Goal: Information Seeking & Learning: Check status

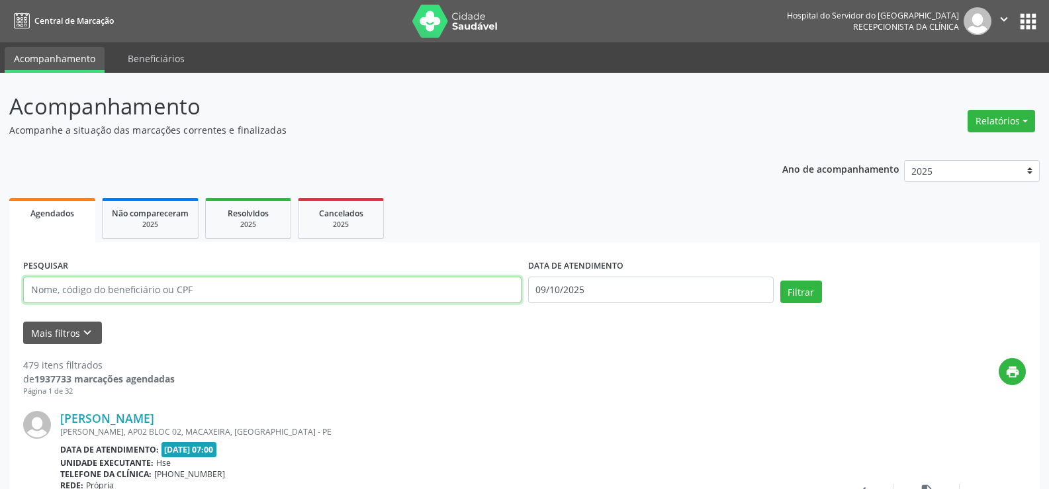
click at [214, 298] on input "text" at bounding box center [272, 290] width 498 height 26
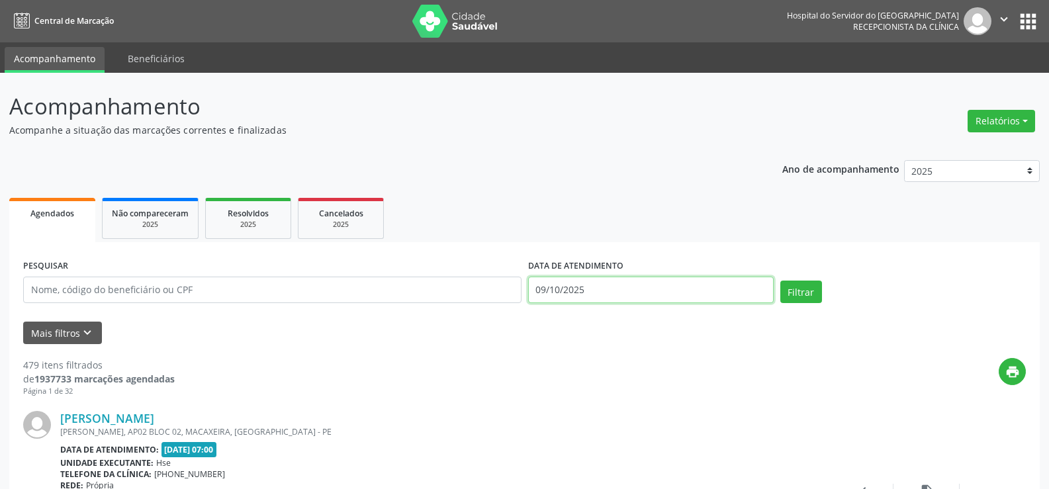
click at [571, 298] on input "09/10/2025" at bounding box center [651, 290] width 246 height 26
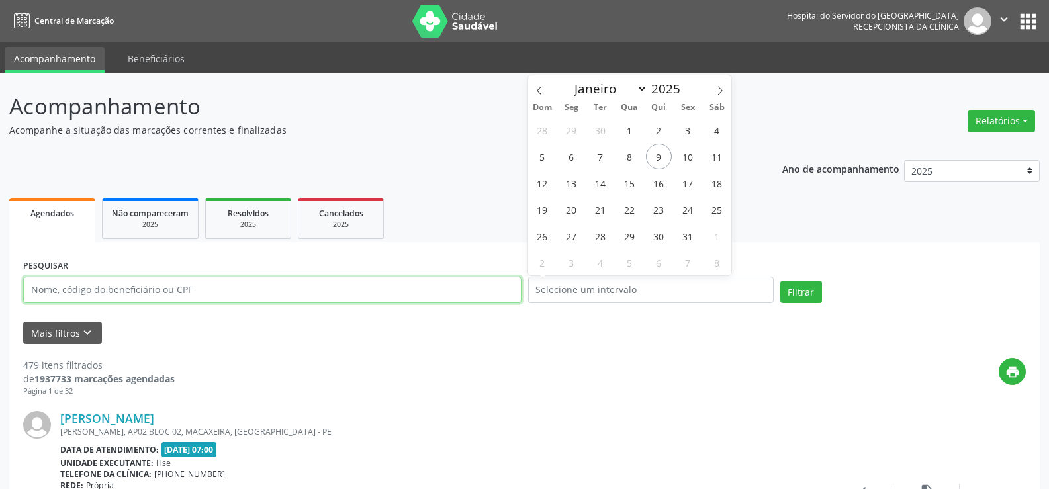
click at [432, 297] on input "text" at bounding box center [272, 290] width 498 height 26
paste input "24983632468"
click at [780, 281] on button "Filtrar" at bounding box center [801, 292] width 42 height 23
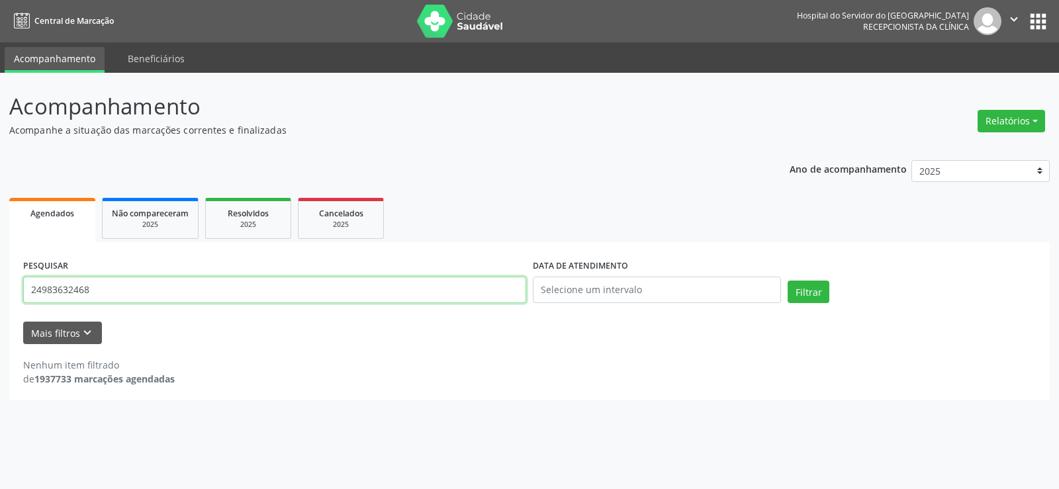
click at [156, 289] on input "24983632468" at bounding box center [274, 290] width 503 height 26
paste input "[PERSON_NAME]"
click at [788, 281] on button "Filtrar" at bounding box center [809, 292] width 42 height 23
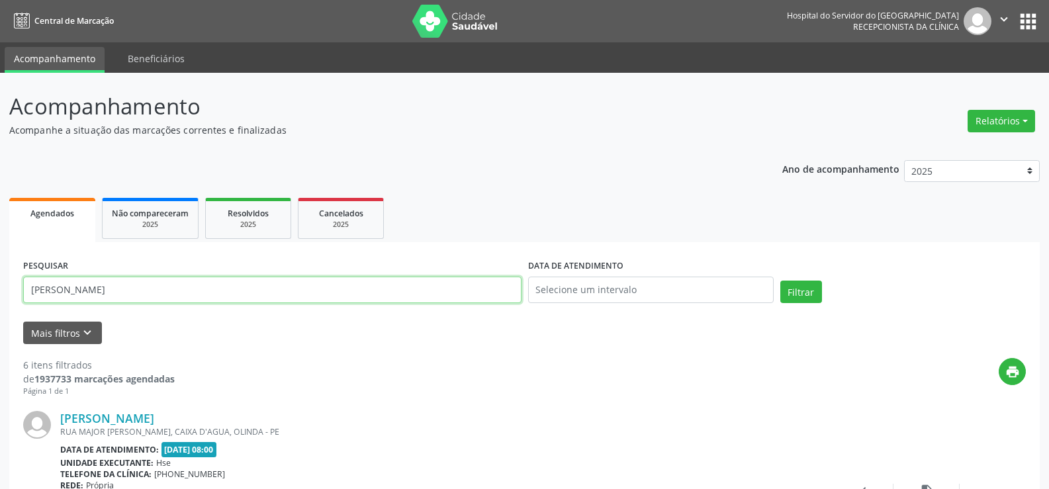
click at [245, 289] on input "[PERSON_NAME]" at bounding box center [272, 290] width 498 height 26
paste input "02357614439"
click at [780, 281] on button "Filtrar" at bounding box center [801, 292] width 42 height 23
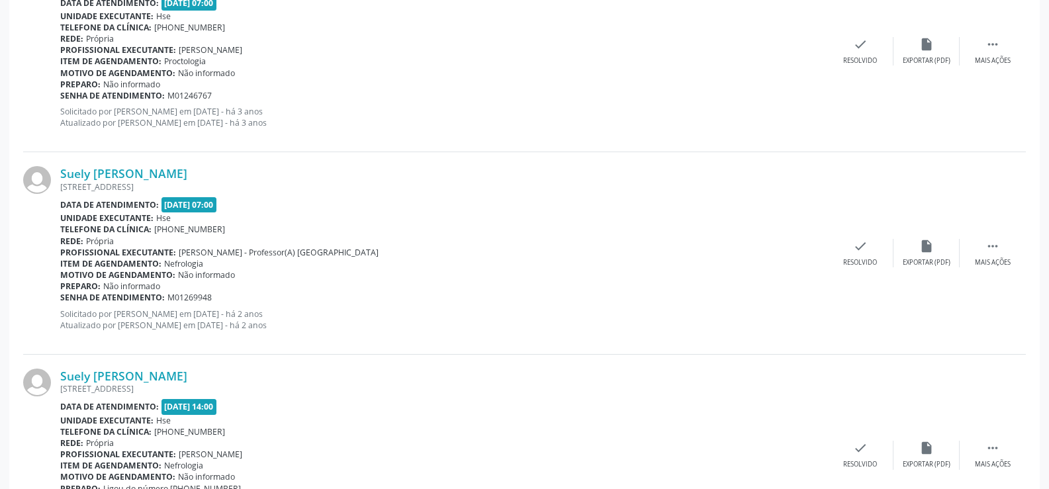
scroll to position [1952, 0]
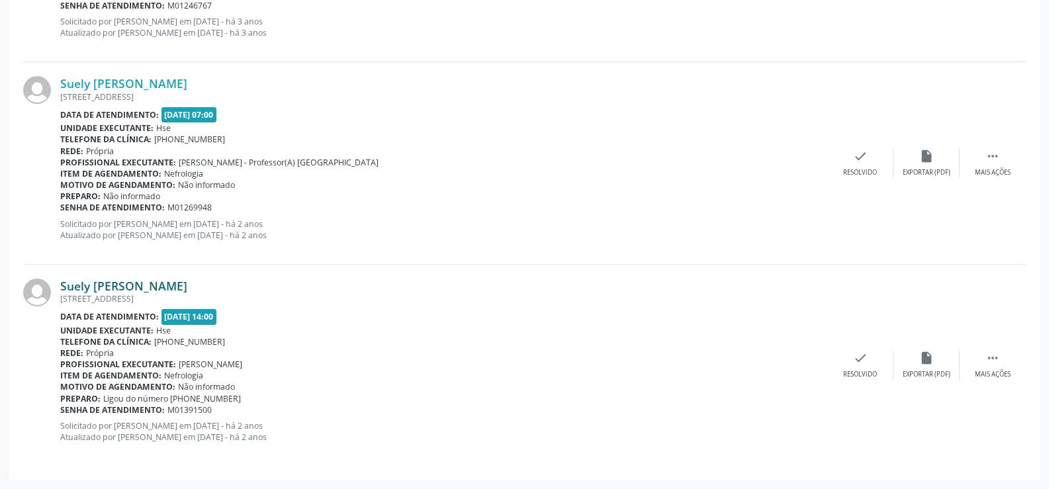
click at [187, 285] on link "Suely [PERSON_NAME]" at bounding box center [123, 286] width 127 height 15
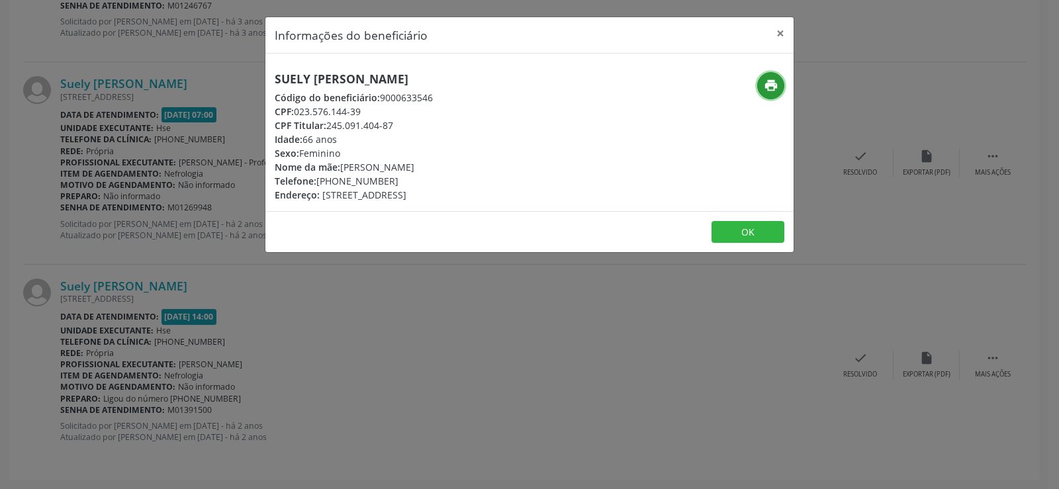
click at [777, 87] on icon "print" at bounding box center [771, 85] width 15 height 15
click at [216, 293] on div "Informações do beneficiário × [PERSON_NAME] Código do beneficiário: 9000633546 …" at bounding box center [529, 244] width 1059 height 489
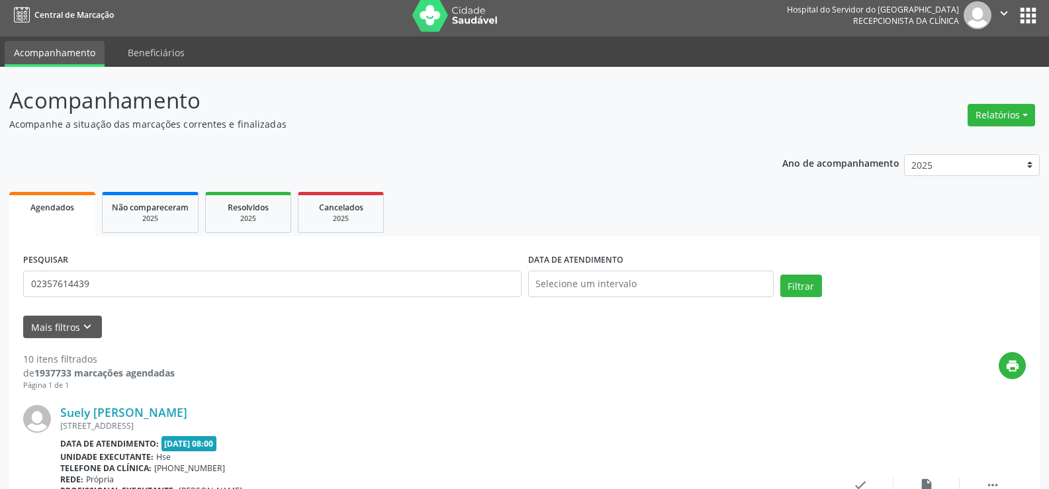
scroll to position [0, 0]
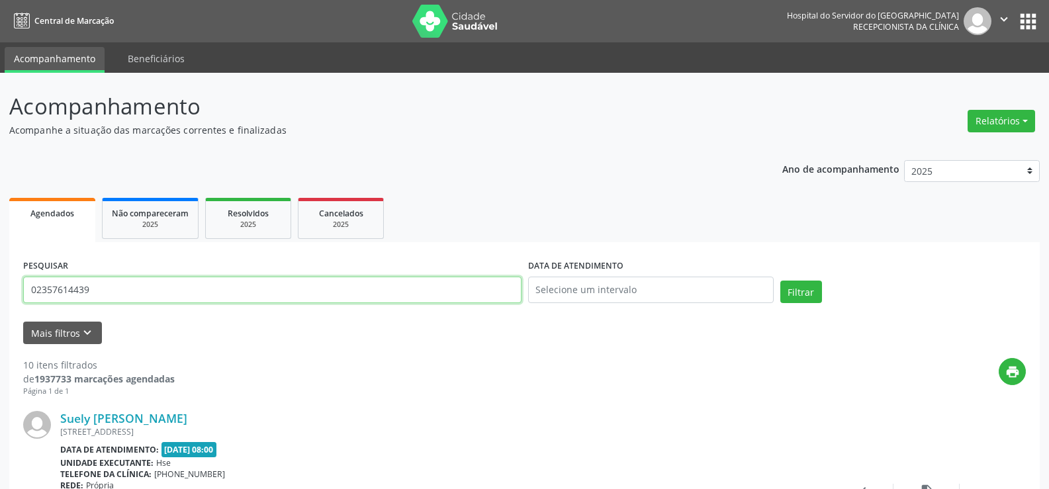
click at [221, 291] on input "02357614439" at bounding box center [272, 290] width 498 height 26
paste input "11374183466"
click at [780, 281] on button "Filtrar" at bounding box center [801, 292] width 42 height 23
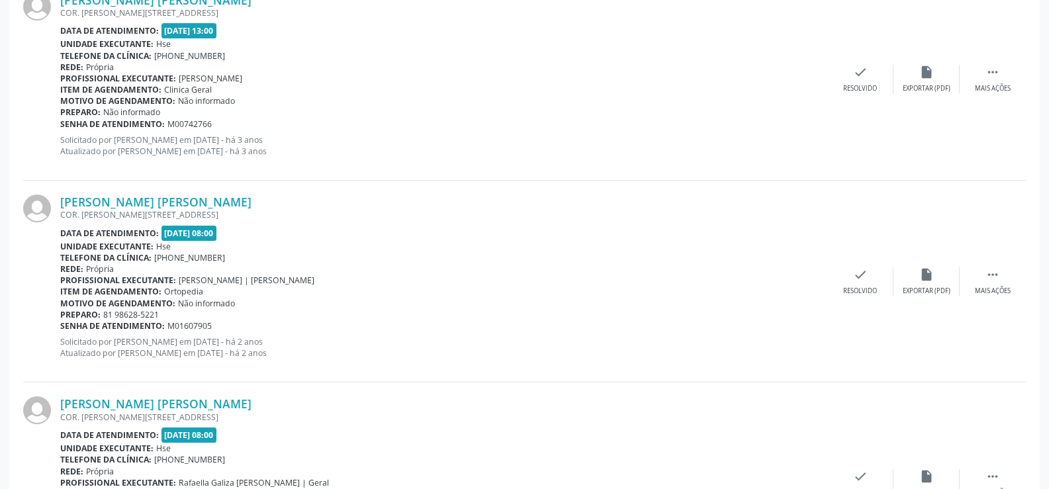
scroll to position [739, 0]
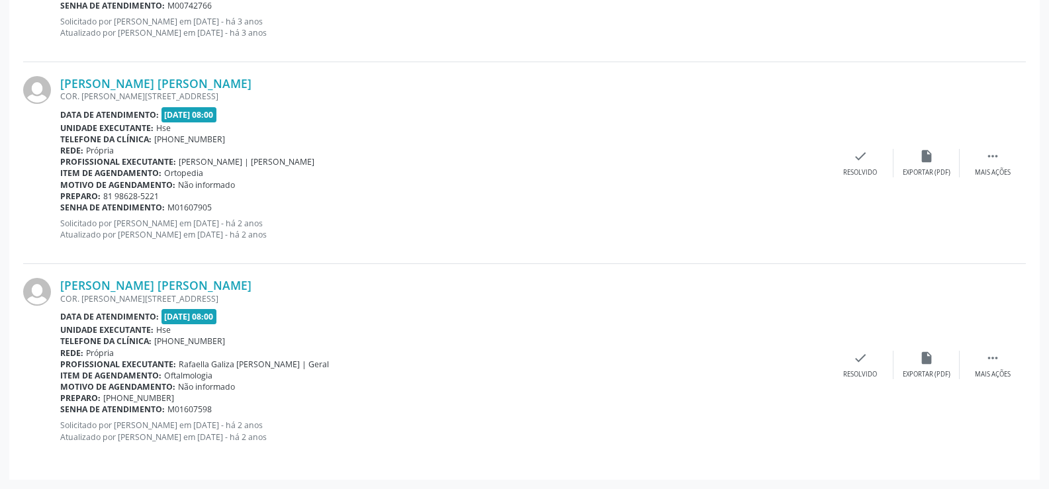
click at [177, 274] on div "[PERSON_NAME] [PERSON_NAME] COR. [PERSON_NAME][STREET_ADDRESS] Data de atendime…" at bounding box center [524, 364] width 1003 height 201
click at [185, 287] on link "[PERSON_NAME] [PERSON_NAME]" at bounding box center [155, 285] width 191 height 15
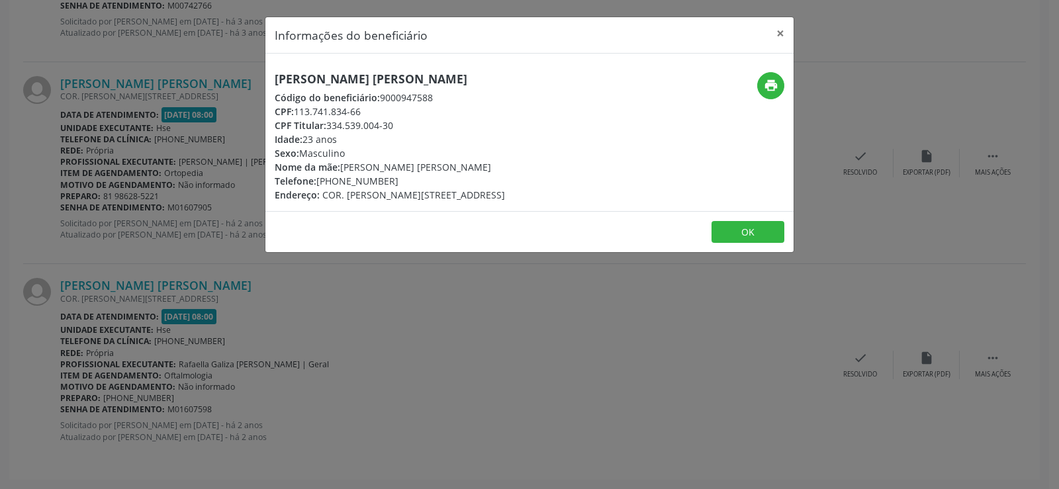
click at [164, 226] on div "Informações do beneficiário × [PERSON_NAME] [PERSON_NAME] Código do beneficiári…" at bounding box center [529, 244] width 1059 height 489
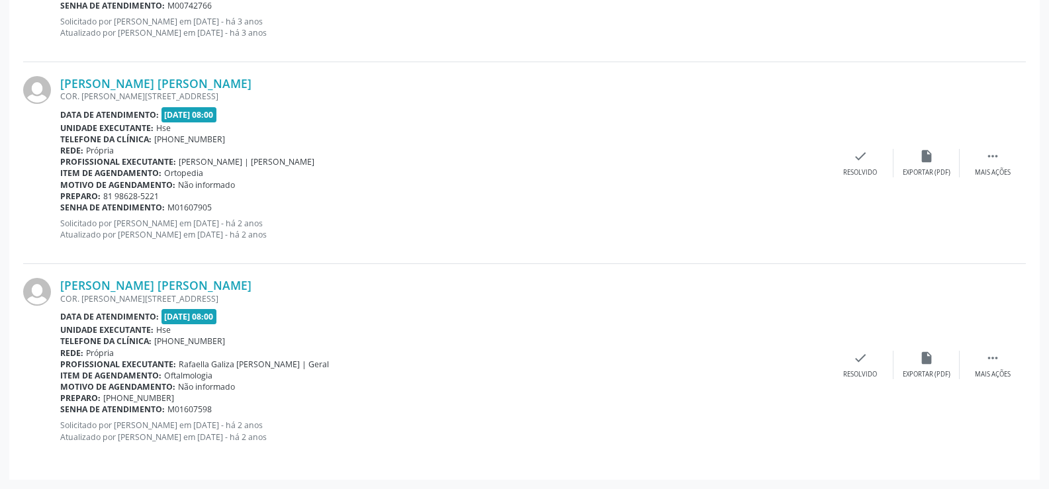
click at [173, 273] on div "[PERSON_NAME] [PERSON_NAME] COR. [PERSON_NAME][STREET_ADDRESS] Data de atendime…" at bounding box center [524, 364] width 1003 height 201
click at [182, 288] on link "[PERSON_NAME] [PERSON_NAME]" at bounding box center [155, 285] width 191 height 15
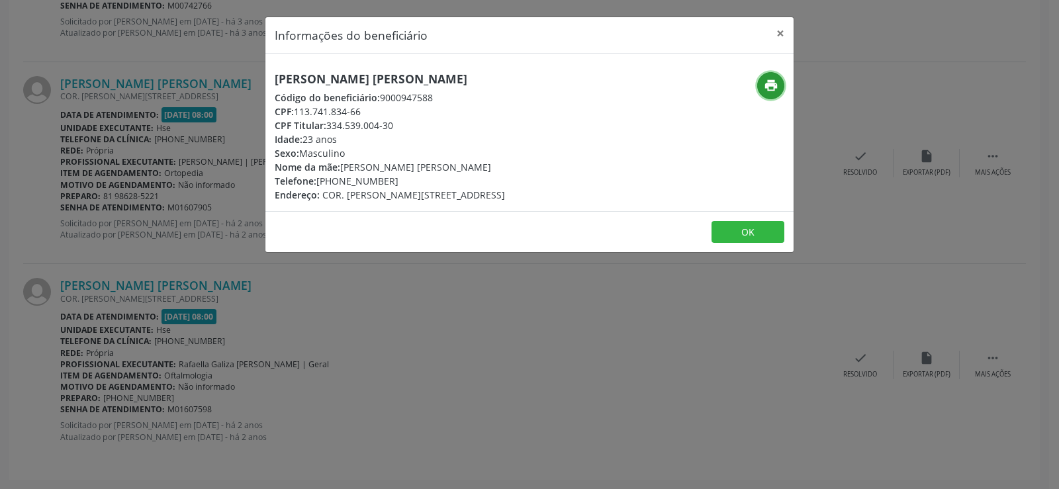
click at [772, 87] on icon "print" at bounding box center [771, 85] width 15 height 15
click at [780, 31] on button "×" at bounding box center [780, 33] width 26 height 32
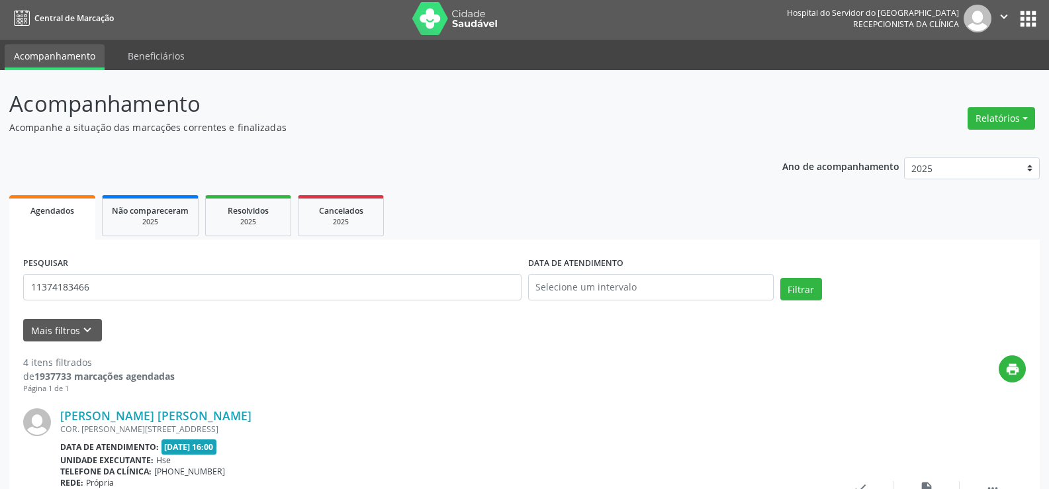
scroll to position [0, 0]
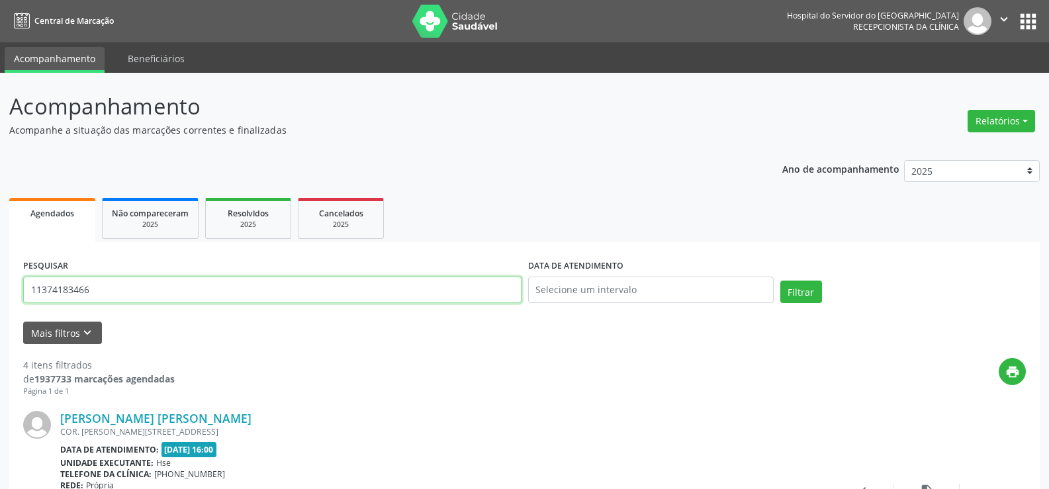
click at [228, 297] on input "11374183466" at bounding box center [272, 290] width 498 height 26
click at [780, 281] on button "Filtrar" at bounding box center [801, 292] width 42 height 23
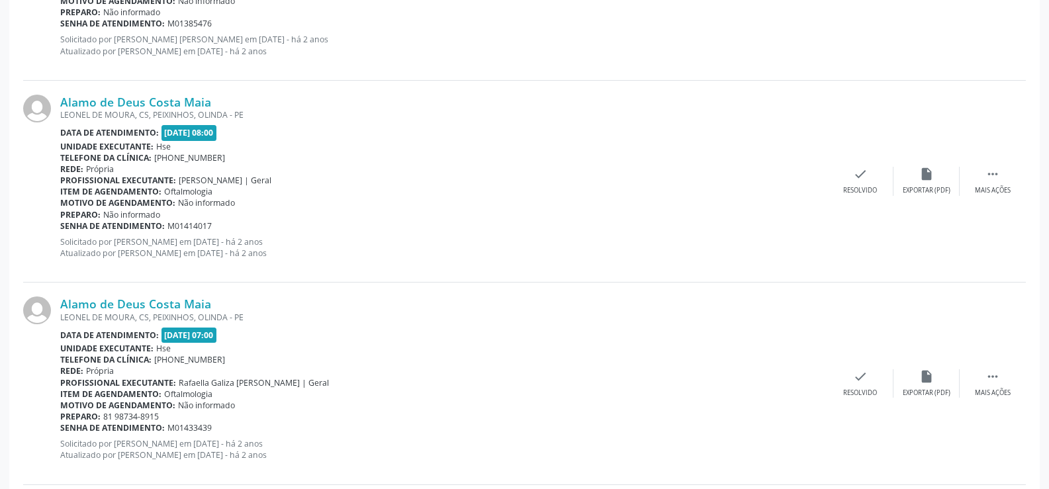
scroll to position [1334, 0]
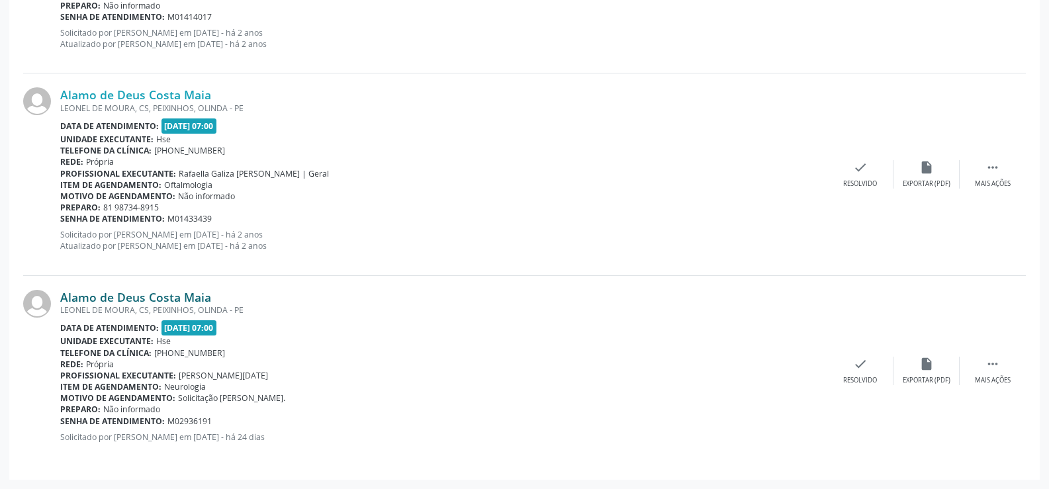
click at [183, 303] on link "Alamo de Deus Costa Maia" at bounding box center [135, 297] width 151 height 15
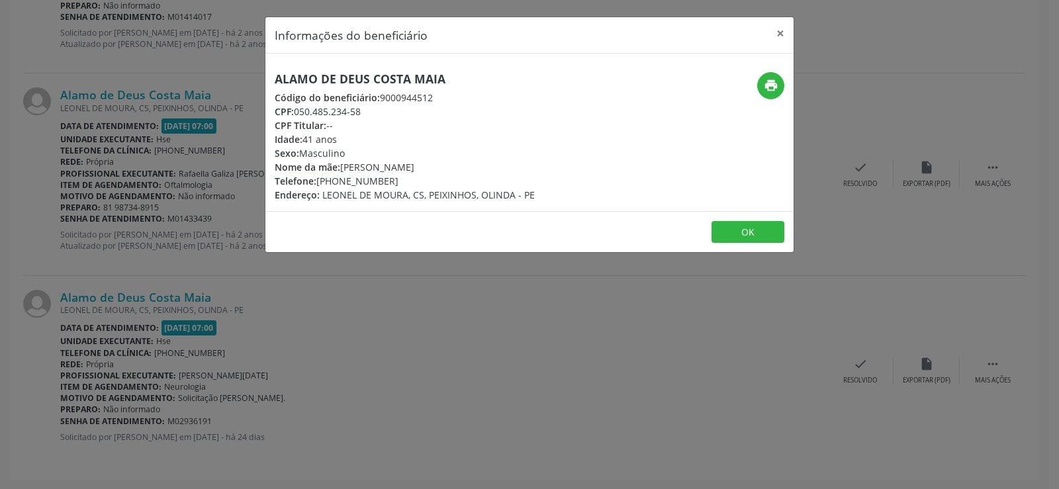
click at [314, 79] on h5 "Alamo de Deus Costa Maia" at bounding box center [405, 79] width 260 height 14
copy div "Alamo de Deus Costa Maia"
click at [212, 197] on div "Informações do beneficiário × Alamo de Deus Costa Maia Código do beneficiário: …" at bounding box center [529, 244] width 1059 height 489
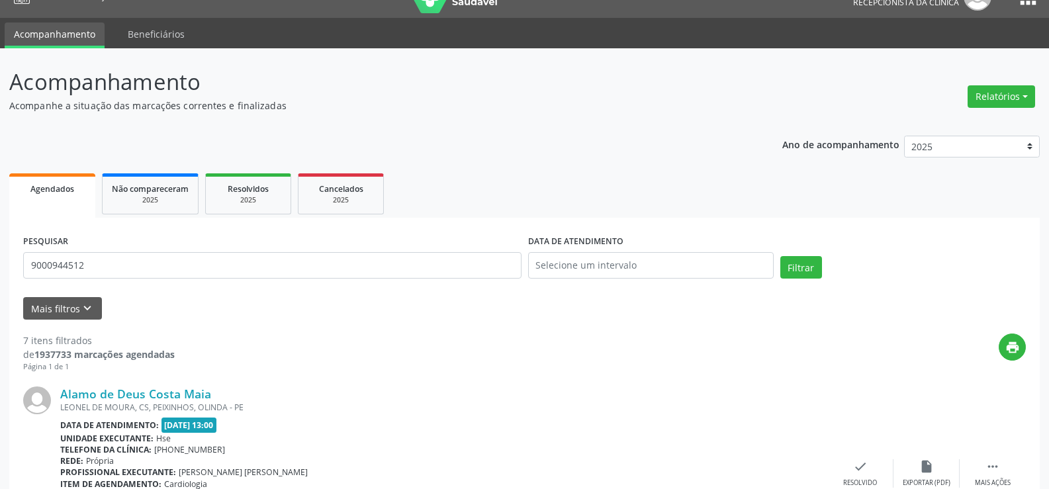
scroll to position [0, 0]
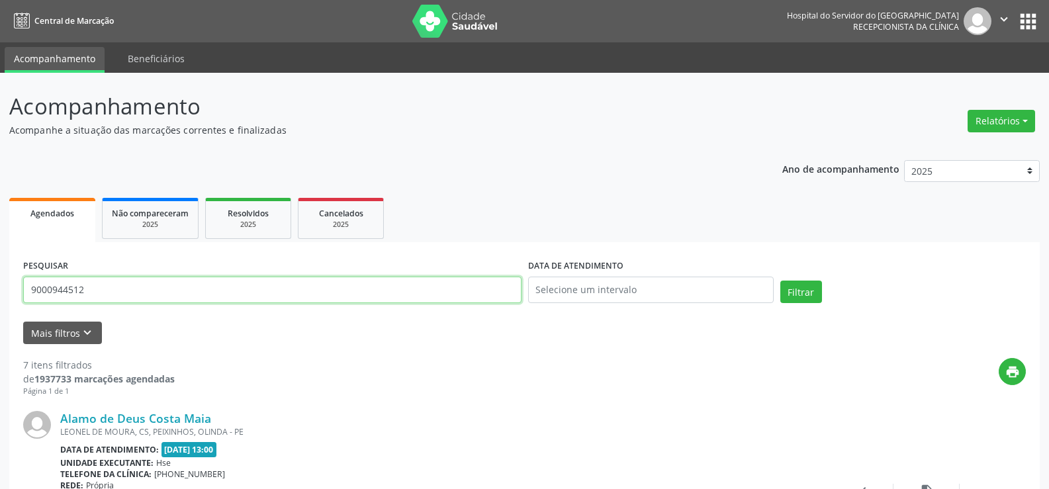
click at [224, 287] on input "9000944512" at bounding box center [272, 290] width 498 height 26
click at [780, 281] on button "Filtrar" at bounding box center [801, 292] width 42 height 23
click at [195, 289] on input "9000896977" at bounding box center [272, 290] width 498 height 26
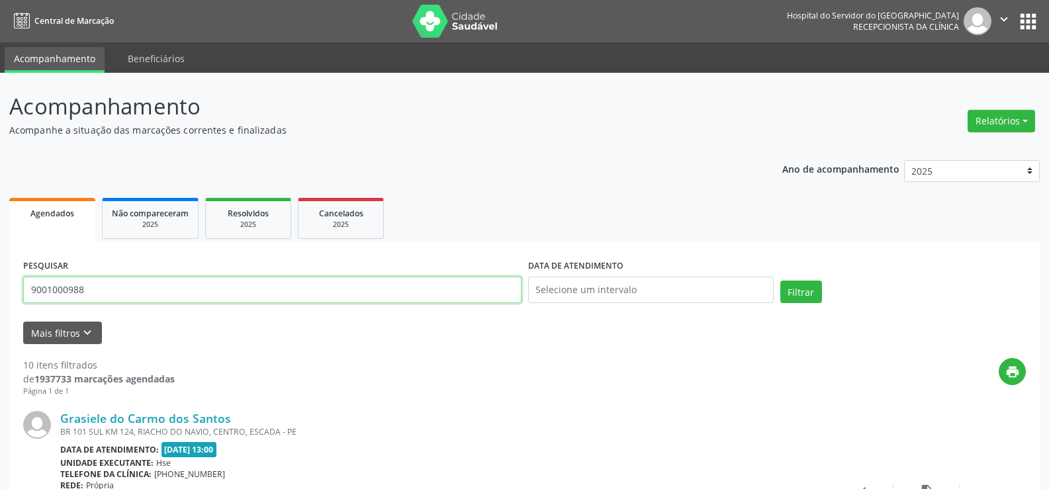
click at [780, 281] on button "Filtrar" at bounding box center [801, 292] width 42 height 23
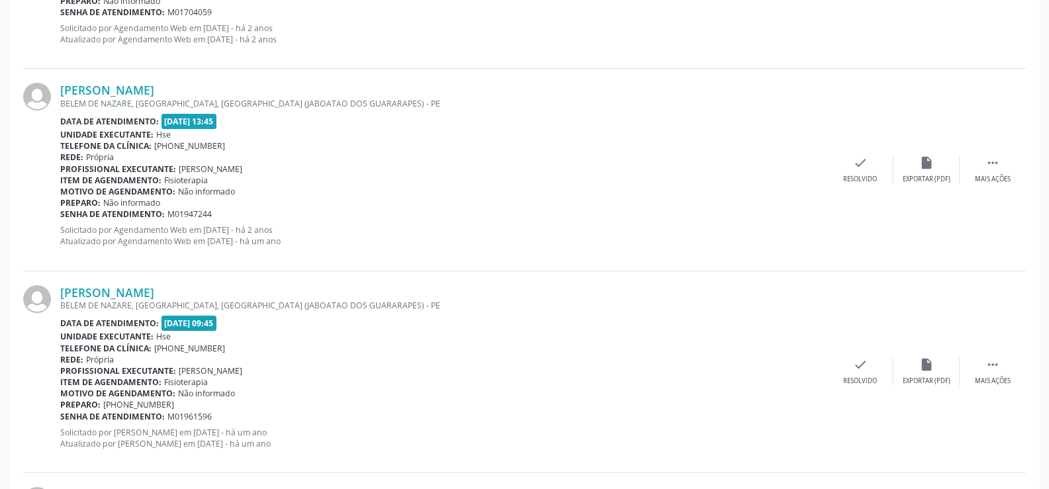
scroll to position [1536, 0]
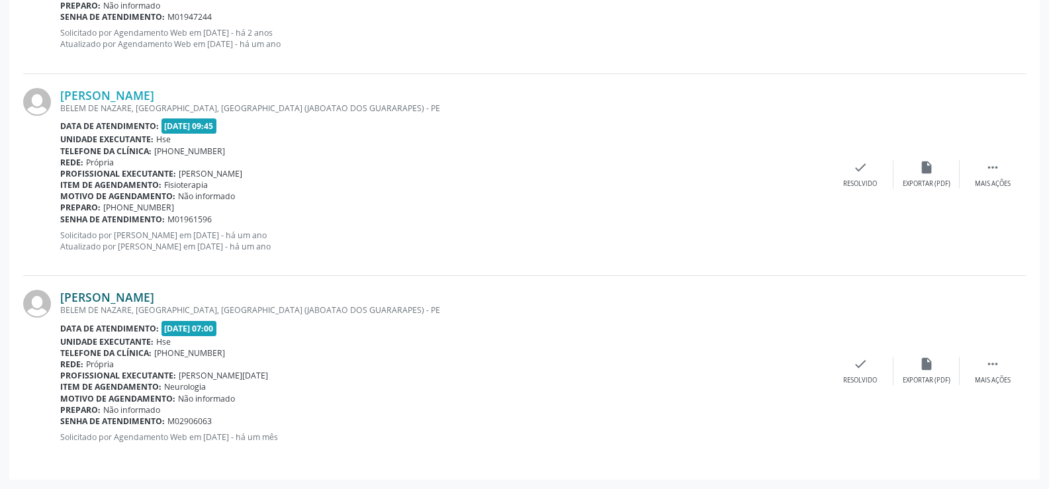
click at [130, 293] on link "[PERSON_NAME]" at bounding box center [107, 297] width 94 height 15
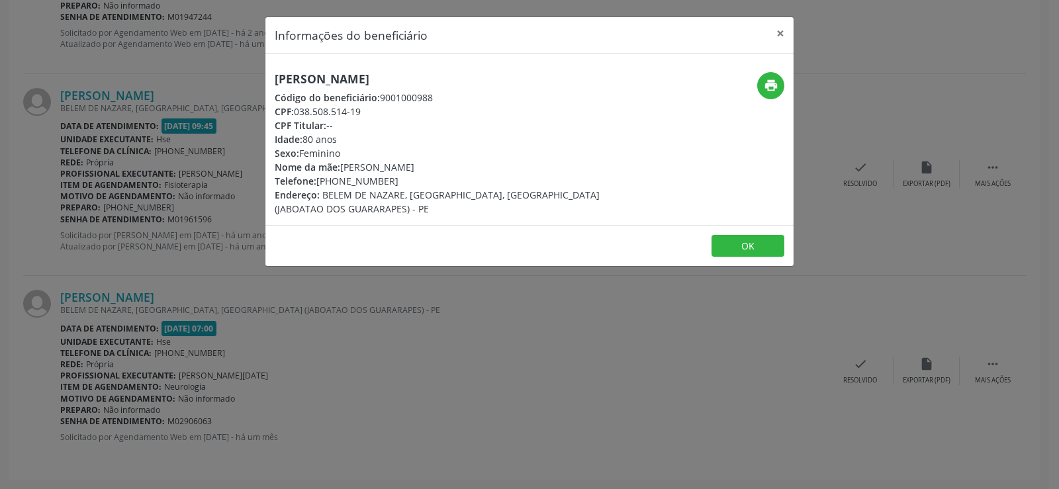
click at [357, 85] on h5 "[PERSON_NAME]" at bounding box center [442, 79] width 334 height 14
copy div "[PERSON_NAME]"
click at [202, 329] on div "Informações do beneficiário × [PERSON_NAME] Código do beneficiário: 9001000988 …" at bounding box center [529, 244] width 1059 height 489
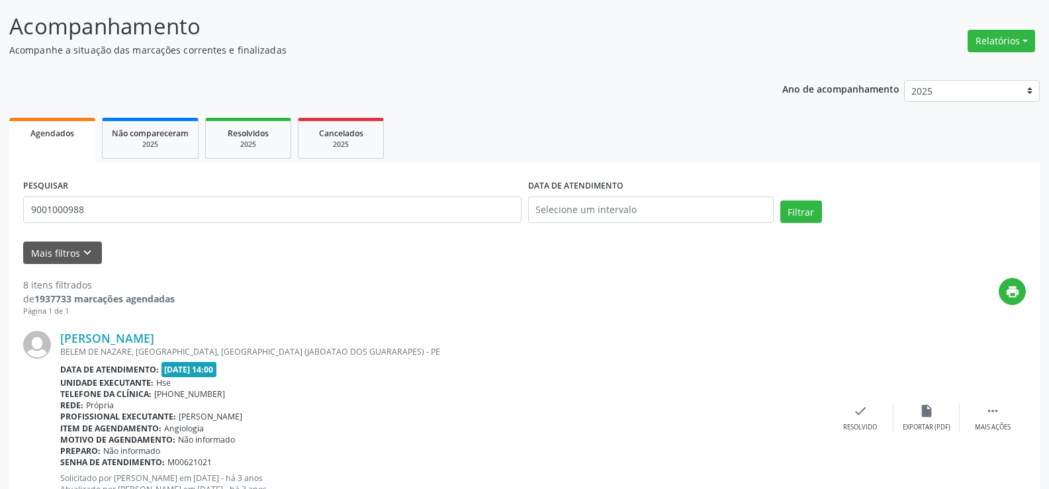
scroll to position [0, 0]
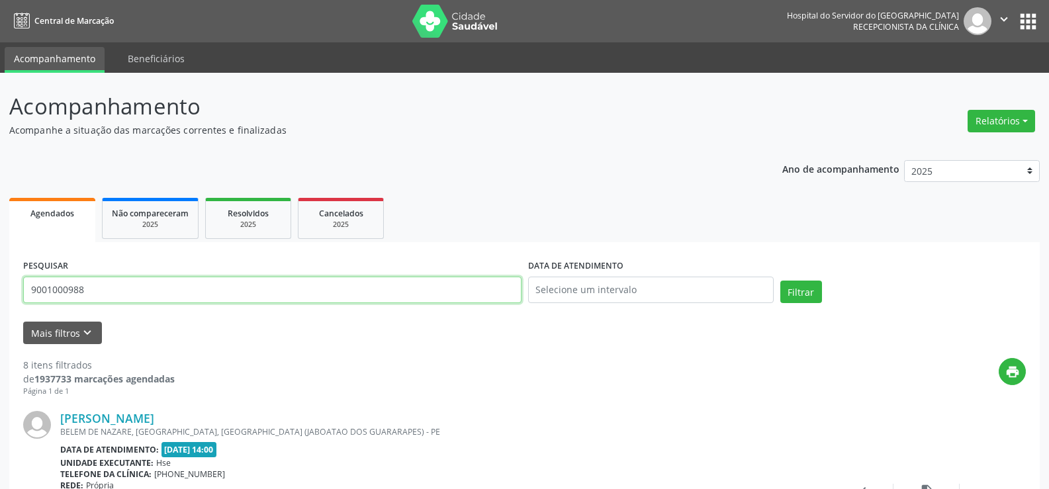
click at [273, 280] on input "9001000988" at bounding box center [272, 290] width 498 height 26
click at [780, 281] on button "Filtrar" at bounding box center [801, 292] width 42 height 23
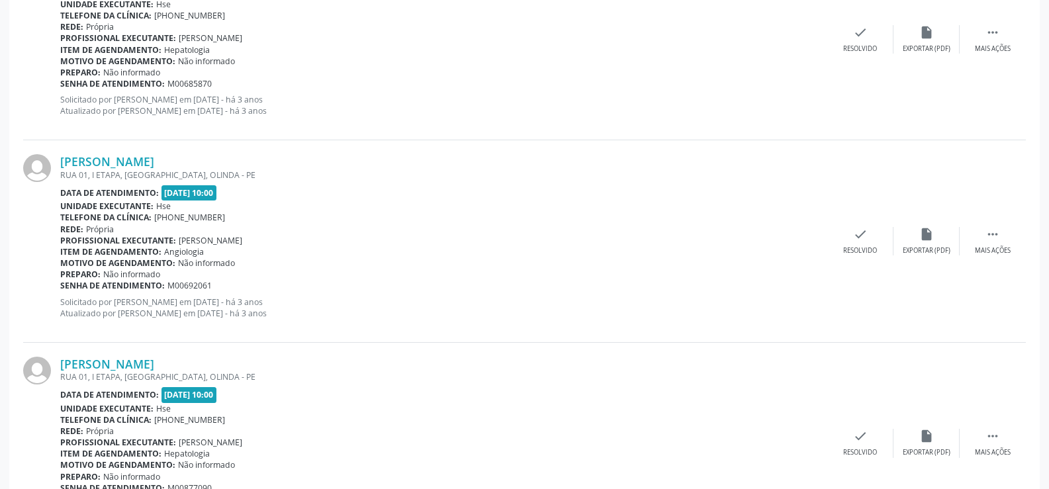
scroll to position [3001, 0]
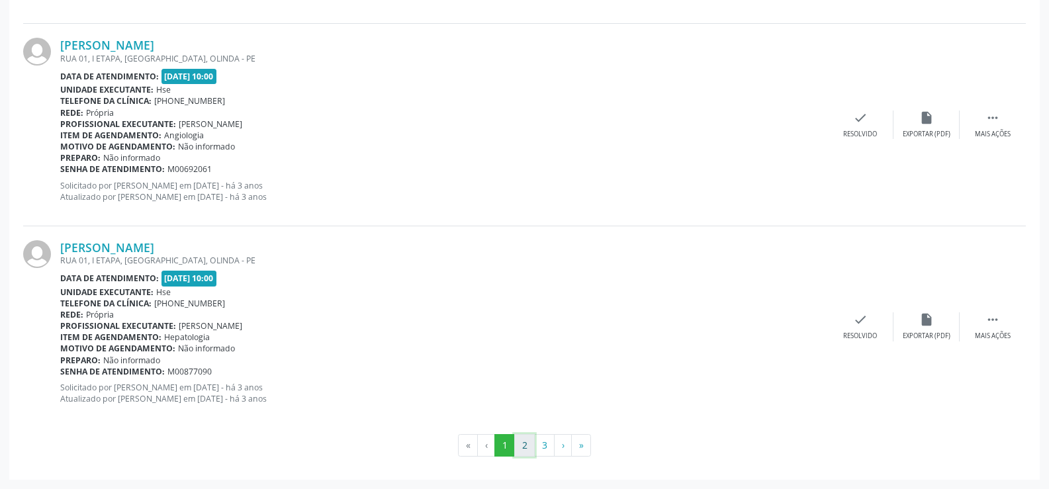
click at [532, 445] on button "2" at bounding box center [524, 445] width 21 height 23
click at [540, 443] on button "3" at bounding box center [544, 445] width 21 height 23
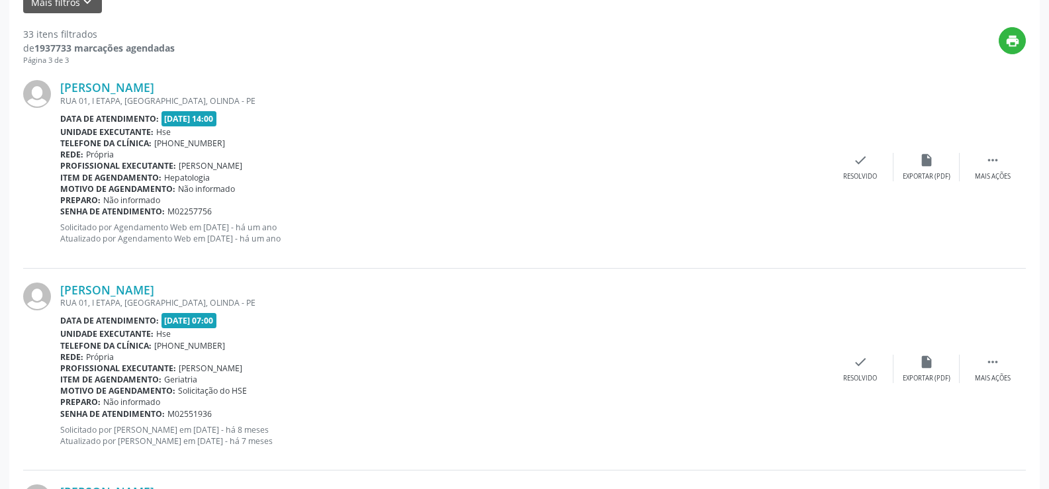
scroll to position [564, 0]
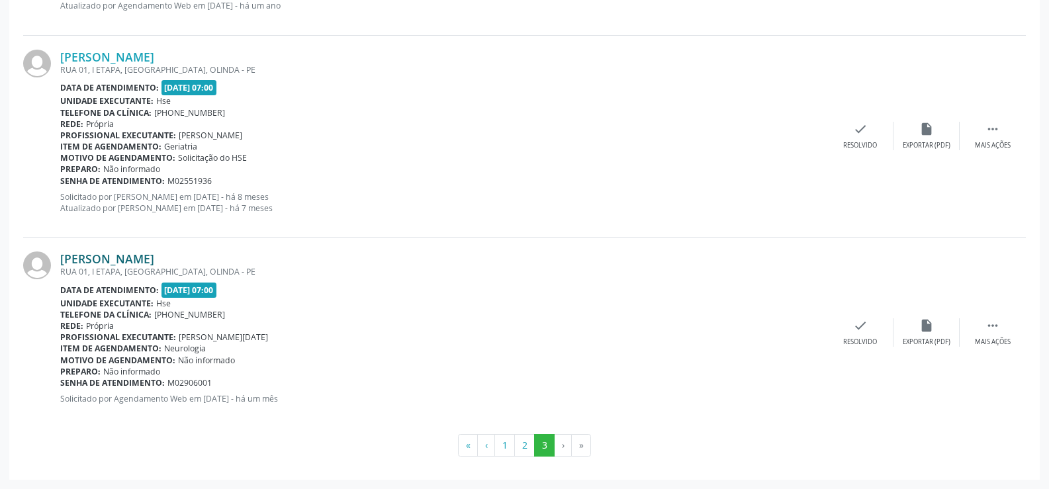
click at [109, 257] on link "[PERSON_NAME]" at bounding box center [107, 259] width 94 height 15
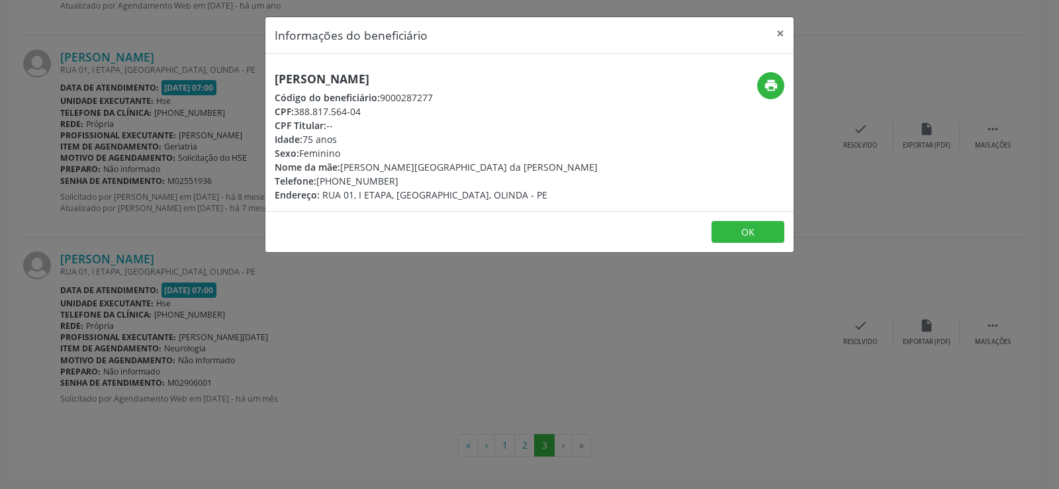
click at [389, 72] on h5 "[PERSON_NAME]" at bounding box center [436, 79] width 323 height 14
copy div "[PERSON_NAME]"
click at [146, 162] on div "Informações do beneficiário × [PERSON_NAME] de Lira Código do beneficiário: 900…" at bounding box center [529, 244] width 1059 height 489
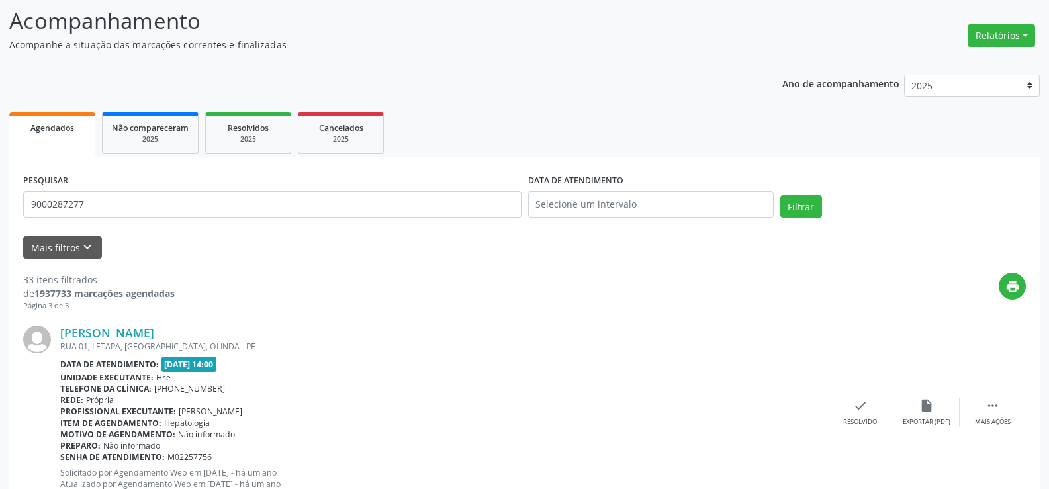
scroll to position [0, 0]
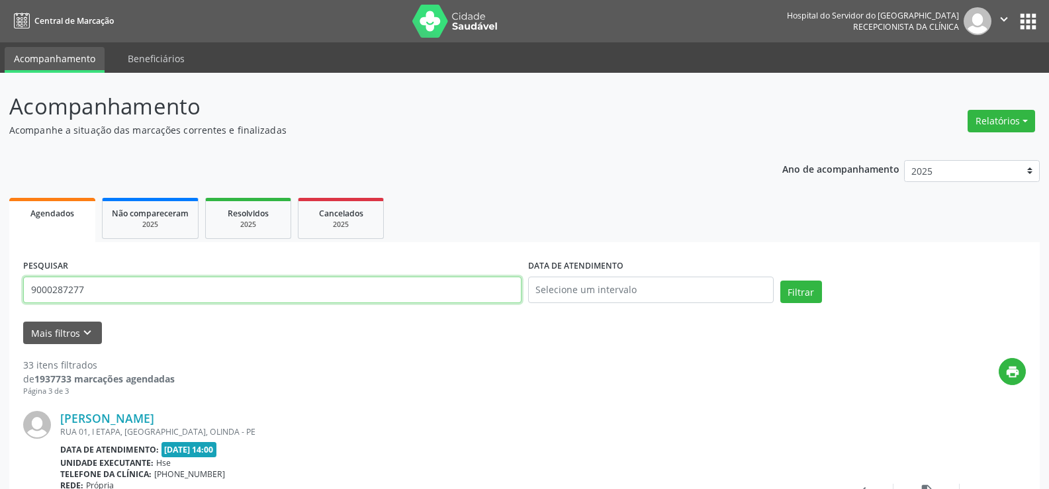
click at [171, 285] on input "9000287277" at bounding box center [272, 290] width 498 height 26
click at [780, 281] on button "Filtrar" at bounding box center [801, 292] width 42 height 23
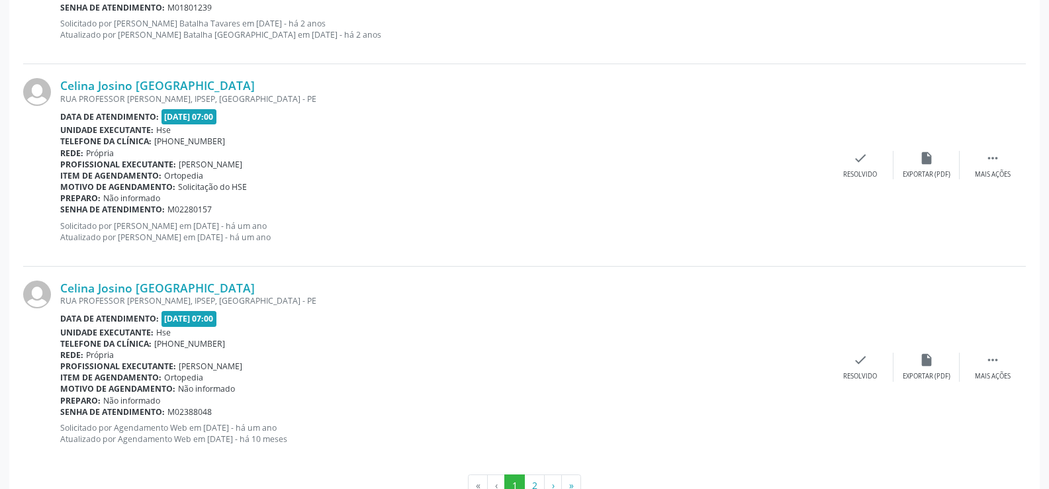
scroll to position [3001, 0]
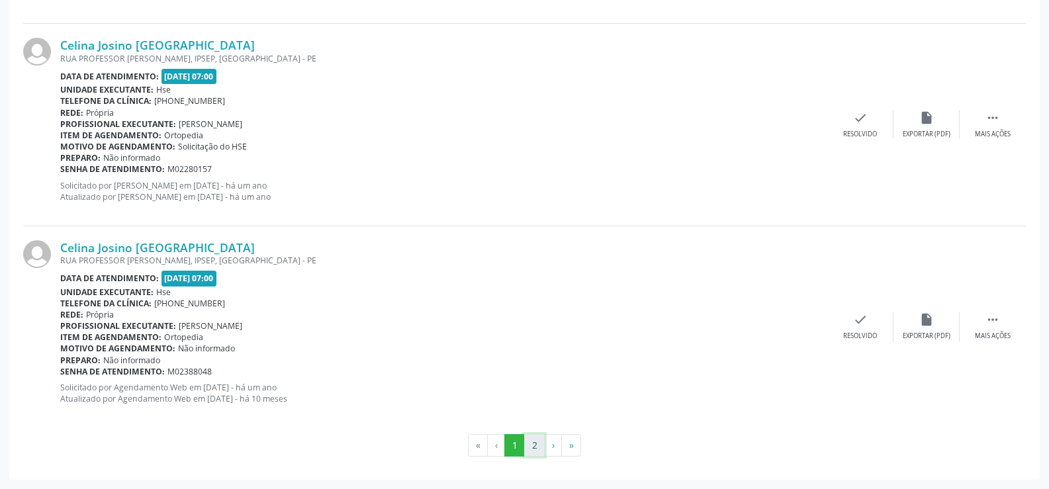
click at [537, 445] on button "2" at bounding box center [534, 445] width 21 height 23
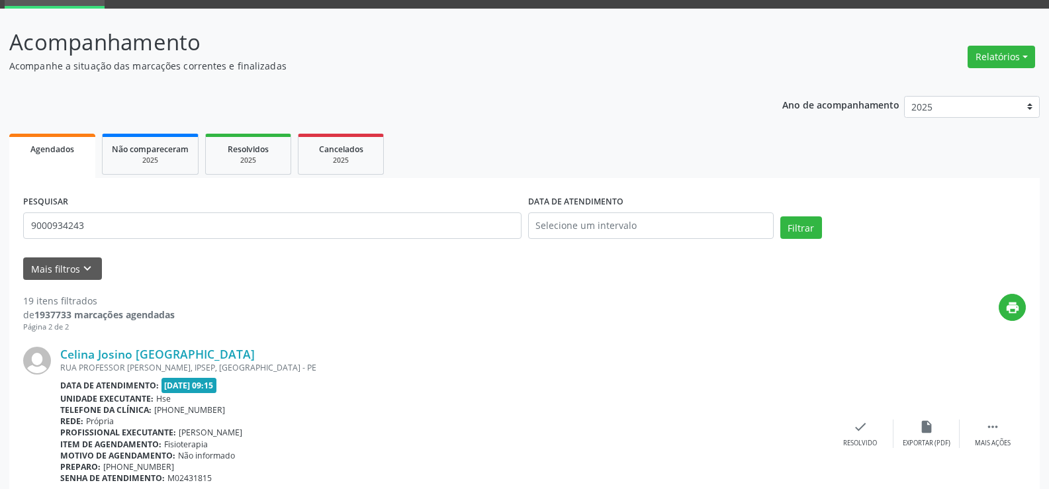
scroll to position [0, 0]
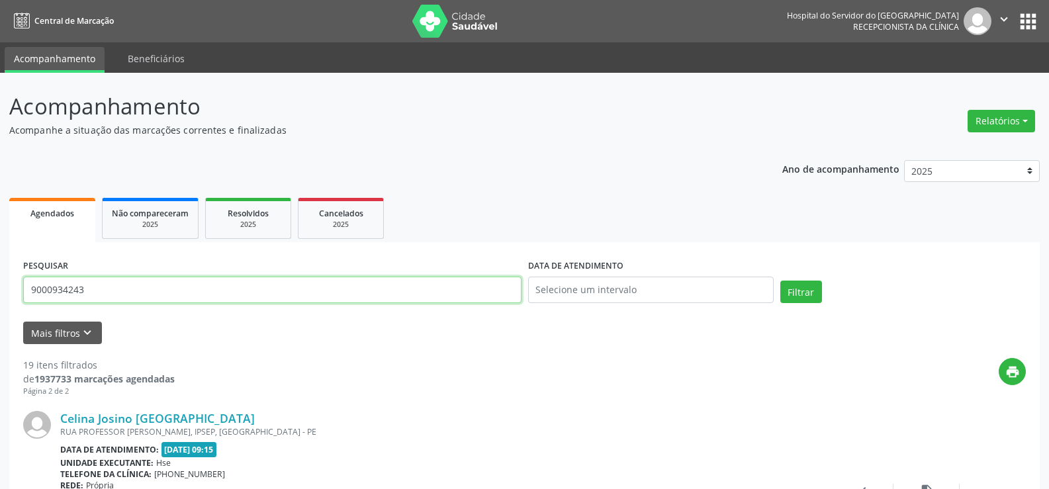
click at [162, 298] on input "9000934243" at bounding box center [272, 290] width 498 height 26
click at [780, 281] on button "Filtrar" at bounding box center [801, 292] width 42 height 23
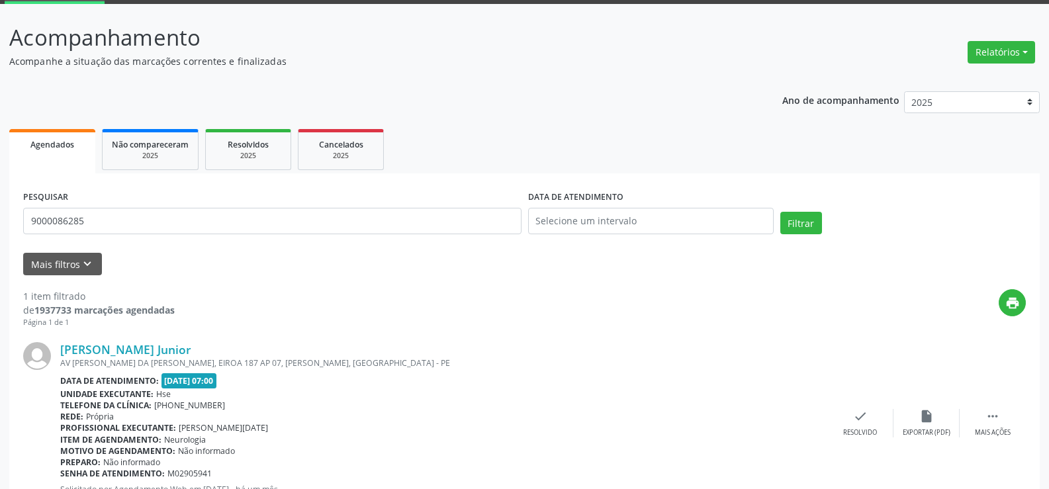
scroll to position [121, 0]
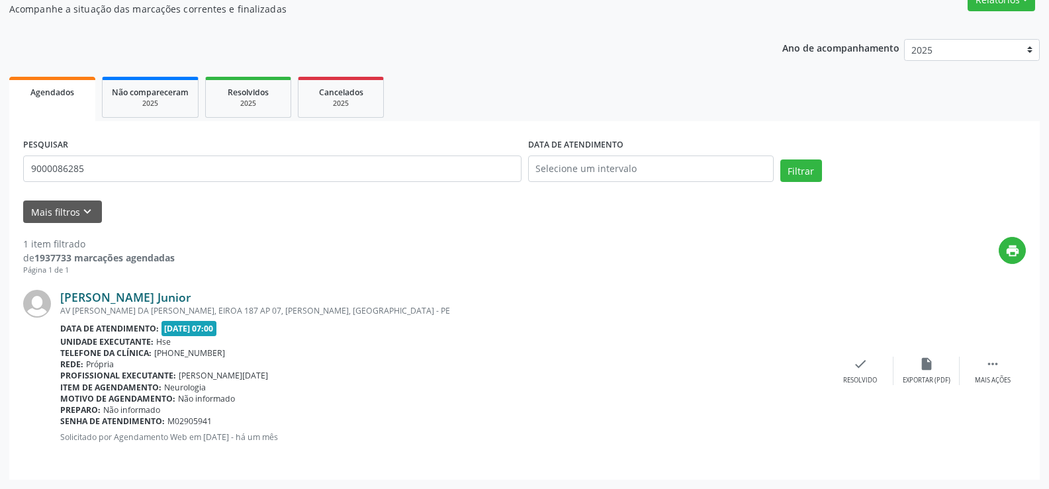
click at [165, 293] on link "[PERSON_NAME] Junior" at bounding box center [125, 297] width 131 height 15
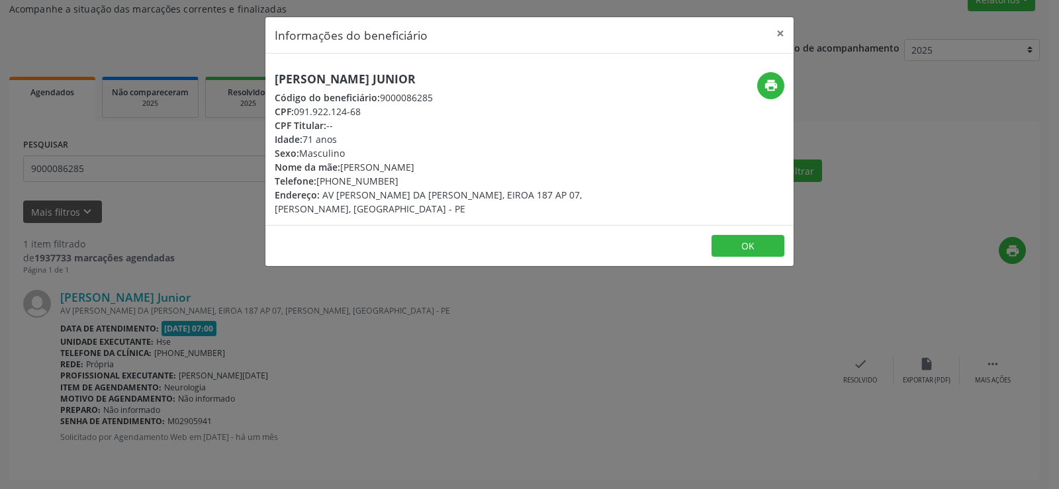
click at [451, 83] on h5 "[PERSON_NAME] Junior" at bounding box center [442, 79] width 334 height 14
copy div "[PERSON_NAME] Junior"
click at [222, 309] on div "Informações do beneficiário × [PERSON_NAME] Código do beneficiário: 9000086285 …" at bounding box center [529, 244] width 1059 height 489
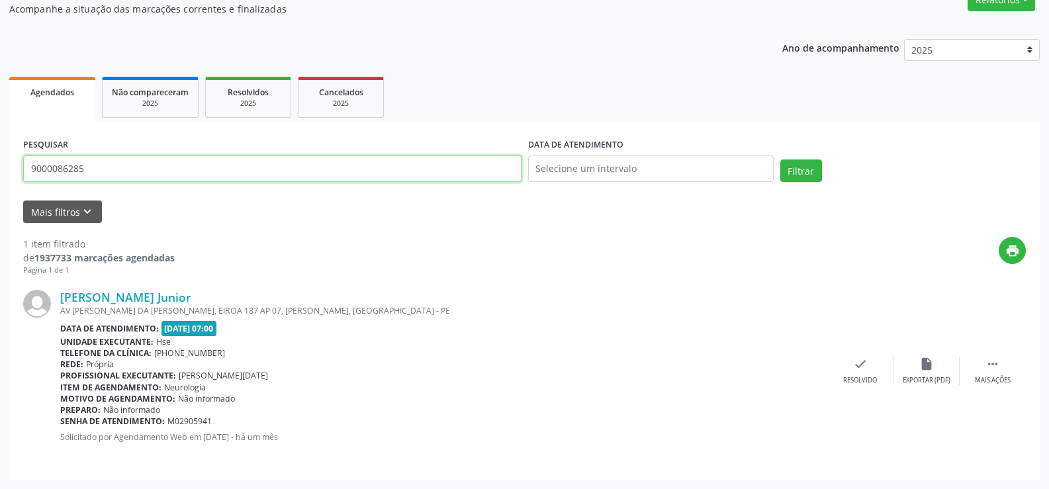
click at [208, 171] on input "9000086285" at bounding box center [272, 169] width 498 height 26
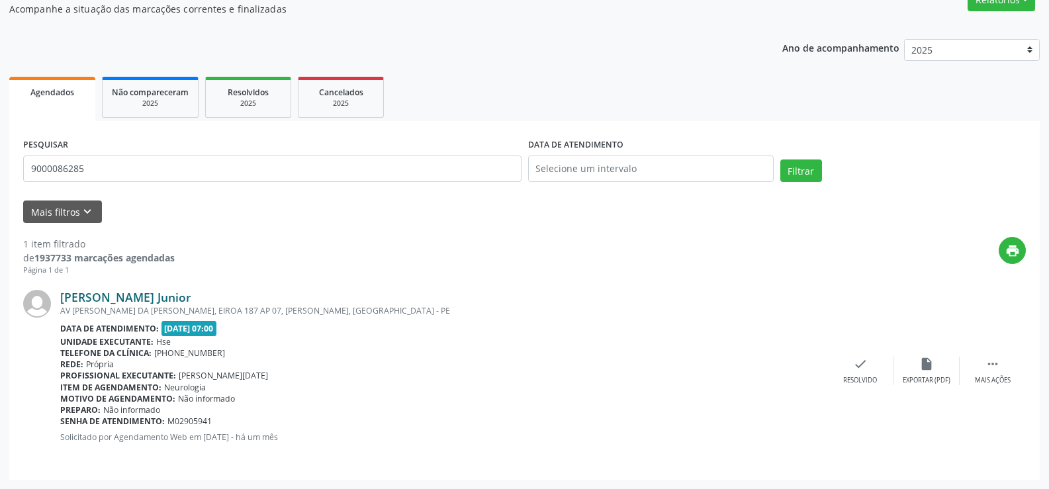
click at [177, 296] on link "[PERSON_NAME] Junior" at bounding box center [125, 297] width 131 height 15
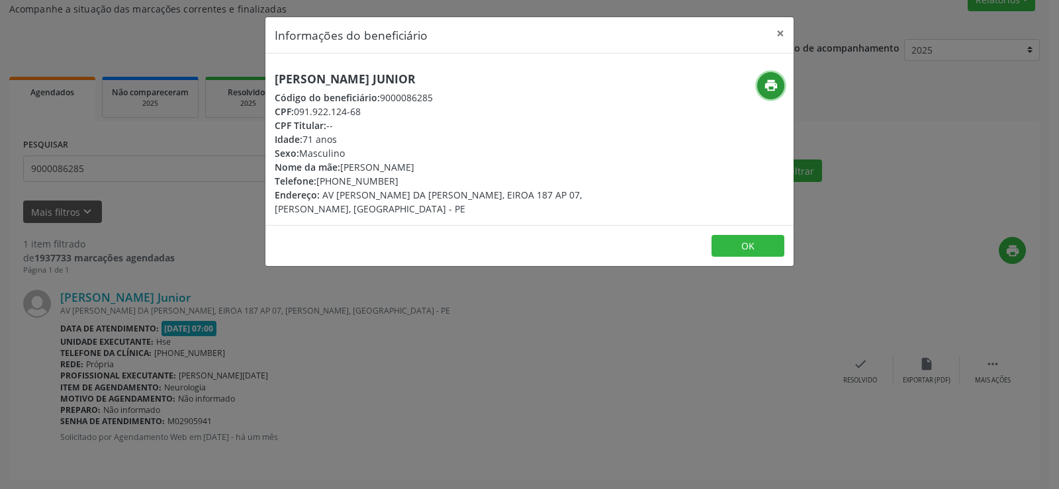
click at [770, 83] on icon "print" at bounding box center [771, 85] width 15 height 15
click at [161, 178] on div "Informações do beneficiário × [PERSON_NAME] Código do beneficiário: 9000086285 …" at bounding box center [529, 244] width 1059 height 489
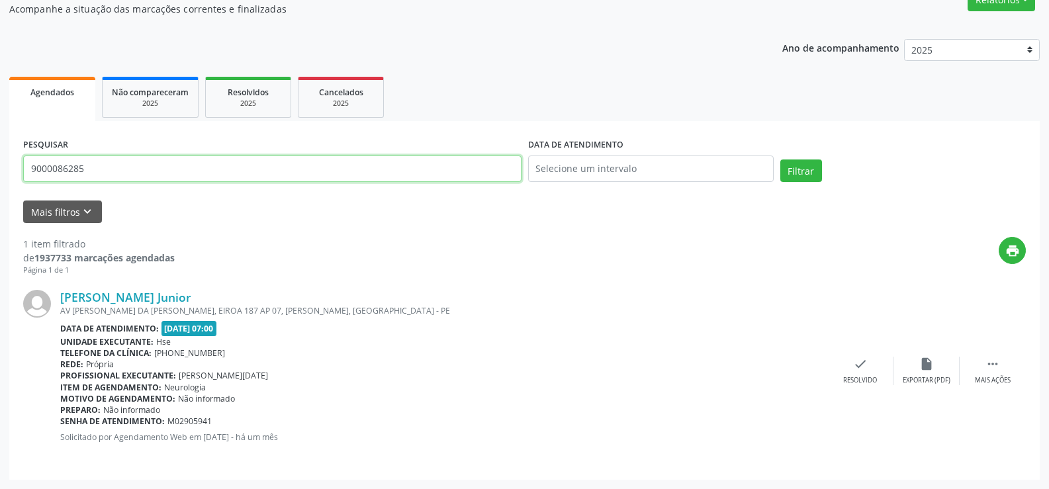
click at [161, 178] on input "9000086285" at bounding box center [272, 169] width 498 height 26
paste input "[PERSON_NAME] [PERSON_NAME]"
click at [780, 160] on button "Filtrar" at bounding box center [801, 171] width 42 height 23
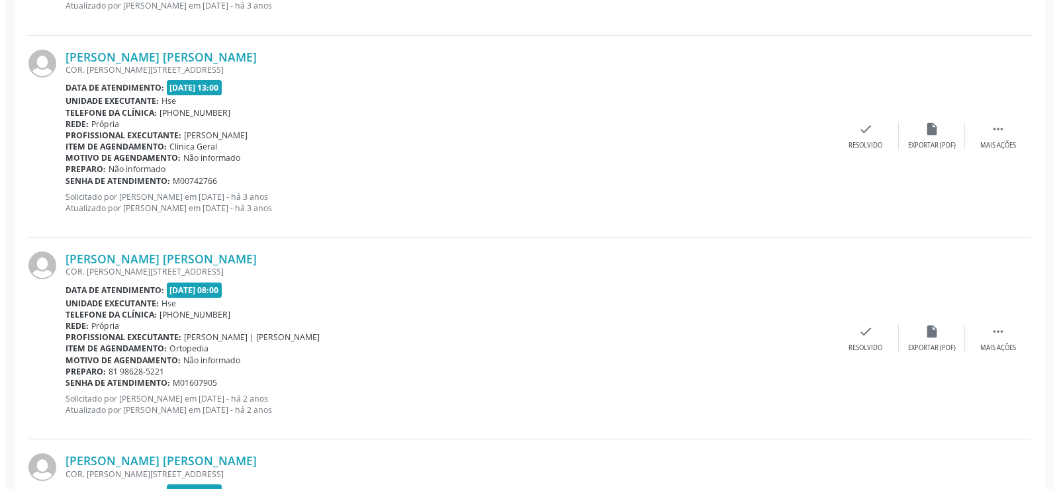
scroll to position [739, 0]
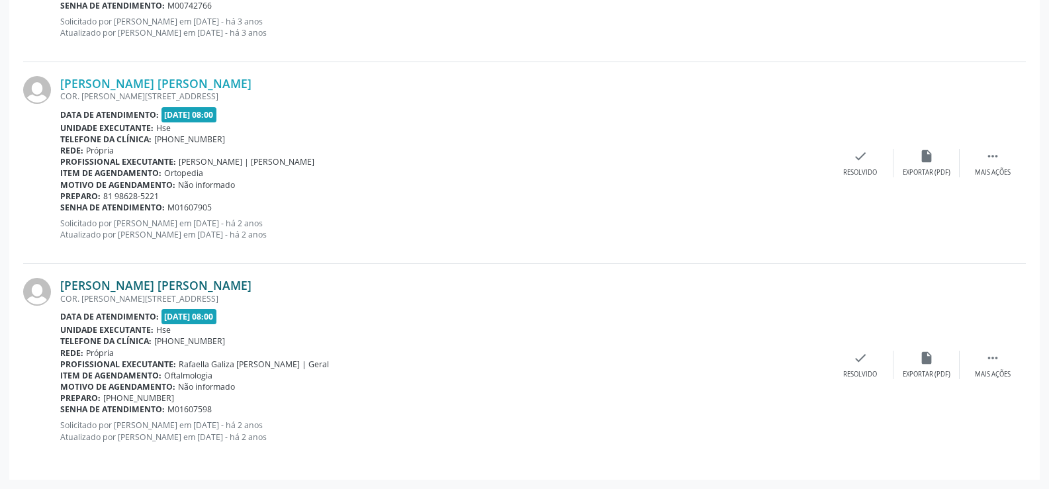
click at [175, 285] on link "[PERSON_NAME] [PERSON_NAME]" at bounding box center [155, 285] width 191 height 15
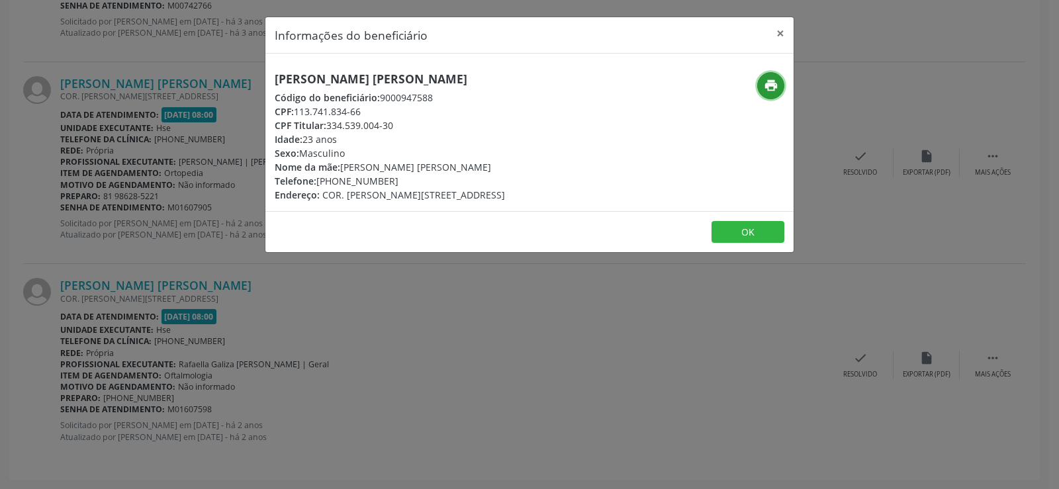
click at [768, 79] on icon "print" at bounding box center [771, 85] width 15 height 15
click at [125, 222] on div "Informações do beneficiário × [PERSON_NAME] [PERSON_NAME] Código do beneficiári…" at bounding box center [529, 244] width 1059 height 489
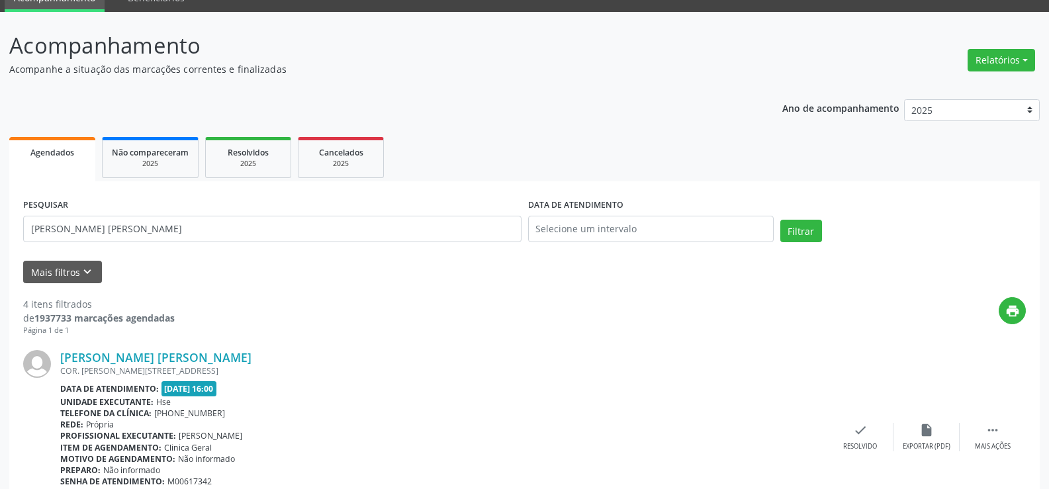
scroll to position [0, 0]
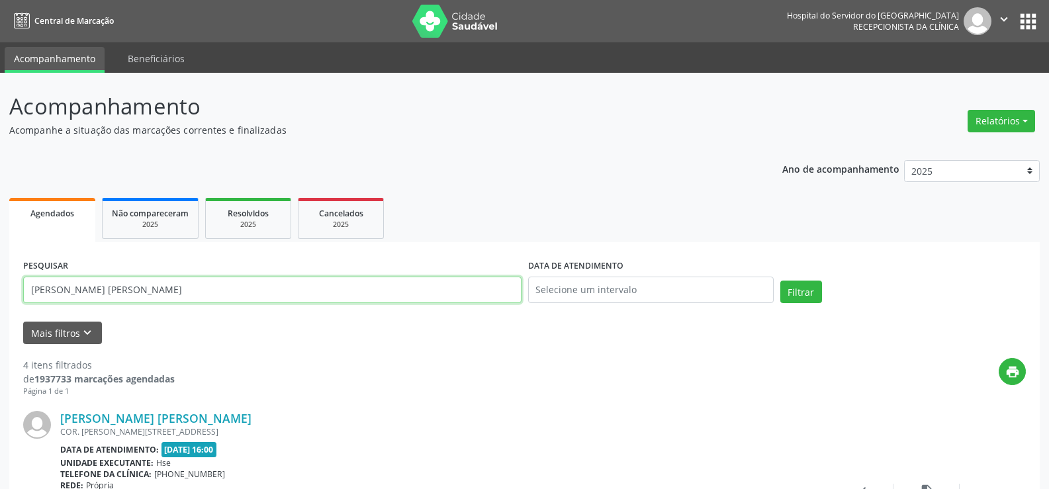
click at [208, 291] on input "[PERSON_NAME] [PERSON_NAME]" at bounding box center [272, 290] width 498 height 26
click at [780, 281] on button "Filtrar" at bounding box center [801, 292] width 42 height 23
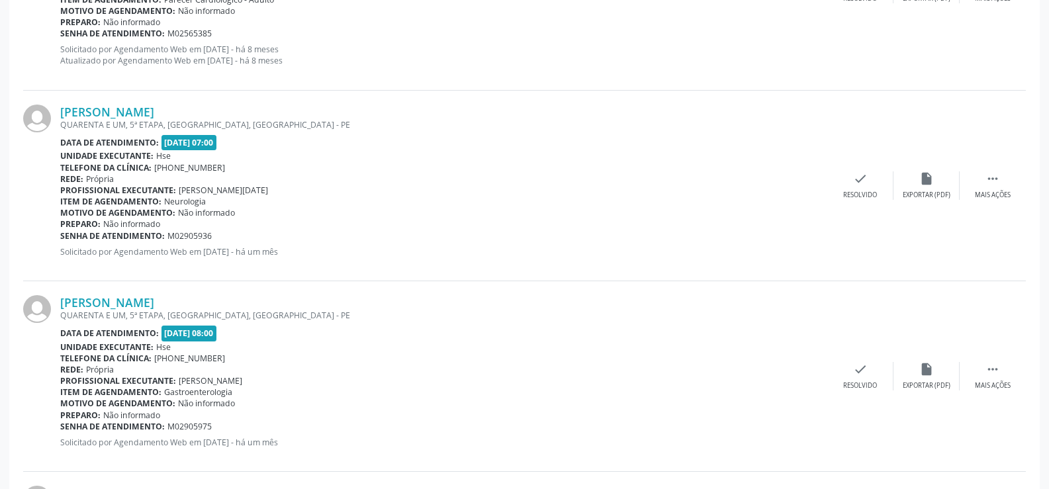
scroll to position [1517, 0]
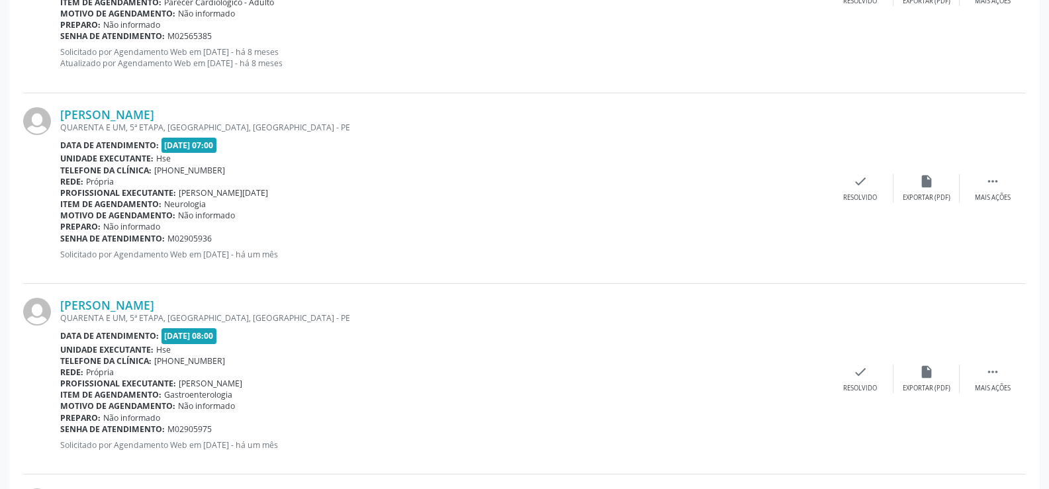
click at [224, 294] on div "[PERSON_NAME] QUARENTA E UM, 5ª ETAPA, [GEOGRAPHIC_DATA], [GEOGRAPHIC_DATA] - P…" at bounding box center [524, 379] width 1003 height 191
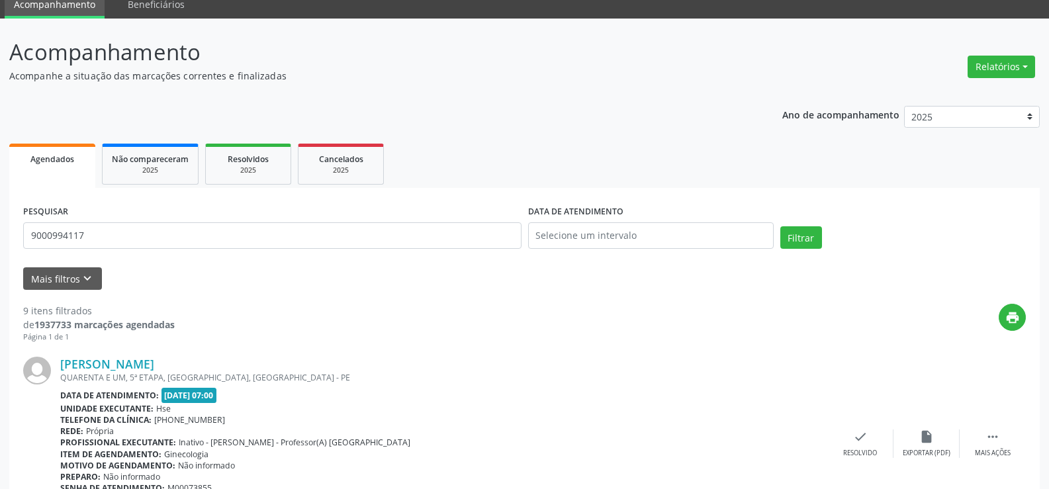
scroll to position [0, 0]
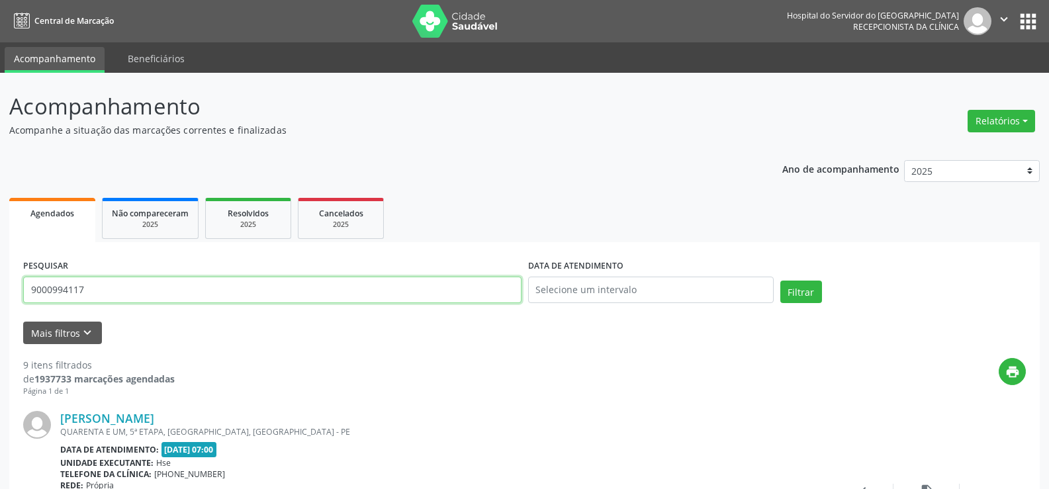
click at [255, 277] on input "9000994117" at bounding box center [272, 290] width 498 height 26
click at [780, 281] on button "Filtrar" at bounding box center [801, 292] width 42 height 23
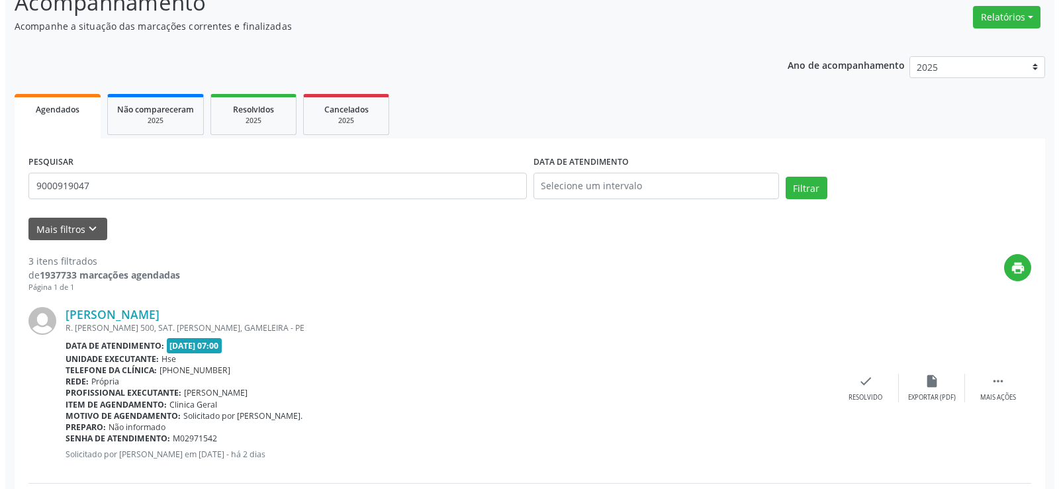
scroll to position [331, 0]
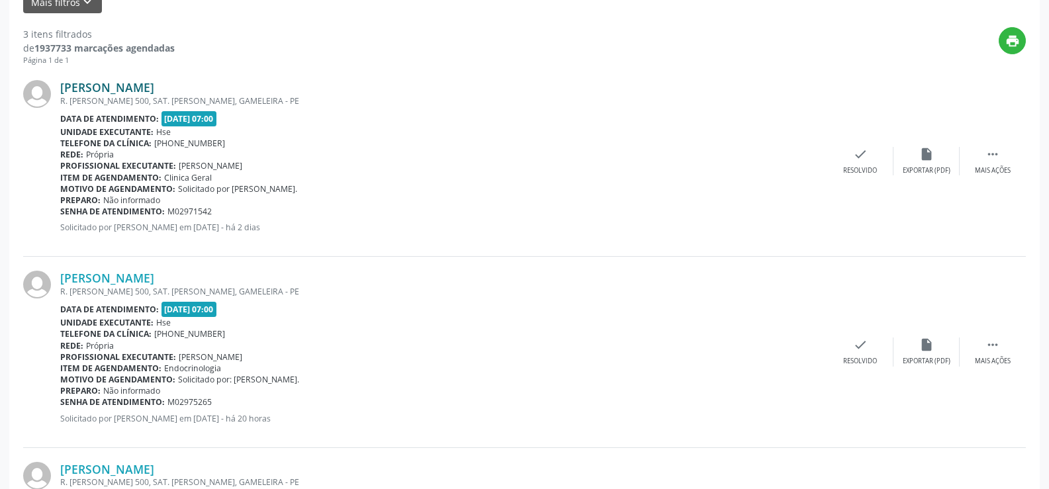
click at [154, 89] on link "[PERSON_NAME]" at bounding box center [107, 87] width 94 height 15
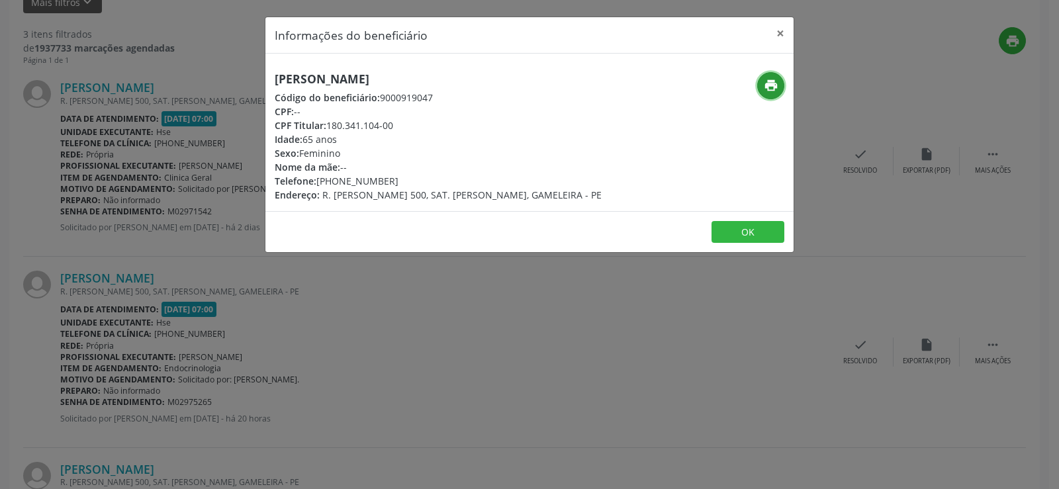
click at [766, 91] on icon "print" at bounding box center [771, 85] width 15 height 15
click at [138, 317] on div "Informações do beneficiário × [PERSON_NAME] Código do beneficiário: 9000919047 …" at bounding box center [529, 244] width 1059 height 489
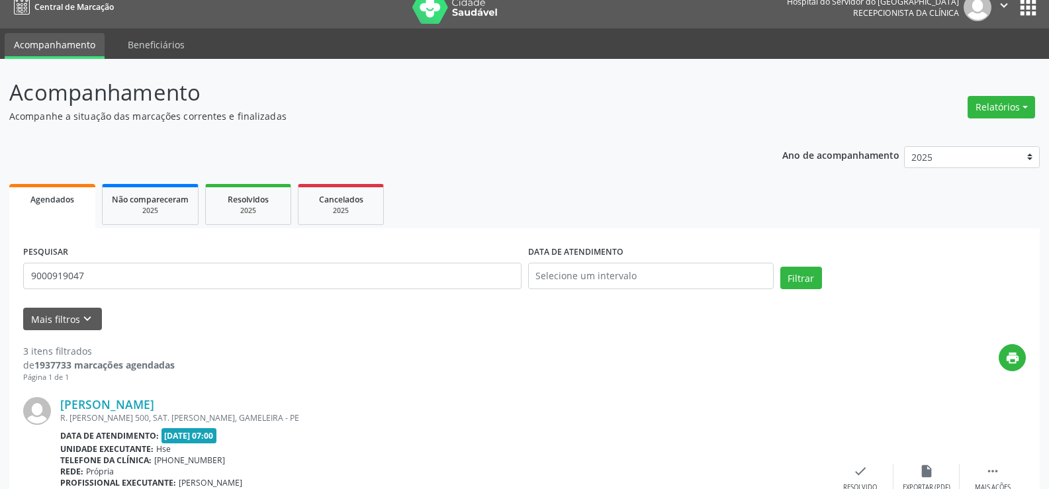
scroll to position [0, 0]
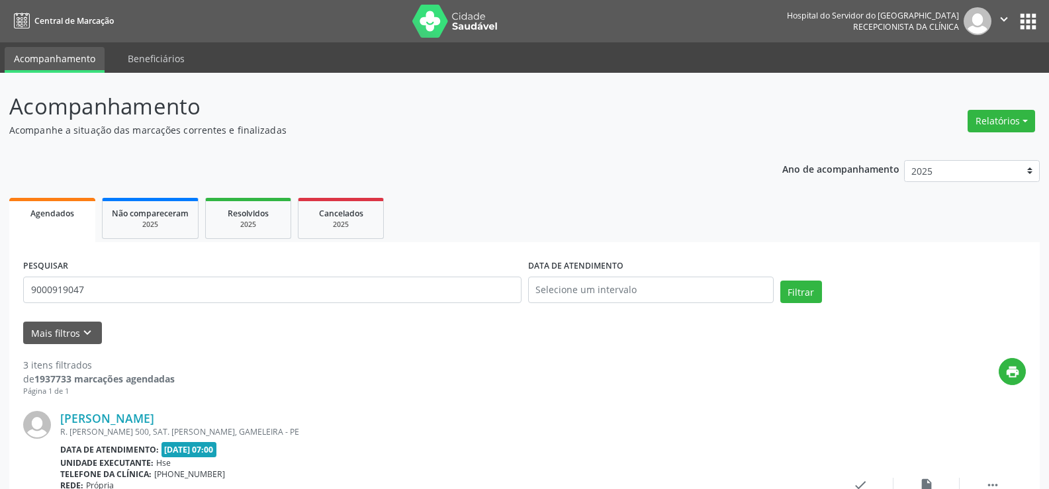
click at [212, 272] on div "PESQUISAR 9000919047" at bounding box center [272, 284] width 505 height 56
click at [211, 279] on input "9000919047" at bounding box center [272, 290] width 498 height 26
click at [780, 281] on button "Filtrar" at bounding box center [801, 292] width 42 height 23
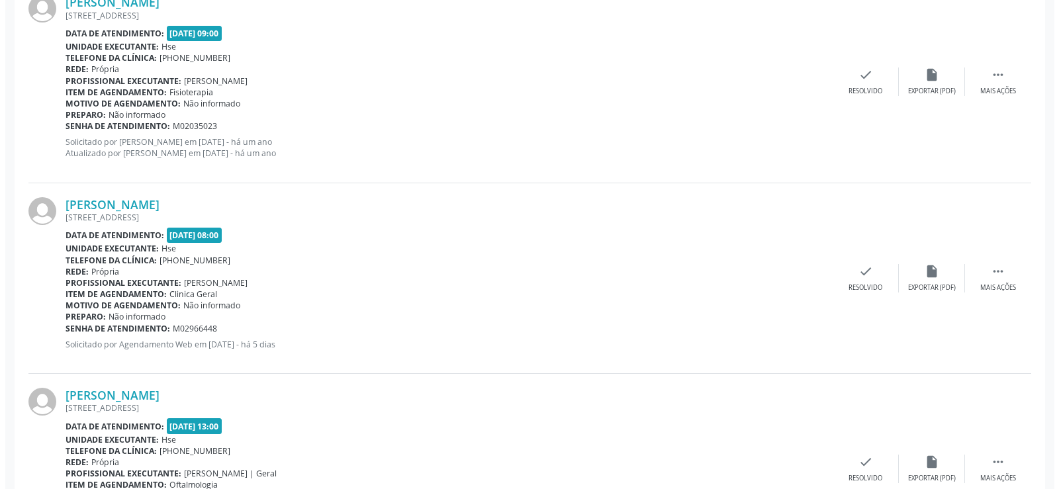
scroll to position [2337, 0]
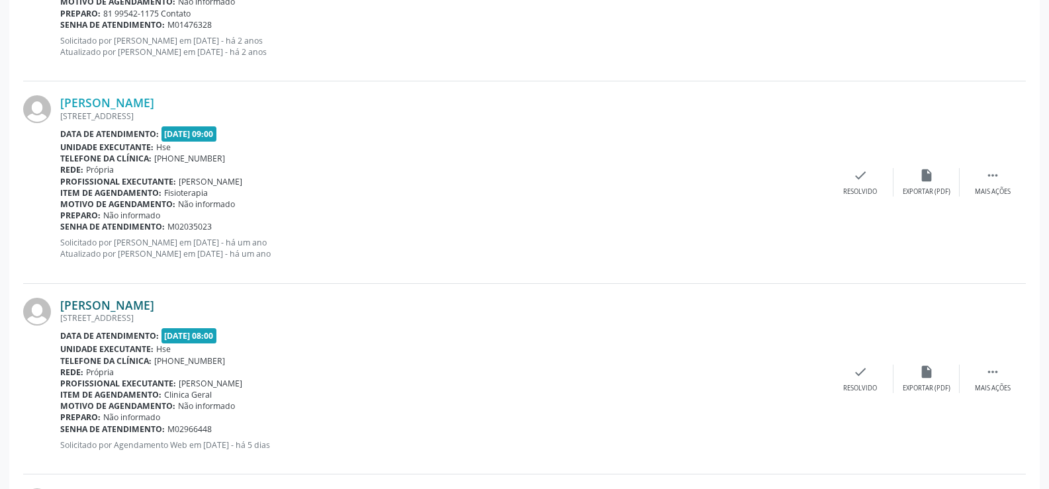
click at [154, 308] on link "[PERSON_NAME]" at bounding box center [107, 305] width 94 height 15
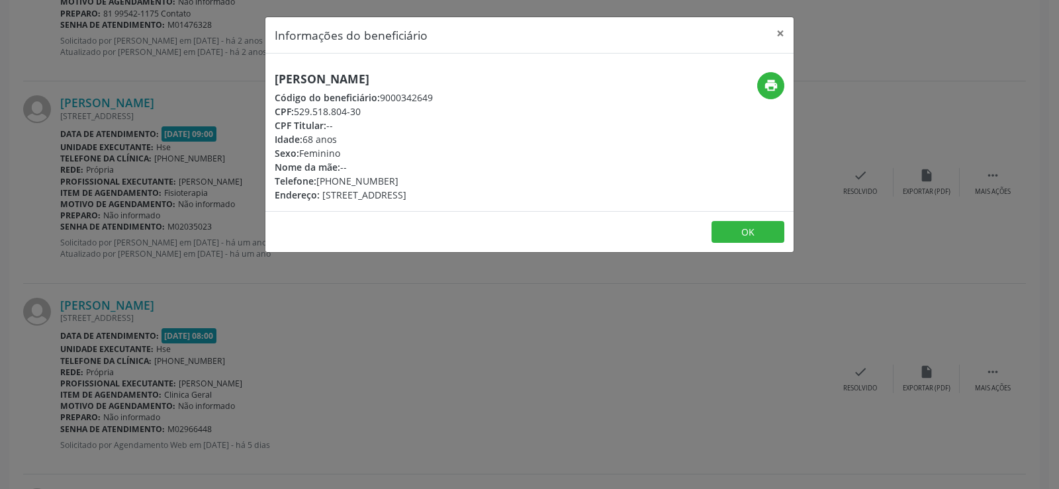
click at [334, 85] on h5 "[PERSON_NAME]" at bounding box center [354, 79] width 158 height 14
copy div "[PERSON_NAME]"
click at [115, 142] on div "Informações do beneficiário × [PERSON_NAME] Código do beneficiário: 9000342649 …" at bounding box center [529, 244] width 1059 height 489
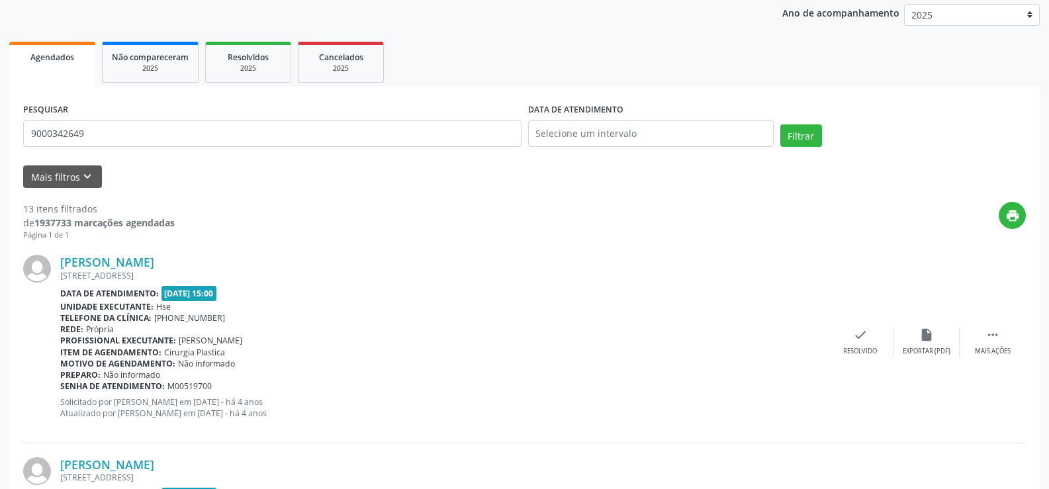
scroll to position [21, 0]
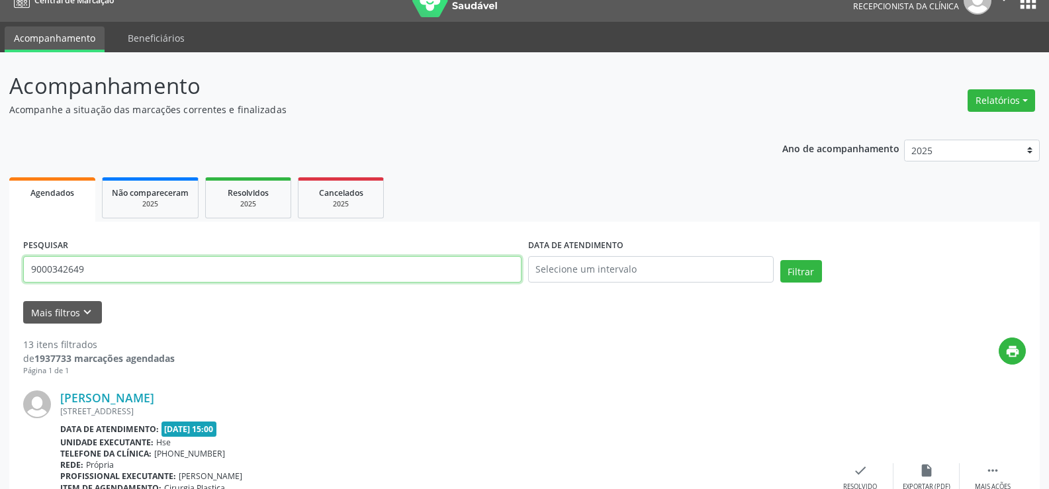
click at [242, 274] on input "9000342649" at bounding box center [272, 269] width 498 height 26
type input "9"
click at [780, 260] on button "Filtrar" at bounding box center [801, 271] width 42 height 23
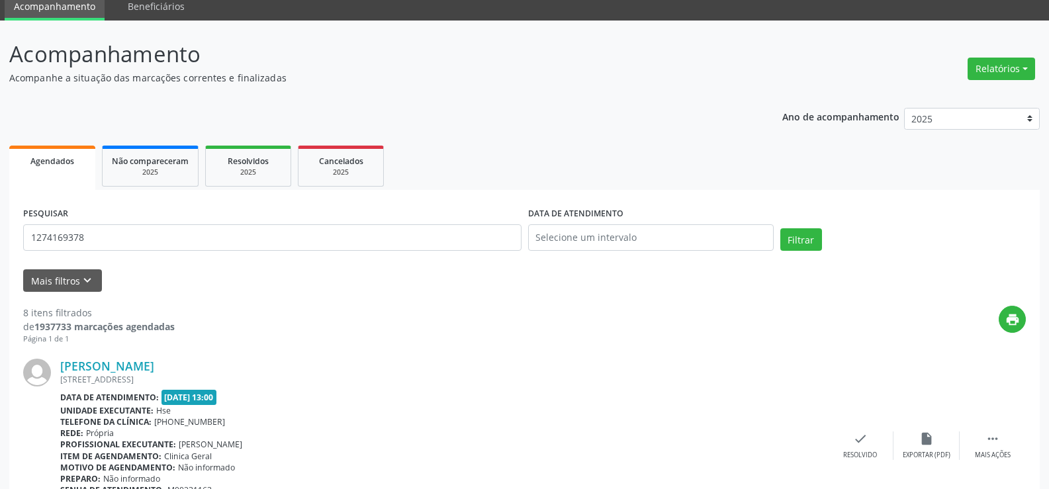
scroll to position [0, 0]
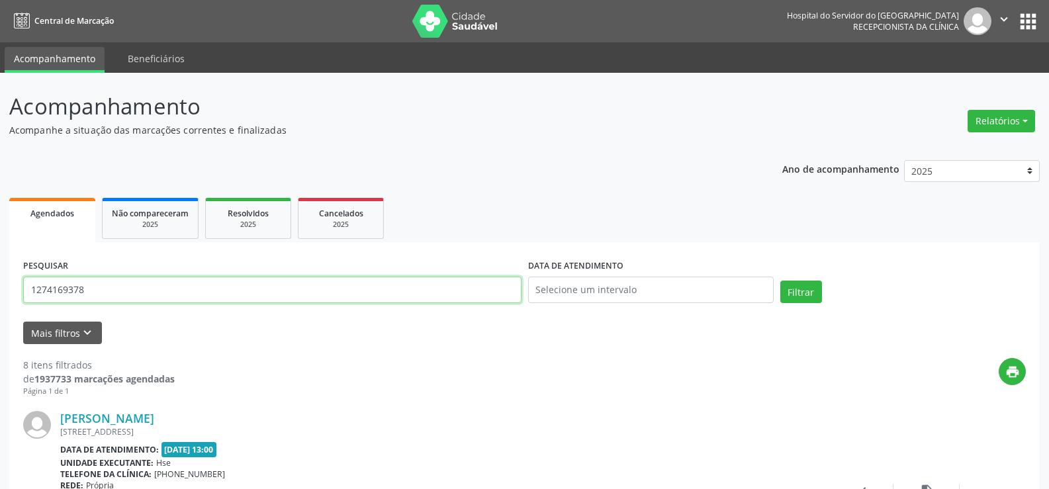
click at [244, 300] on input "1274169378" at bounding box center [272, 290] width 498 height 26
click at [780, 281] on button "Filtrar" at bounding box center [801, 292] width 42 height 23
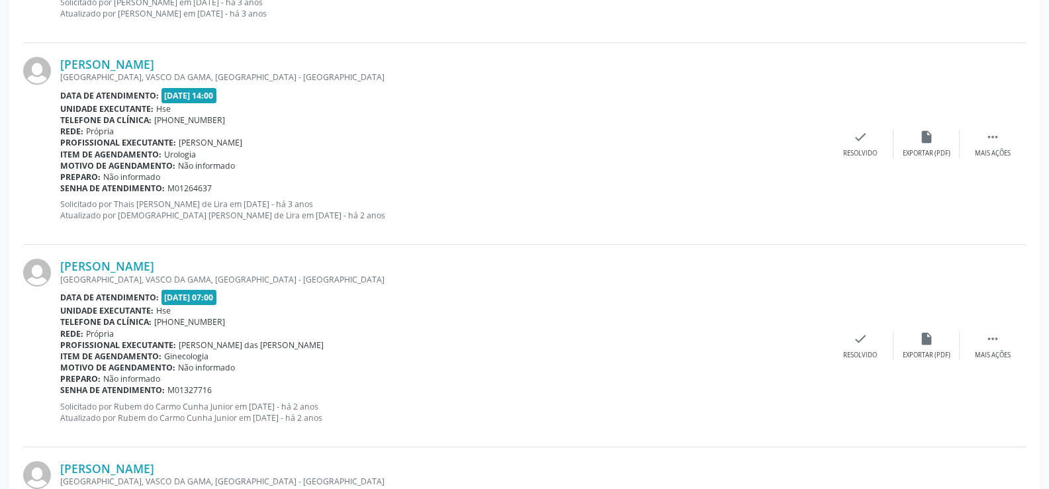
scroll to position [3001, 0]
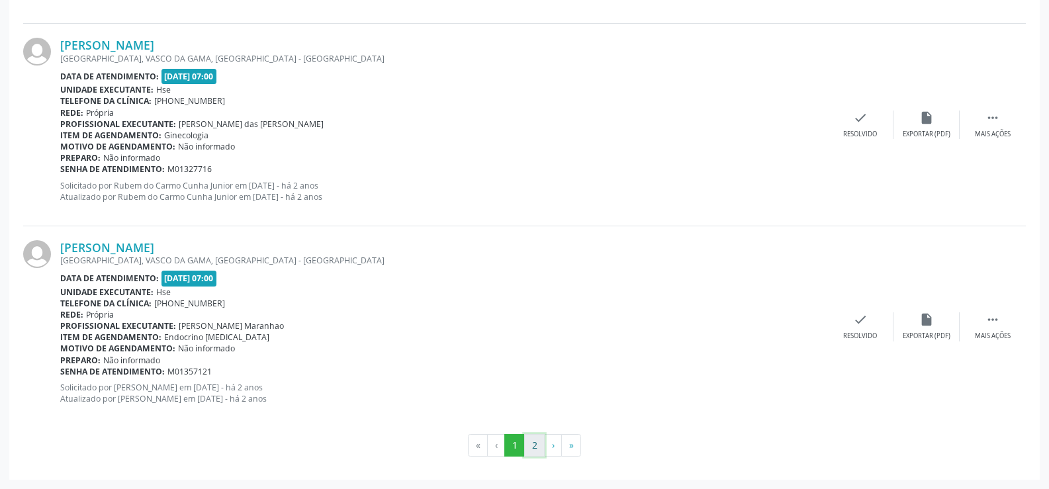
click at [533, 439] on button "2" at bounding box center [534, 445] width 21 height 23
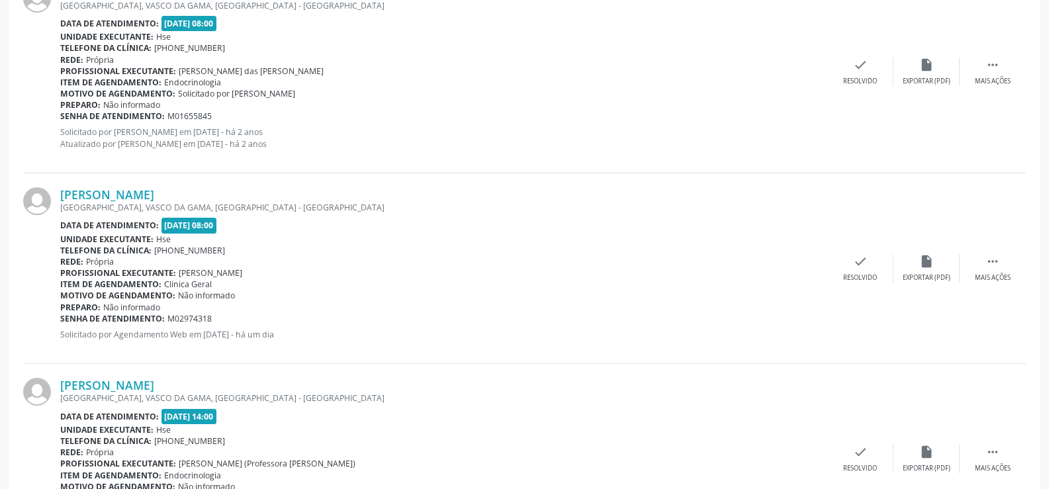
scroll to position [952, 0]
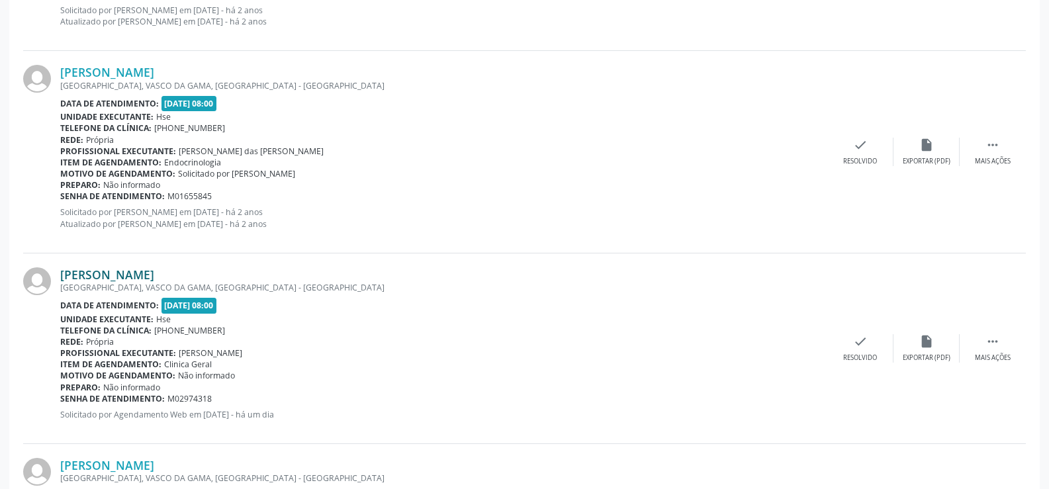
click at [154, 273] on link "[PERSON_NAME]" at bounding box center [107, 274] width 94 height 15
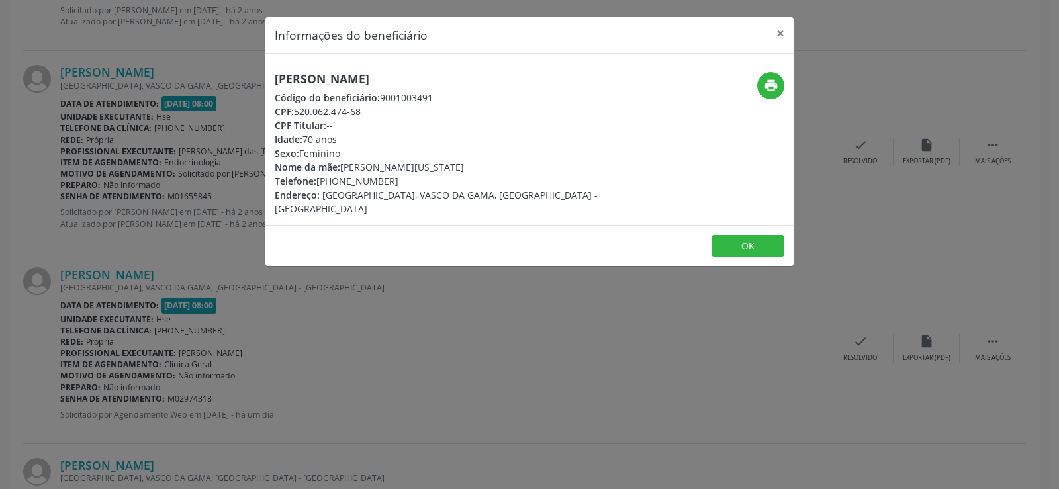
click at [392, 82] on h5 "[PERSON_NAME]" at bounding box center [442, 79] width 334 height 14
copy div "[PERSON_NAME]"
click at [776, 34] on button "×" at bounding box center [780, 33] width 26 height 32
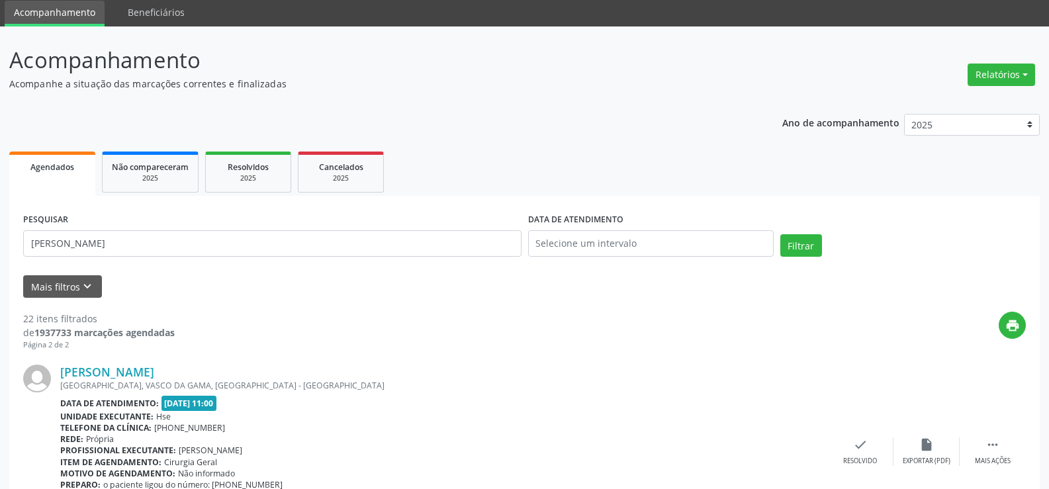
scroll to position [0, 0]
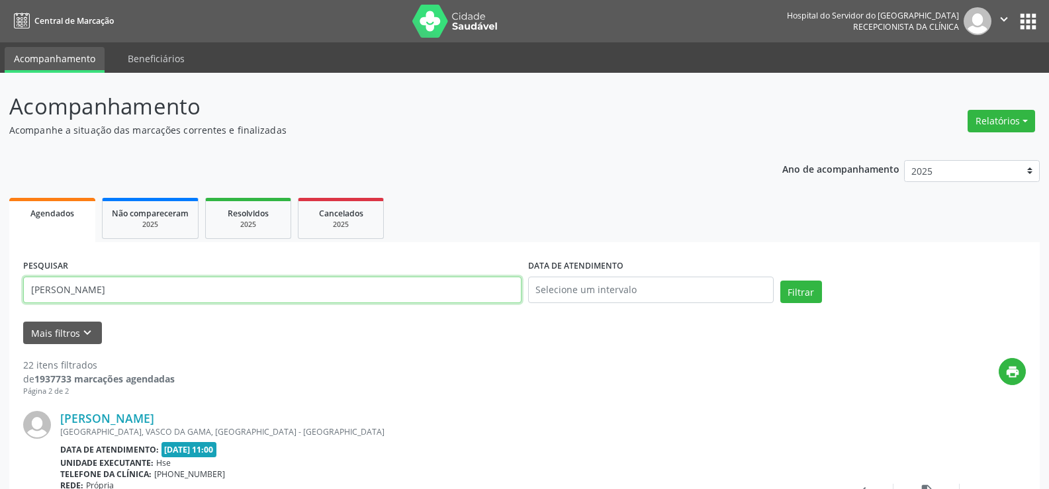
click at [225, 287] on input "[PERSON_NAME]" at bounding box center [272, 290] width 498 height 26
type input "v"
click at [780, 281] on button "Filtrar" at bounding box center [801, 292] width 42 height 23
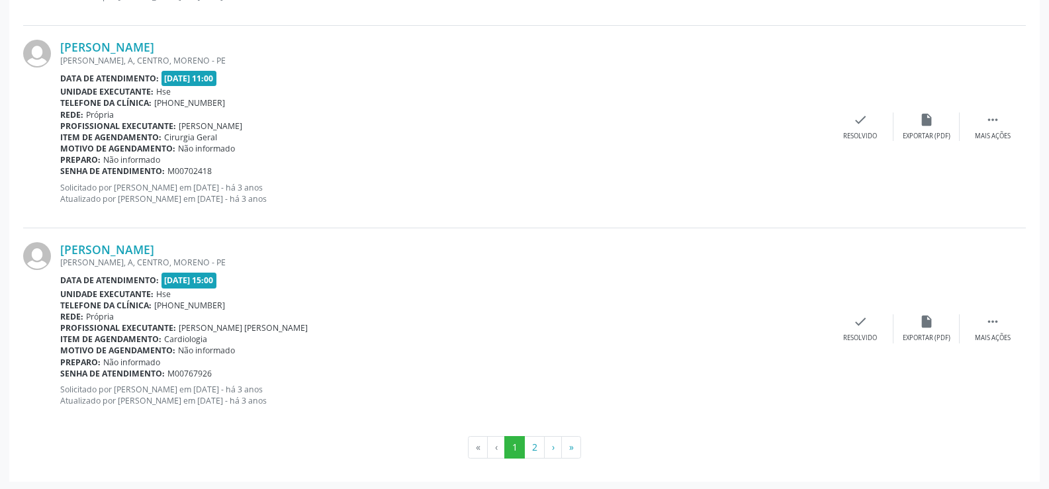
scroll to position [3001, 0]
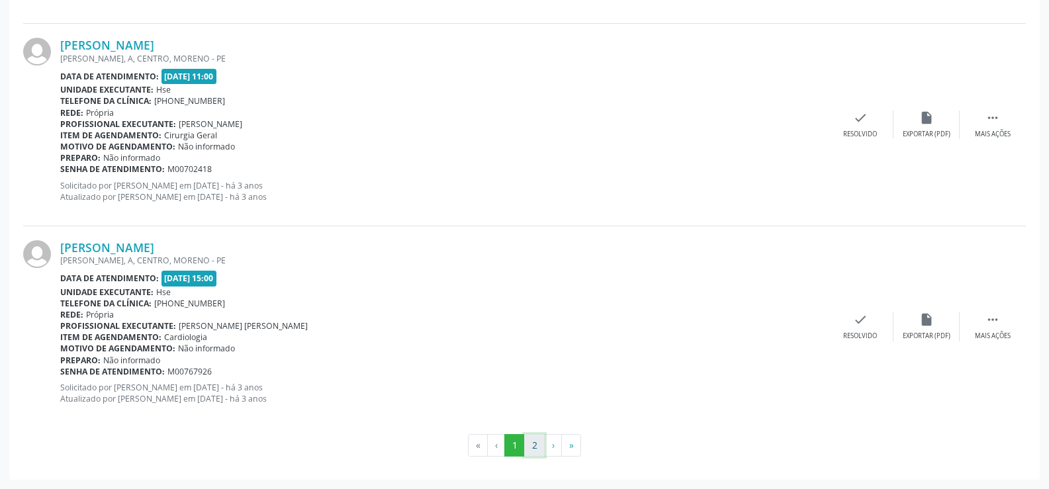
click at [535, 441] on button "2" at bounding box center [534, 445] width 21 height 23
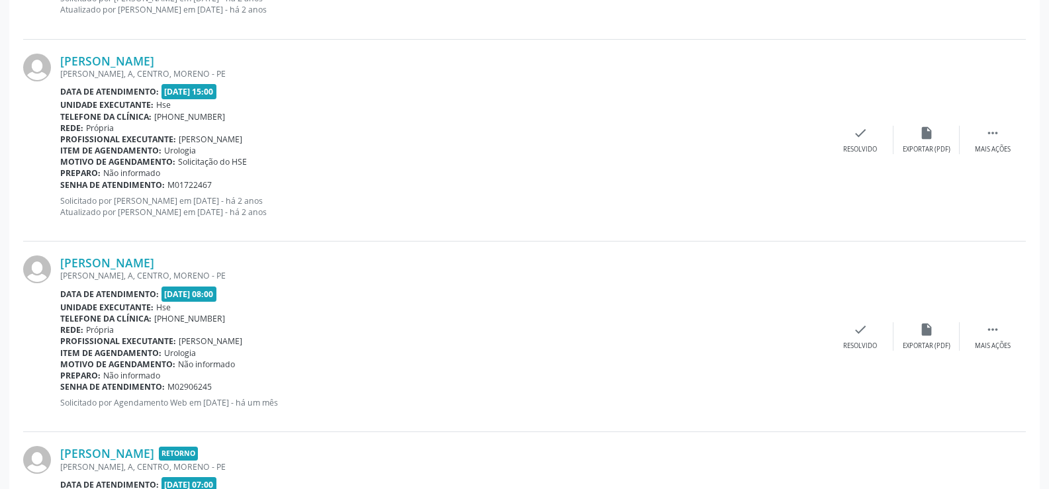
scroll to position [2710, 0]
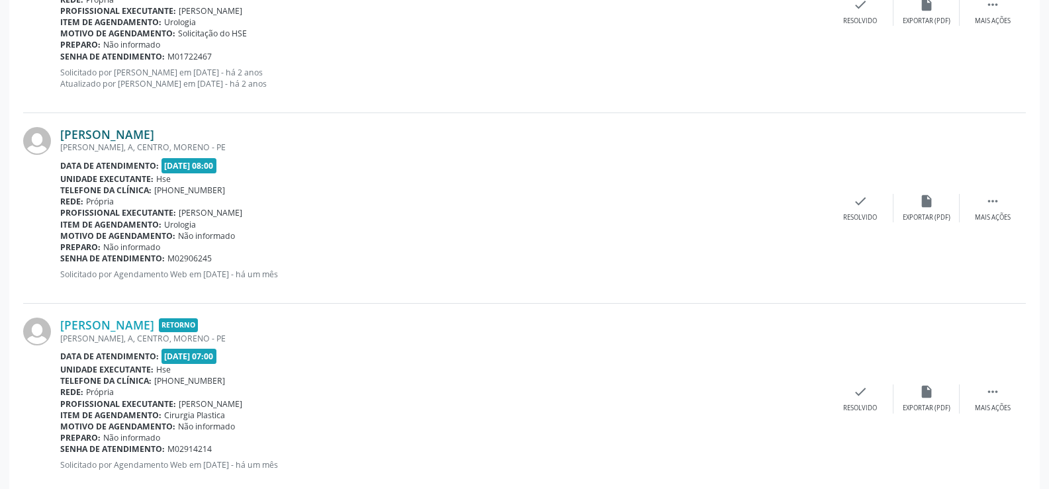
click at [144, 134] on link "[PERSON_NAME]" at bounding box center [107, 134] width 94 height 15
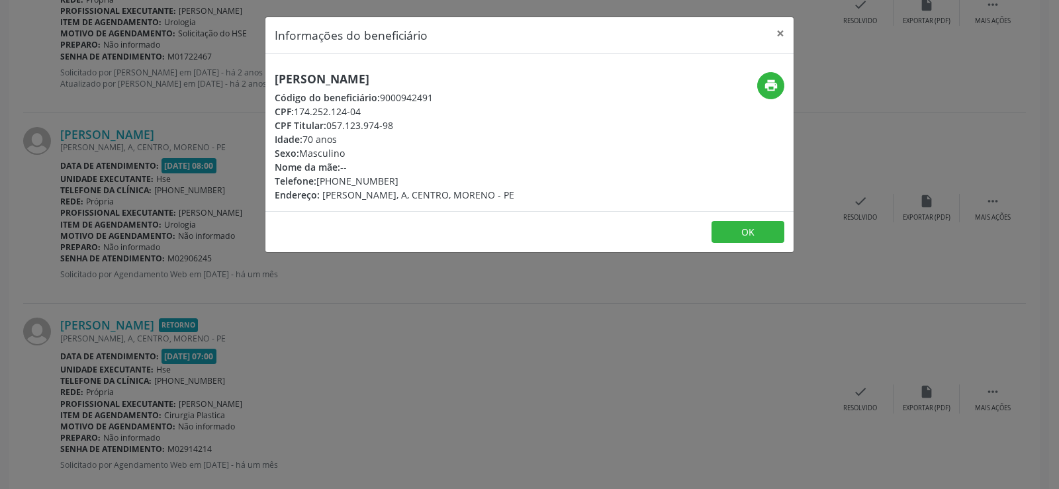
click at [388, 80] on h5 "[PERSON_NAME]" at bounding box center [395, 79] width 240 height 14
copy div "[PERSON_NAME]"
click at [128, 177] on div "Informações do beneficiário × [PERSON_NAME] de Lira Código do beneficiário: 900…" at bounding box center [529, 244] width 1059 height 489
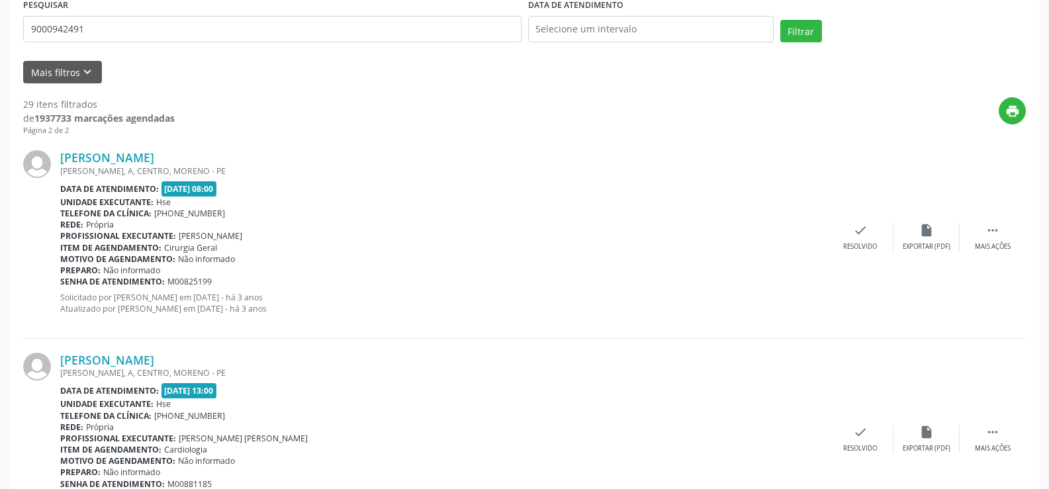
scroll to position [0, 0]
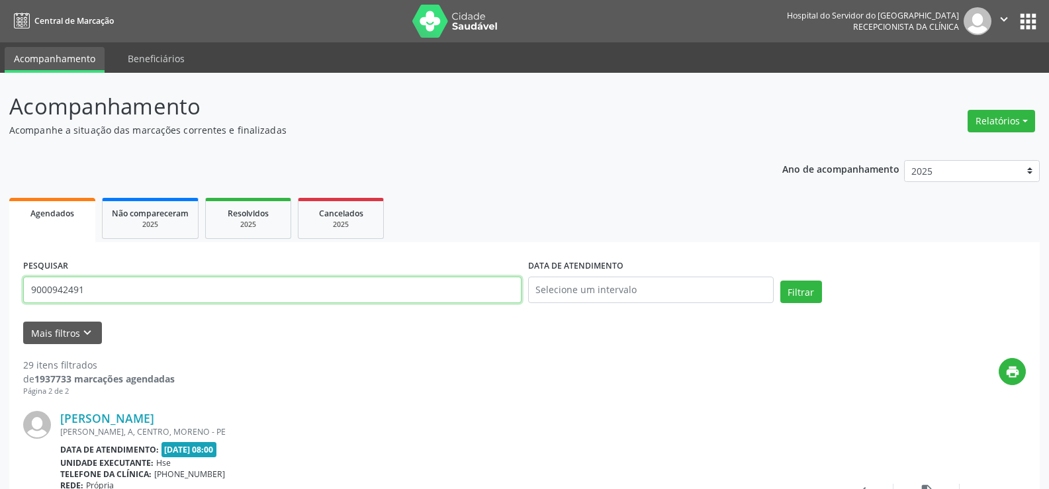
click at [200, 298] on input "9000942491" at bounding box center [272, 290] width 498 height 26
click at [780, 281] on button "Filtrar" at bounding box center [801, 292] width 42 height 23
click at [243, 287] on input "9000230173" at bounding box center [272, 290] width 498 height 26
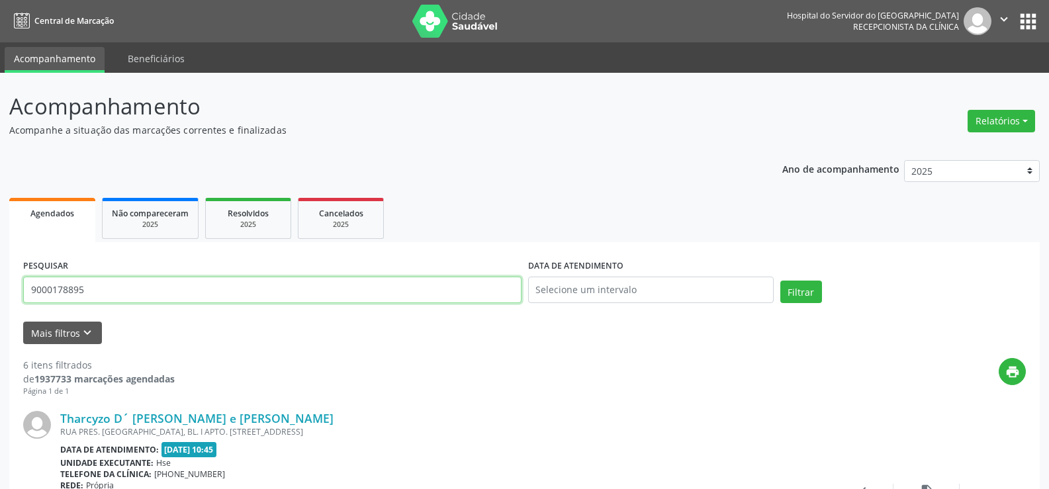
click at [780, 281] on button "Filtrar" at bounding box center [801, 292] width 42 height 23
click at [199, 291] on input "9000178895" at bounding box center [272, 290] width 498 height 26
click at [780, 281] on button "Filtrar" at bounding box center [801, 292] width 42 height 23
click at [198, 283] on input "9000225535" at bounding box center [272, 290] width 498 height 26
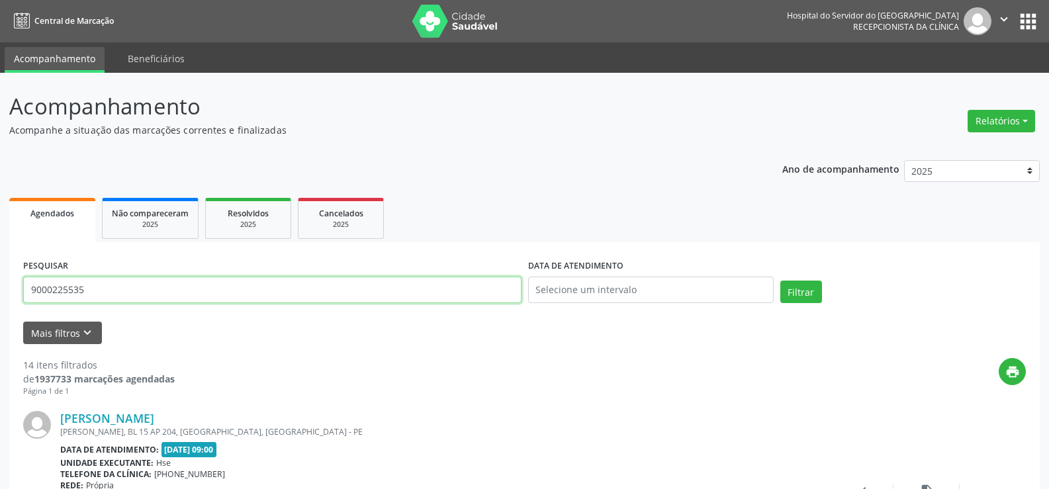
click at [198, 283] on input "9000225535" at bounding box center [272, 290] width 498 height 26
click at [780, 281] on button "Filtrar" at bounding box center [801, 292] width 42 height 23
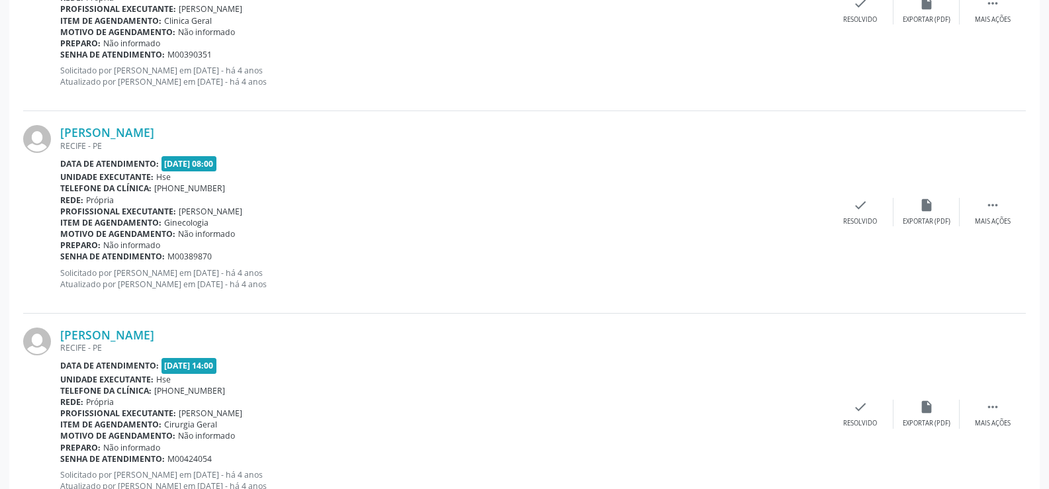
scroll to position [3001, 0]
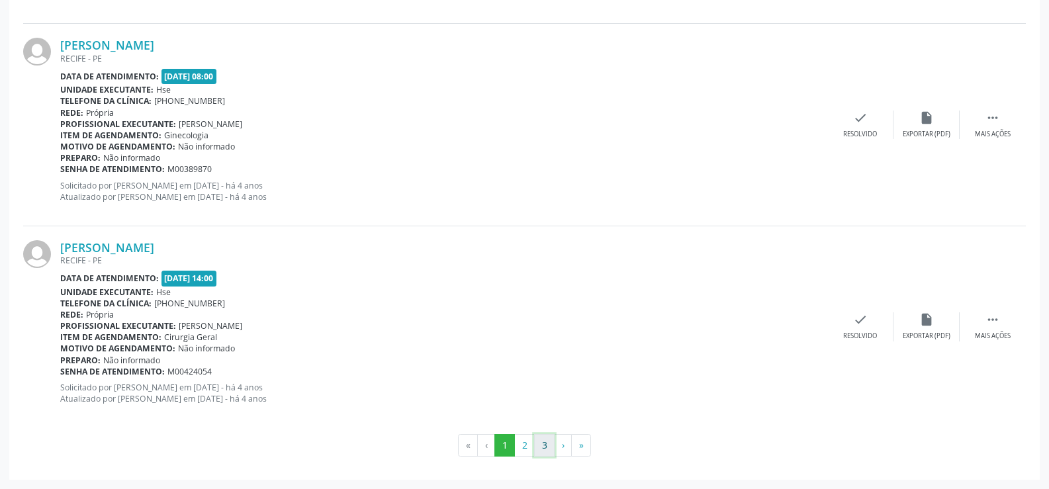
click at [535, 438] on button "3" at bounding box center [544, 445] width 21 height 23
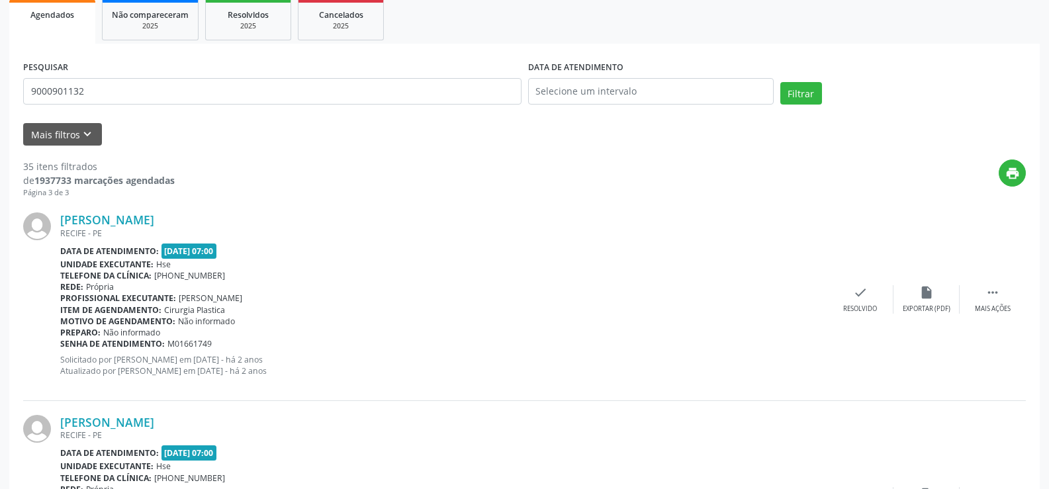
scroll to position [0, 0]
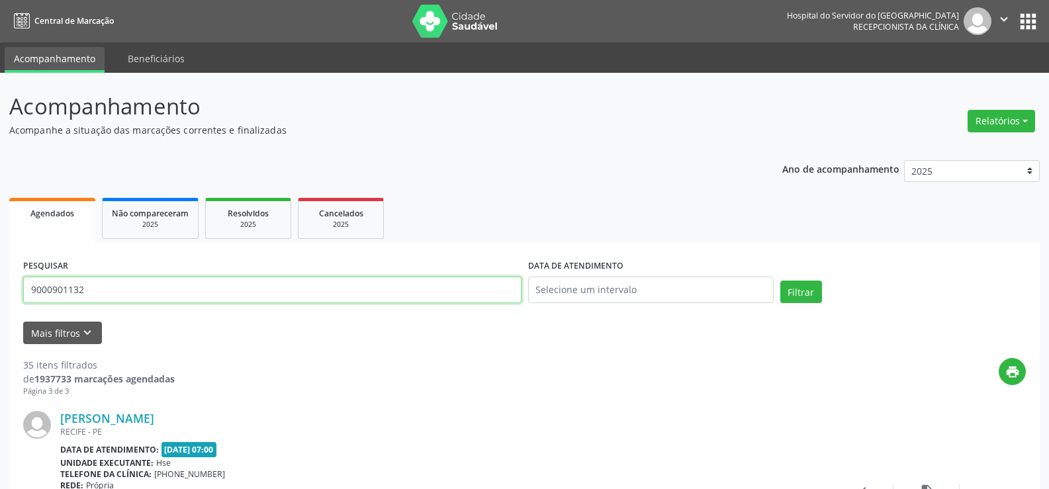
click at [165, 293] on input "9000901132" at bounding box center [272, 290] width 498 height 26
type input "9"
click at [780, 281] on button "Filtrar" at bounding box center [801, 292] width 42 height 23
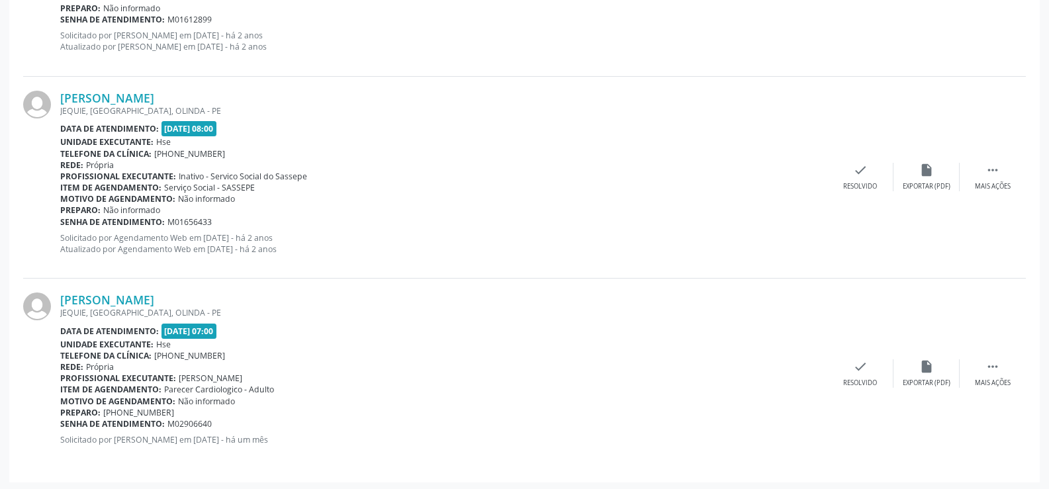
scroll to position [1536, 0]
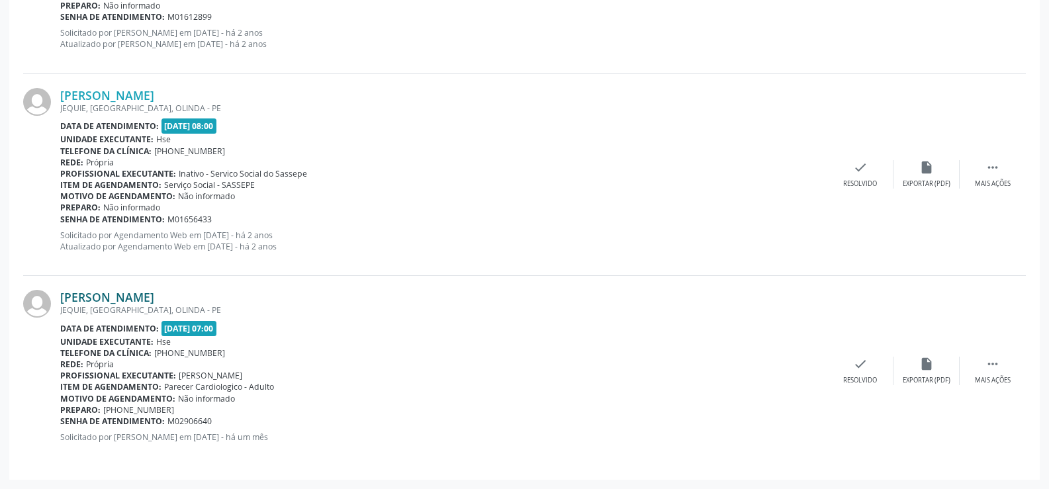
click at [154, 295] on link "[PERSON_NAME]" at bounding box center [107, 297] width 94 height 15
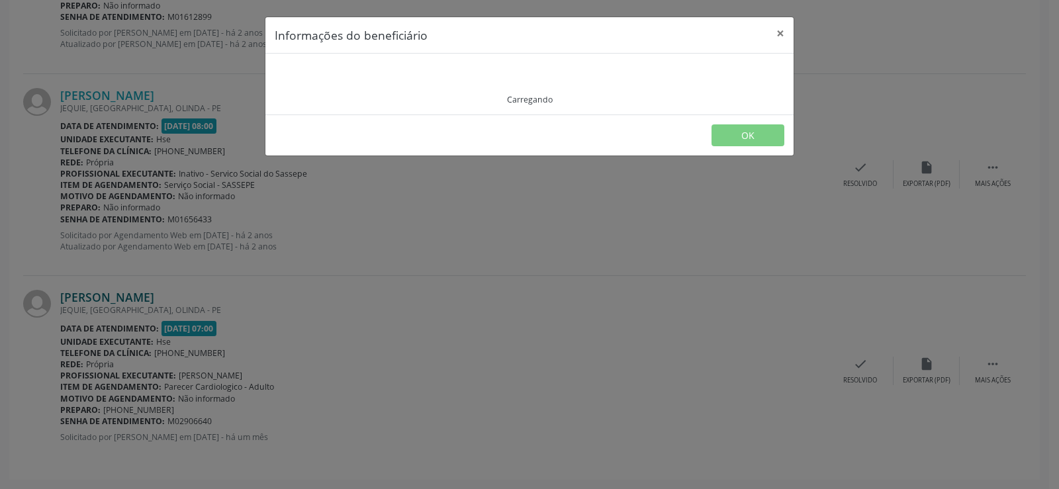
click at [160, 295] on div "Informações do beneficiário × Carregando OK" at bounding box center [529, 244] width 1059 height 489
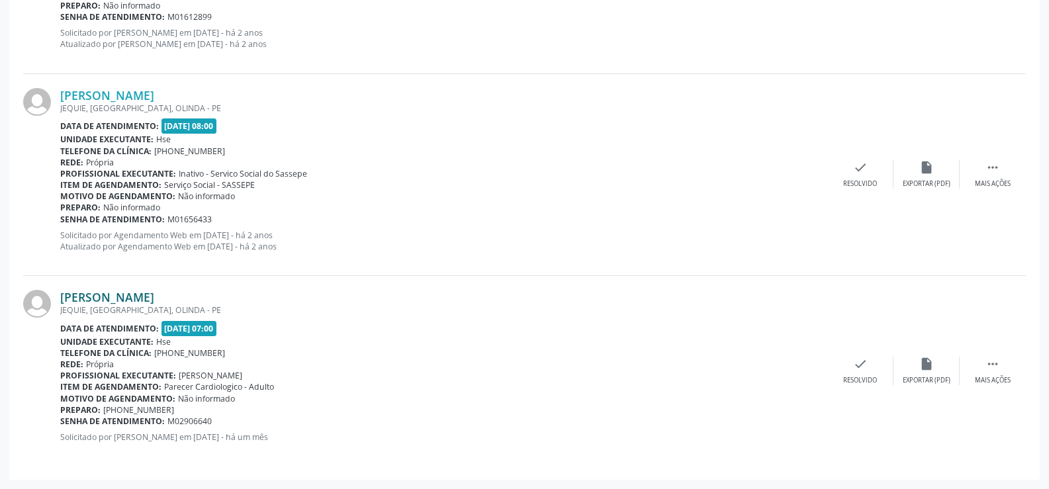
click at [154, 295] on link "[PERSON_NAME]" at bounding box center [107, 297] width 94 height 15
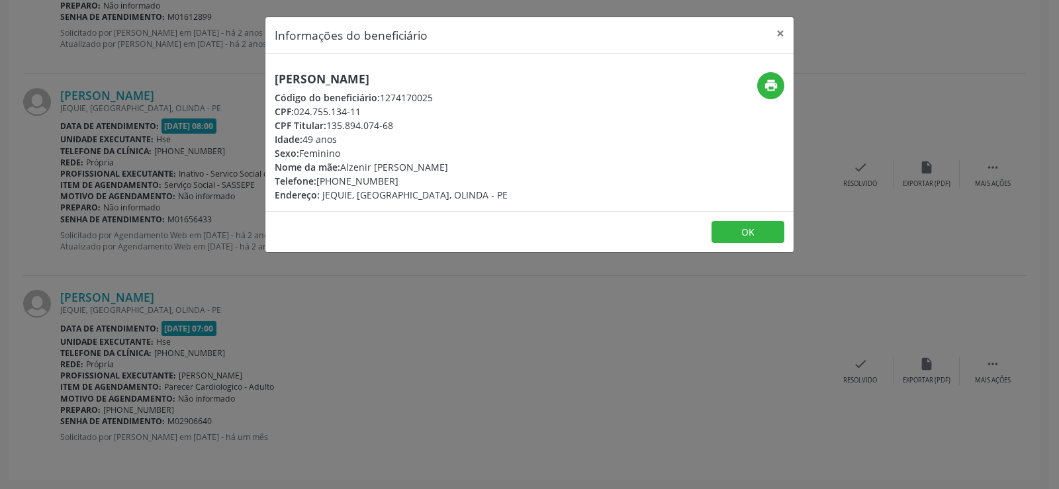
click at [387, 86] on h5 "[PERSON_NAME]" at bounding box center [391, 79] width 233 height 14
copy div "[PERSON_NAME]"
click at [127, 259] on div "Informações do beneficiário × [PERSON_NAME] Código do beneficiário: 1274170025 …" at bounding box center [529, 244] width 1059 height 489
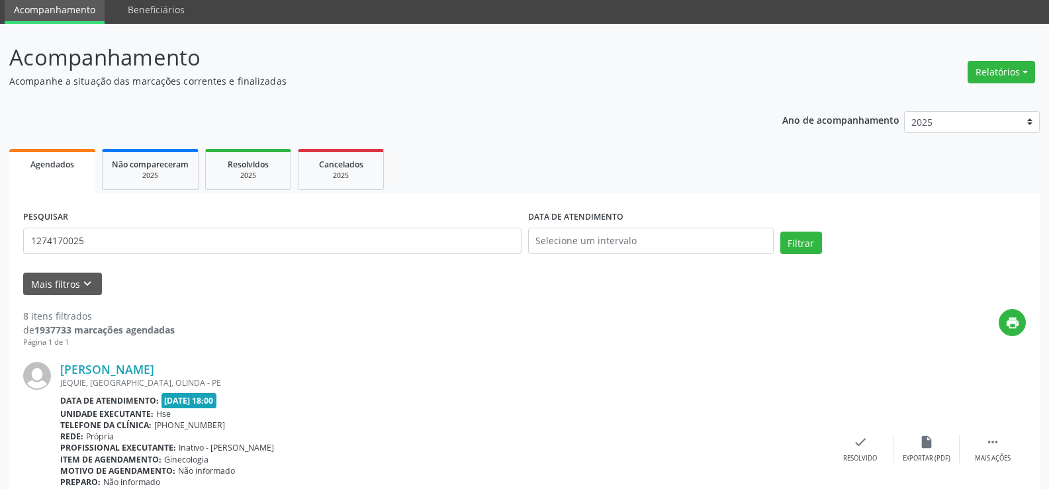
scroll to position [0, 0]
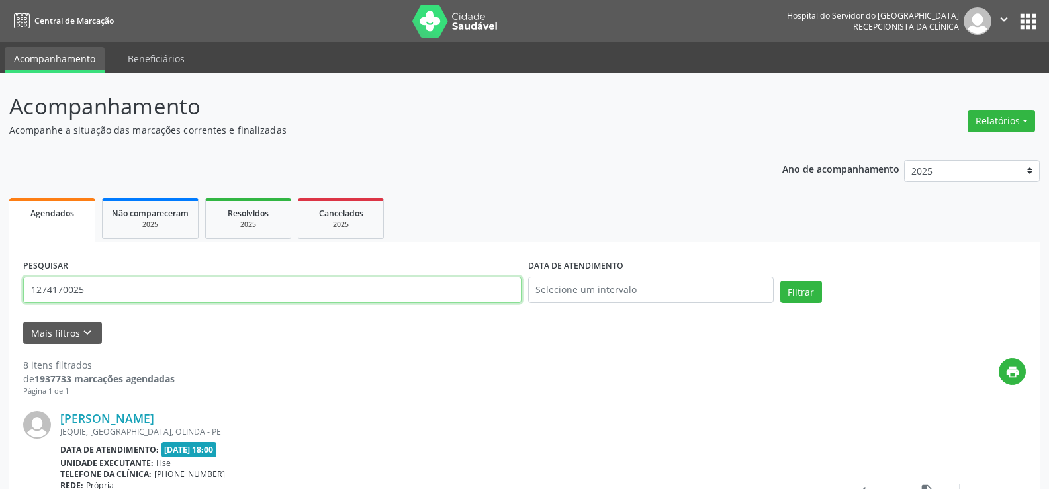
click at [147, 292] on input "1274170025" at bounding box center [272, 290] width 498 height 26
click at [780, 281] on button "Filtrar" at bounding box center [801, 292] width 42 height 23
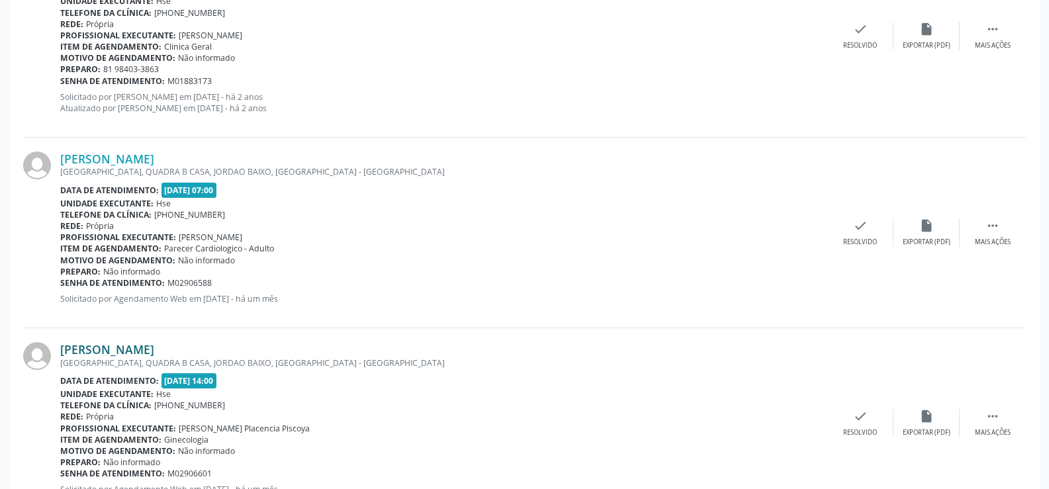
scroll to position [584, 0]
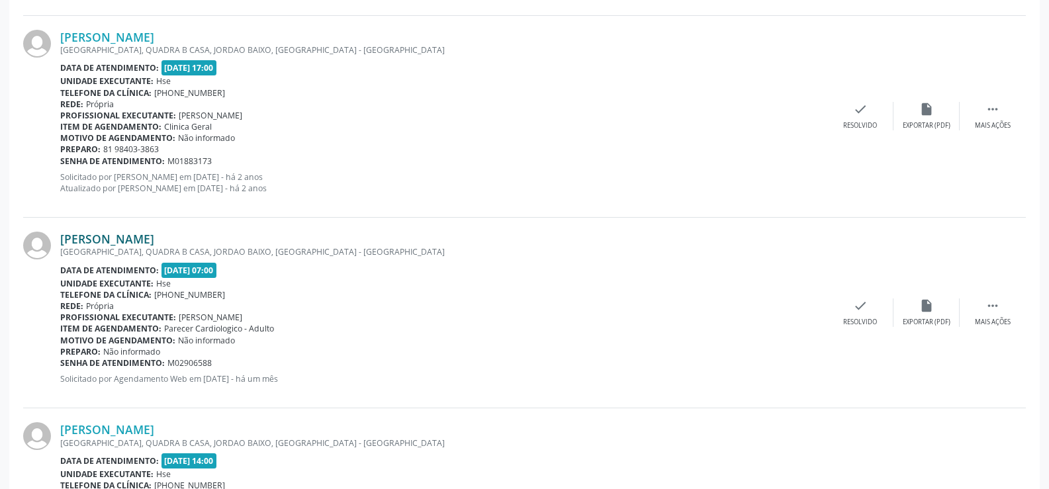
click at [154, 232] on link "[PERSON_NAME]" at bounding box center [107, 239] width 94 height 15
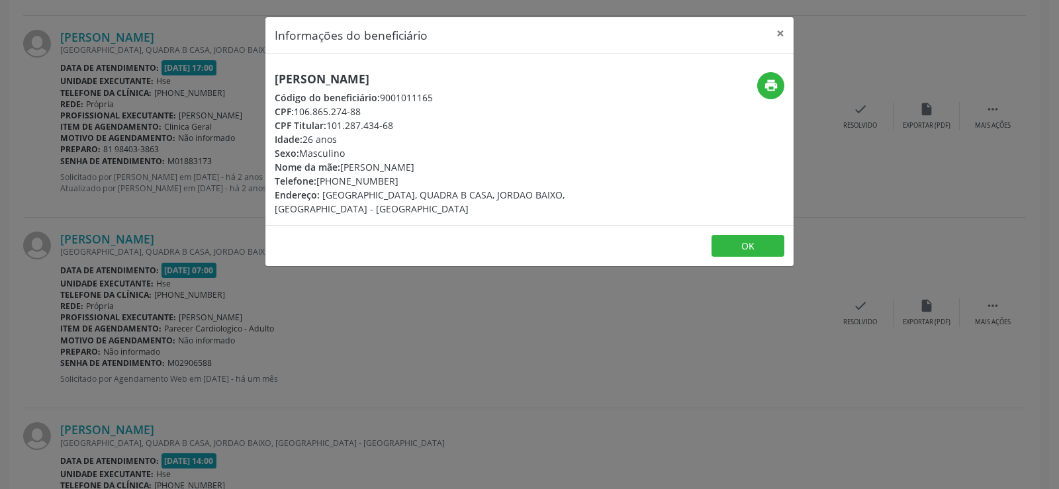
click at [374, 77] on h5 "[PERSON_NAME]" at bounding box center [442, 79] width 334 height 14
copy div "[PERSON_NAME]"
click at [139, 250] on div "Informações do beneficiário × [PERSON_NAME] Código do beneficiário: 9001011165 …" at bounding box center [529, 244] width 1059 height 489
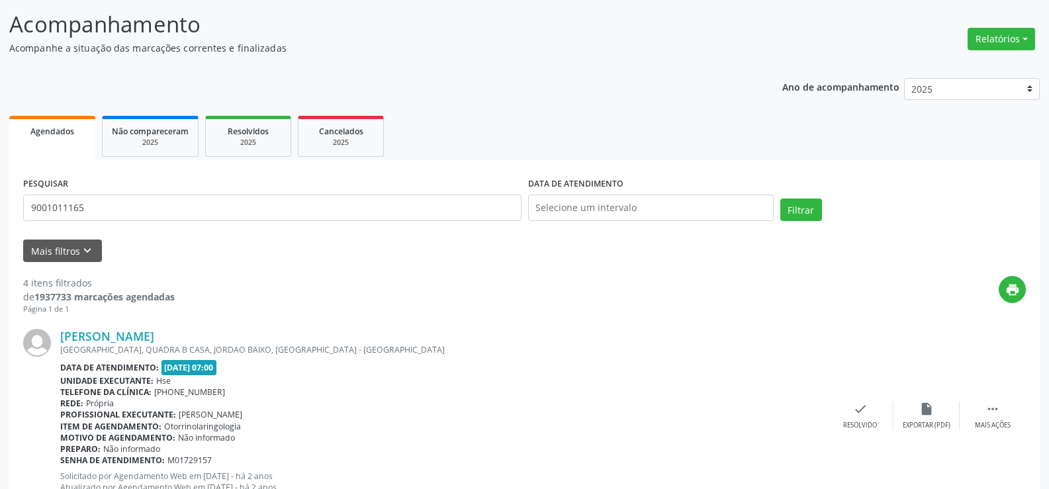
scroll to position [0, 0]
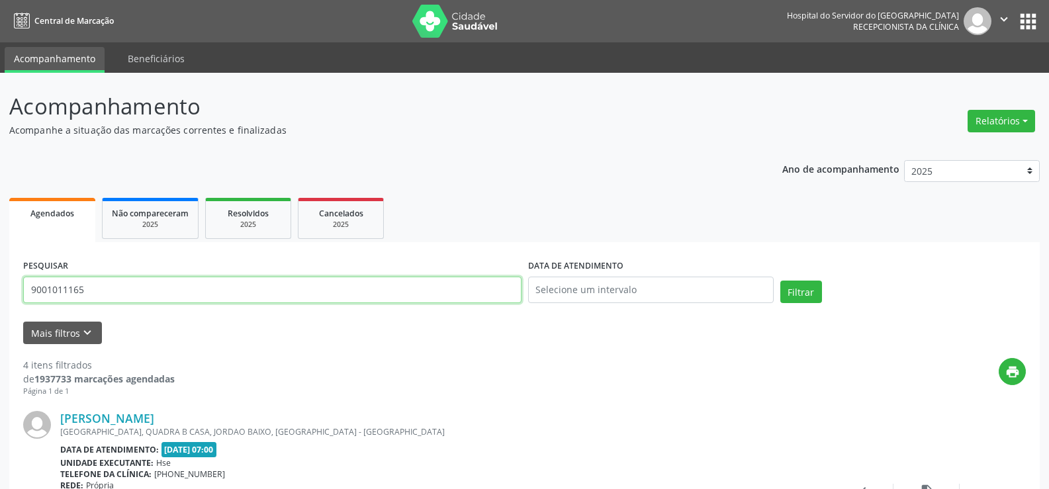
click at [197, 293] on input "9001011165" at bounding box center [272, 290] width 498 height 26
click at [780, 281] on button "Filtrar" at bounding box center [801, 292] width 42 height 23
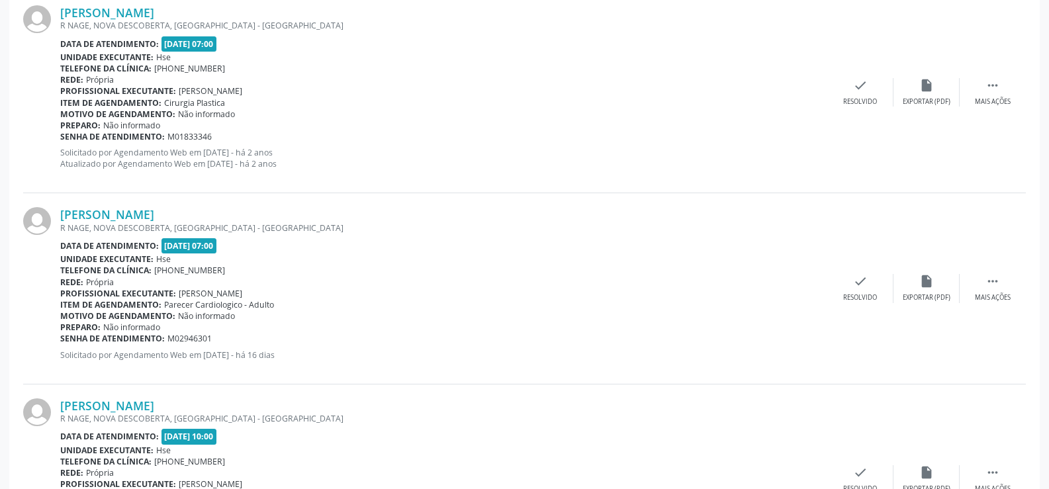
scroll to position [2779, 0]
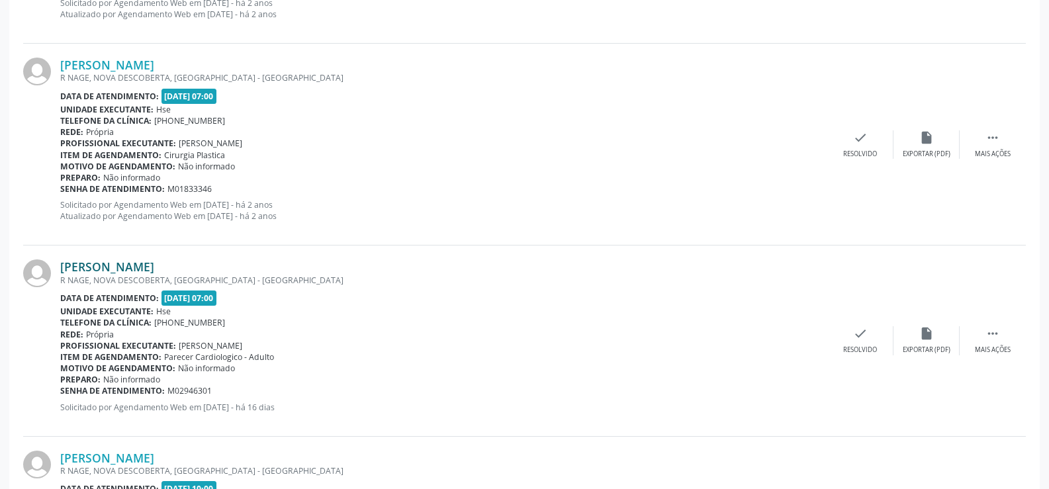
click at [133, 271] on link "[PERSON_NAME]" at bounding box center [107, 266] width 94 height 15
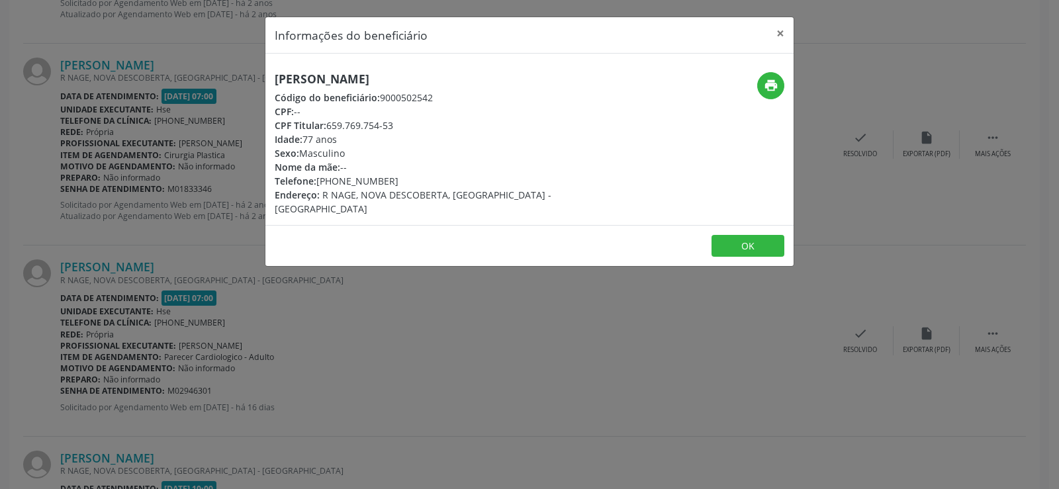
click at [374, 77] on h5 "[PERSON_NAME]" at bounding box center [442, 79] width 334 height 14
click at [122, 218] on div "Informações do beneficiário × [PERSON_NAME] Código do beneficiário: 9000502542 …" at bounding box center [529, 244] width 1059 height 489
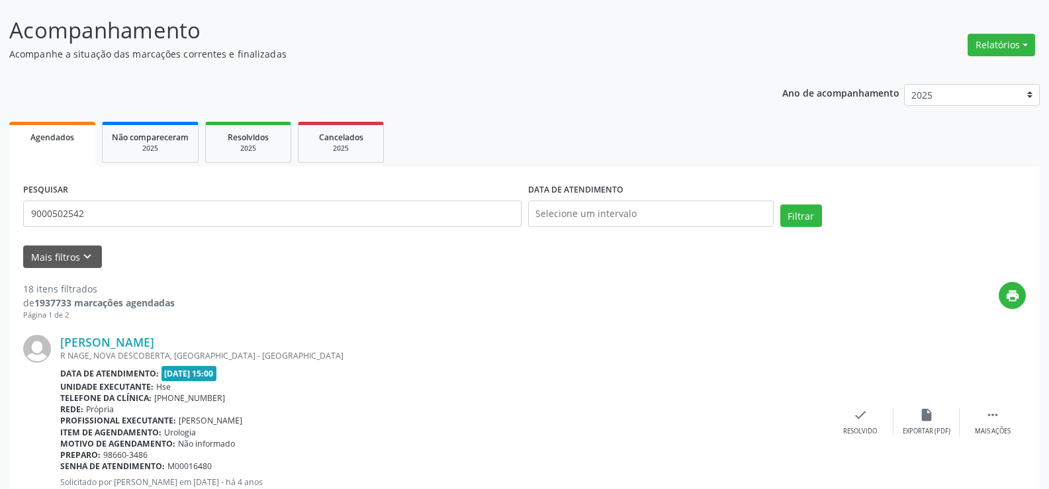
scroll to position [0, 0]
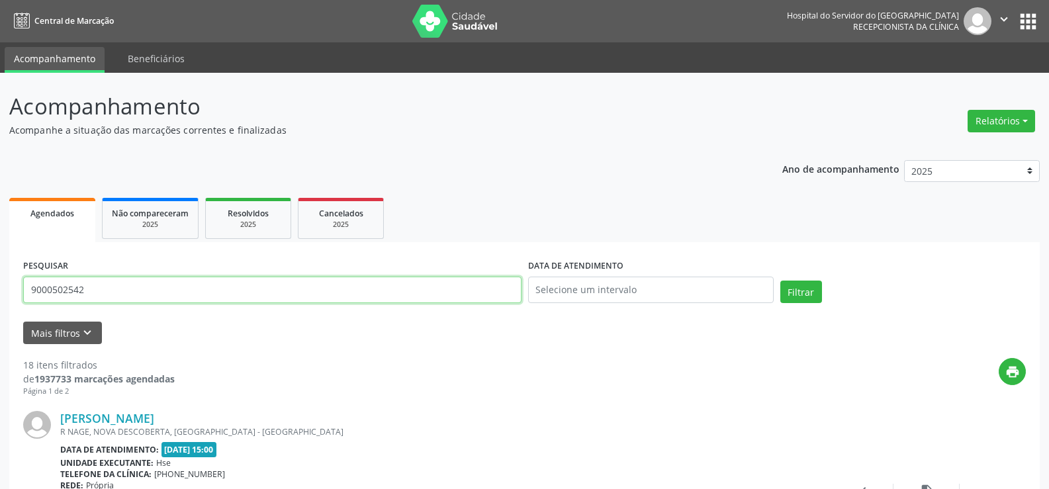
click at [158, 281] on input "9000502542" at bounding box center [272, 290] width 498 height 26
click at [780, 281] on button "Filtrar" at bounding box center [801, 292] width 42 height 23
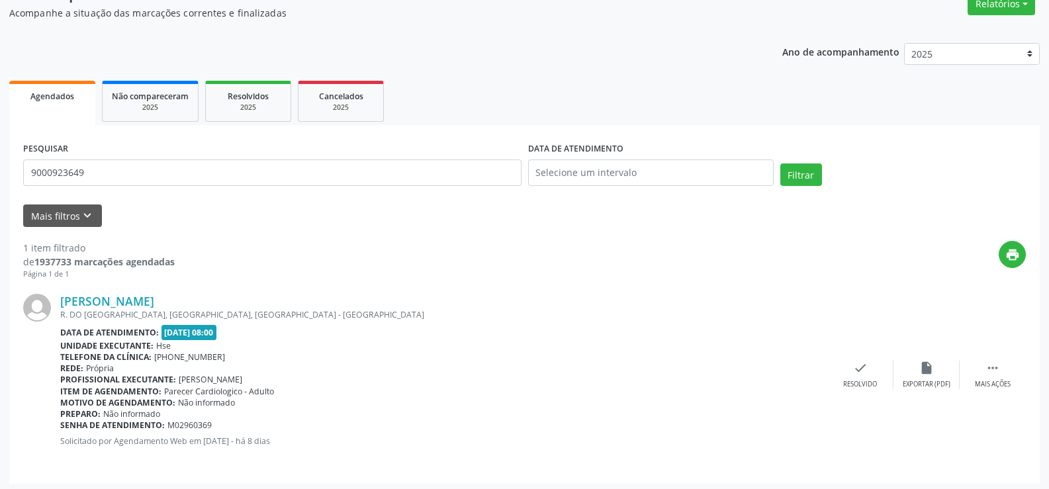
scroll to position [121, 0]
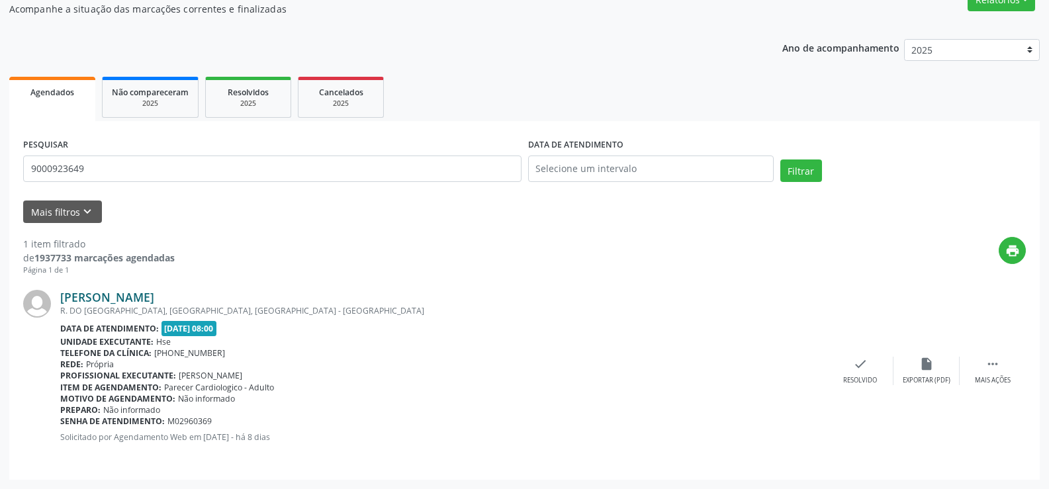
click at [125, 291] on link "[PERSON_NAME]" at bounding box center [107, 297] width 94 height 15
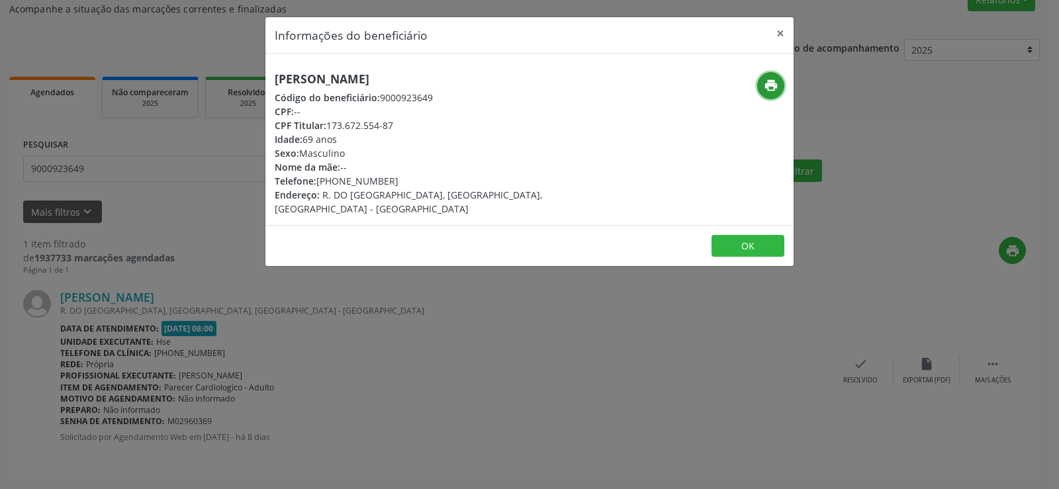
click at [765, 92] on icon "print" at bounding box center [771, 85] width 15 height 15
click at [163, 195] on div "Informações do beneficiário × [PERSON_NAME] Código do beneficiário: 9000923649 …" at bounding box center [529, 244] width 1059 height 489
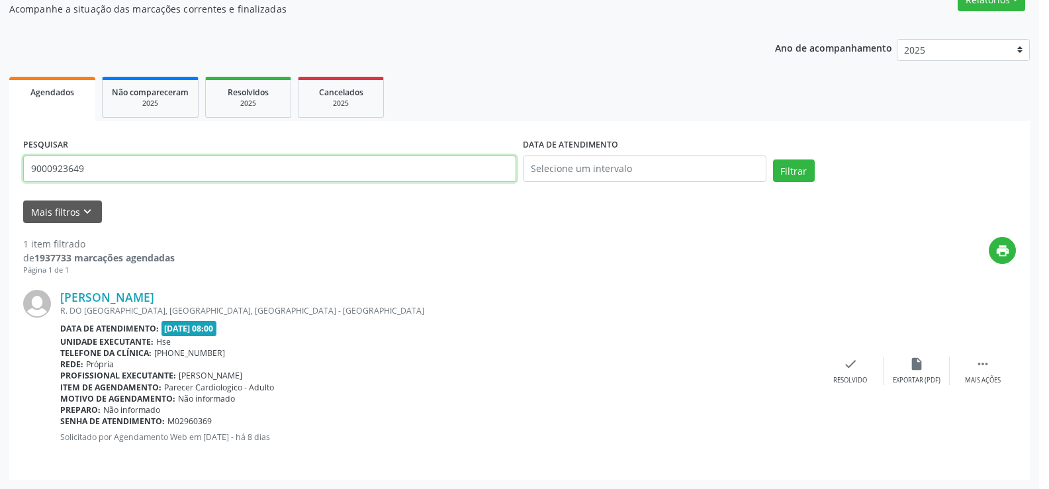
click at [142, 172] on input "9000923649" at bounding box center [269, 169] width 493 height 26
click at [142, 172] on input "9000923649" at bounding box center [272, 169] width 498 height 26
click at [780, 160] on button "Filtrar" at bounding box center [801, 171] width 42 height 23
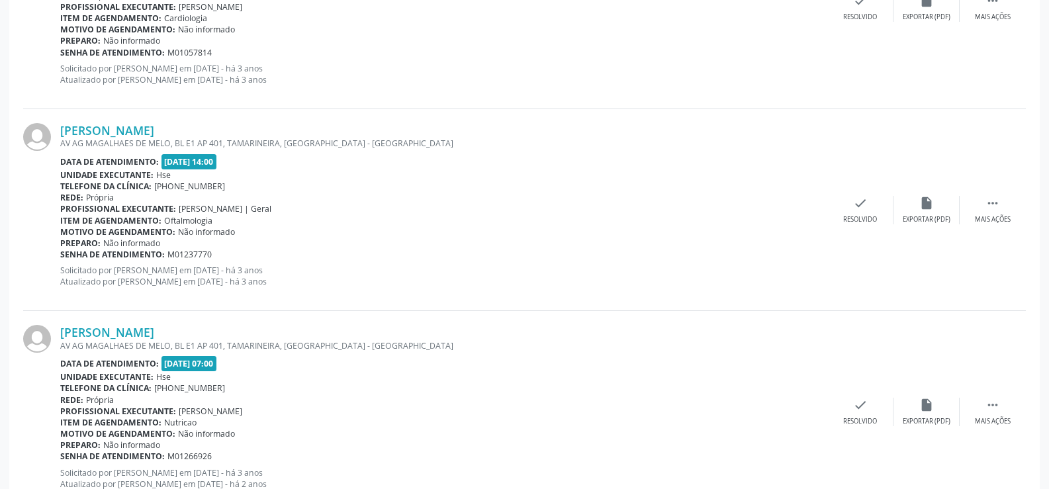
scroll to position [3001, 0]
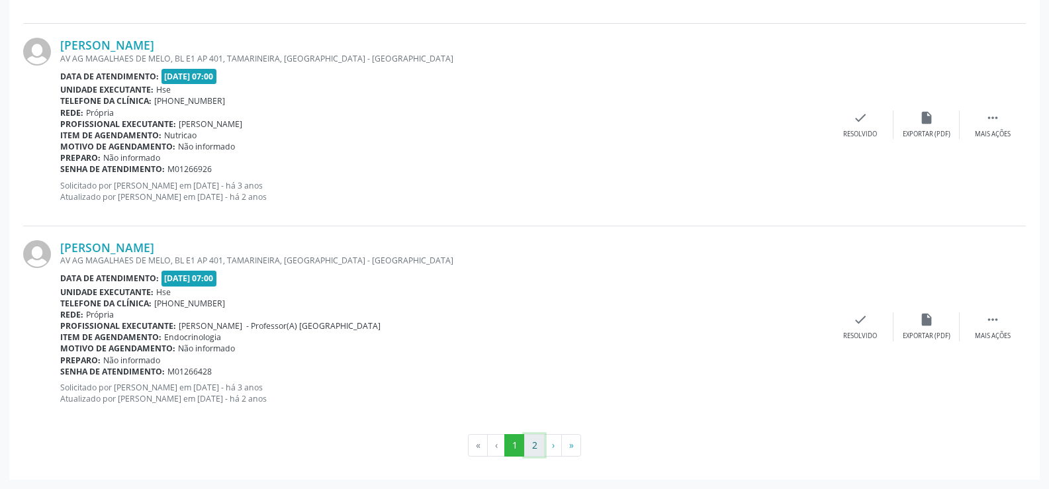
click at [533, 442] on button "2" at bounding box center [534, 445] width 21 height 23
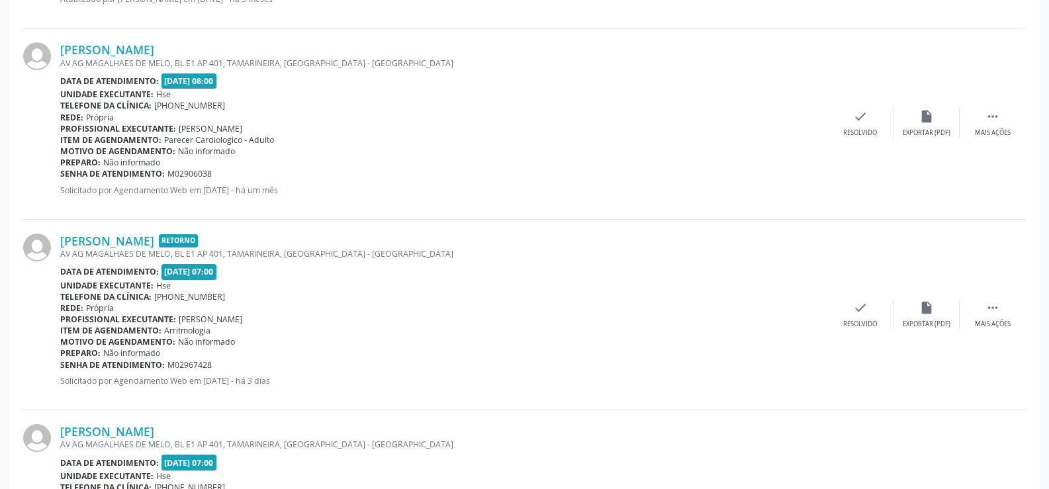
scroll to position [1787, 0]
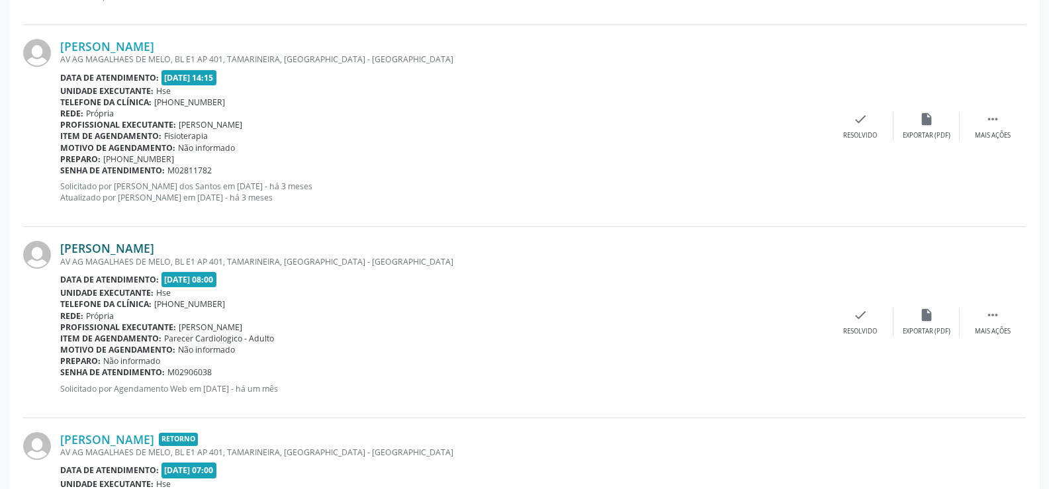
click at [154, 246] on link "[PERSON_NAME]" at bounding box center [107, 248] width 94 height 15
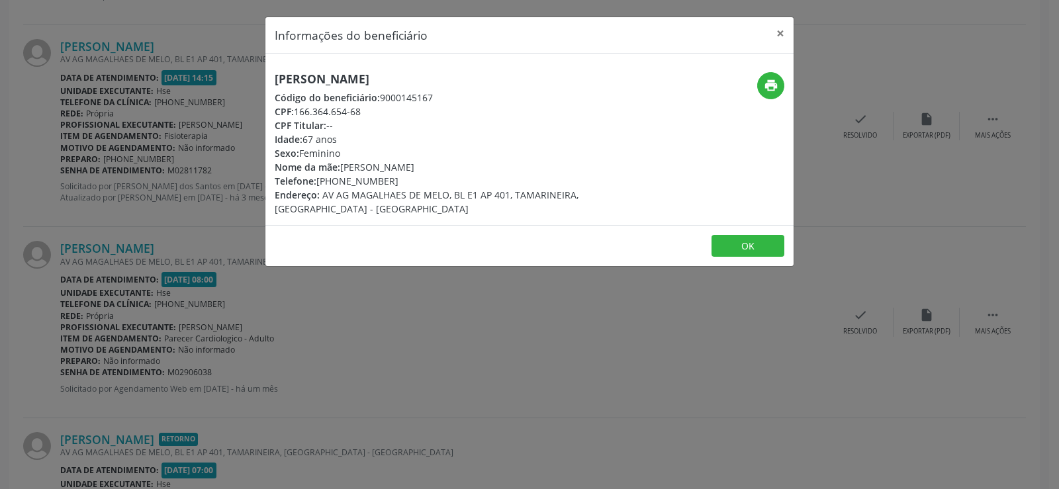
click at [399, 73] on h5 "[PERSON_NAME]" at bounding box center [442, 79] width 334 height 14
copy div "[PERSON_NAME]"
click at [142, 293] on div "Informações do beneficiário × [PERSON_NAME] Código do beneficiário: 9000145167 …" at bounding box center [529, 244] width 1059 height 489
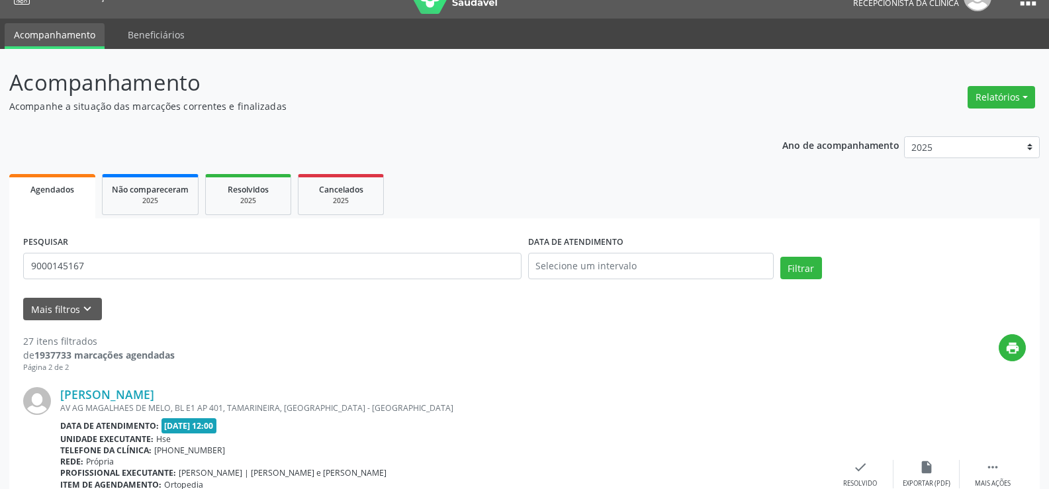
scroll to position [0, 0]
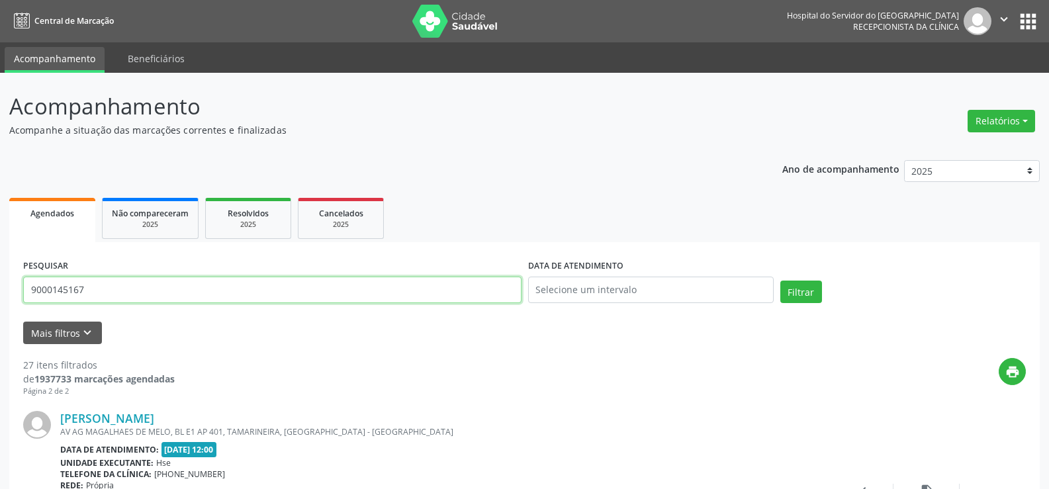
click at [161, 297] on input "9000145167" at bounding box center [272, 290] width 498 height 26
click at [780, 281] on button "Filtrar" at bounding box center [801, 292] width 42 height 23
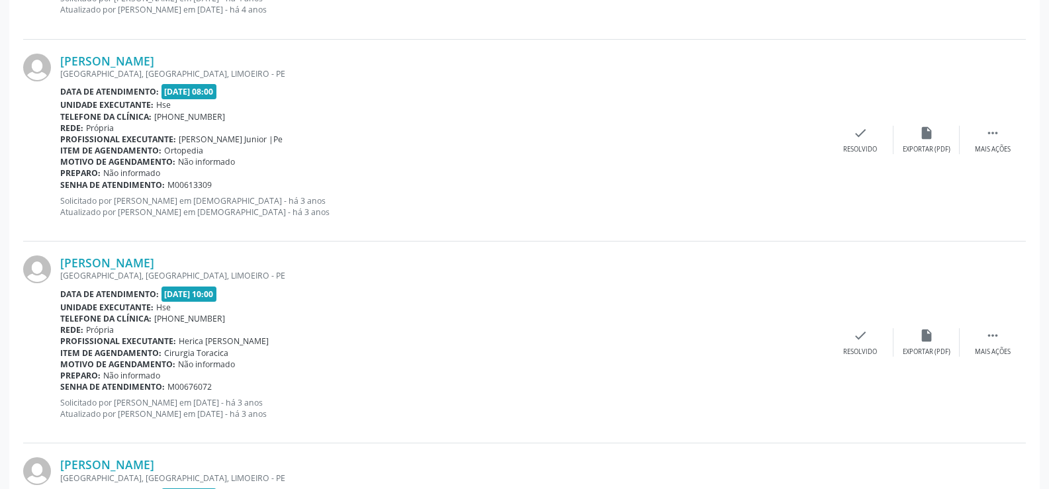
scroll to position [3001, 0]
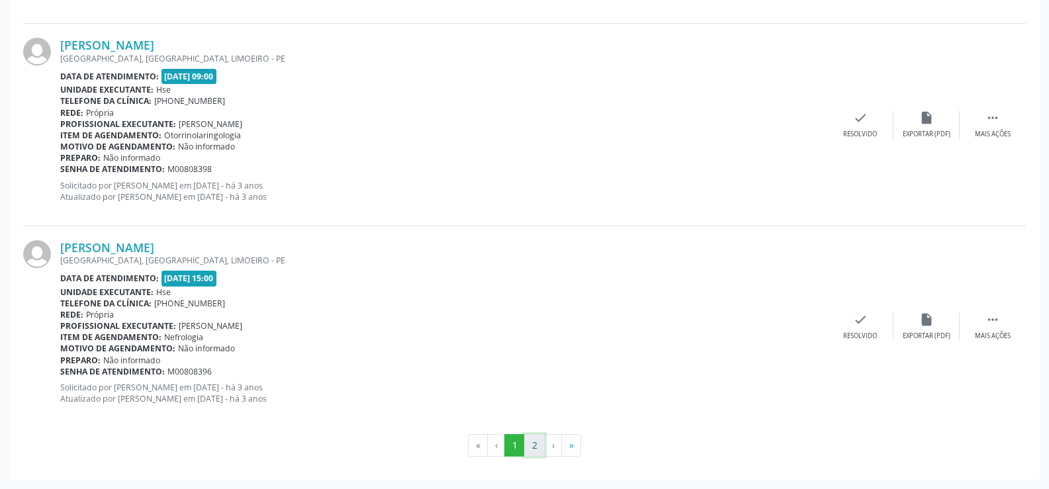
click at [541, 436] on button "2" at bounding box center [534, 445] width 21 height 23
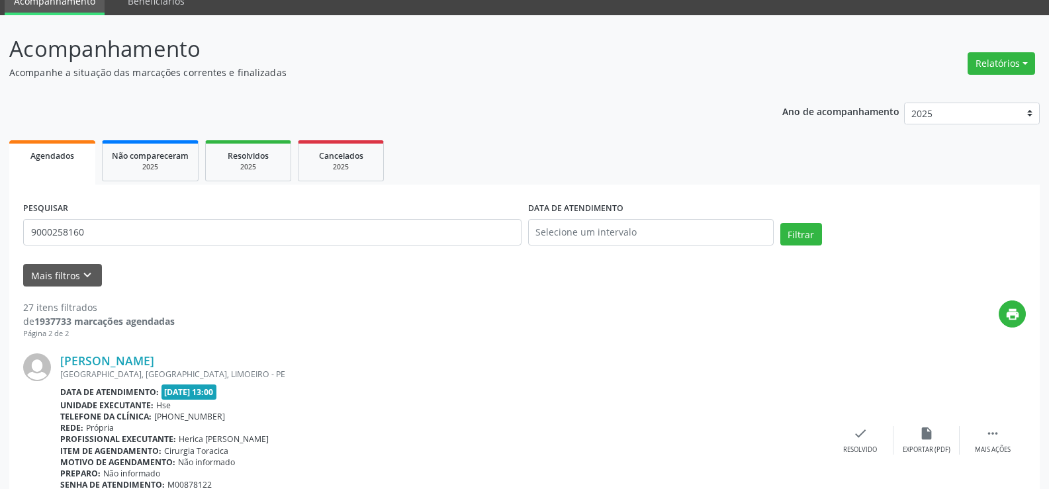
scroll to position [0, 0]
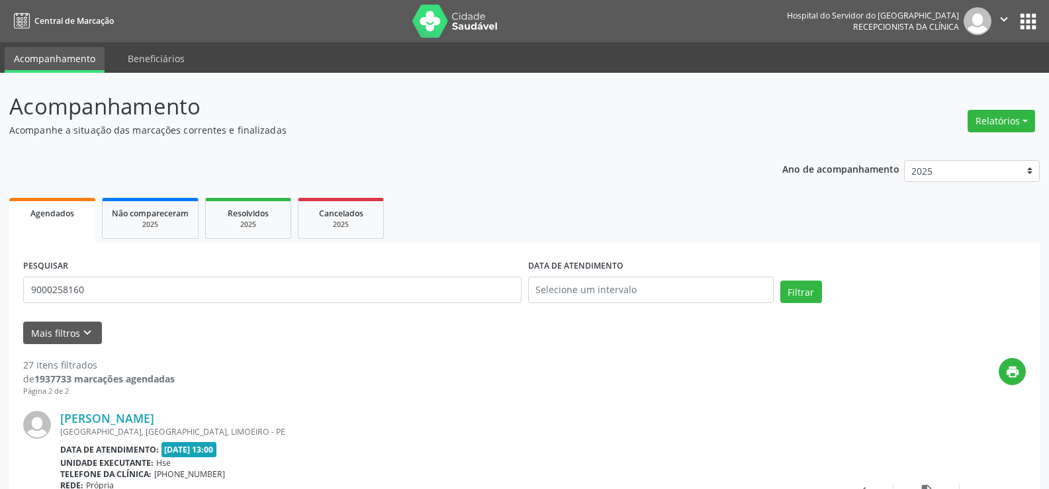
click at [154, 263] on div "PESQUISAR 9000258160" at bounding box center [272, 284] width 505 height 56
click at [158, 300] on input "9000258160" at bounding box center [272, 290] width 498 height 26
click at [780, 281] on button "Filtrar" at bounding box center [801, 292] width 42 height 23
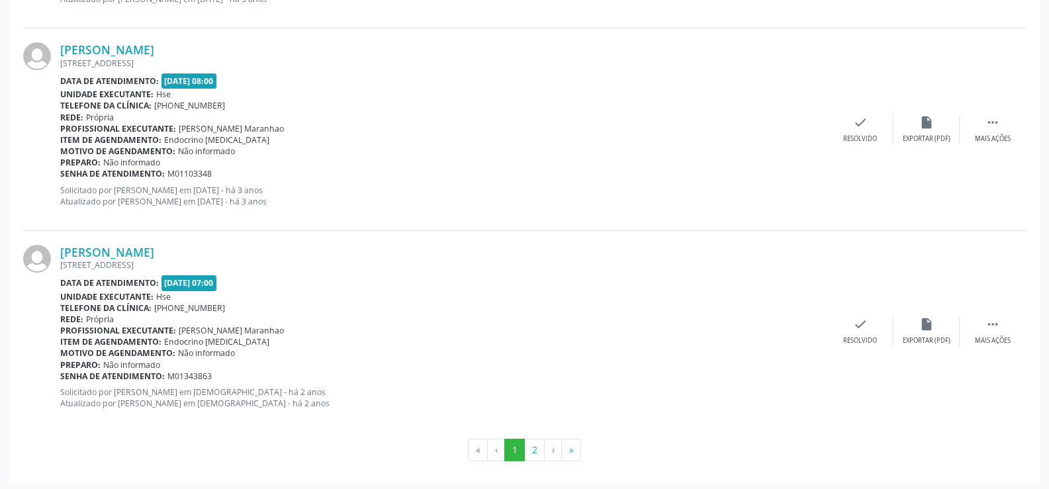
scroll to position [3001, 0]
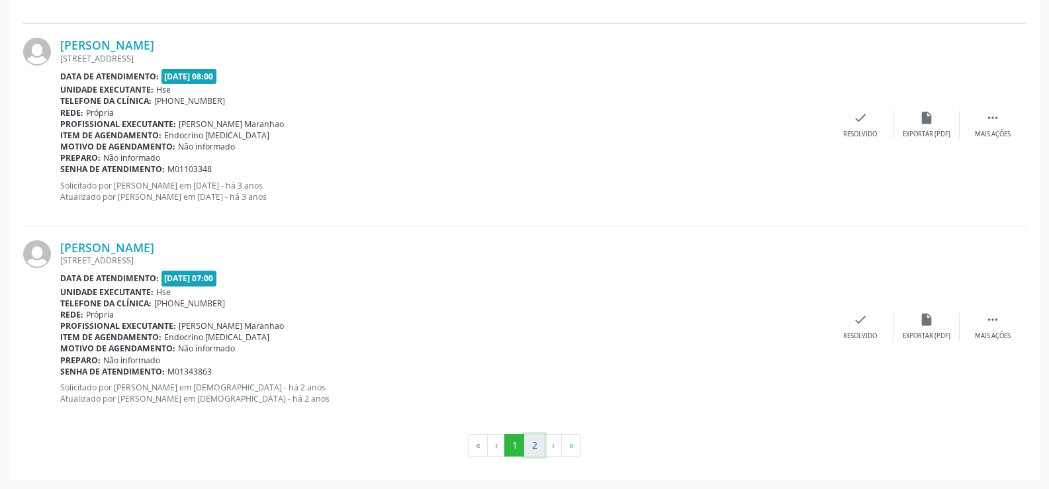
click at [539, 443] on button "2" at bounding box center [534, 445] width 21 height 23
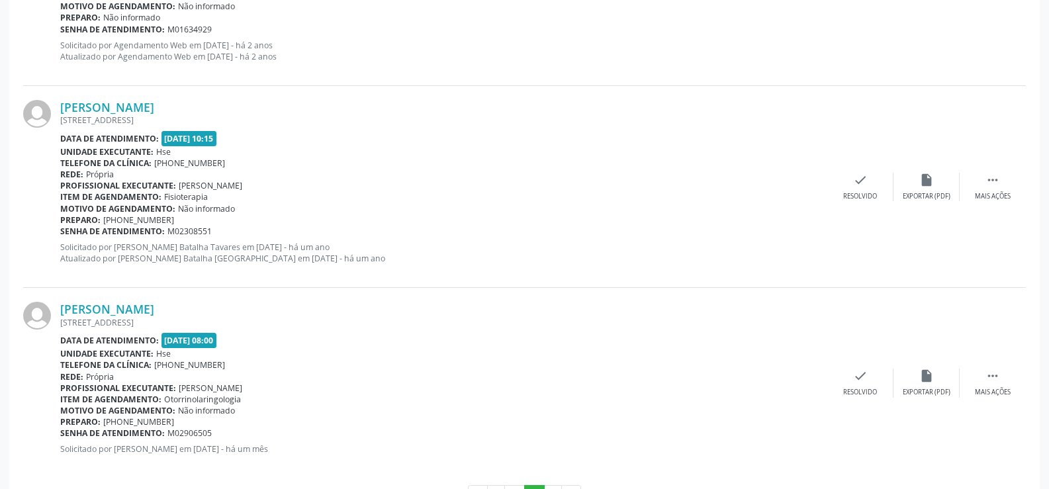
scroll to position [766, 0]
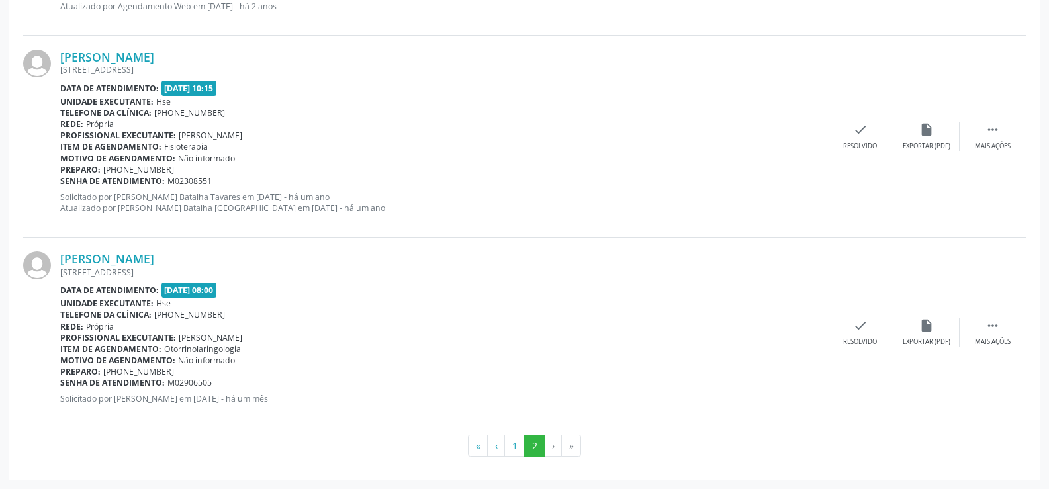
click at [147, 251] on div "[PERSON_NAME] [STREET_ADDRESS] Data de atendimento: [DATE] 08:00 Unidade execut…" at bounding box center [524, 333] width 1003 height 190
click at [148, 269] on div "[STREET_ADDRESS]" at bounding box center [443, 272] width 767 height 11
click at [144, 265] on link "[PERSON_NAME]" at bounding box center [107, 259] width 94 height 15
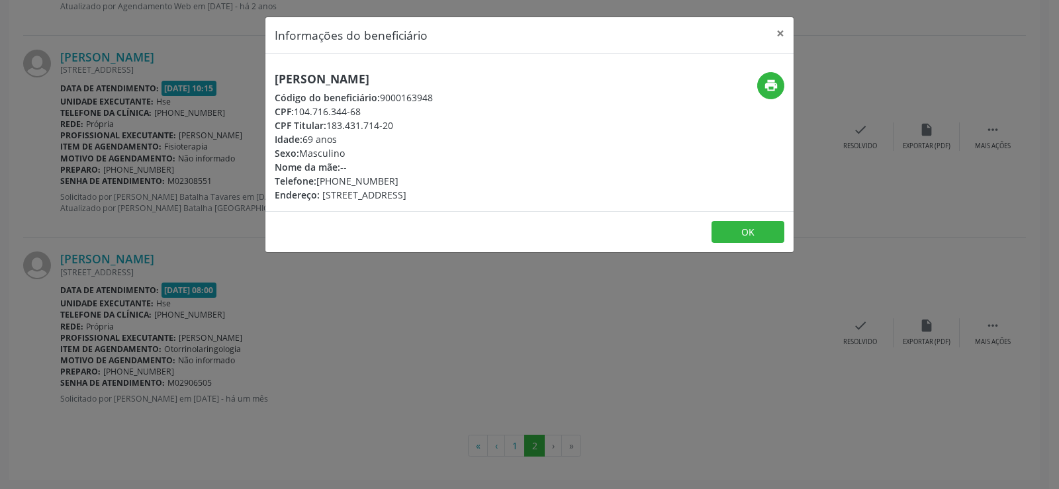
click at [330, 81] on h5 "[PERSON_NAME]" at bounding box center [354, 79] width 158 height 14
click at [69, 243] on div "Informações do beneficiário × [PERSON_NAME] Código do beneficiário: 9000163948 …" at bounding box center [529, 244] width 1059 height 489
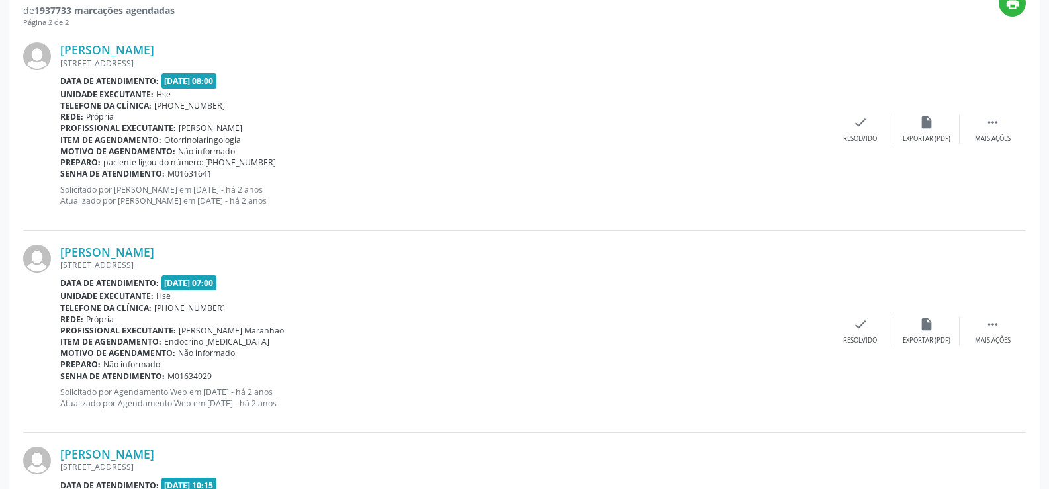
scroll to position [0, 0]
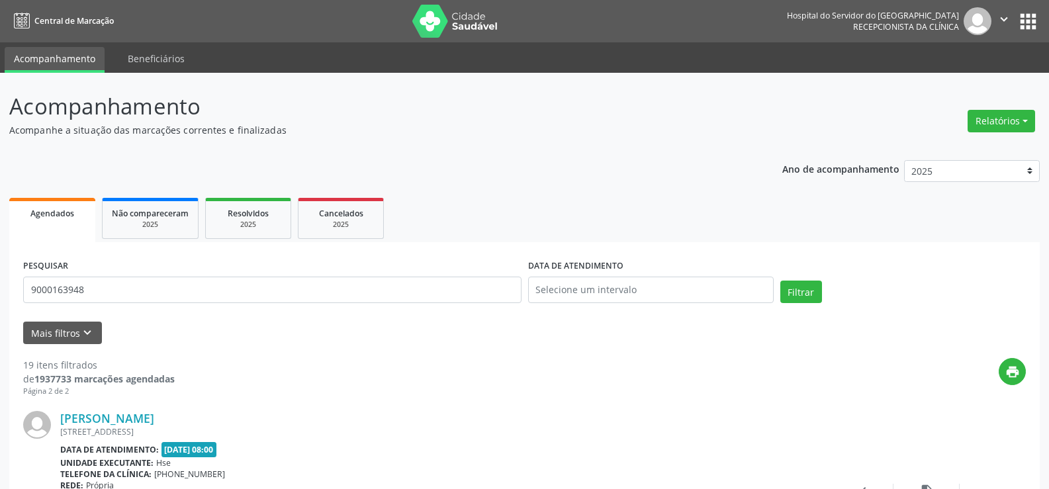
click at [158, 271] on div "PESQUISAR 9000163948" at bounding box center [272, 284] width 505 height 56
click at [165, 285] on input "9000163948" at bounding box center [272, 290] width 498 height 26
type input "9"
click at [780, 281] on button "Filtrar" at bounding box center [801, 292] width 42 height 23
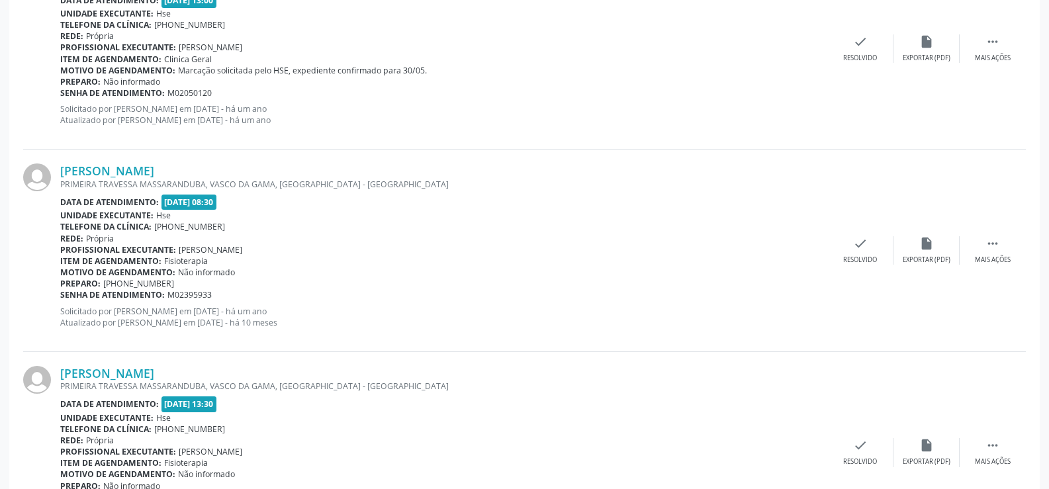
scroll to position [3001, 0]
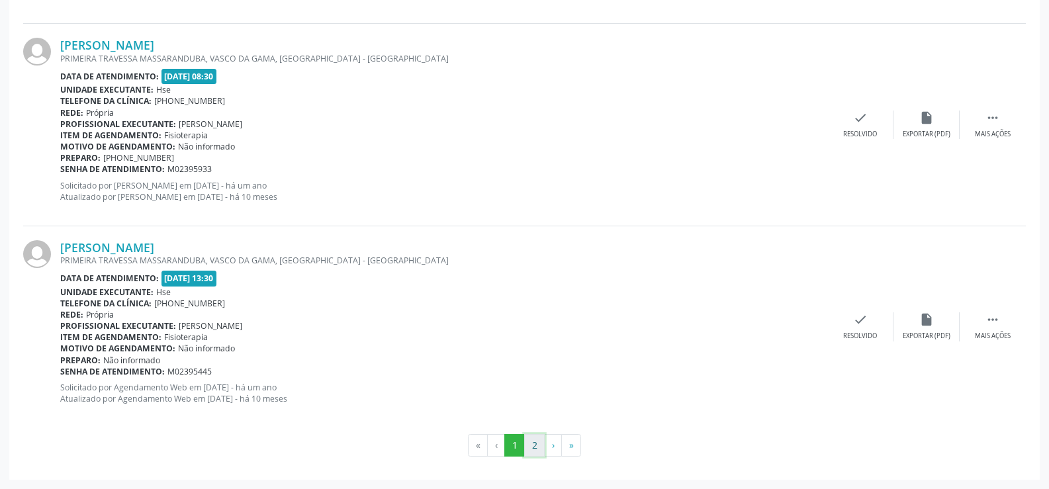
click at [533, 452] on button "2" at bounding box center [534, 445] width 21 height 23
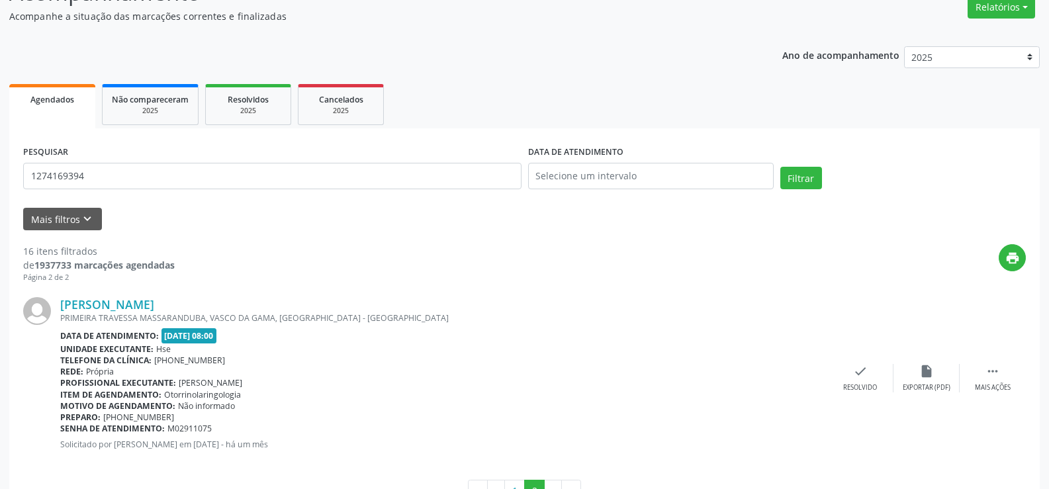
scroll to position [160, 0]
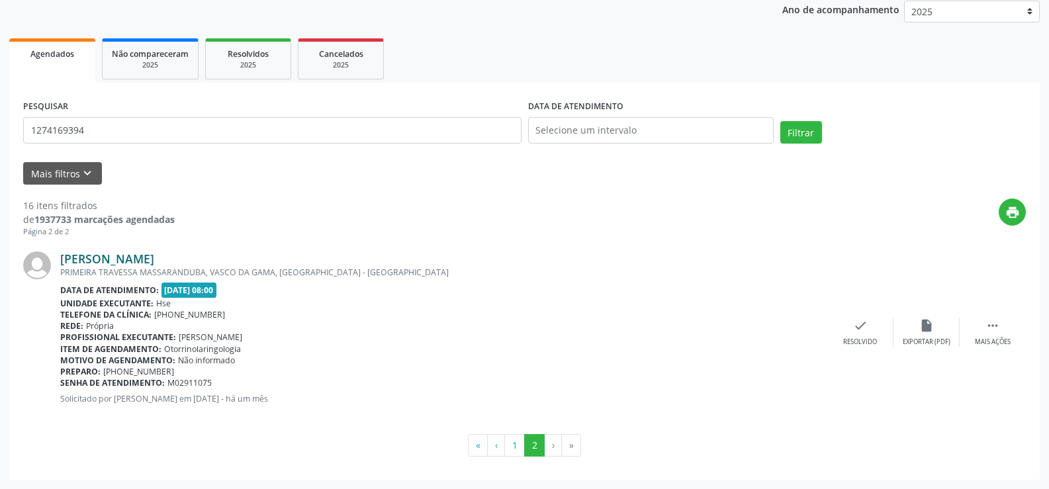
click at [114, 254] on link "[PERSON_NAME]" at bounding box center [107, 259] width 94 height 15
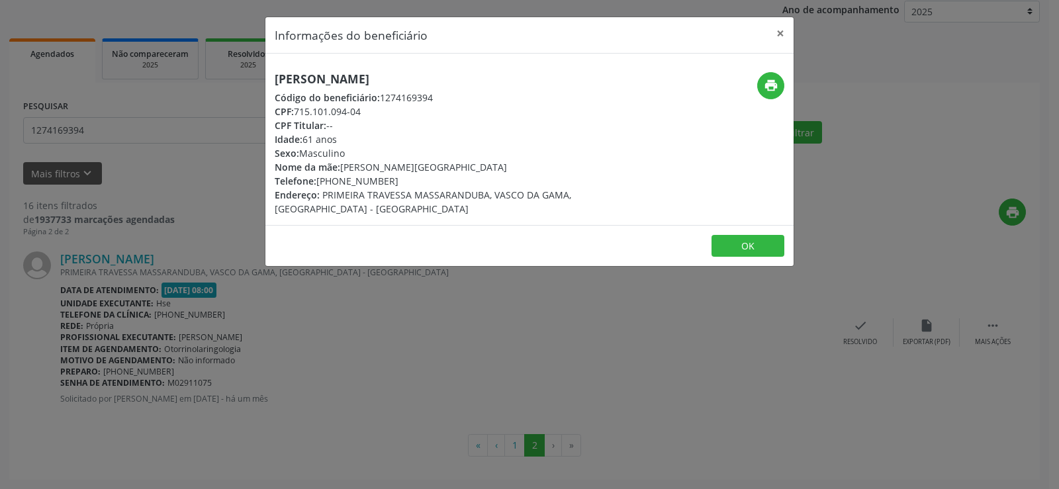
click at [330, 72] on h5 "[PERSON_NAME]" at bounding box center [442, 79] width 334 height 14
click at [118, 120] on div "Informações do beneficiário × [PERSON_NAME][GEOGRAPHIC_DATA] Código do benefici…" at bounding box center [529, 244] width 1059 height 489
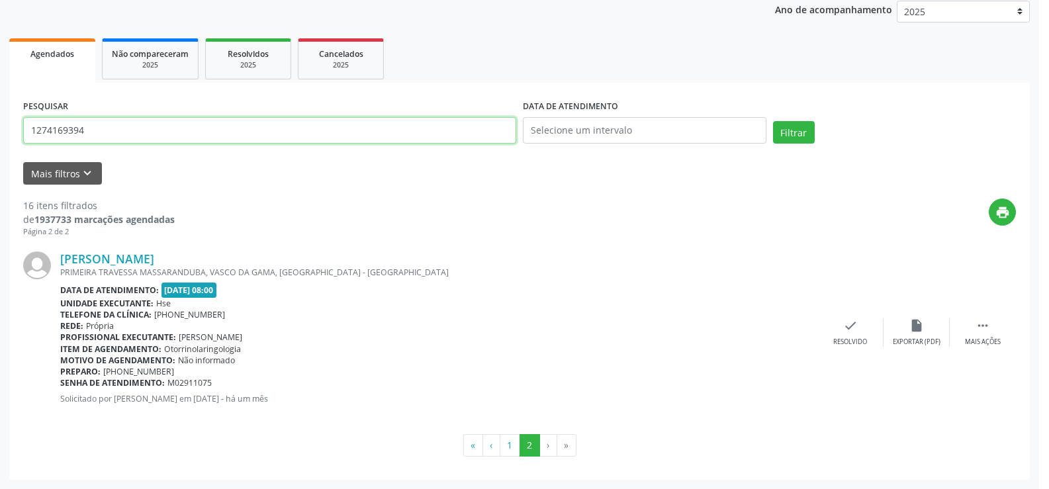
click at [121, 129] on input "1274169394" at bounding box center [269, 130] width 493 height 26
click at [121, 129] on input "1274169394" at bounding box center [272, 130] width 498 height 26
click at [780, 121] on button "Filtrar" at bounding box center [801, 132] width 42 height 23
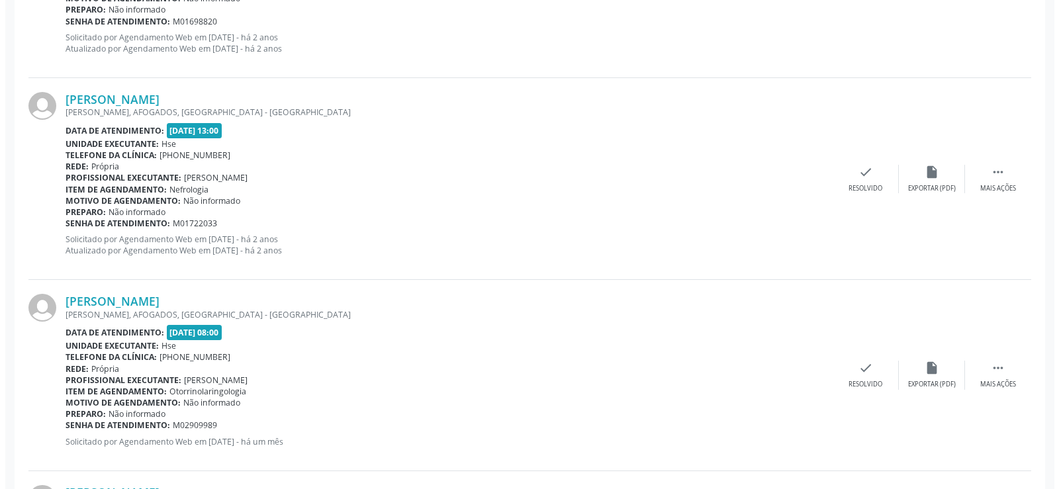
scroll to position [2741, 0]
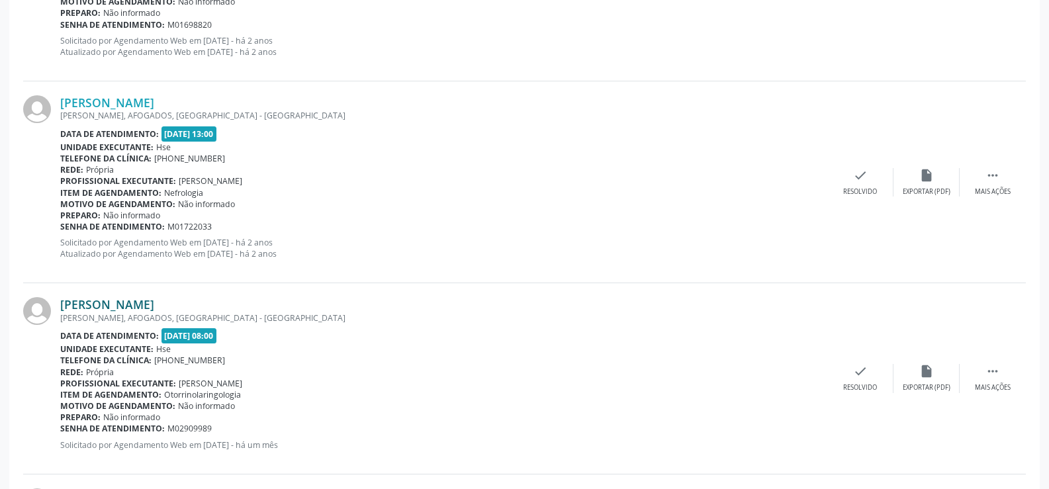
click at [154, 300] on link "[PERSON_NAME]" at bounding box center [107, 304] width 94 height 15
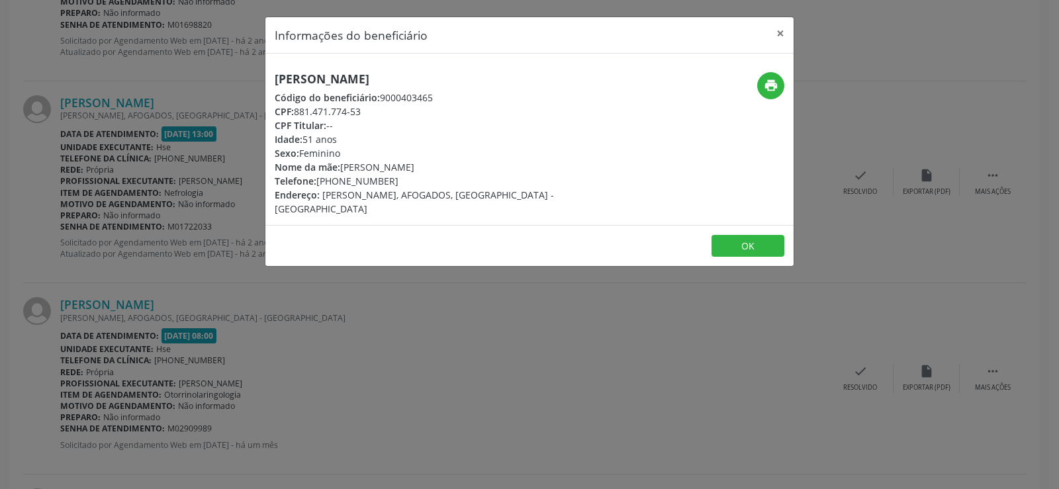
click at [340, 80] on h5 "[PERSON_NAME]" at bounding box center [442, 79] width 334 height 14
click at [125, 181] on div "Informações do beneficiário × [PERSON_NAME] Código do beneficiário: 9000403465 …" at bounding box center [529, 244] width 1059 height 489
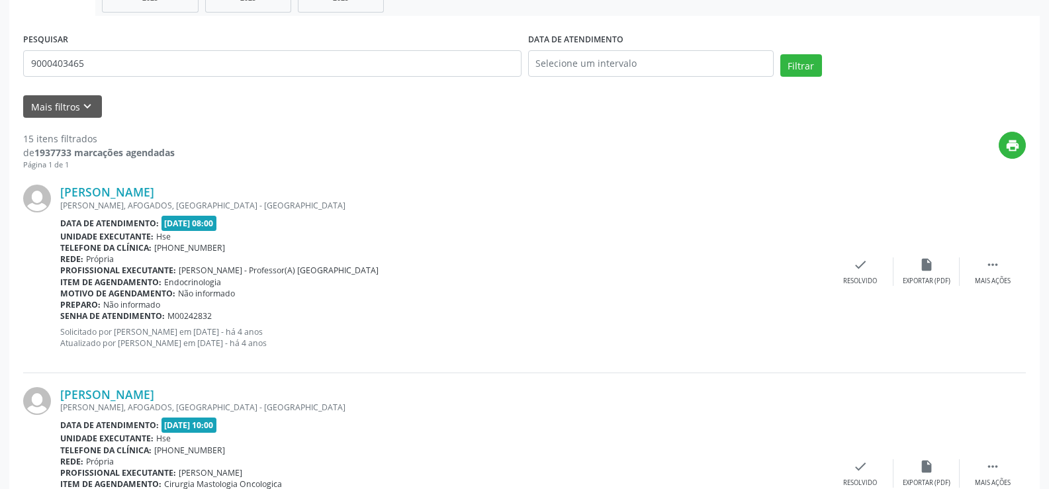
scroll to position [28, 0]
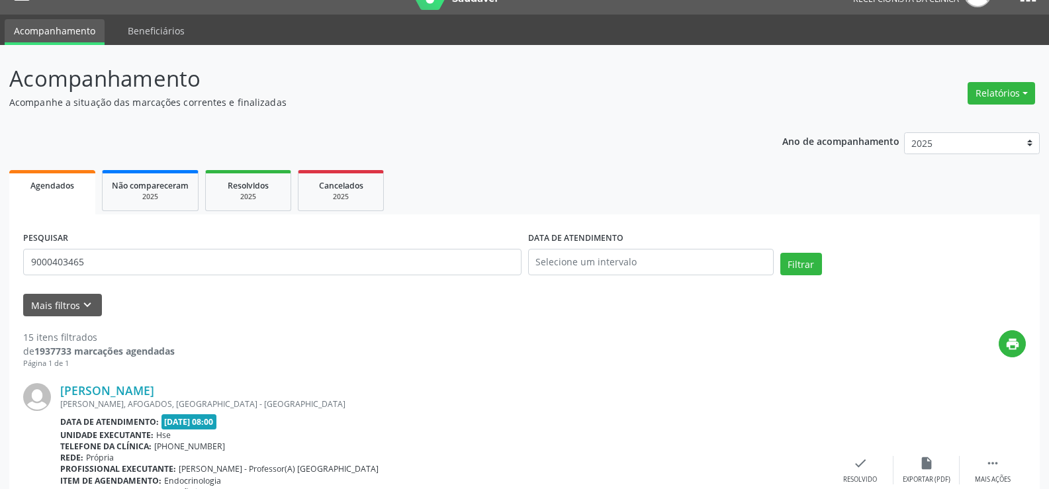
click at [166, 246] on div "PESQUISAR 9000403465" at bounding box center [272, 256] width 505 height 56
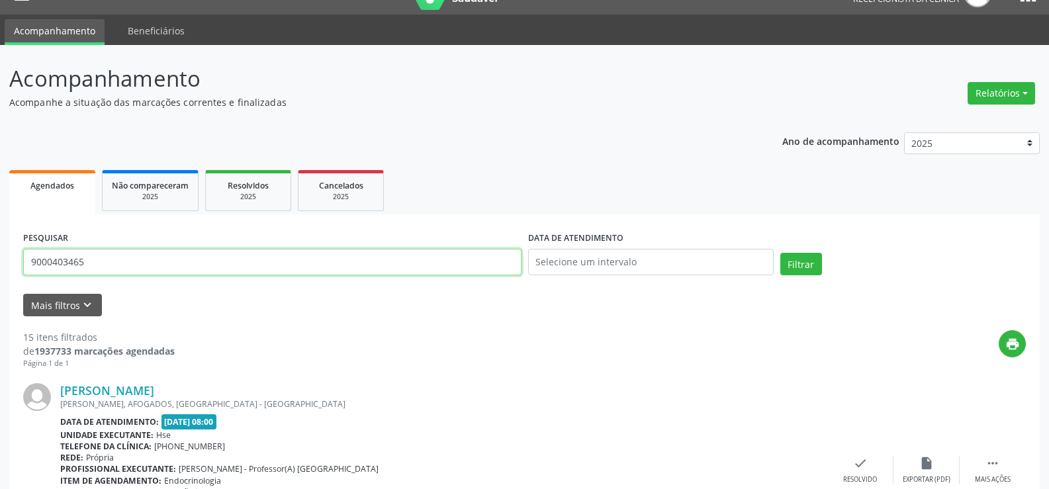
click at [176, 272] on input "9000403465" at bounding box center [272, 262] width 498 height 26
click at [780, 253] on button "Filtrar" at bounding box center [801, 264] width 42 height 23
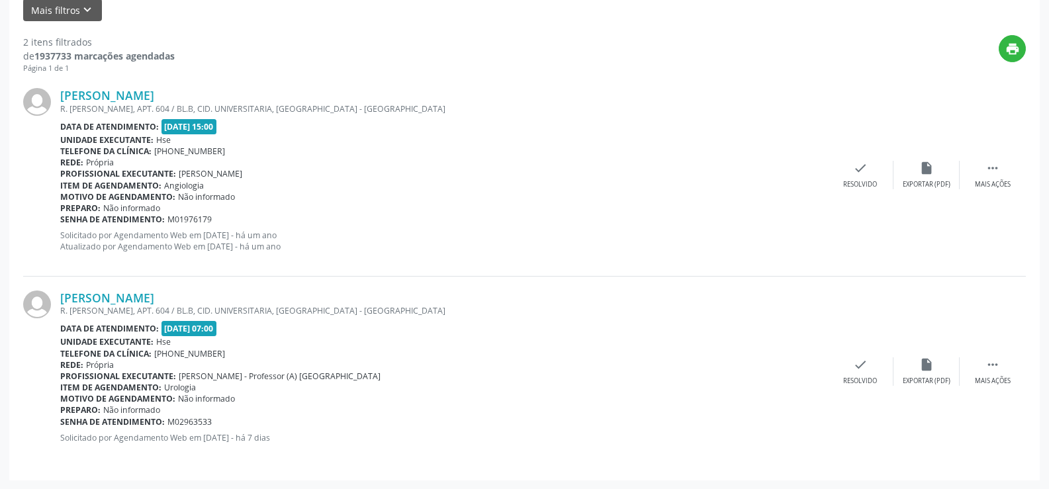
scroll to position [324, 0]
click at [154, 298] on link "[PERSON_NAME]" at bounding box center [107, 297] width 94 height 15
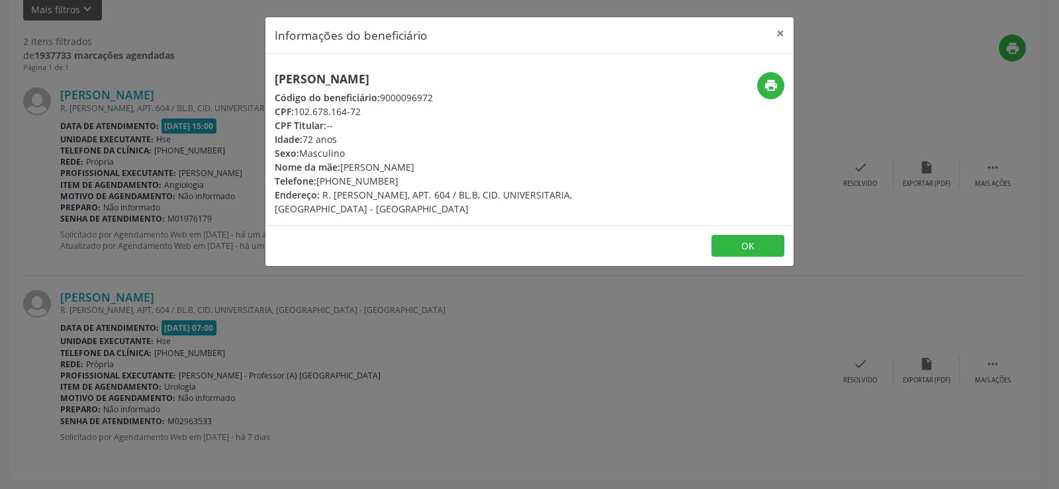
click at [370, 78] on h5 "[PERSON_NAME]" at bounding box center [442, 79] width 334 height 14
click at [371, 79] on h5 "[PERSON_NAME]" at bounding box center [442, 79] width 334 height 14
click at [372, 79] on h5 "[PERSON_NAME]" at bounding box center [442, 79] width 334 height 14
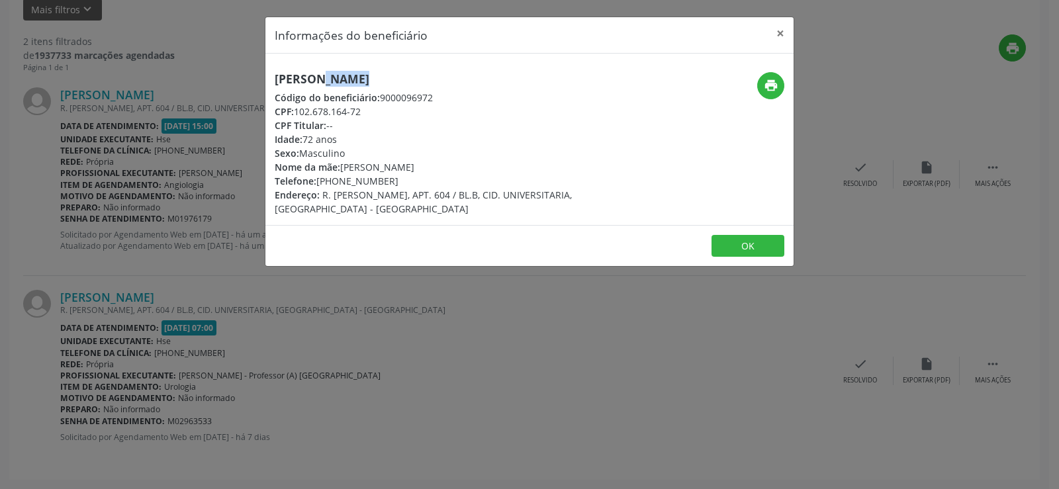
click at [372, 79] on h5 "[PERSON_NAME]" at bounding box center [442, 79] width 334 height 14
click at [163, 212] on div "Informações do beneficiário × [PERSON_NAME] Código do beneficiário: 9000096972 …" at bounding box center [529, 244] width 1059 height 489
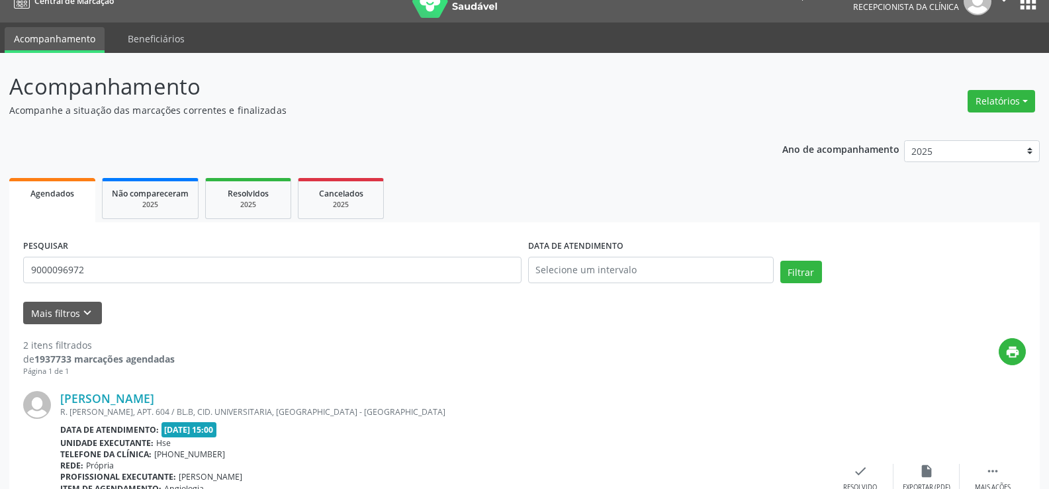
scroll to position [0, 0]
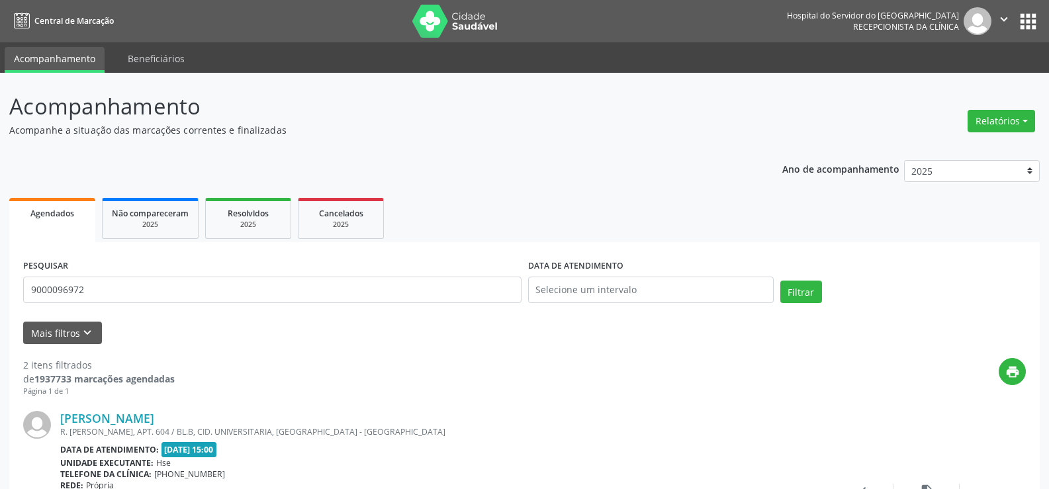
click at [196, 303] on div "PESQUISAR 9000096972" at bounding box center [272, 284] width 505 height 56
click at [200, 284] on input "9000096972" at bounding box center [272, 290] width 498 height 26
click at [780, 281] on button "Filtrar" at bounding box center [801, 292] width 42 height 23
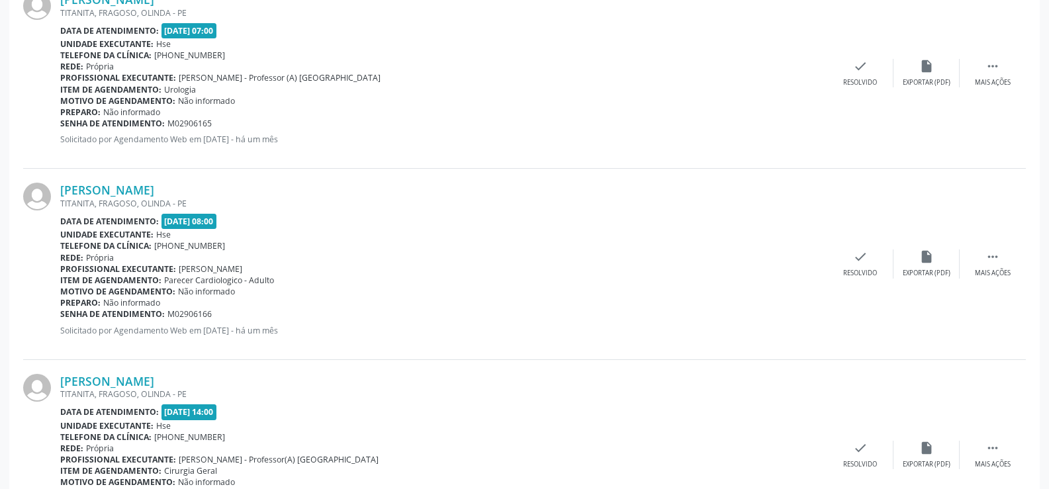
scroll to position [304, 0]
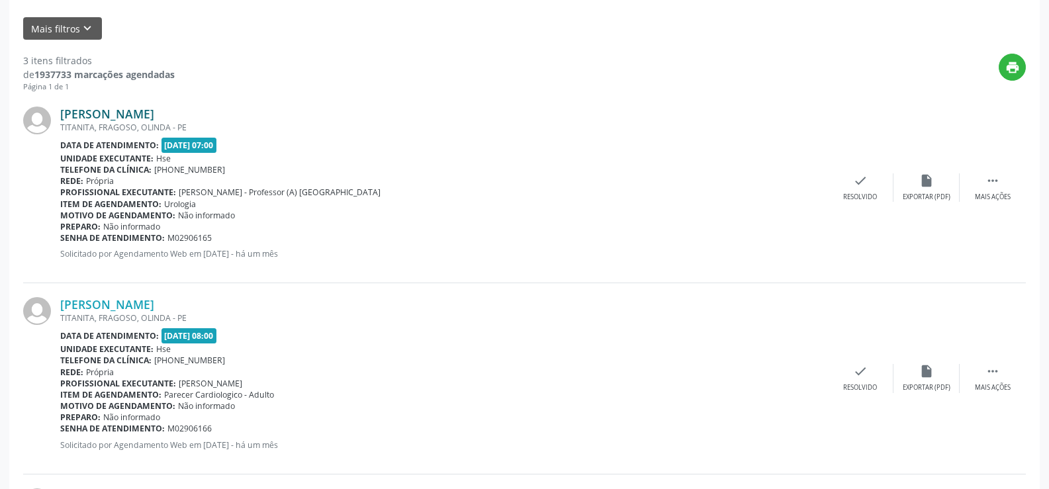
click at [153, 114] on link "[PERSON_NAME]" at bounding box center [107, 114] width 94 height 15
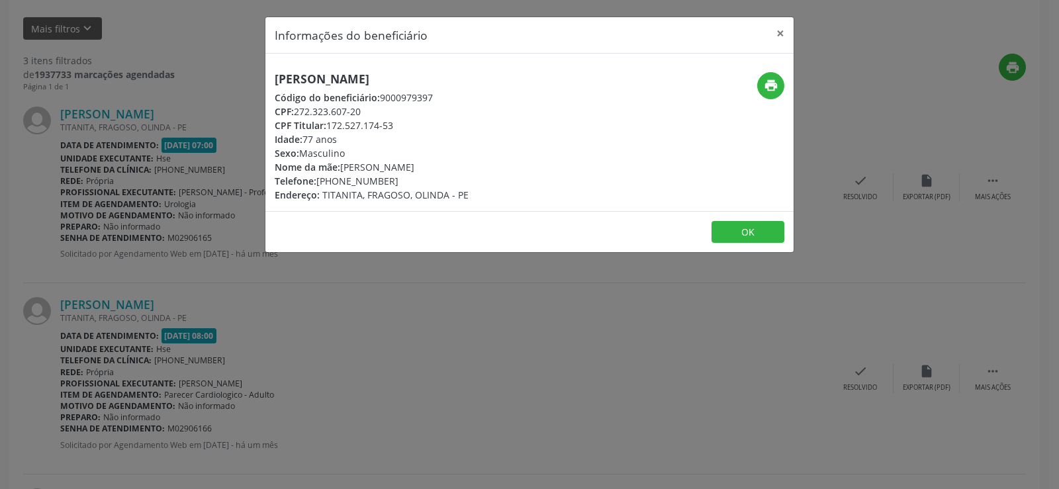
click at [175, 88] on div "Informações do beneficiário × [PERSON_NAME] Código do beneficiário: 9000979397 …" at bounding box center [529, 244] width 1059 height 489
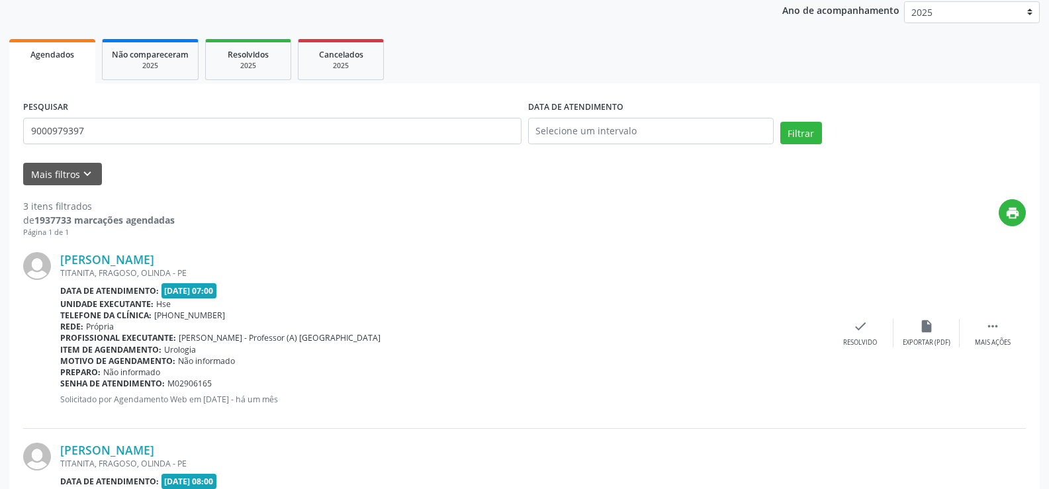
scroll to position [0, 0]
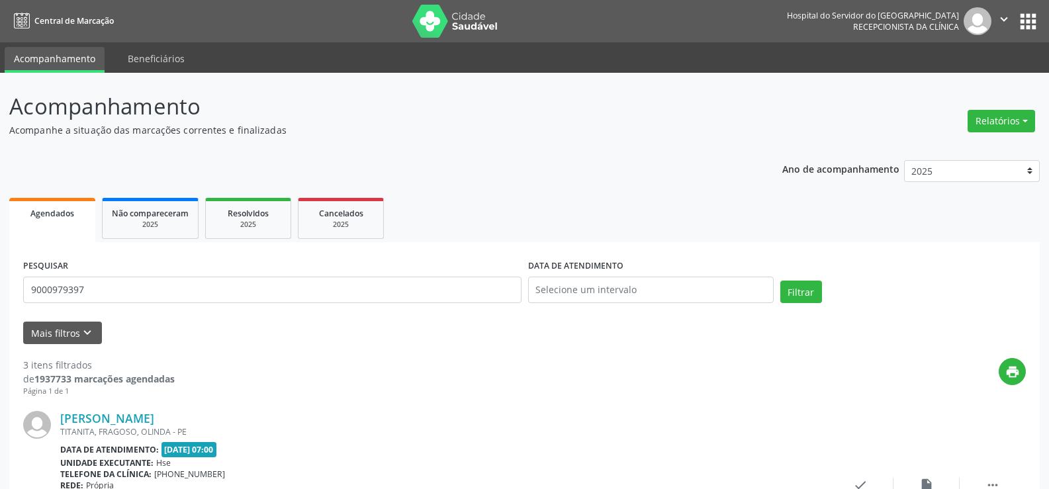
click at [180, 270] on div "PESQUISAR 9000979397" at bounding box center [272, 284] width 505 height 56
click at [184, 293] on input "9000979397" at bounding box center [272, 290] width 498 height 26
click at [780, 281] on button "Filtrar" at bounding box center [801, 292] width 42 height 23
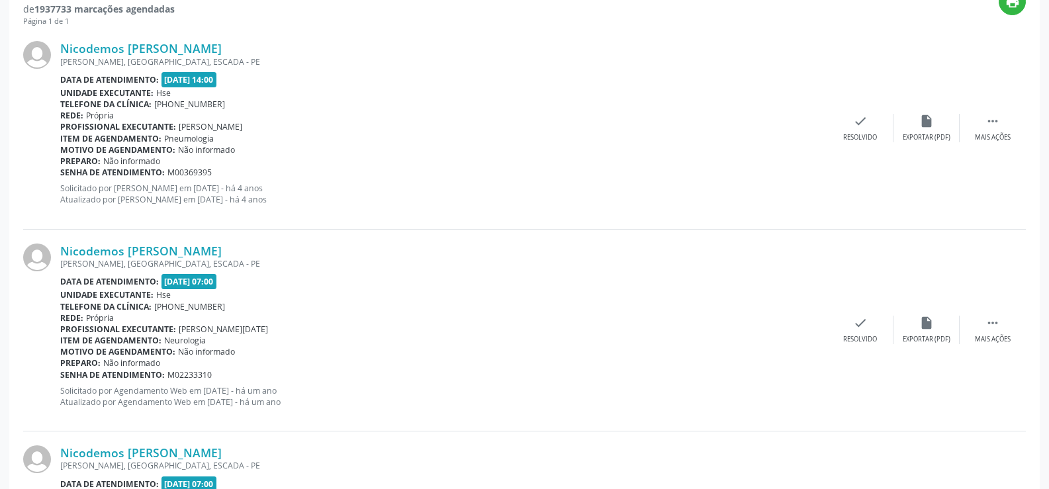
scroll to position [526, 0]
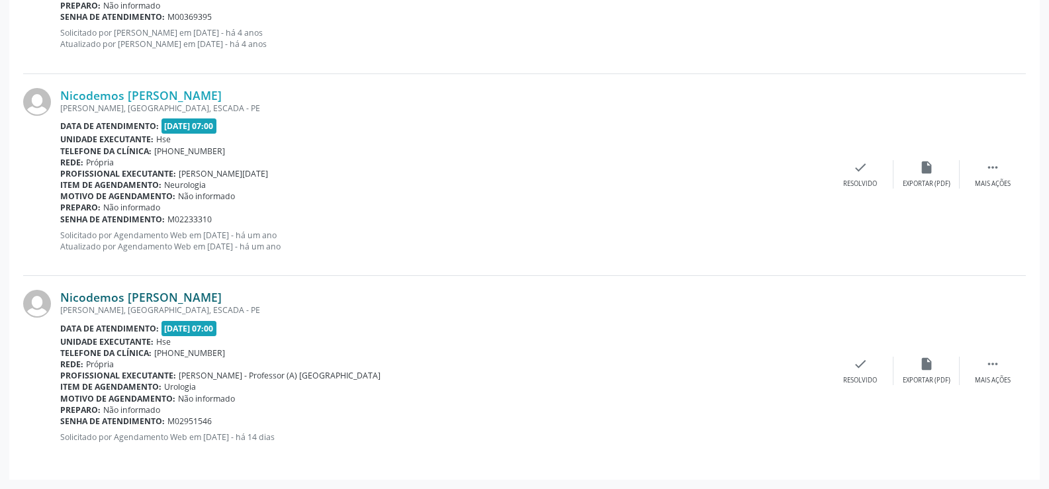
click at [137, 296] on link "Nicodemos [PERSON_NAME]" at bounding box center [140, 297] width 161 height 15
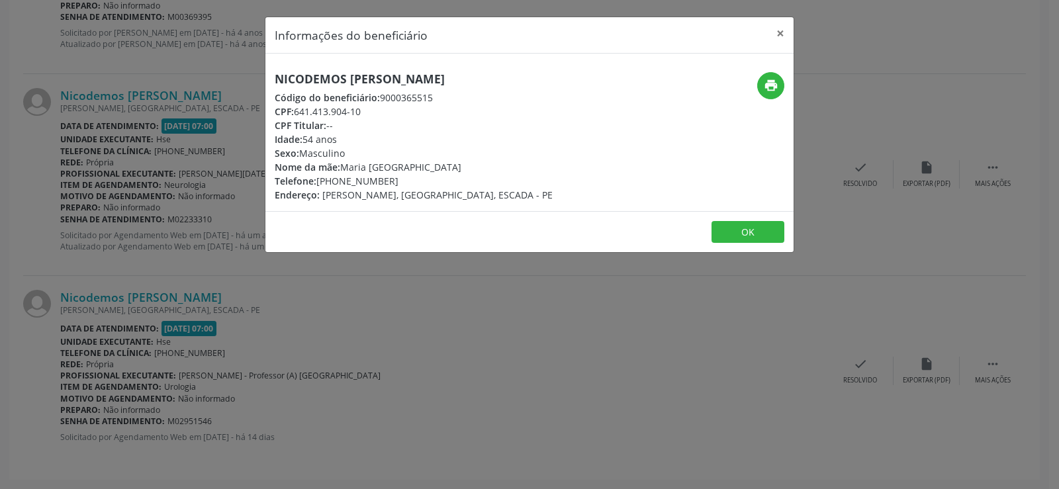
click at [384, 81] on h5 "Nicodemos [PERSON_NAME]" at bounding box center [414, 79] width 278 height 14
click at [103, 240] on div "Informações do beneficiário × Nicodemos [PERSON_NAME][GEOGRAPHIC_DATA] Código d…" at bounding box center [529, 244] width 1059 height 489
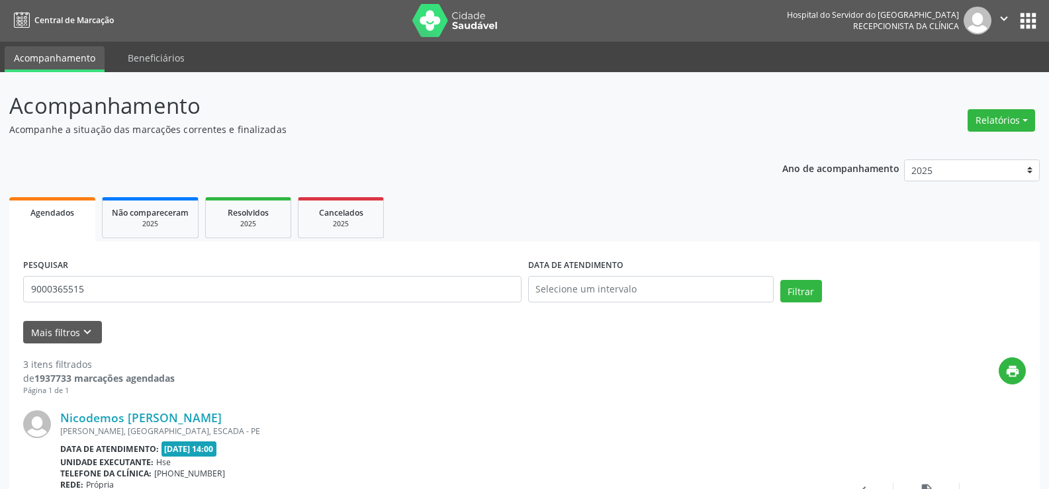
scroll to position [0, 0]
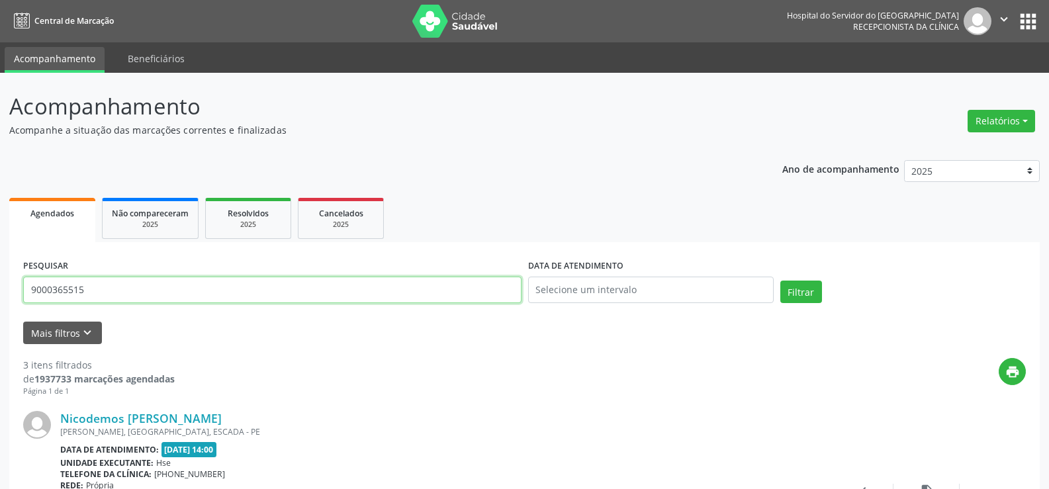
click at [116, 298] on input "9000365515" at bounding box center [272, 290] width 498 height 26
click at [780, 281] on button "Filtrar" at bounding box center [801, 292] width 42 height 23
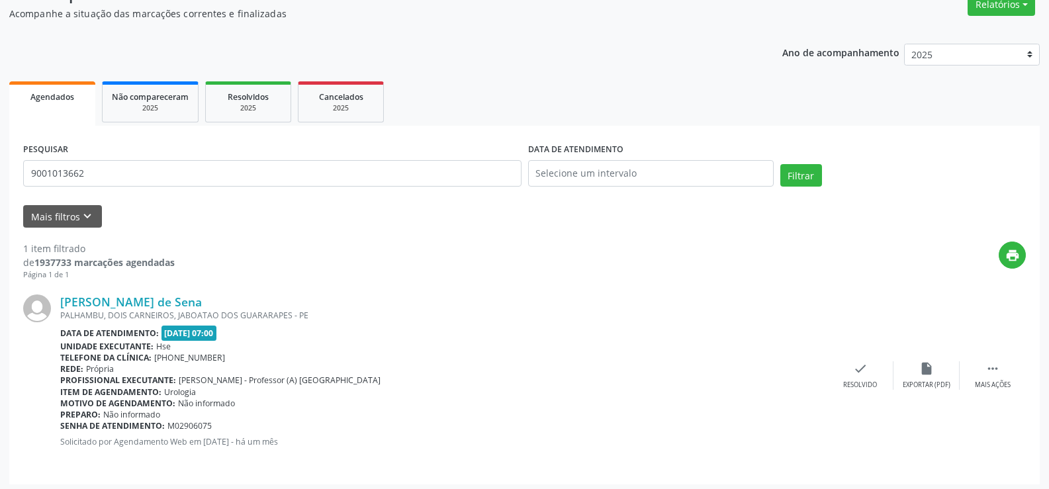
scroll to position [121, 0]
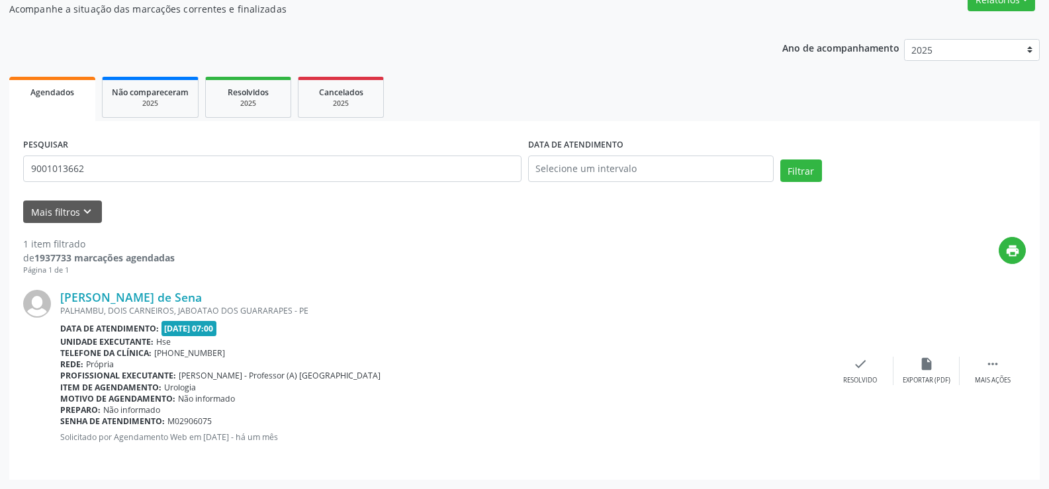
click at [105, 286] on div "[PERSON_NAME] de Sena PALHAMBU, DOIS CARNEIROS, JABOATAO DOS GUARARAPES - PE Da…" at bounding box center [524, 371] width 1003 height 190
click at [107, 297] on link "[PERSON_NAME] de Sena" at bounding box center [131, 297] width 142 height 15
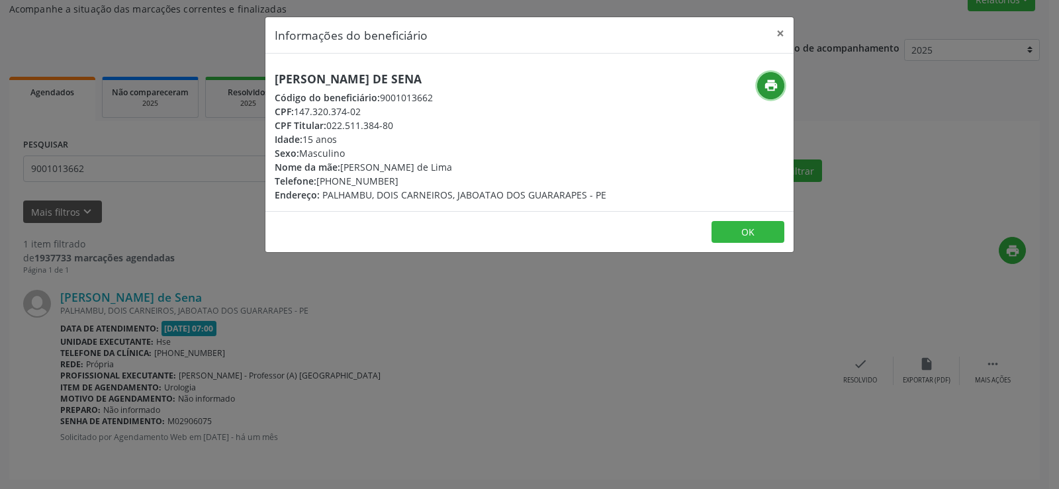
click at [774, 81] on icon "print" at bounding box center [771, 85] width 15 height 15
drag, startPoint x: 766, startPoint y: 24, endPoint x: 771, endPoint y: 29, distance: 7.0
click at [768, 27] on header "Informações do beneficiário ×" at bounding box center [529, 35] width 528 height 36
click at [771, 29] on button "×" at bounding box center [780, 33] width 26 height 32
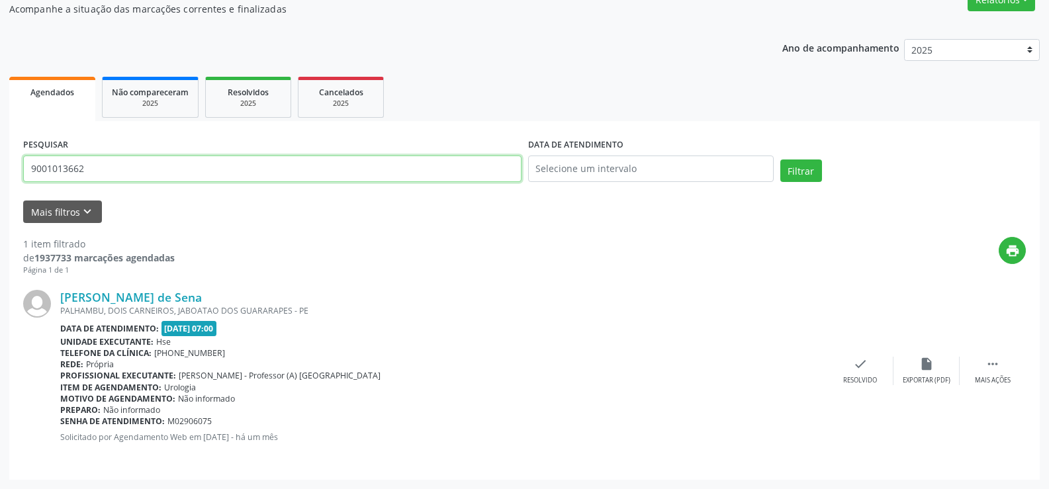
click at [228, 156] on input "9001013662" at bounding box center [272, 169] width 498 height 26
click at [780, 160] on button "Filtrar" at bounding box center [801, 171] width 42 height 23
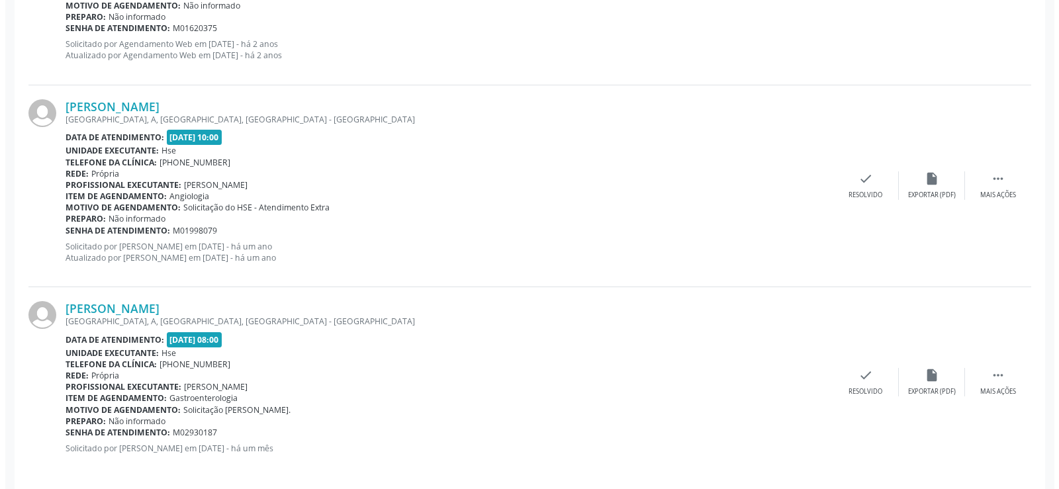
scroll to position [1536, 0]
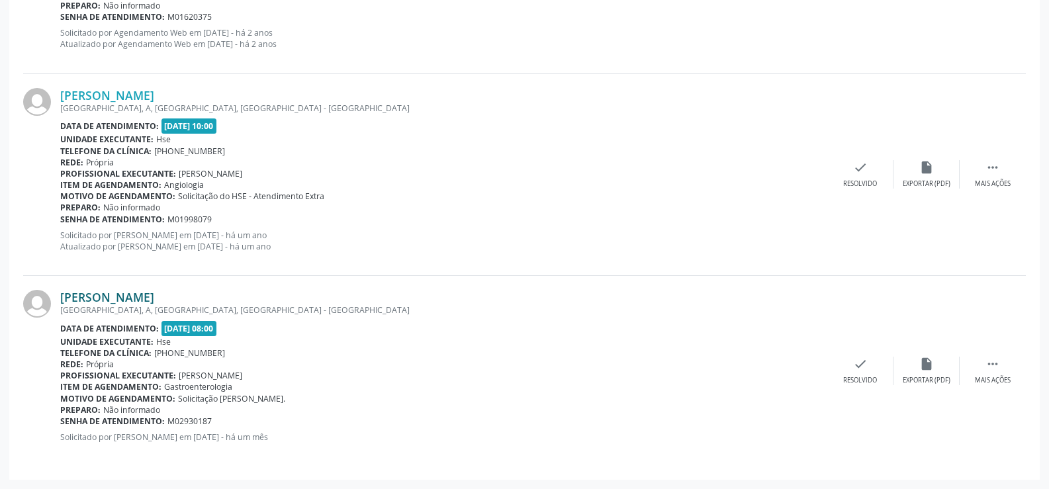
click at [154, 292] on link "[PERSON_NAME]" at bounding box center [107, 297] width 94 height 15
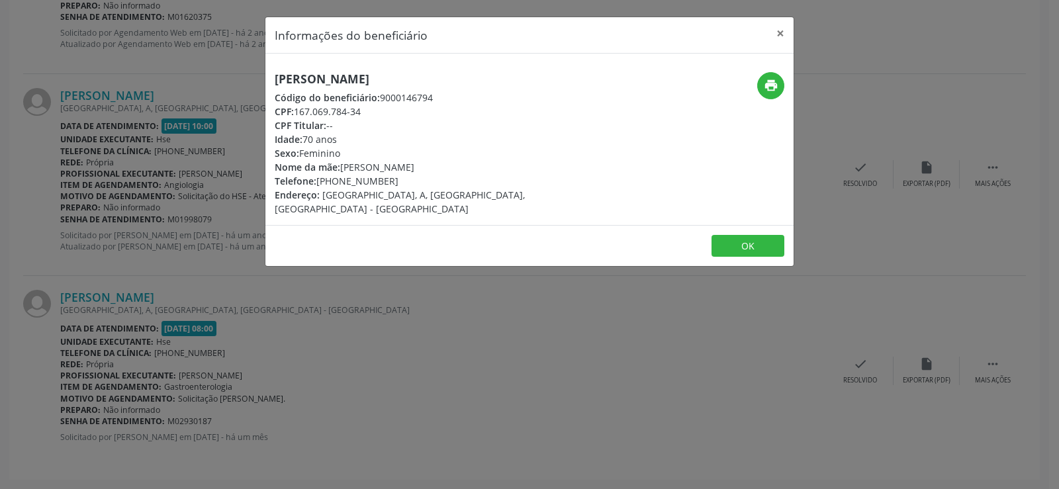
click at [333, 73] on h5 "[PERSON_NAME]" at bounding box center [442, 79] width 334 height 14
click at [105, 229] on div "Informações do beneficiário × [PERSON_NAME] Código do beneficiário: 9000146794 …" at bounding box center [529, 244] width 1059 height 489
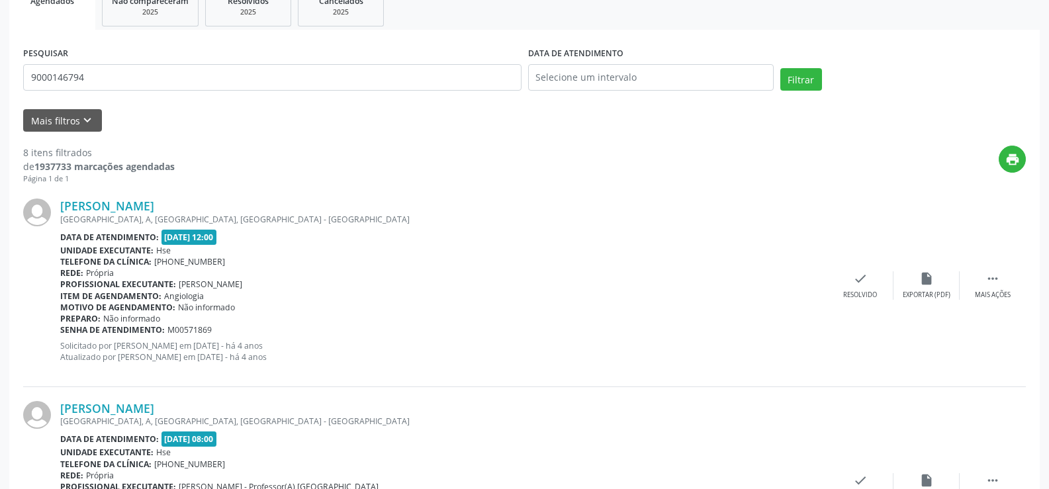
scroll to position [0, 0]
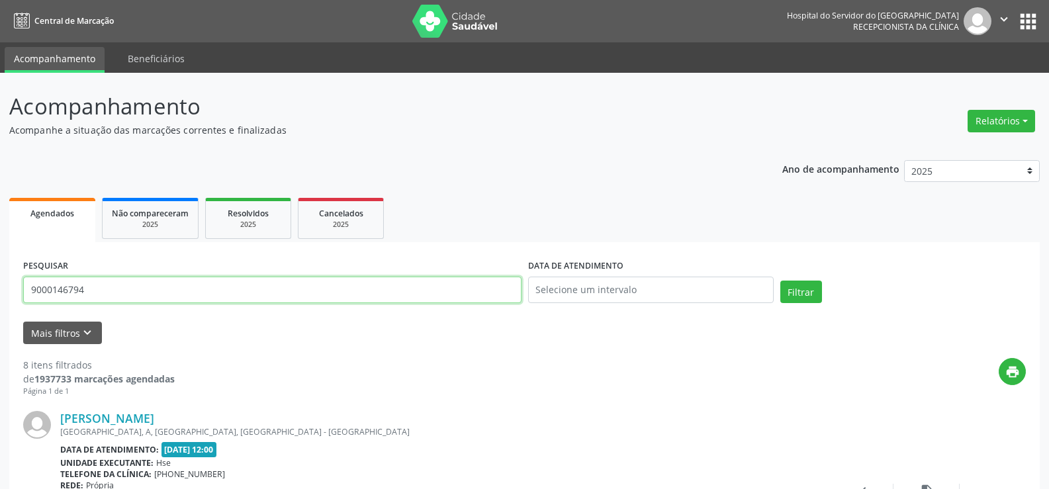
click at [163, 292] on input "9000146794" at bounding box center [272, 290] width 498 height 26
click at [780, 281] on button "Filtrar" at bounding box center [801, 292] width 42 height 23
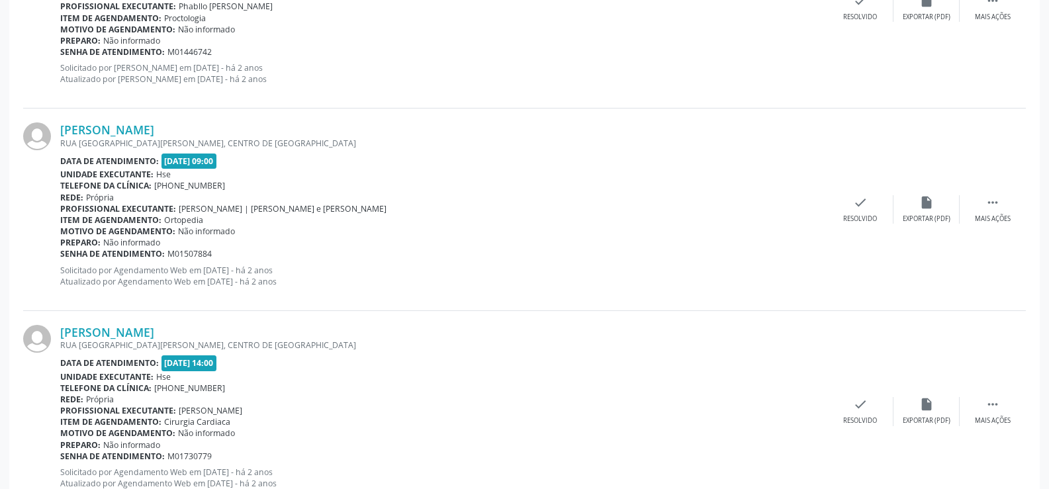
scroll to position [3001, 0]
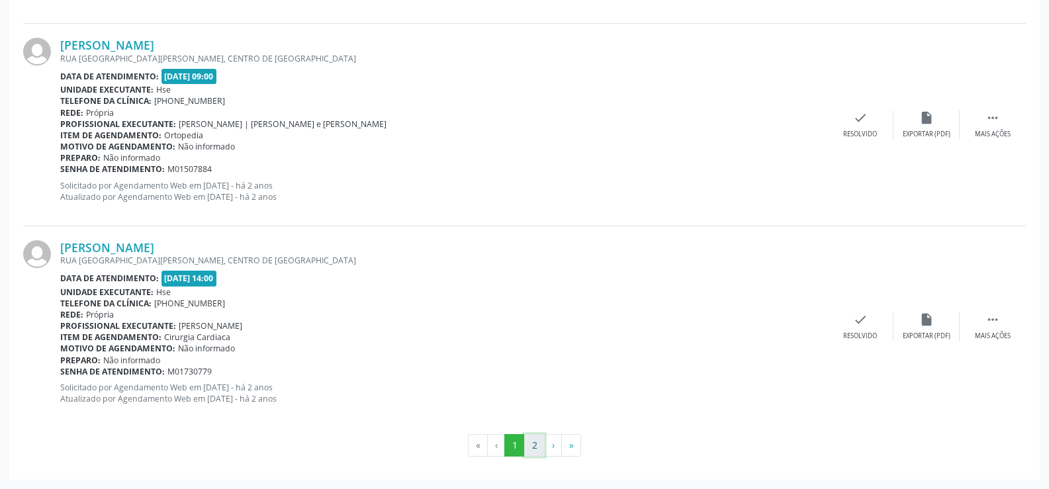
click at [532, 443] on button "2" at bounding box center [534, 445] width 21 height 23
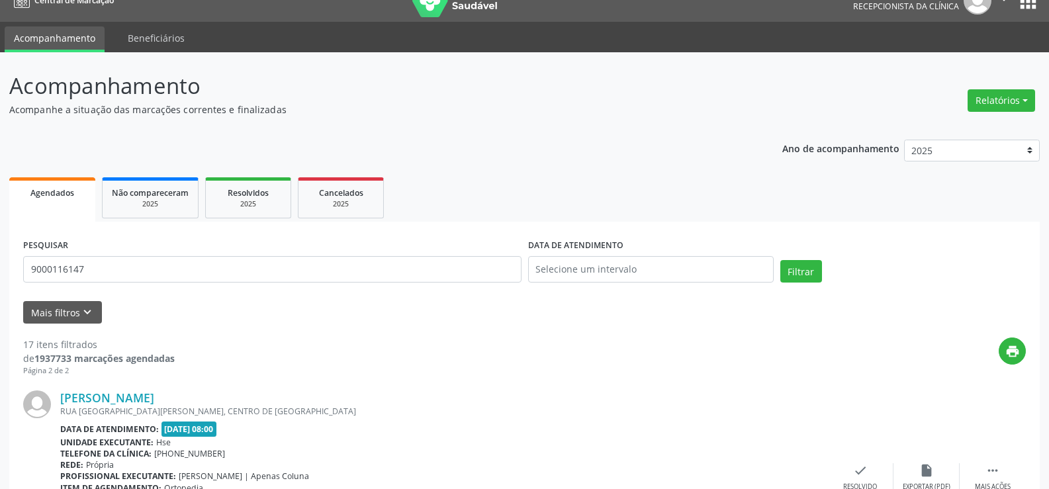
scroll to position [0, 0]
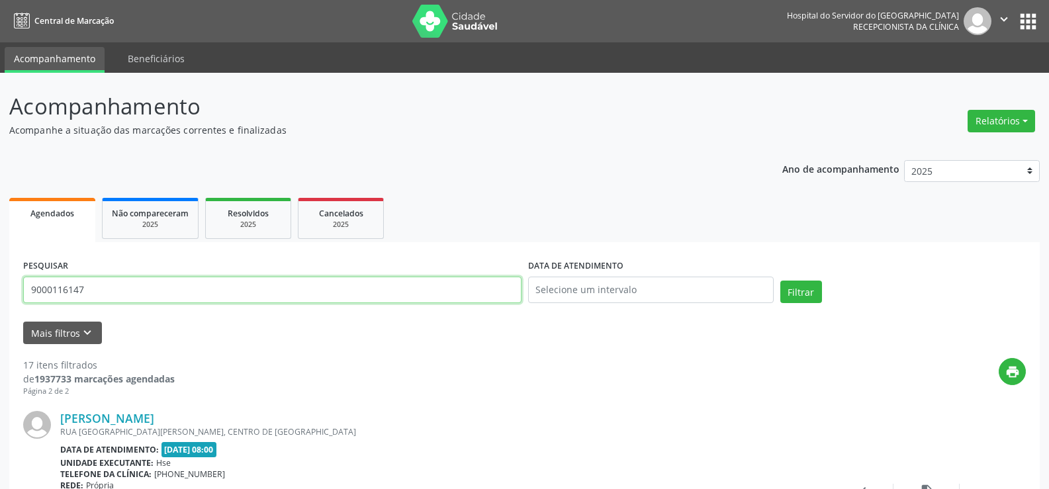
click at [280, 281] on input "9000116147" at bounding box center [272, 290] width 498 height 26
click at [780, 281] on button "Filtrar" at bounding box center [801, 292] width 42 height 23
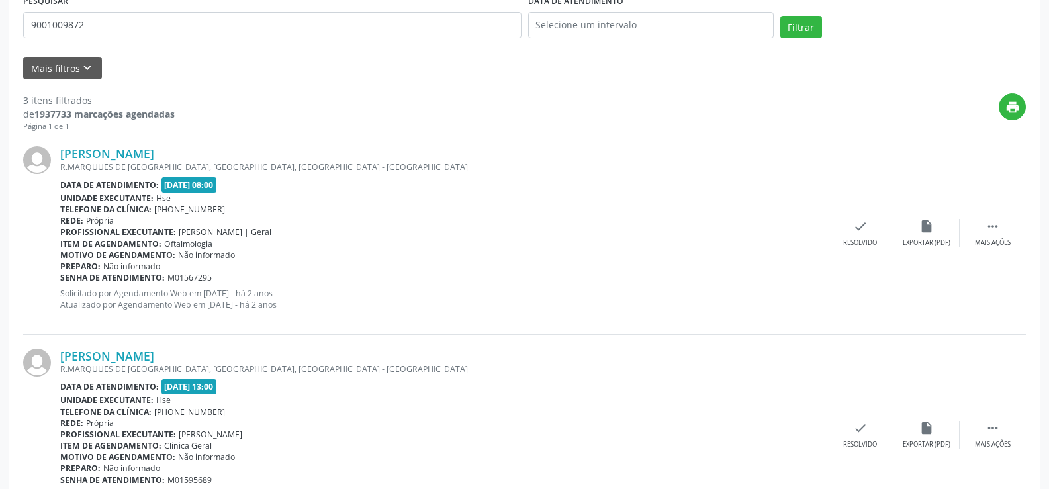
scroll to position [526, 0]
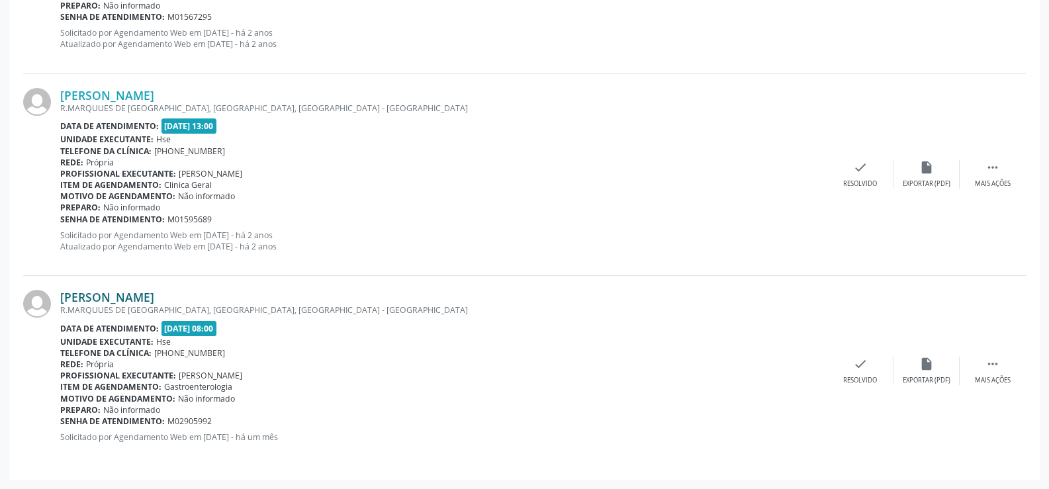
click at [154, 293] on link "[PERSON_NAME]" at bounding box center [107, 297] width 94 height 15
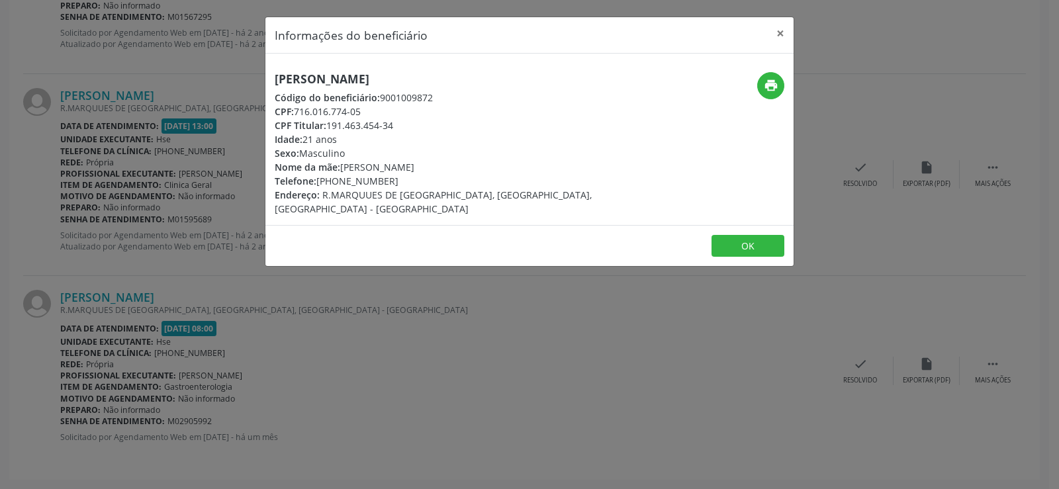
click at [385, 72] on h5 "[PERSON_NAME]" at bounding box center [442, 79] width 334 height 14
click at [98, 287] on div "Informações do beneficiário × [PERSON_NAME] Código do beneficiário: 9001009872 …" at bounding box center [529, 244] width 1059 height 489
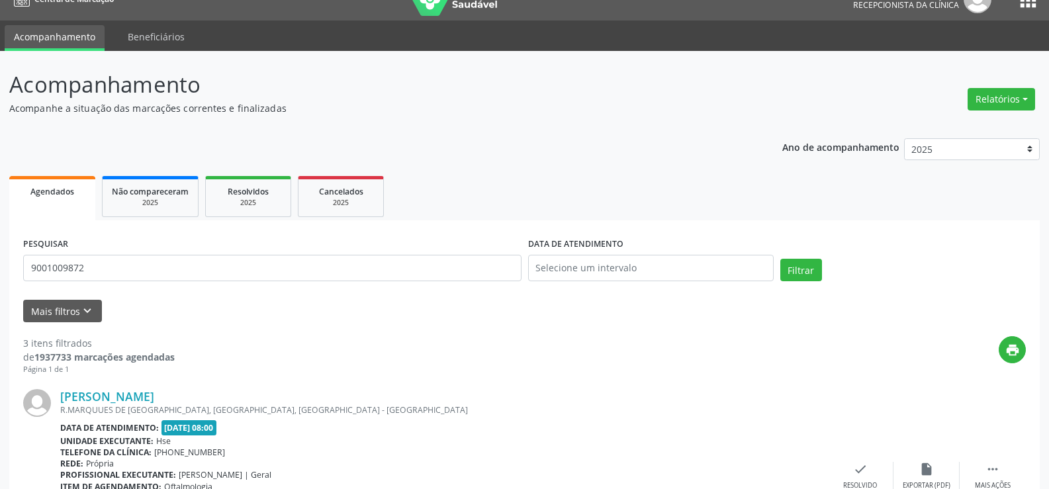
scroll to position [0, 0]
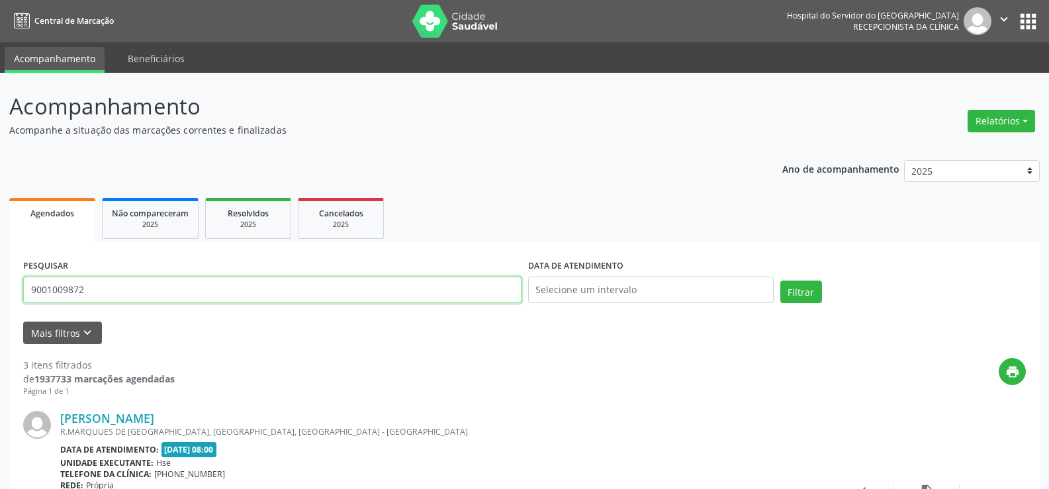
click at [176, 300] on input "9001009872" at bounding box center [272, 290] width 498 height 26
click at [780, 281] on button "Filtrar" at bounding box center [801, 292] width 42 height 23
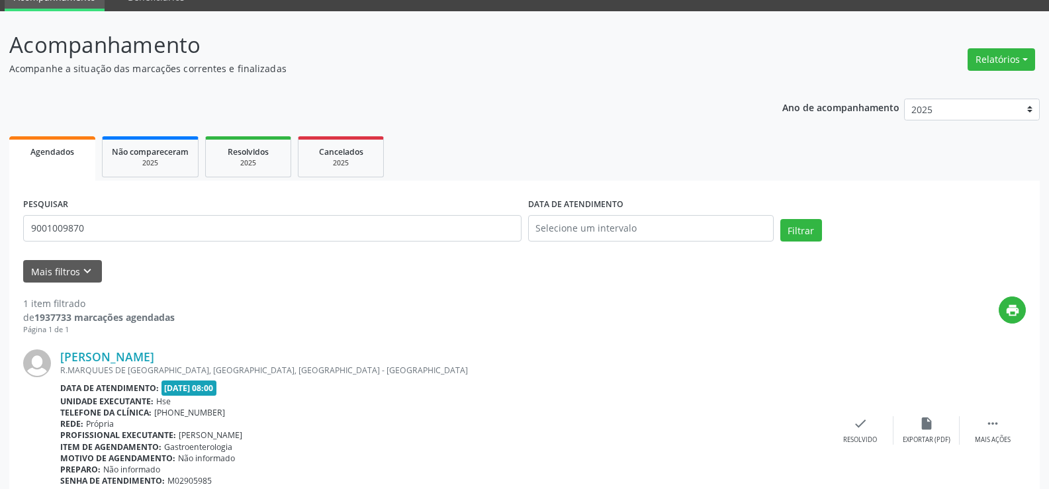
scroll to position [121, 0]
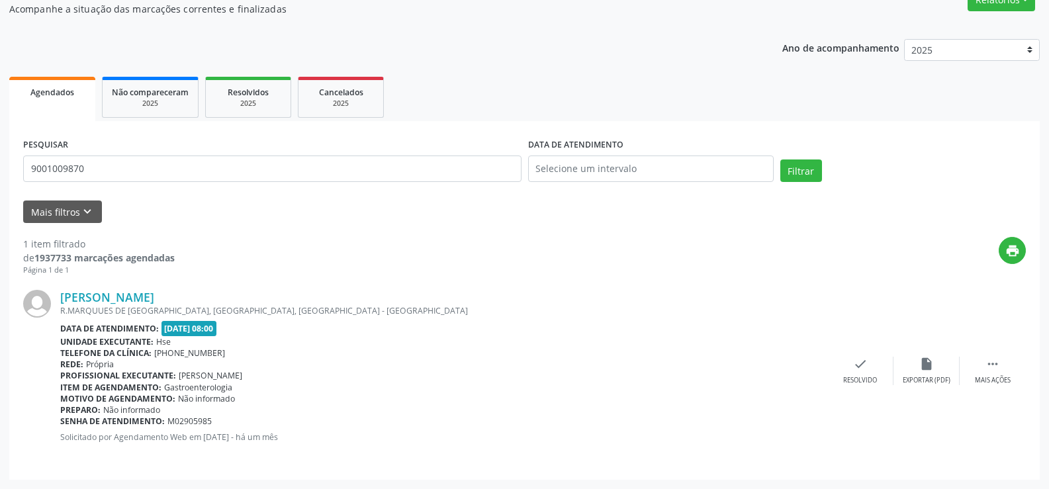
click at [149, 289] on div "[PERSON_NAME] R.MARQUUES DE [GEOGRAPHIC_DATA], [GEOGRAPHIC_DATA], [GEOGRAPHIC_D…" at bounding box center [524, 371] width 1003 height 190
click at [154, 301] on link "[PERSON_NAME]" at bounding box center [107, 297] width 94 height 15
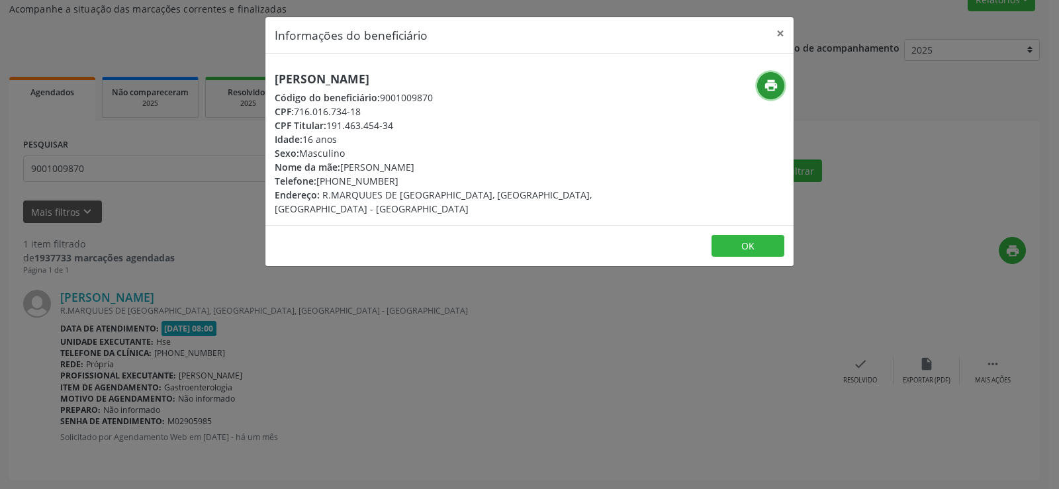
click at [764, 95] on button "print" at bounding box center [770, 85] width 27 height 27
click at [777, 28] on button "×" at bounding box center [780, 33] width 26 height 32
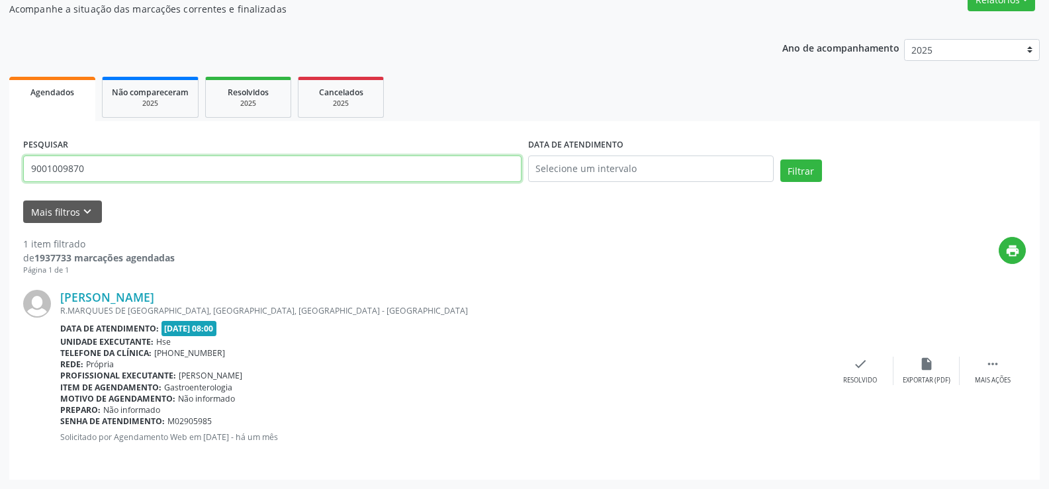
click at [101, 158] on input "9001009870" at bounding box center [272, 169] width 498 height 26
click at [780, 160] on button "Filtrar" at bounding box center [801, 171] width 42 height 23
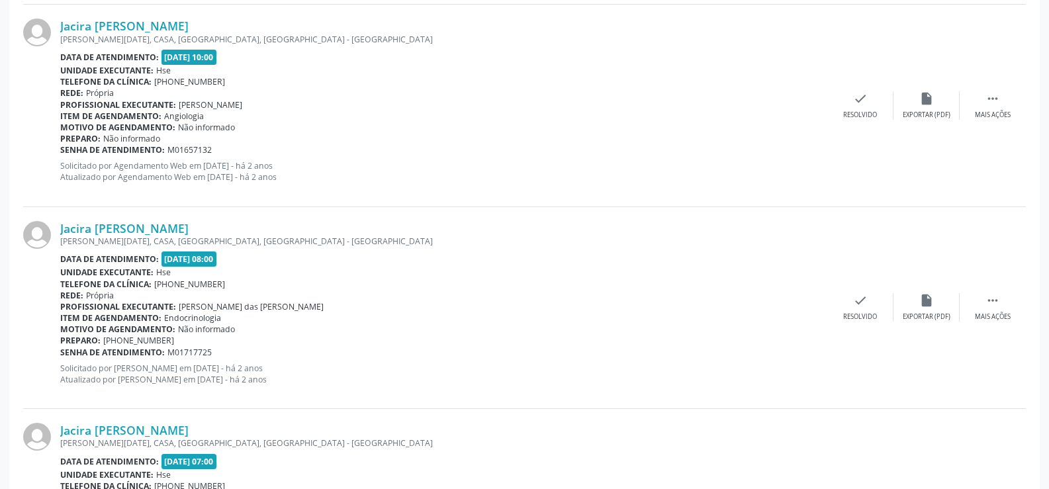
scroll to position [1536, 0]
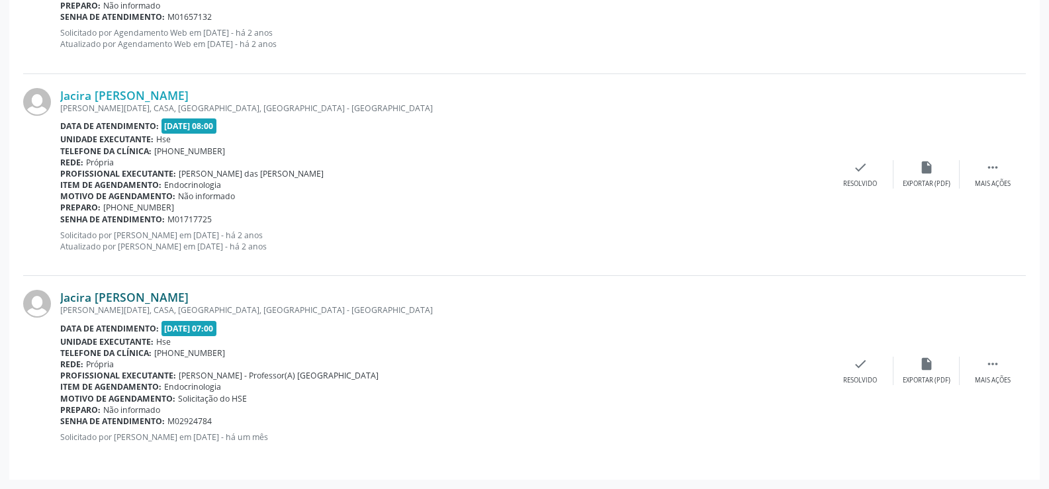
click at [175, 300] on link "Jacira [PERSON_NAME]" at bounding box center [124, 297] width 128 height 15
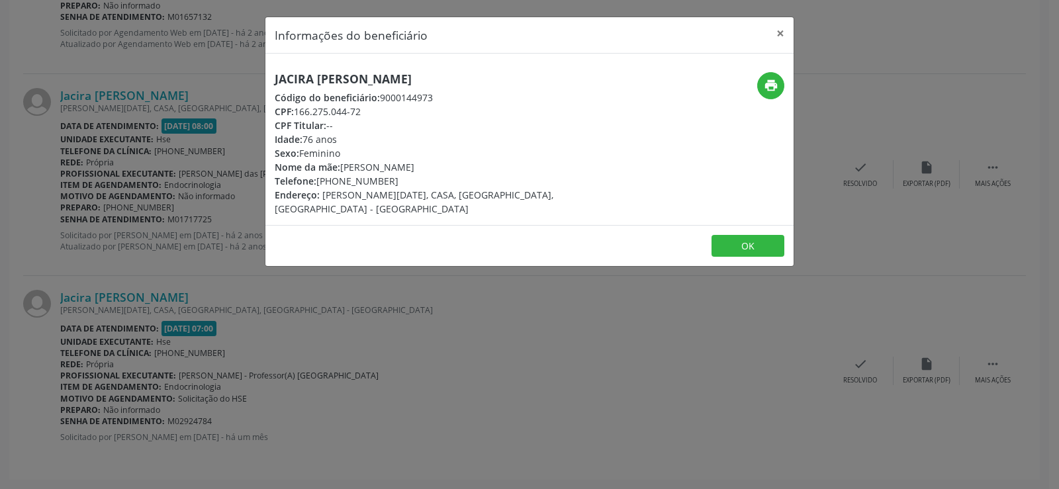
click at [355, 88] on div "Jacira [PERSON_NAME] Código do beneficiário: 9000144973 CPF: 166.275.044-72 CPF…" at bounding box center [442, 144] width 334 height 144
click at [355, 83] on h5 "Jacira [PERSON_NAME]" at bounding box center [442, 79] width 334 height 14
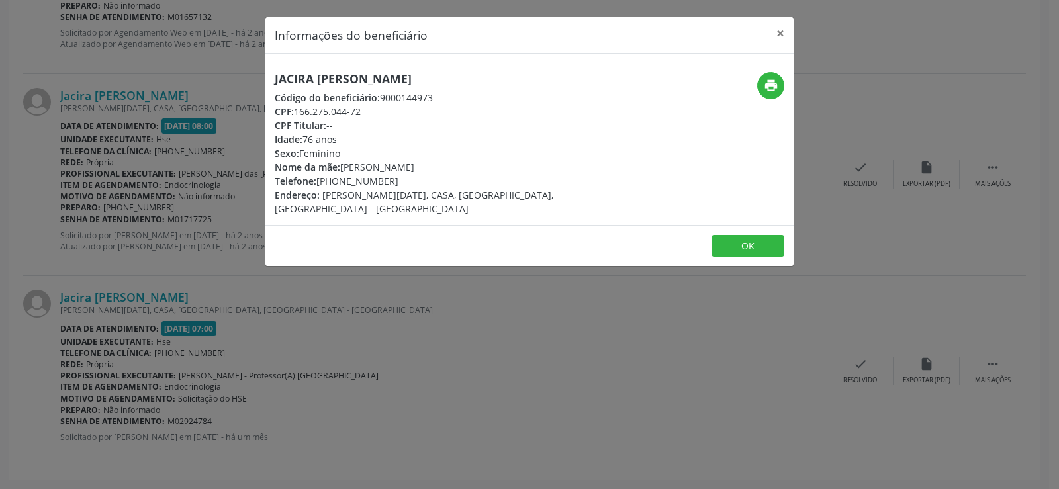
click at [148, 263] on div "Informações do beneficiário × Jacira Sena de [PERSON_NAME] Código do beneficiár…" at bounding box center [529, 244] width 1059 height 489
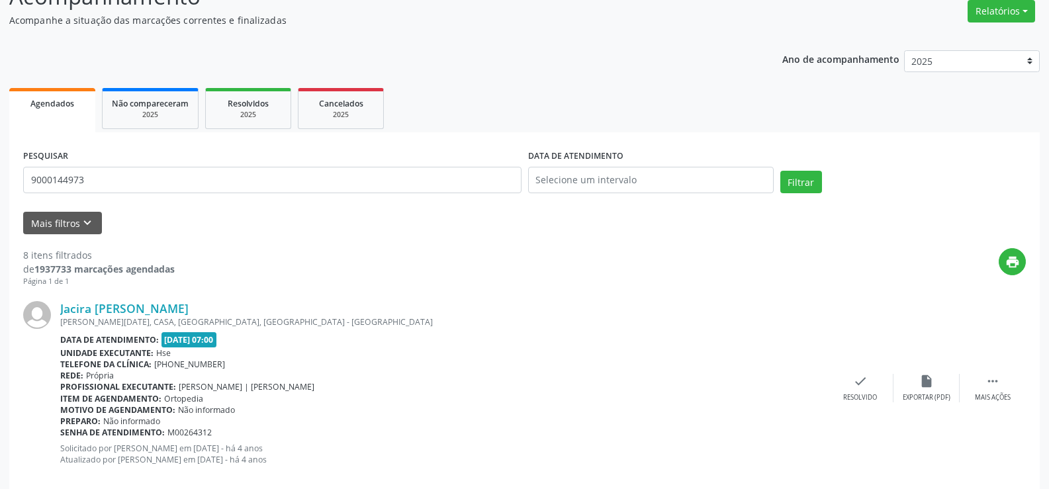
scroll to position [0, 0]
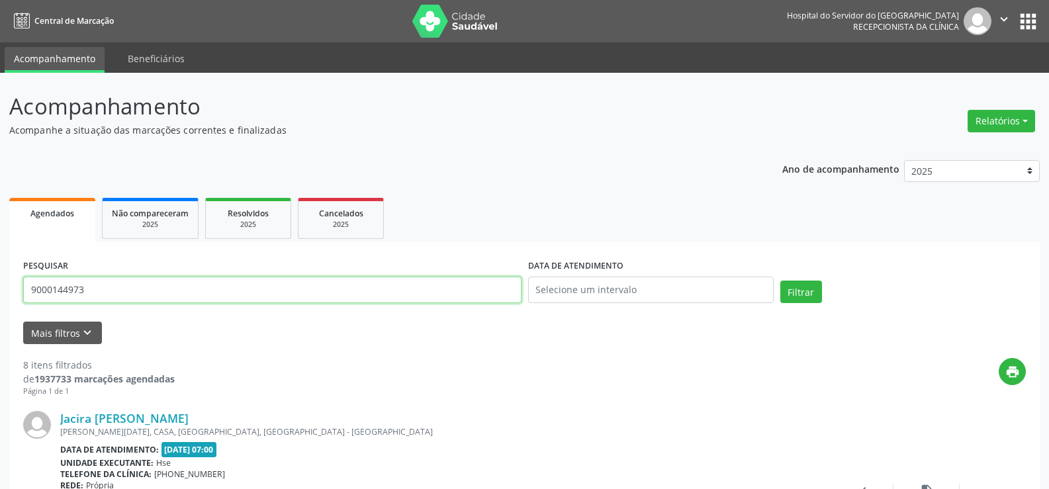
click at [192, 278] on input "9000144973" at bounding box center [272, 290] width 498 height 26
click at [780, 281] on button "Filtrar" at bounding box center [801, 292] width 42 height 23
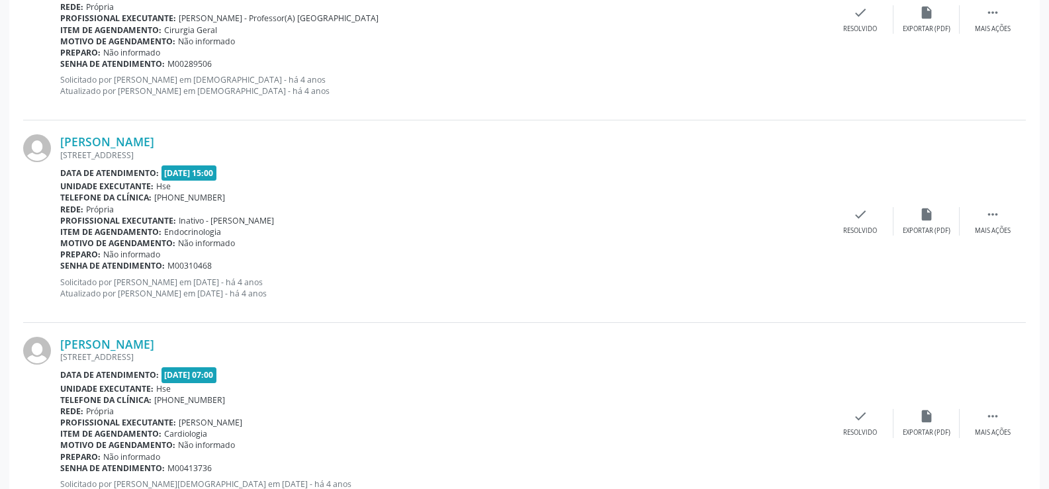
scroll to position [3001, 0]
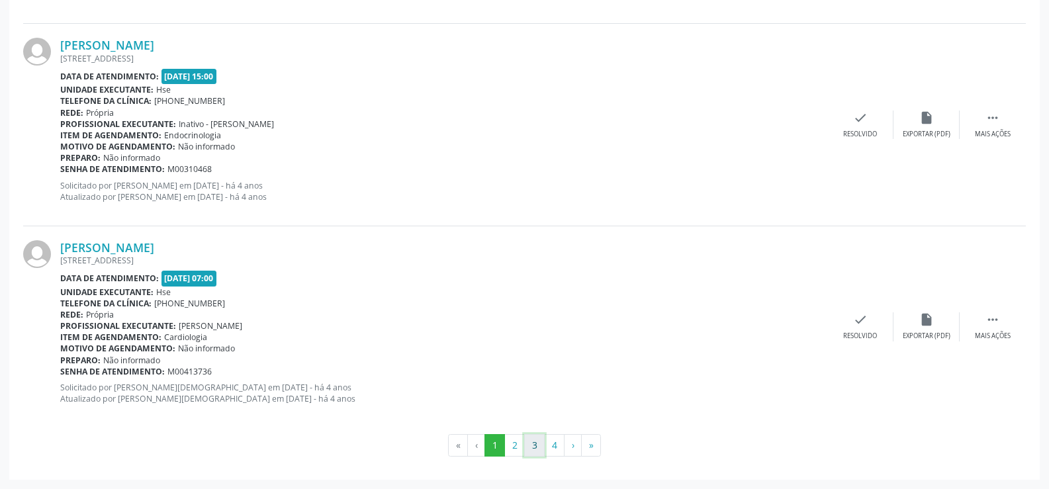
click at [538, 444] on button "3" at bounding box center [534, 445] width 21 height 23
click at [554, 448] on button "4" at bounding box center [554, 445] width 21 height 23
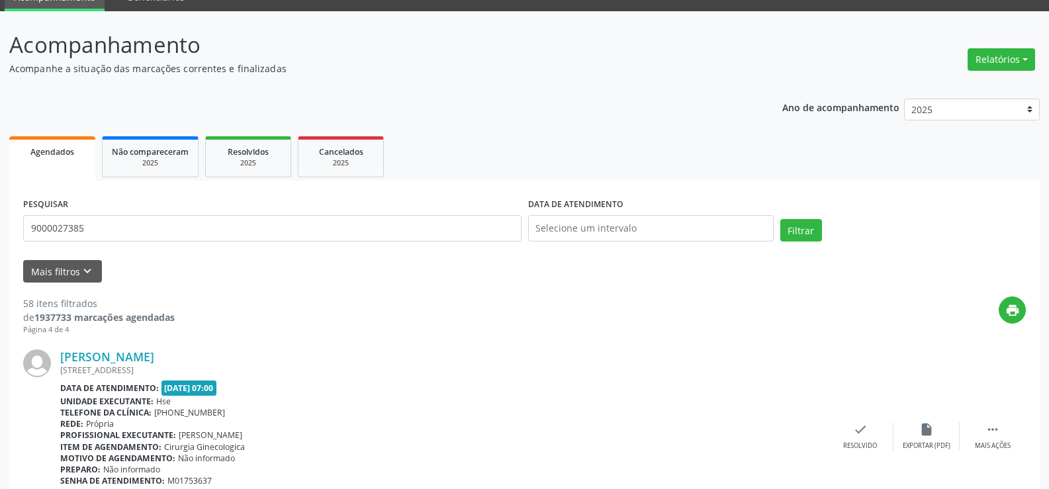
scroll to position [0, 0]
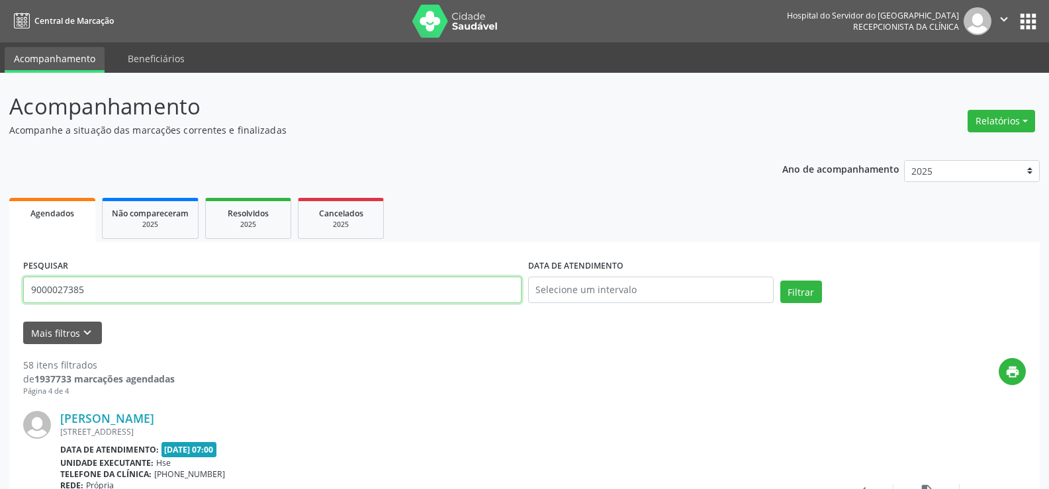
click at [151, 298] on input "9000027385" at bounding box center [272, 290] width 498 height 26
click at [780, 281] on button "Filtrar" at bounding box center [801, 292] width 42 height 23
click at [206, 284] on input "9000954912" at bounding box center [272, 290] width 498 height 26
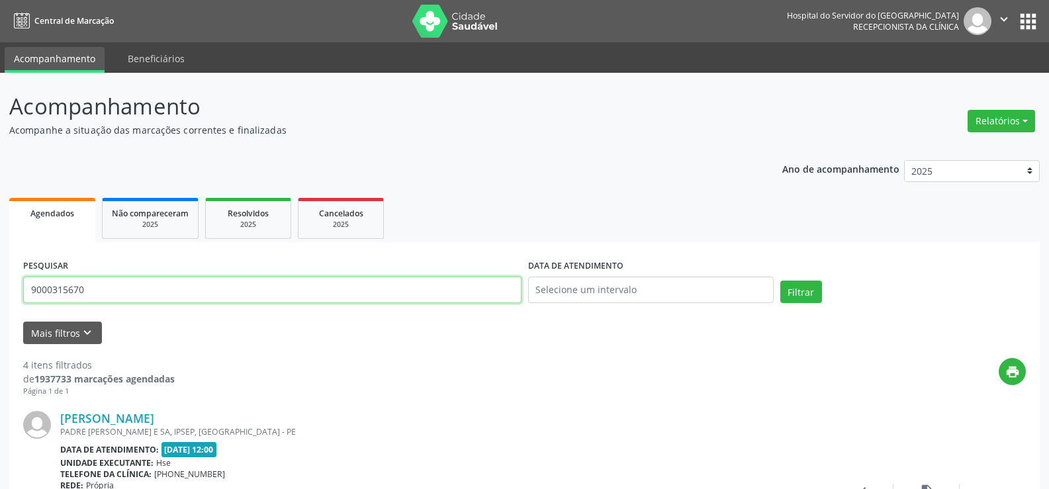
click at [780, 281] on button "Filtrar" at bounding box center [801, 292] width 42 height 23
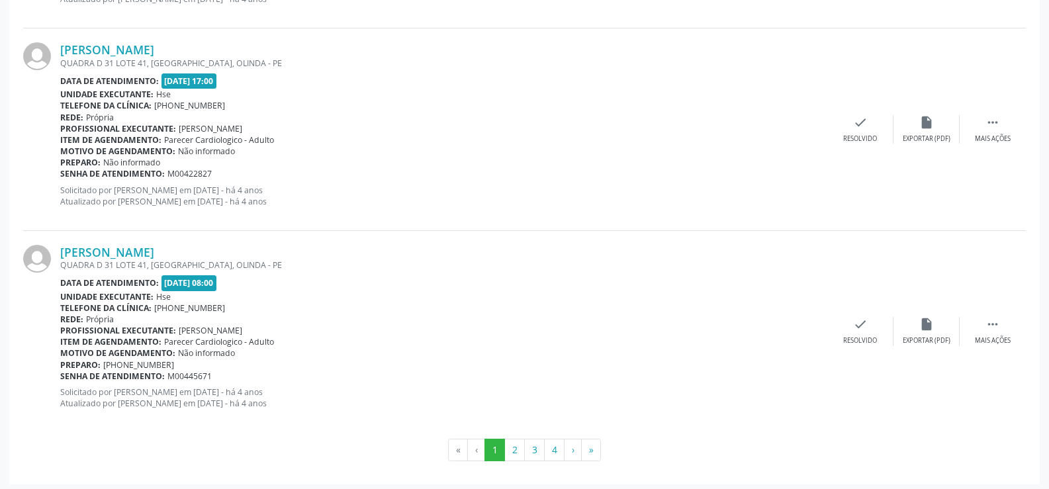
scroll to position [3001, 0]
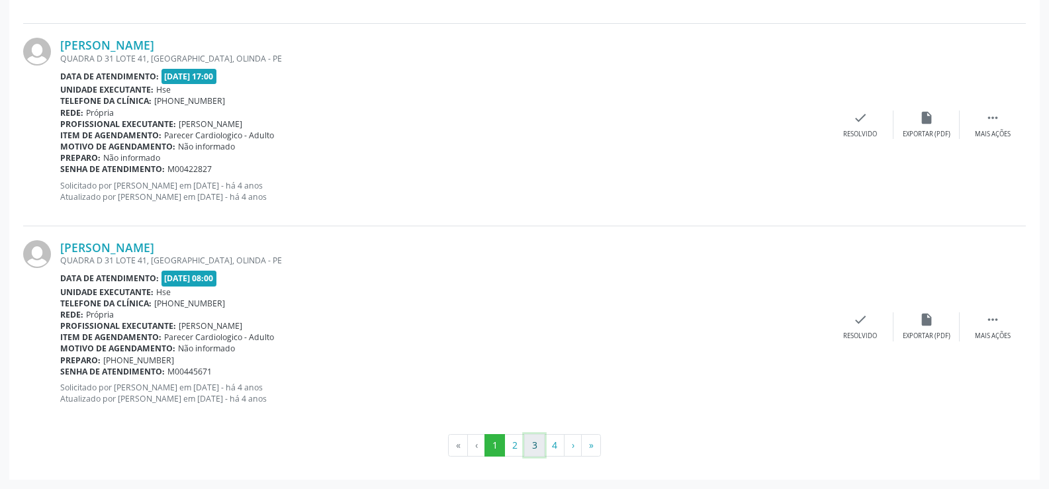
click at [541, 445] on button "3" at bounding box center [534, 445] width 21 height 23
click at [560, 439] on button "4" at bounding box center [554, 445] width 21 height 23
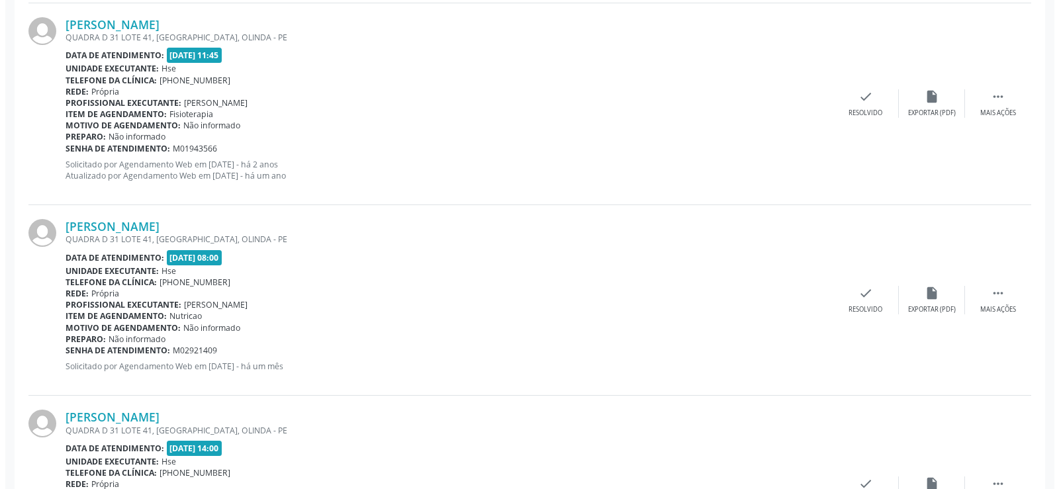
scroll to position [596, 0]
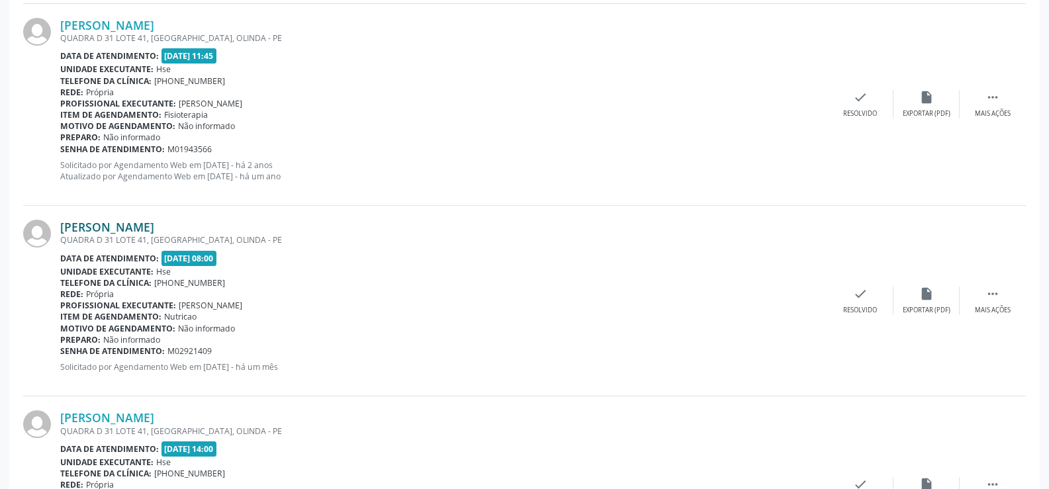
click at [126, 228] on link "[PERSON_NAME]" at bounding box center [107, 227] width 94 height 15
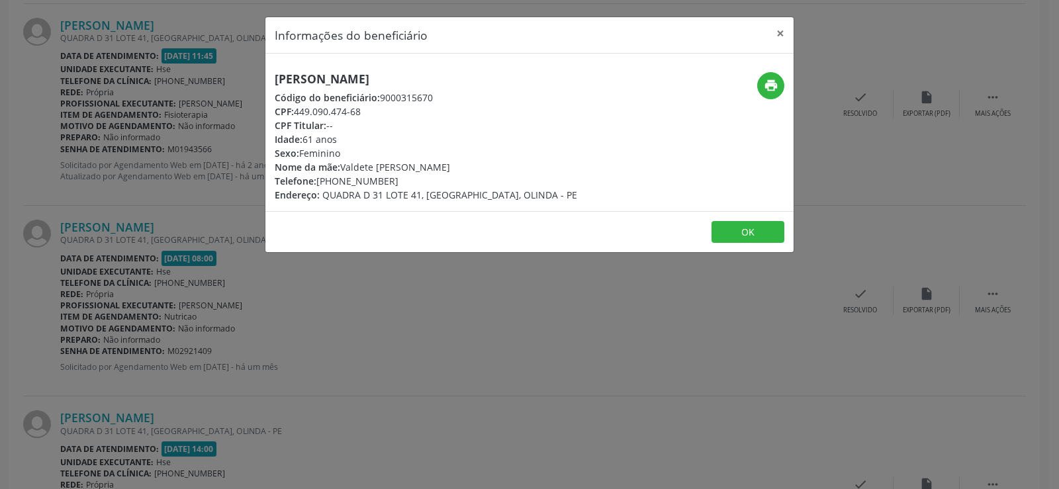
click at [297, 73] on h5 "[PERSON_NAME]" at bounding box center [426, 79] width 302 height 14
click at [146, 306] on div "Informações do beneficiário × [PERSON_NAME] Código do beneficiário: 9000315670 …" at bounding box center [529, 244] width 1059 height 489
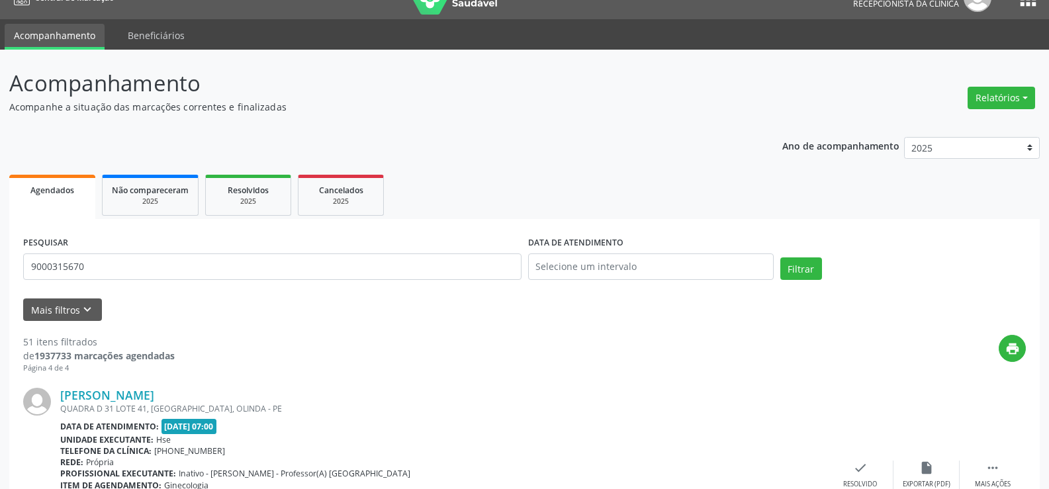
scroll to position [0, 0]
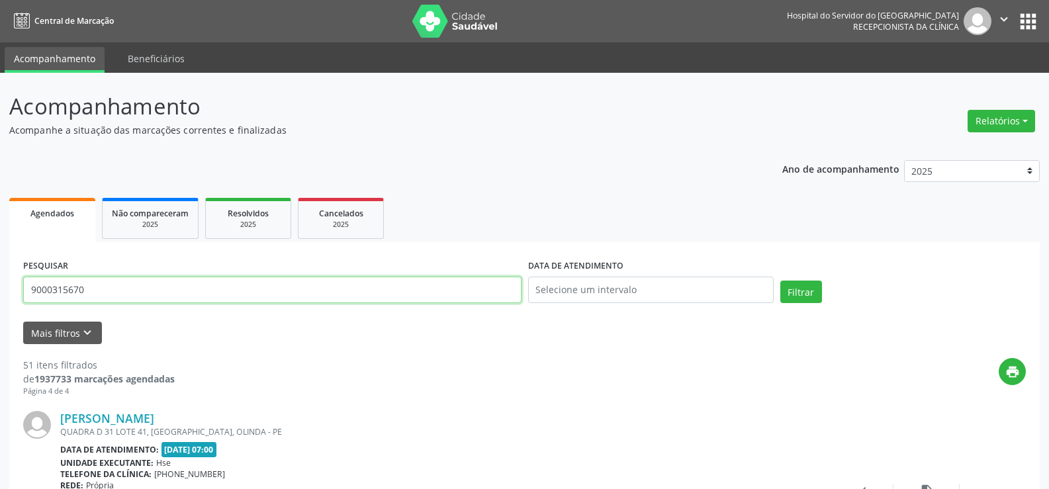
click at [177, 298] on input "9000315670" at bounding box center [272, 290] width 498 height 26
click at [144, 282] on input "9000315670" at bounding box center [272, 290] width 498 height 26
click at [780, 281] on button "Filtrar" at bounding box center [801, 292] width 42 height 23
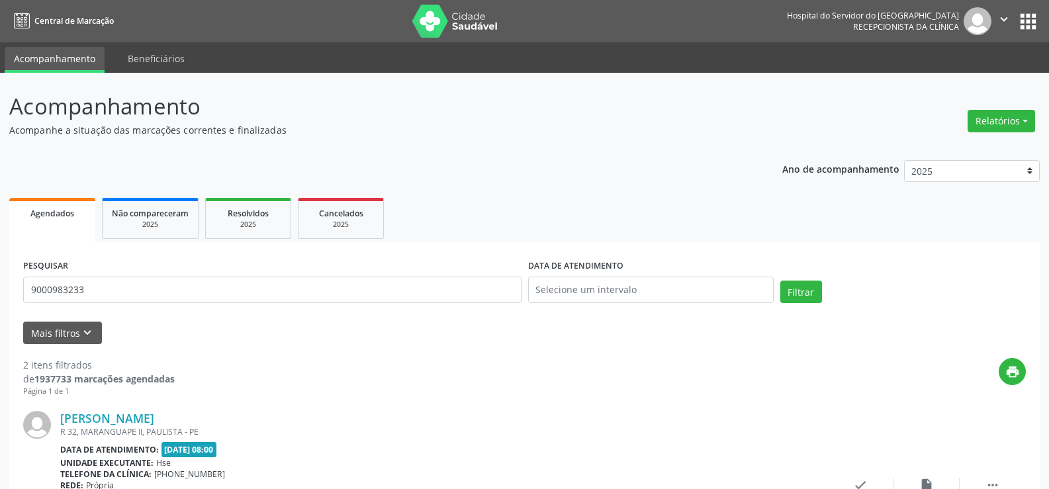
scroll to position [312, 0]
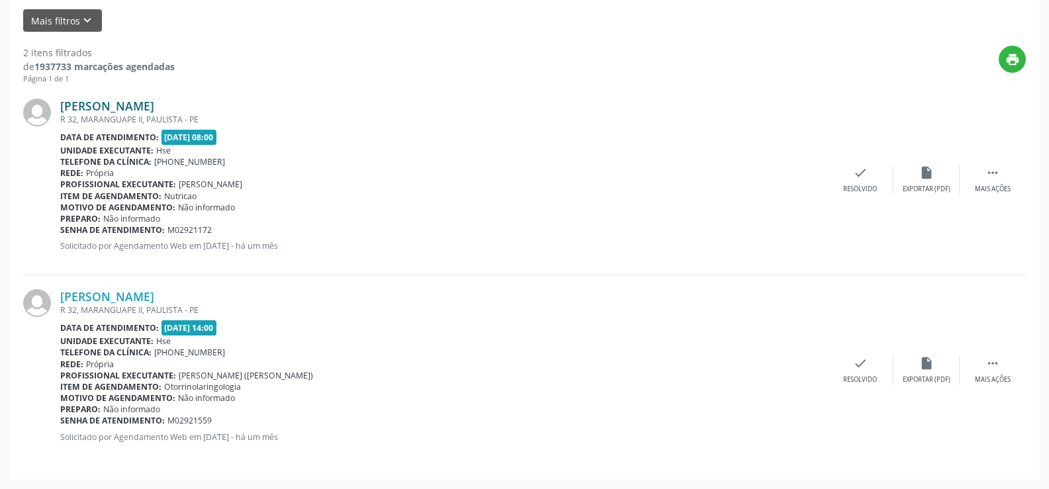
click at [152, 100] on link "[PERSON_NAME]" at bounding box center [107, 106] width 94 height 15
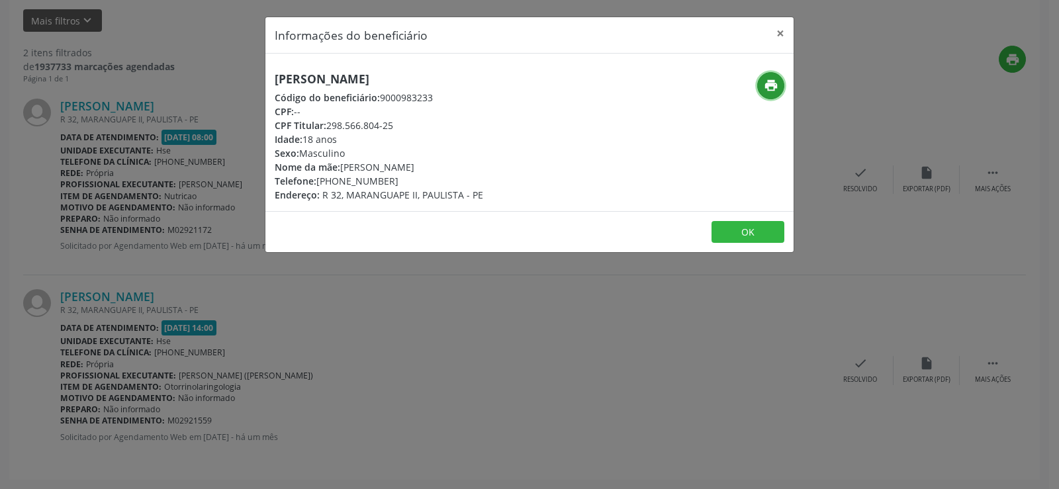
click at [772, 85] on icon "print" at bounding box center [771, 85] width 15 height 15
click at [773, 33] on button "×" at bounding box center [780, 33] width 26 height 32
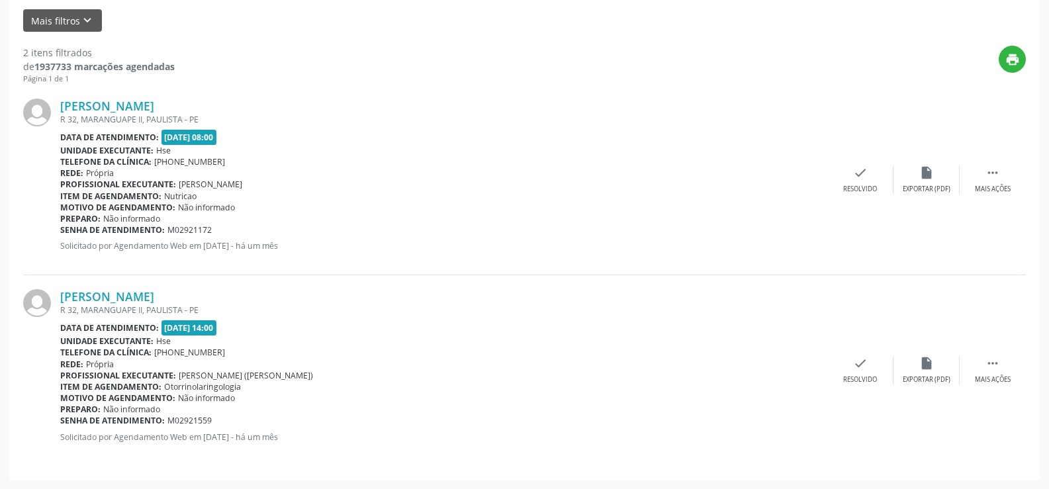
scroll to position [0, 0]
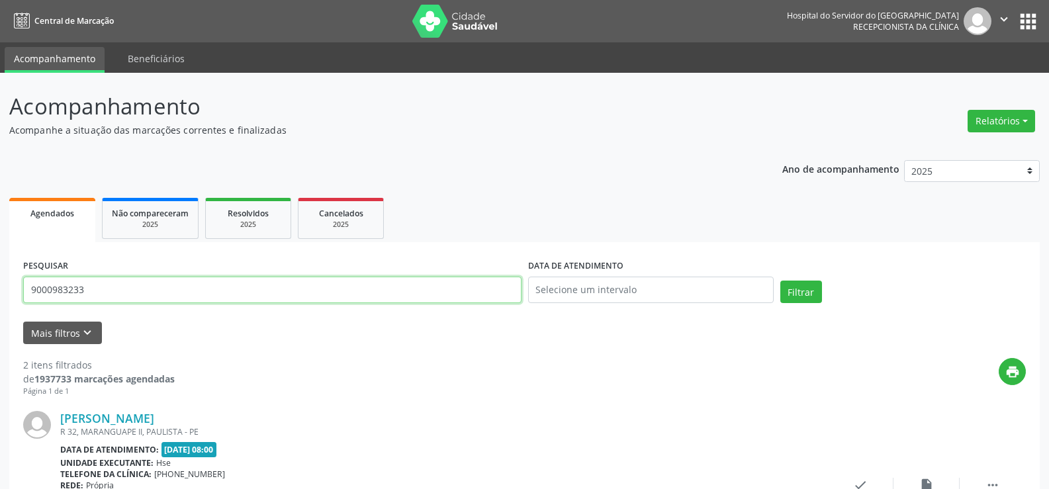
click at [236, 281] on input "9000983233" at bounding box center [272, 290] width 498 height 26
click at [780, 281] on button "Filtrar" at bounding box center [801, 292] width 42 height 23
click at [223, 283] on input "9000349125" at bounding box center [272, 290] width 498 height 26
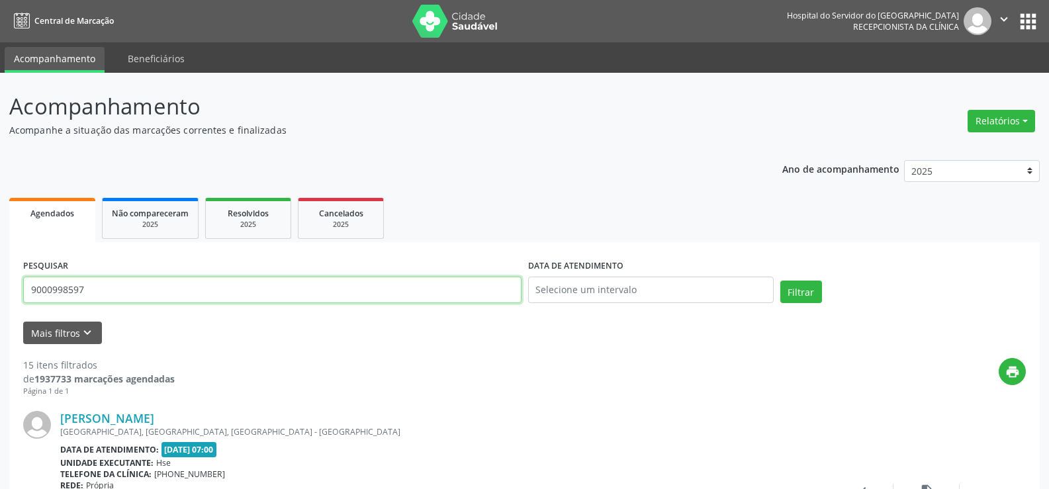
click at [780, 281] on button "Filtrar" at bounding box center [801, 292] width 42 height 23
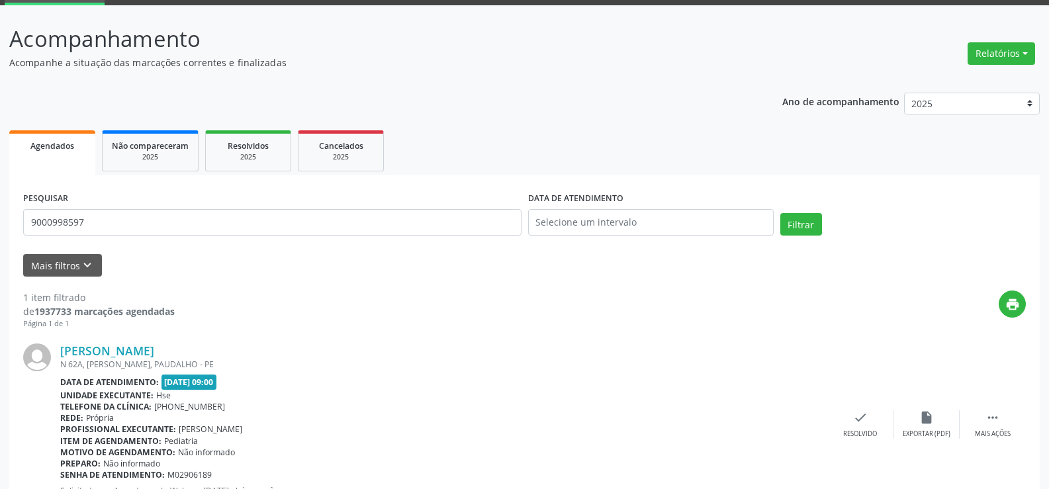
scroll to position [121, 0]
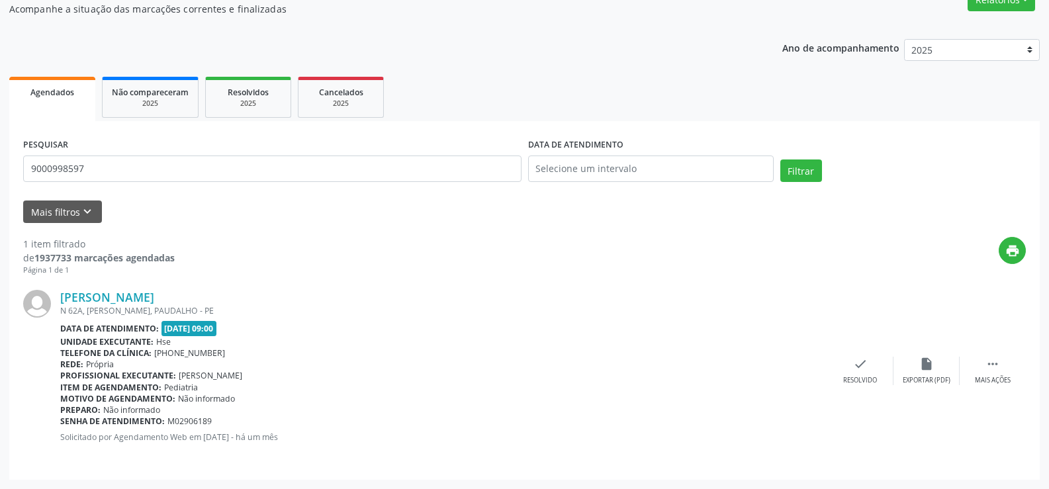
click at [83, 285] on div "[PERSON_NAME] N 62A, LOT BOBO CAO, PAUDALHO - PE Data de atendimento: [DATE] 09…" at bounding box center [524, 371] width 1003 height 190
click at [88, 298] on link "[PERSON_NAME]" at bounding box center [107, 297] width 94 height 15
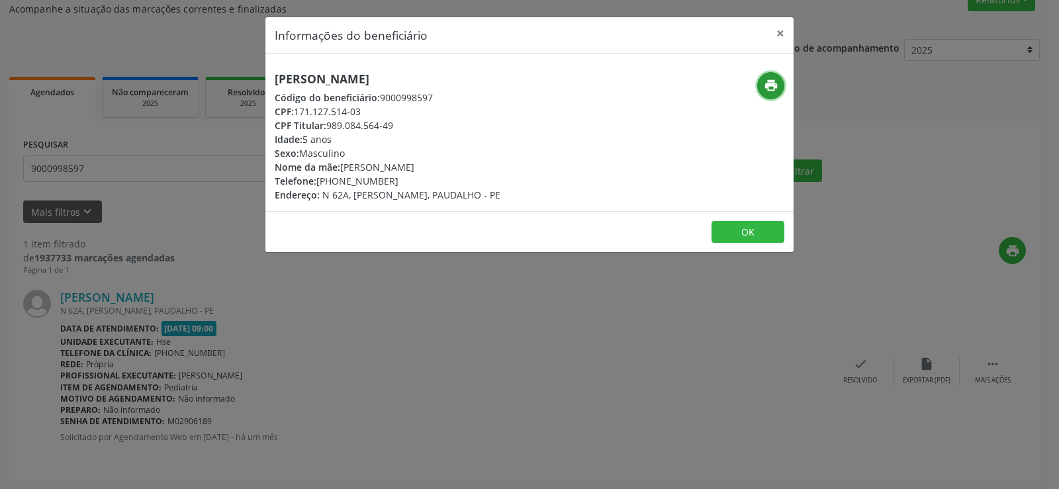
click at [767, 82] on icon "print" at bounding box center [771, 85] width 15 height 15
click at [792, 28] on button "×" at bounding box center [780, 33] width 26 height 32
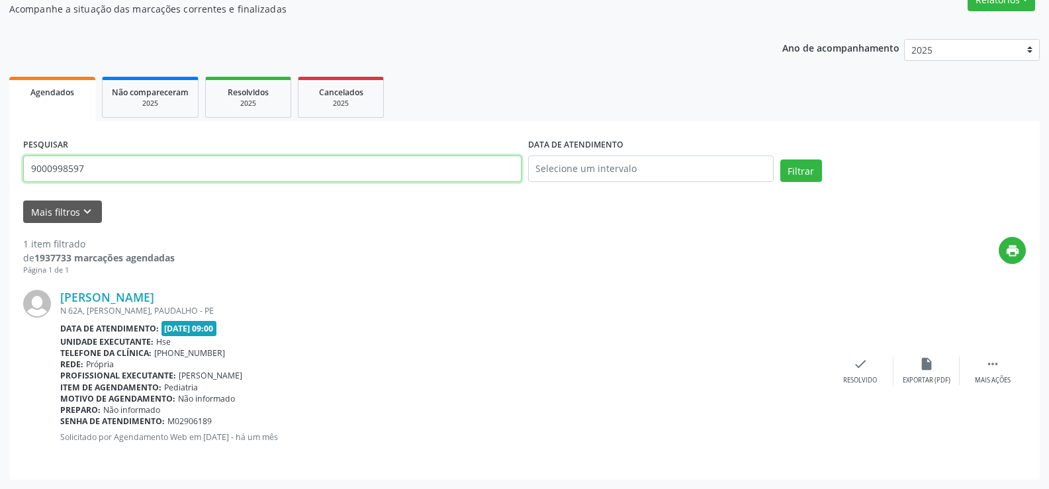
click at [151, 170] on input "9000998597" at bounding box center [272, 169] width 498 height 26
click at [780, 160] on button "Filtrar" at bounding box center [801, 171] width 42 height 23
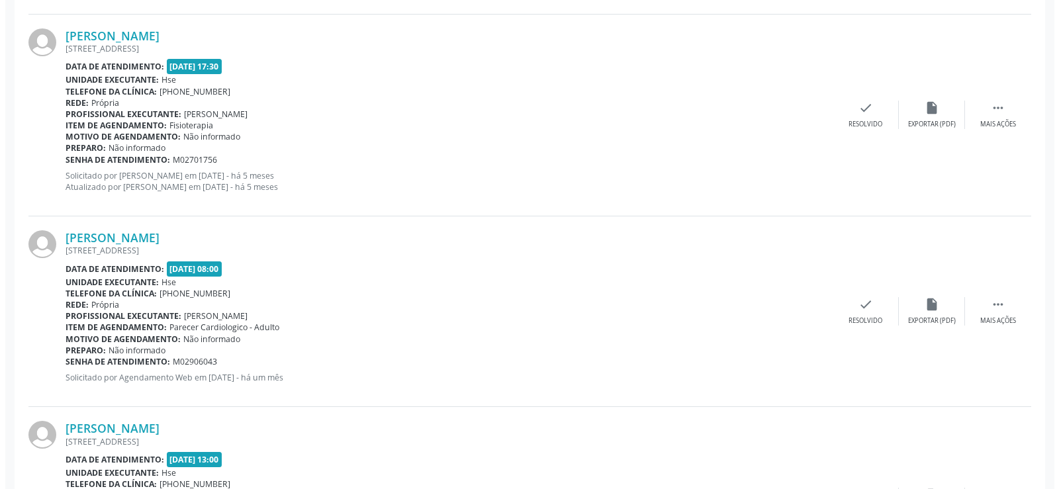
scroll to position [584, 0]
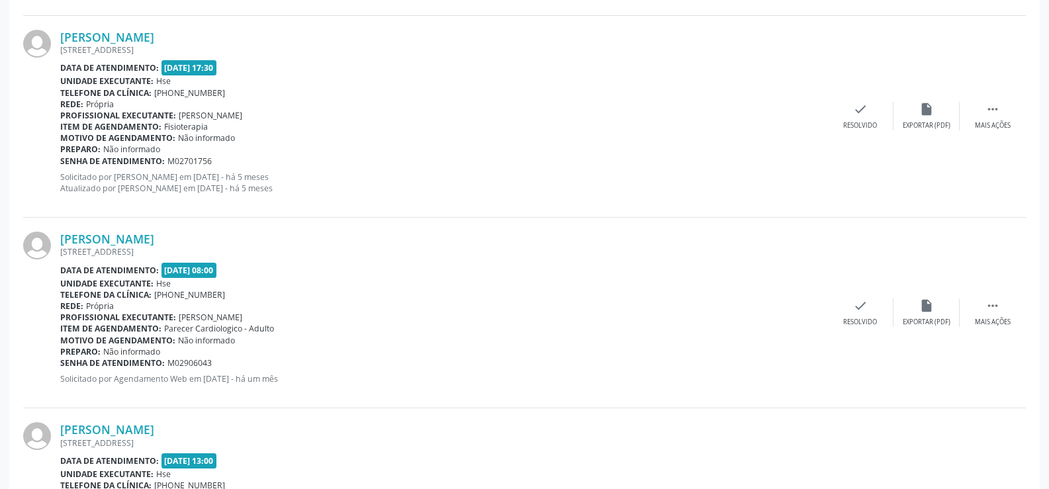
click at [140, 230] on div "[PERSON_NAME] [STREET_ADDRESS] Data de atendimento: [DATE] 08:00 Unidade execut…" at bounding box center [524, 313] width 1003 height 191
click at [142, 240] on link "[PERSON_NAME]" at bounding box center [107, 239] width 94 height 15
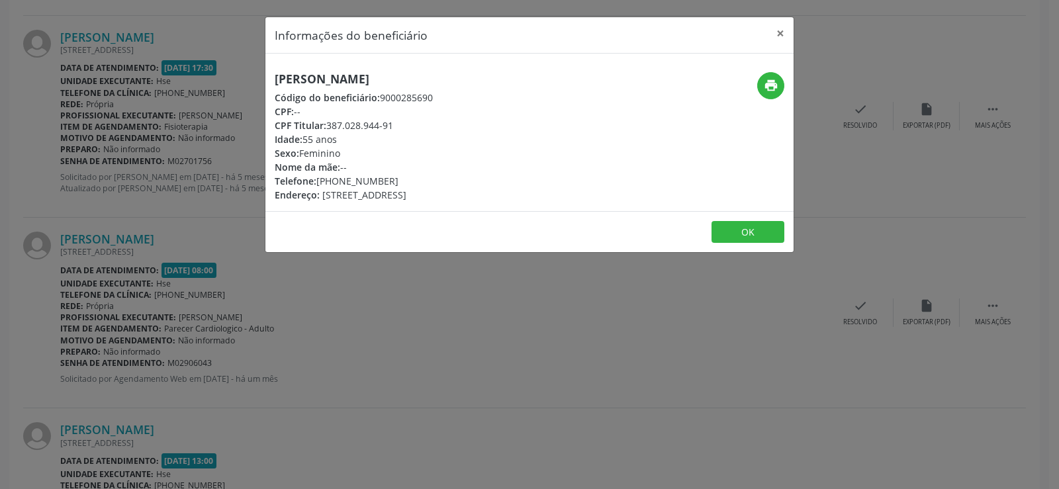
click at [359, 72] on h5 "[PERSON_NAME]" at bounding box center [354, 79] width 158 height 14
click at [149, 269] on div "Informações do beneficiário × [PERSON_NAME] Código do beneficiário: 9000285690 …" at bounding box center [529, 244] width 1059 height 489
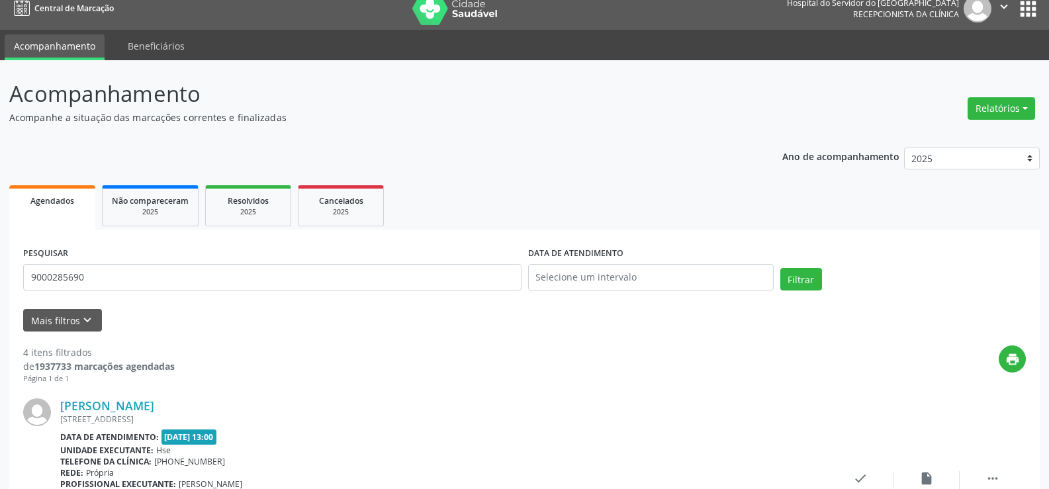
scroll to position [0, 0]
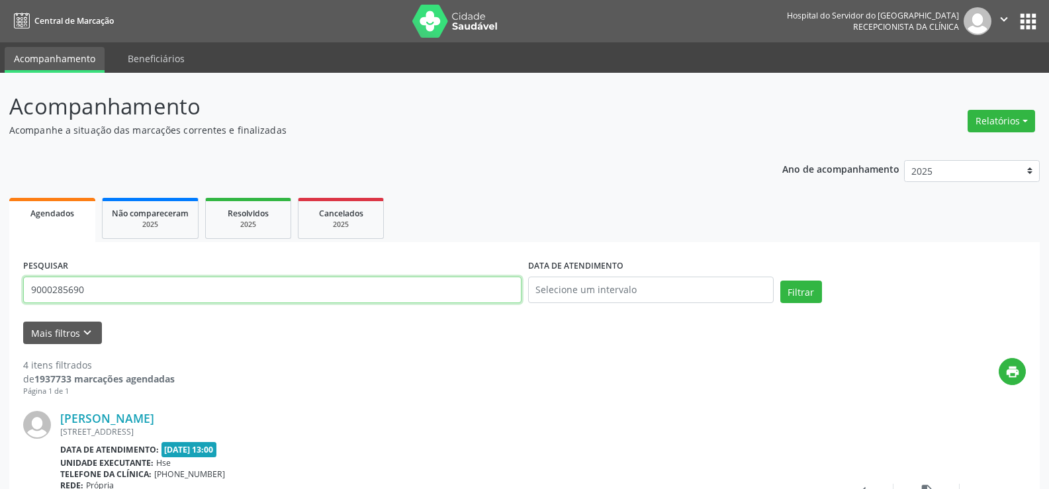
click at [150, 296] on input "9000285690" at bounding box center [272, 290] width 498 height 26
click at [780, 281] on button "Filtrar" at bounding box center [801, 292] width 42 height 23
click at [124, 300] on input "9000906094" at bounding box center [272, 290] width 498 height 26
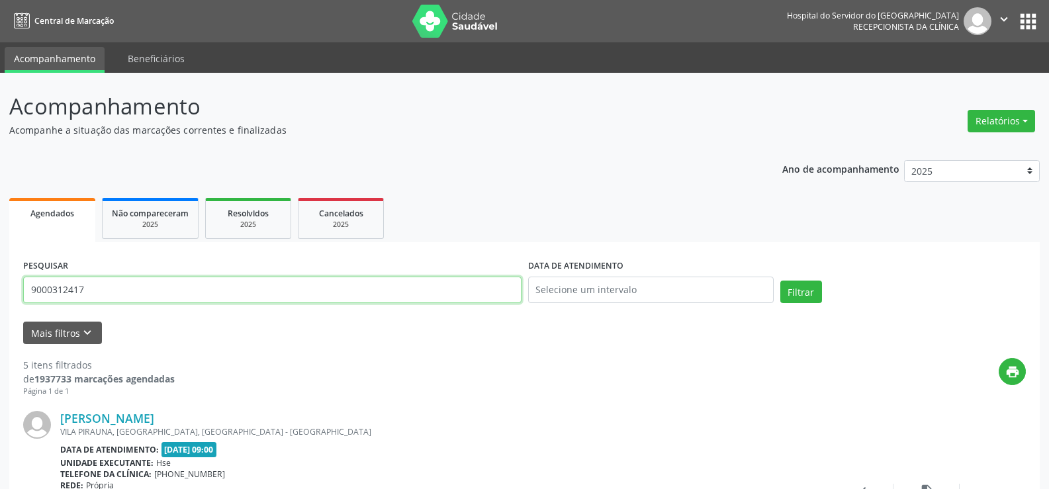
click at [780, 281] on button "Filtrar" at bounding box center [801, 292] width 42 height 23
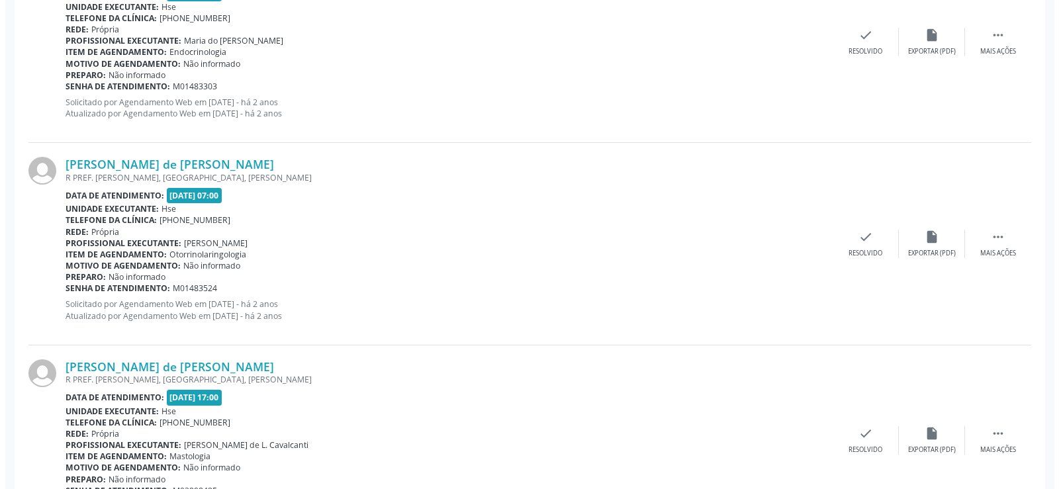
scroll to position [930, 0]
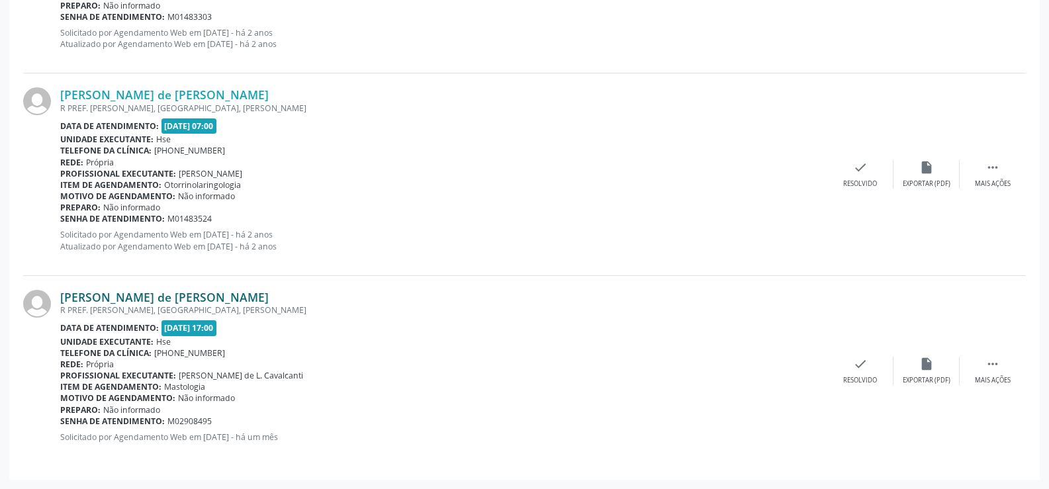
click at [217, 300] on link "[PERSON_NAME] de [PERSON_NAME]" at bounding box center [164, 297] width 208 height 15
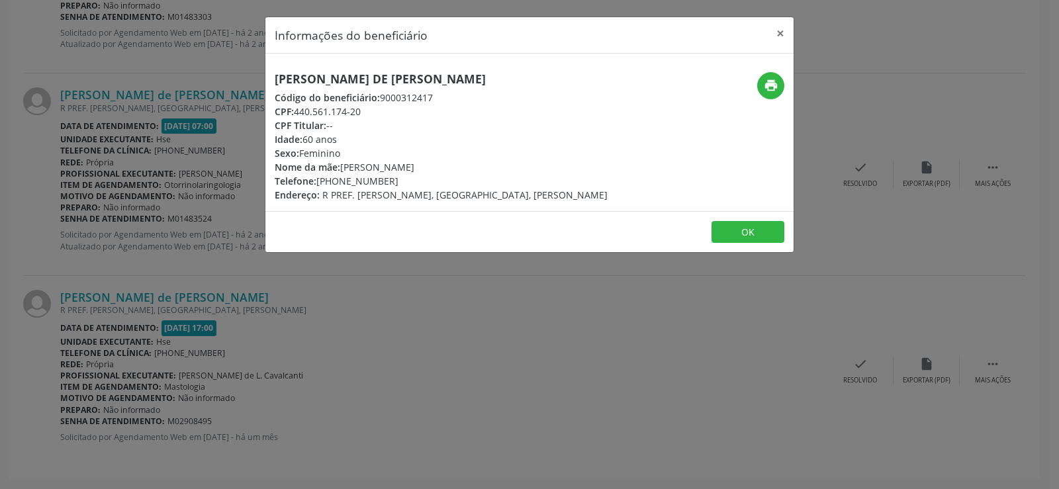
click at [348, 64] on div "[PERSON_NAME] de [PERSON_NAME] Código do beneficiário: 9000312417 CPF: 440.561.…" at bounding box center [529, 133] width 528 height 158
click at [350, 79] on h5 "[PERSON_NAME] de [PERSON_NAME]" at bounding box center [441, 79] width 333 height 14
click at [144, 240] on div "Informações do beneficiário × [PERSON_NAME] de [PERSON_NAME] Código do benefici…" at bounding box center [529, 244] width 1059 height 489
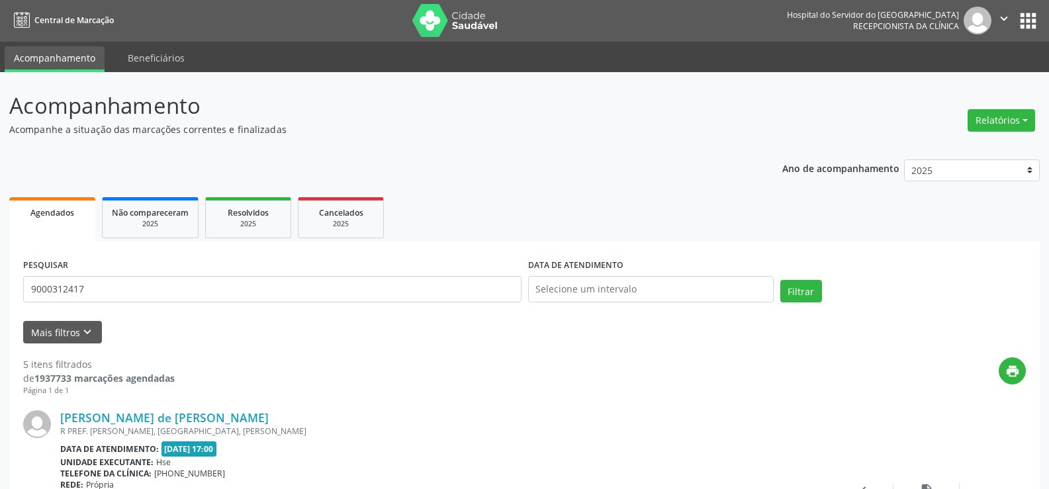
scroll to position [0, 0]
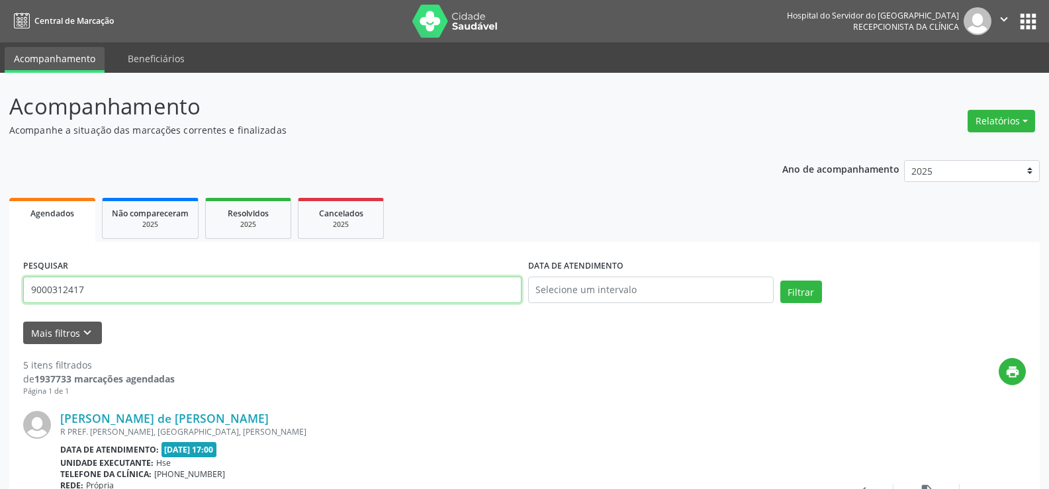
click at [180, 298] on input "9000312417" at bounding box center [272, 290] width 498 height 26
click at [780, 281] on button "Filtrar" at bounding box center [801, 292] width 42 height 23
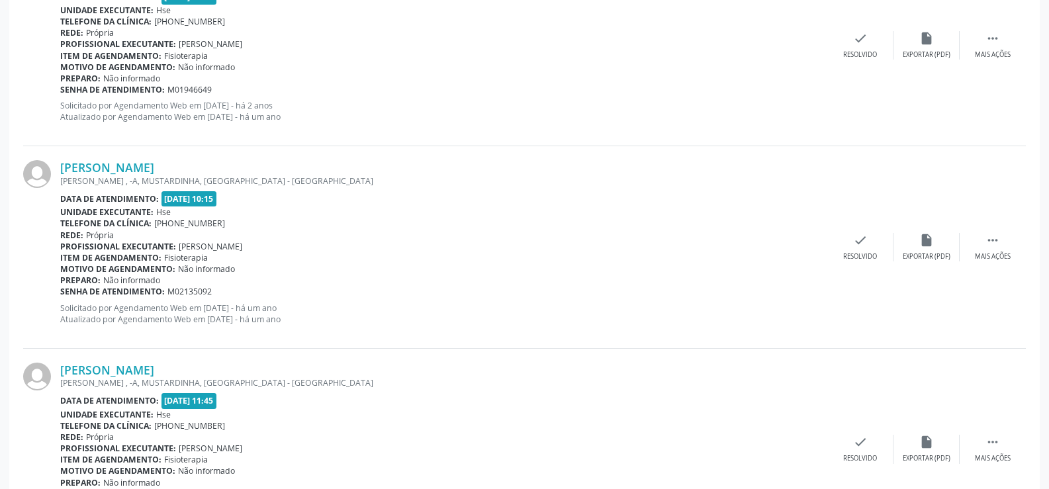
scroll to position [3001, 0]
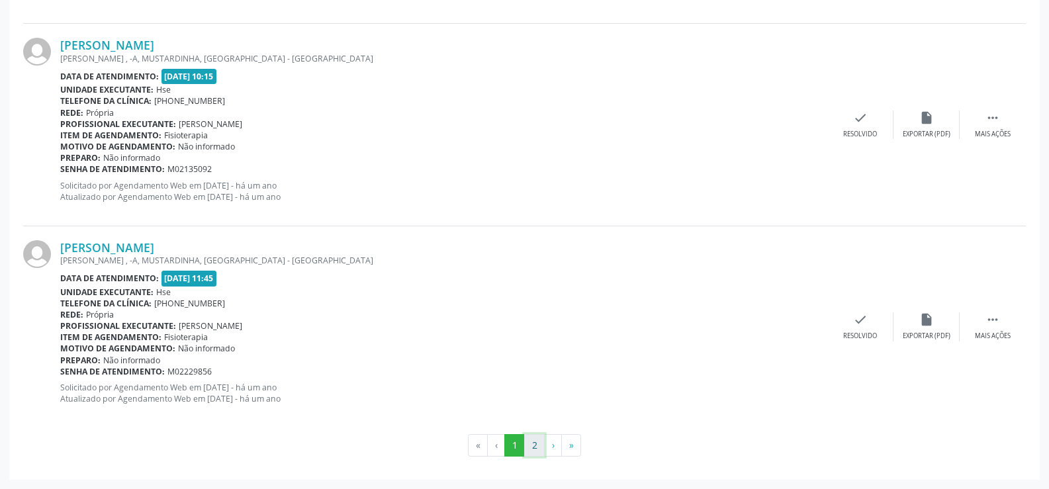
click at [536, 450] on button "2" at bounding box center [534, 445] width 21 height 23
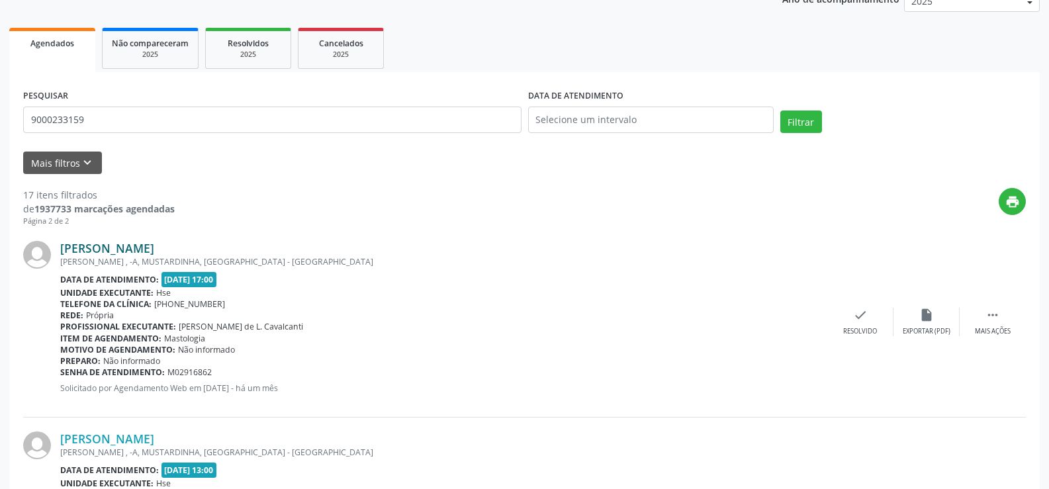
scroll to position [152, 0]
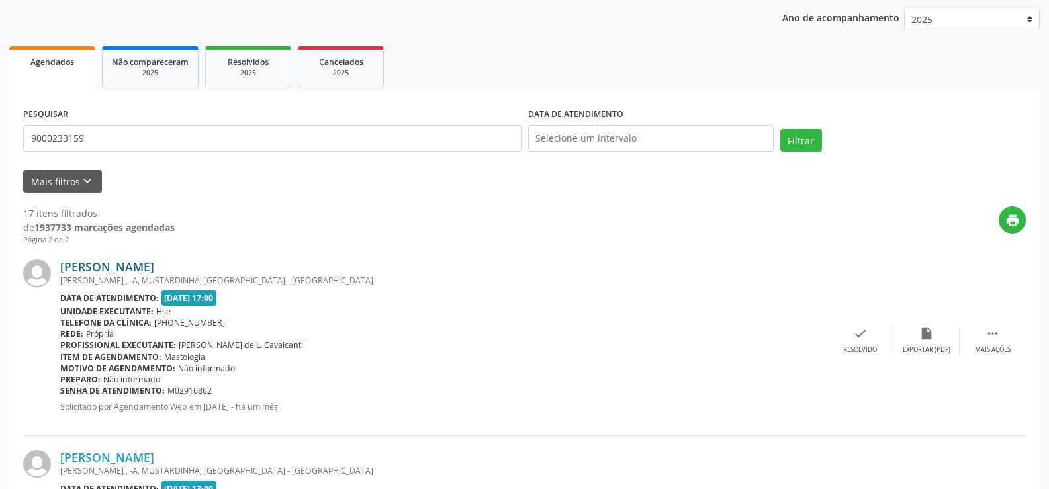
click at [154, 263] on link "[PERSON_NAME]" at bounding box center [107, 266] width 94 height 15
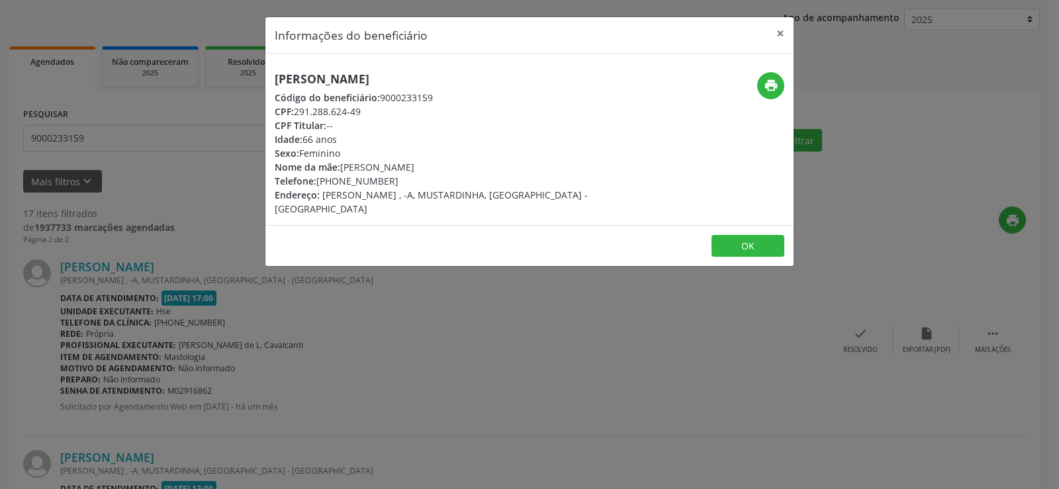
click at [400, 72] on h5 "[PERSON_NAME]" at bounding box center [442, 79] width 334 height 14
click at [238, 272] on div "Informações do beneficiário × [PERSON_NAME] Código do beneficiário: 9000233159 …" at bounding box center [529, 244] width 1059 height 489
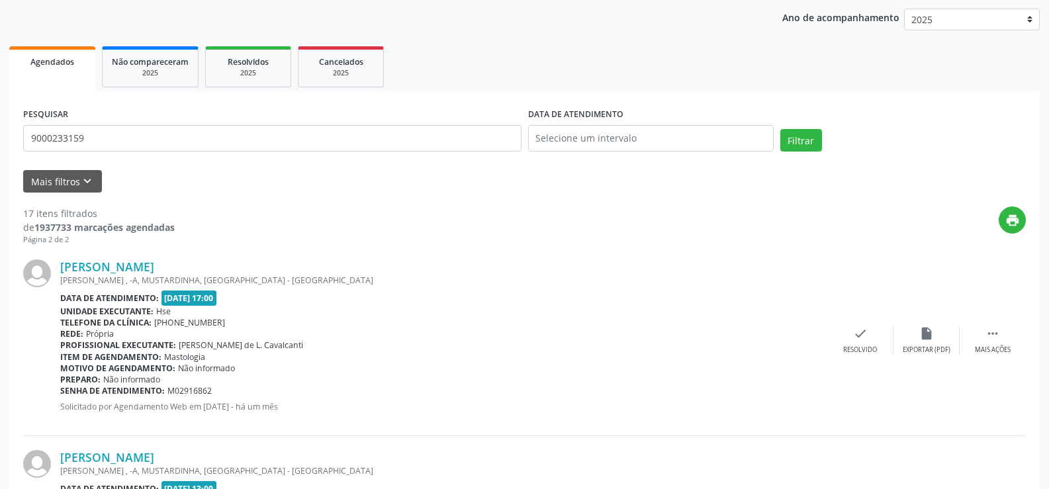
scroll to position [350, 0]
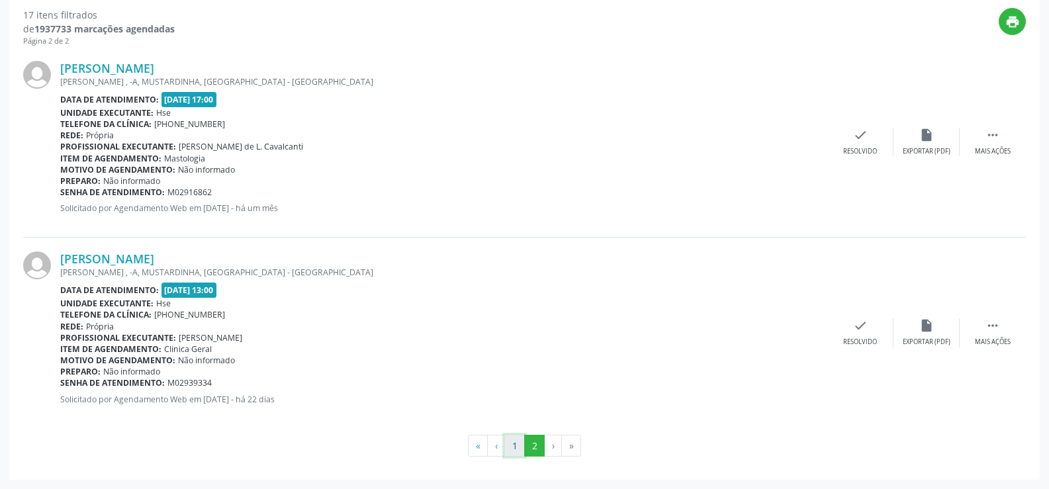
click at [520, 441] on button "1" at bounding box center [514, 446] width 21 height 23
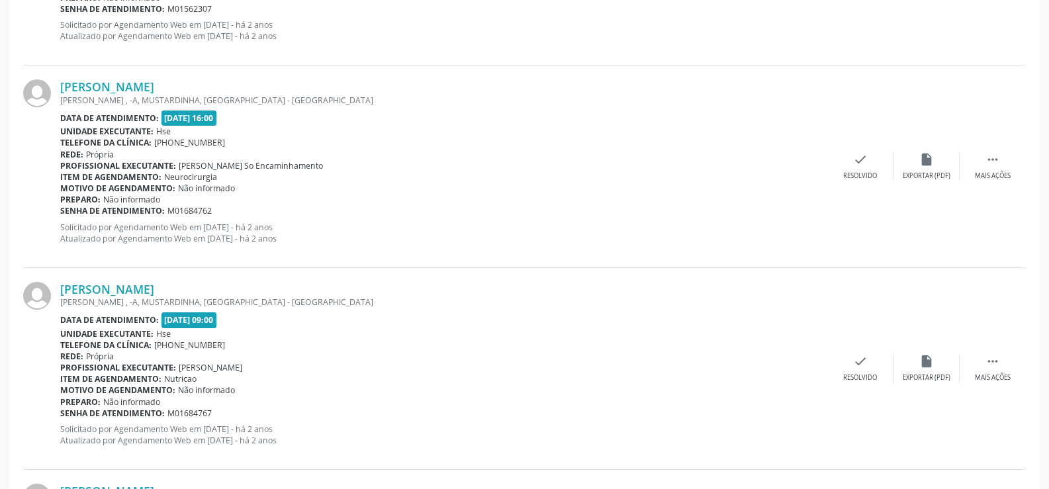
scroll to position [1942, 0]
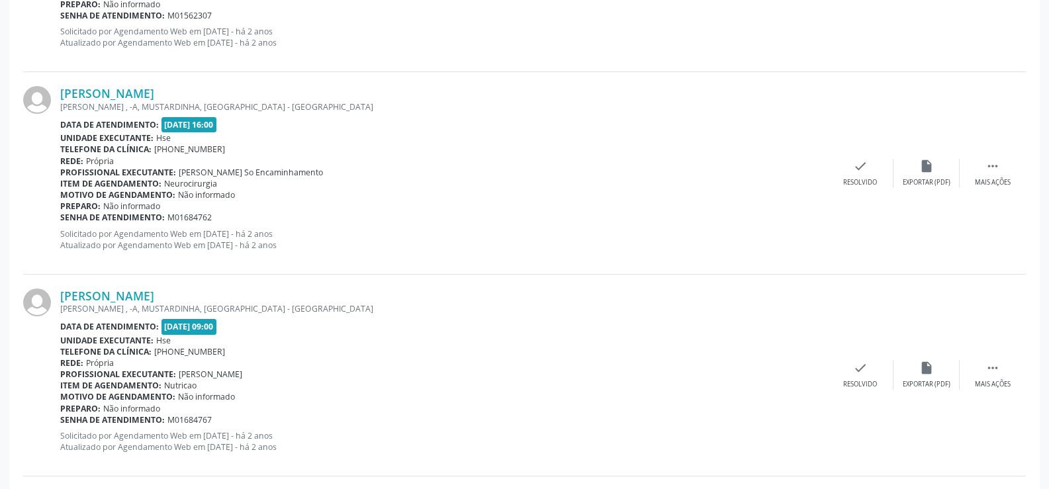
click at [98, 244] on p "Solicitado por Agendamento Web em [DATE] - há 2 anos Atualizado por Agendamento…" at bounding box center [443, 239] width 767 height 23
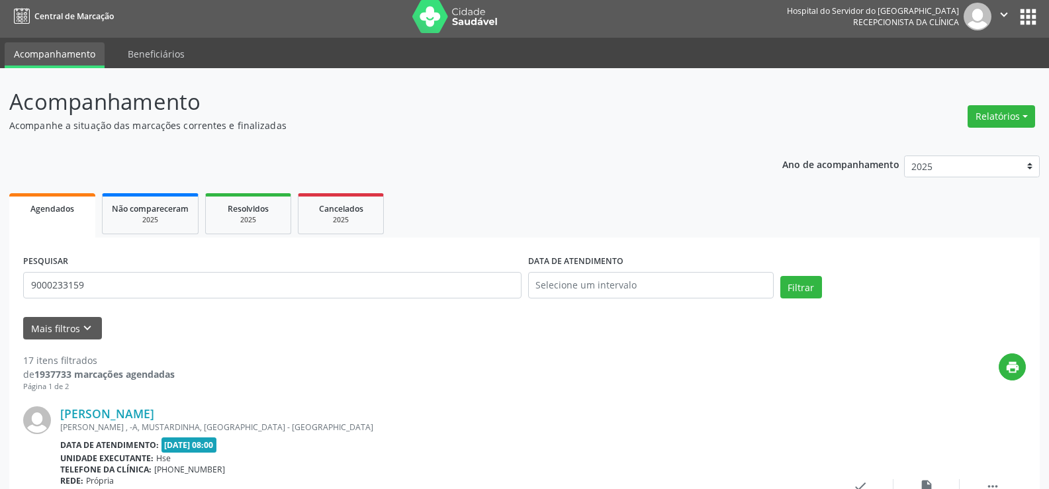
scroll to position [0, 0]
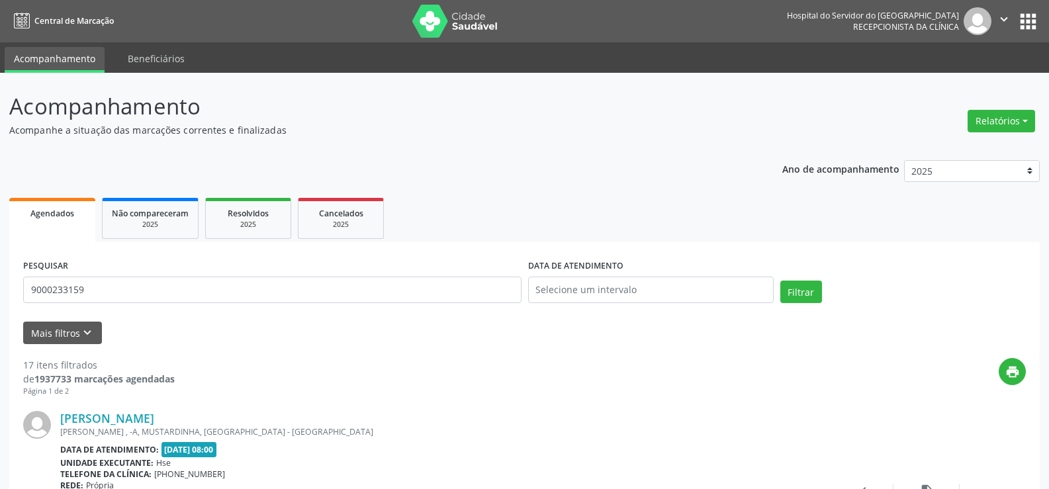
click at [138, 275] on div "PESQUISAR 9000233159" at bounding box center [272, 284] width 505 height 56
click at [144, 297] on input "9000233159" at bounding box center [272, 290] width 498 height 26
paste input "[PERSON_NAME]"
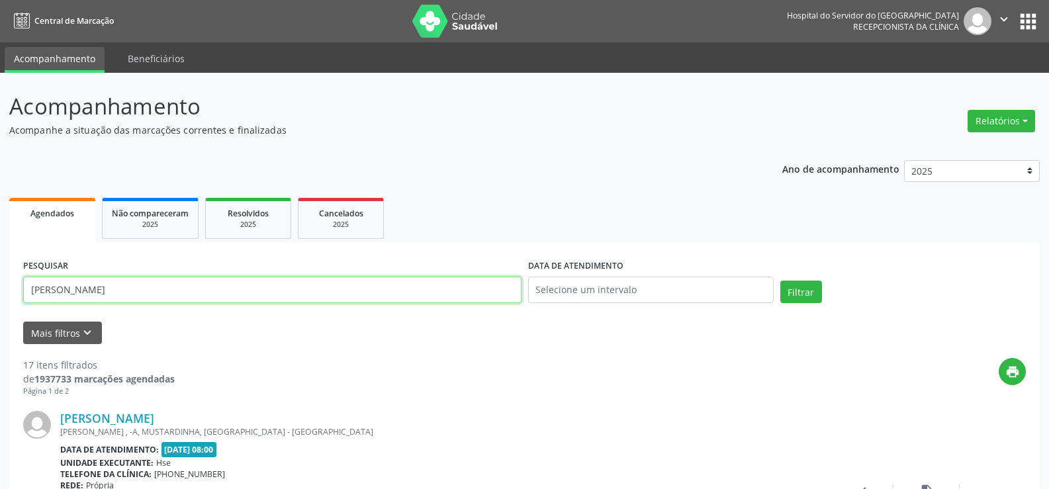
click at [780, 281] on button "Filtrar" at bounding box center [801, 292] width 42 height 23
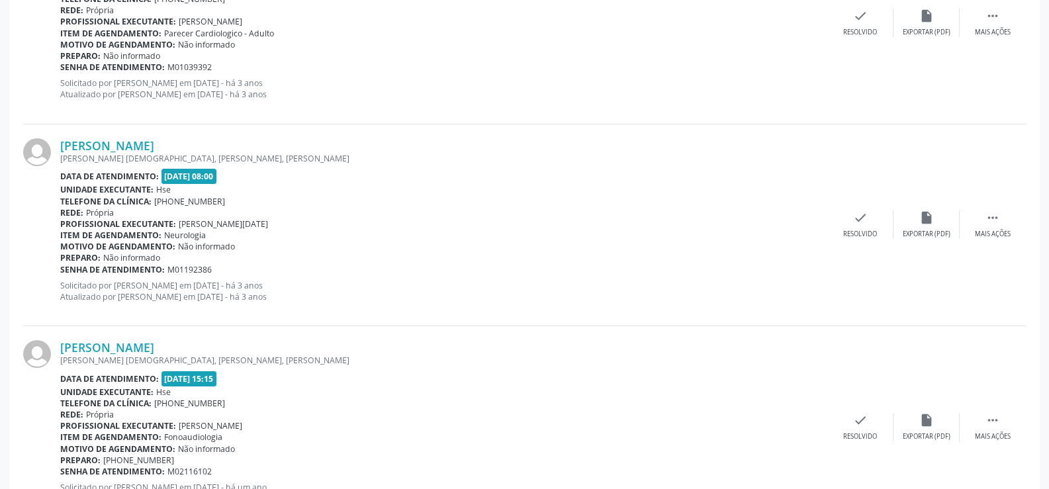
scroll to position [537, 0]
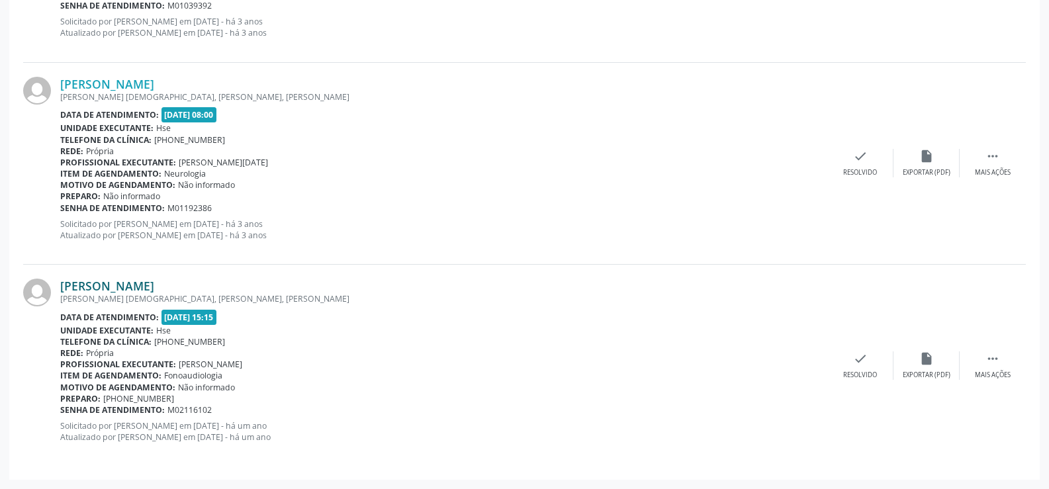
click at [142, 280] on link "[PERSON_NAME]" at bounding box center [107, 286] width 94 height 15
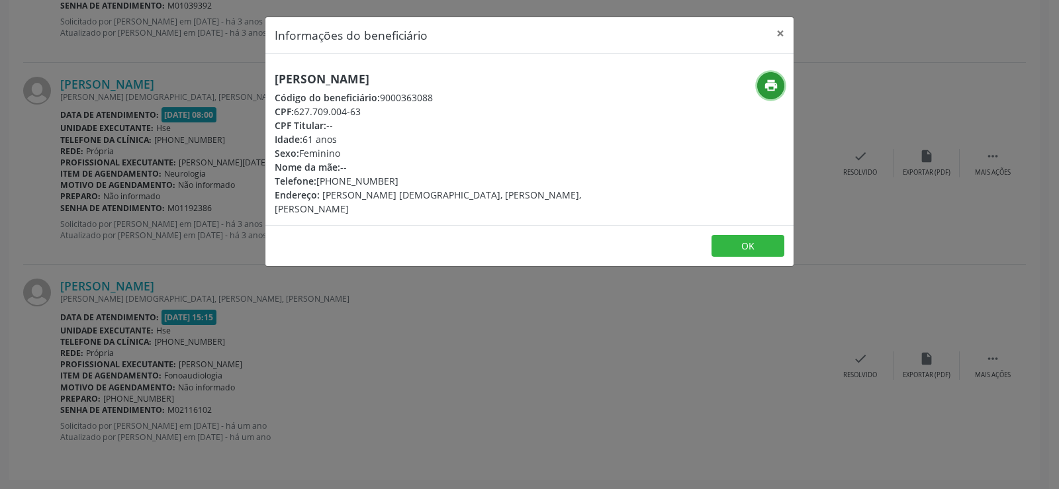
click at [773, 79] on icon "print" at bounding box center [771, 85] width 15 height 15
click at [99, 159] on div "Informações do beneficiário × [PERSON_NAME] Código do beneficiário: 9000363088 …" at bounding box center [529, 244] width 1059 height 489
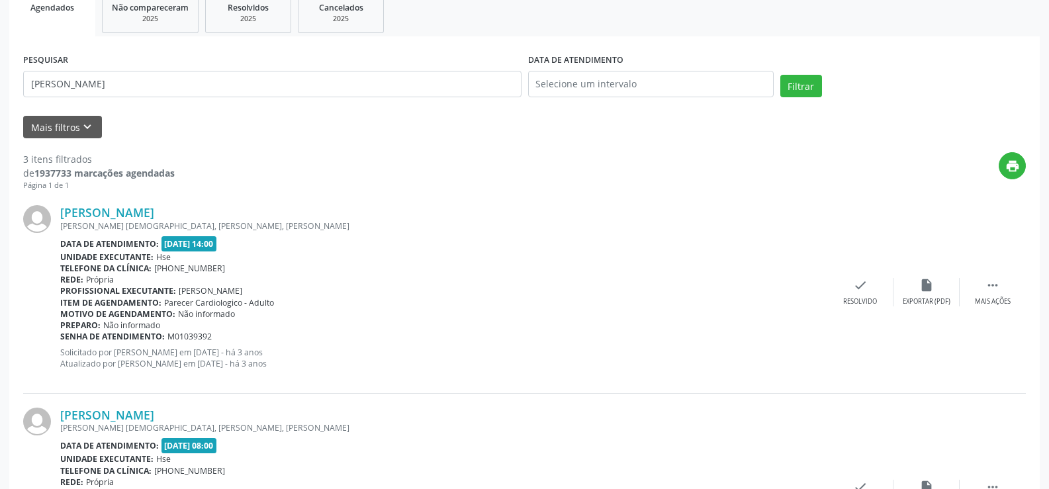
scroll to position [0, 0]
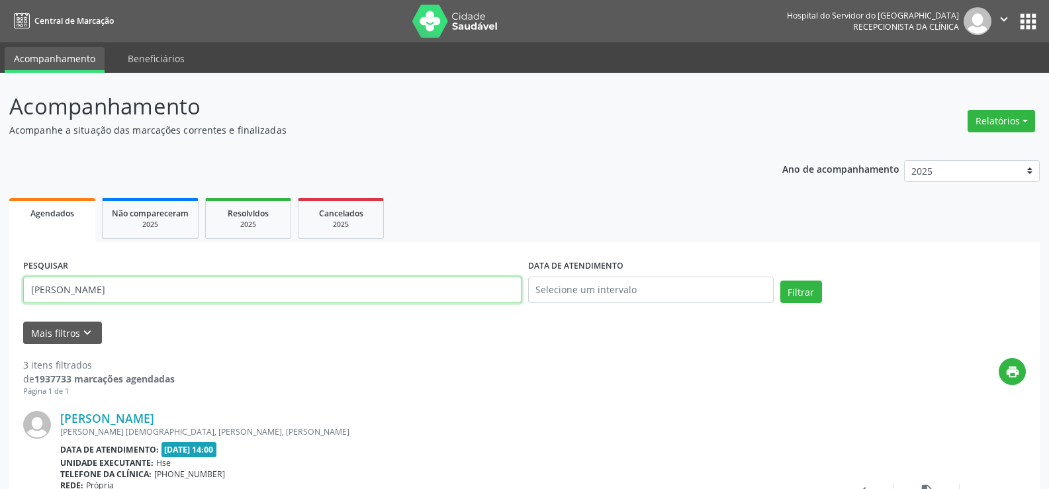
click at [175, 292] on input "[PERSON_NAME]" at bounding box center [272, 290] width 498 height 26
type input "B"
click at [780, 281] on button "Filtrar" at bounding box center [801, 292] width 42 height 23
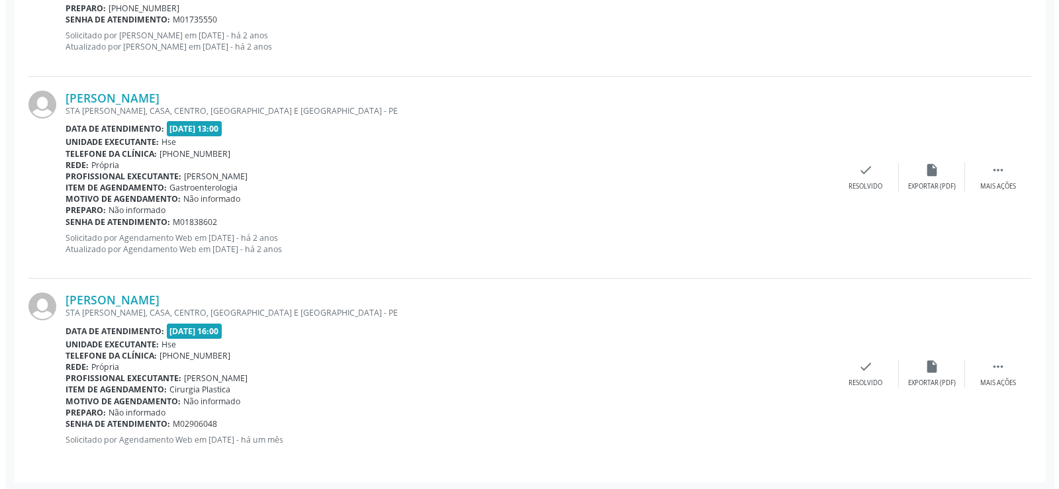
scroll to position [1536, 0]
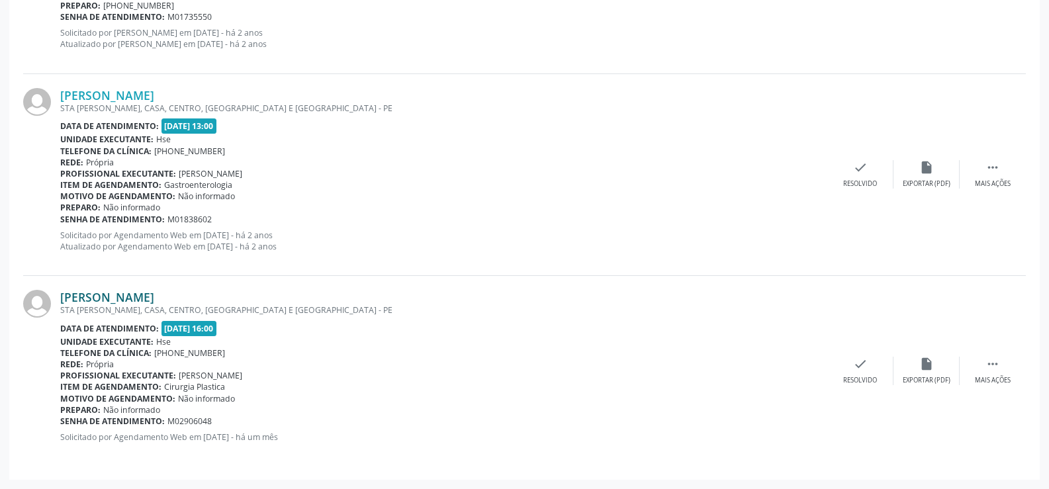
click at [154, 297] on link "[PERSON_NAME]" at bounding box center [107, 297] width 94 height 15
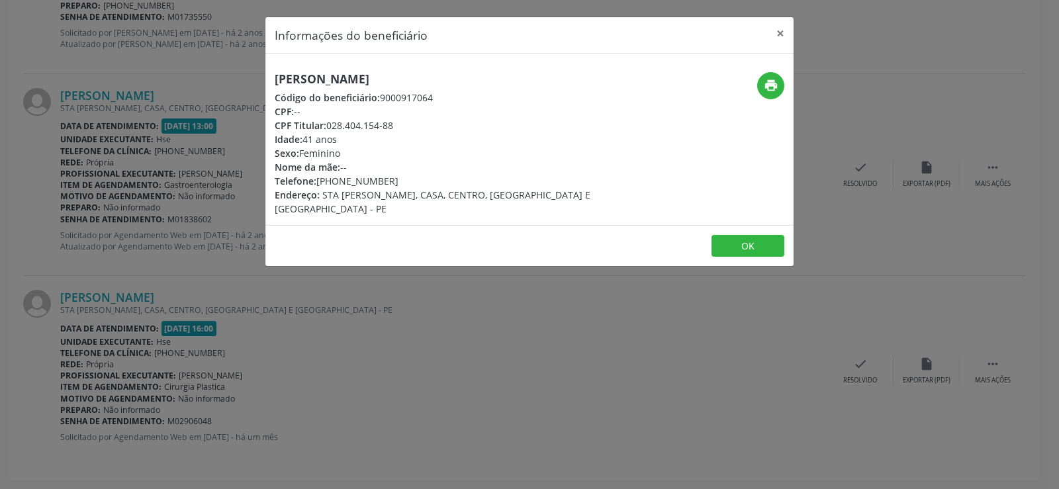
click at [345, 74] on h5 "[PERSON_NAME]" at bounding box center [442, 79] width 334 height 14
click at [173, 263] on div "Informações do beneficiário × [PERSON_NAME] Código do beneficiário: 9000917064 …" at bounding box center [529, 244] width 1059 height 489
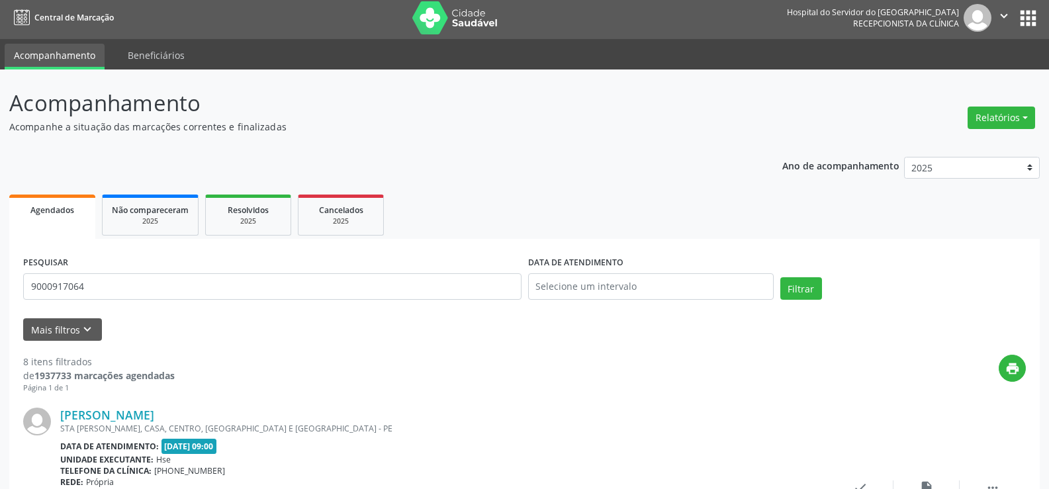
scroll to position [0, 0]
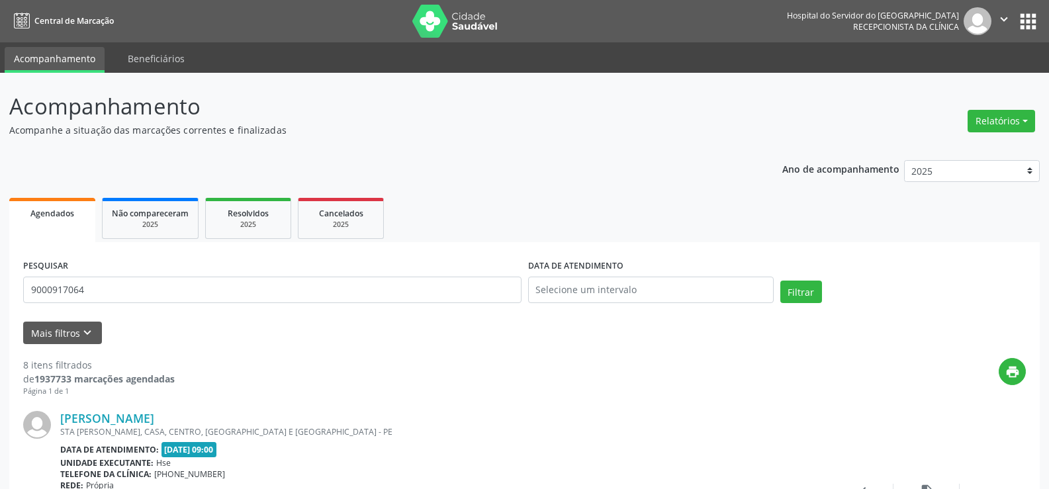
click at [218, 303] on div "PESQUISAR 9000917064" at bounding box center [272, 284] width 505 height 56
click at [219, 297] on input "9000917064" at bounding box center [272, 290] width 498 height 26
click at [780, 281] on button "Filtrar" at bounding box center [801, 292] width 42 height 23
click at [273, 291] on input "9000402301" at bounding box center [272, 290] width 498 height 26
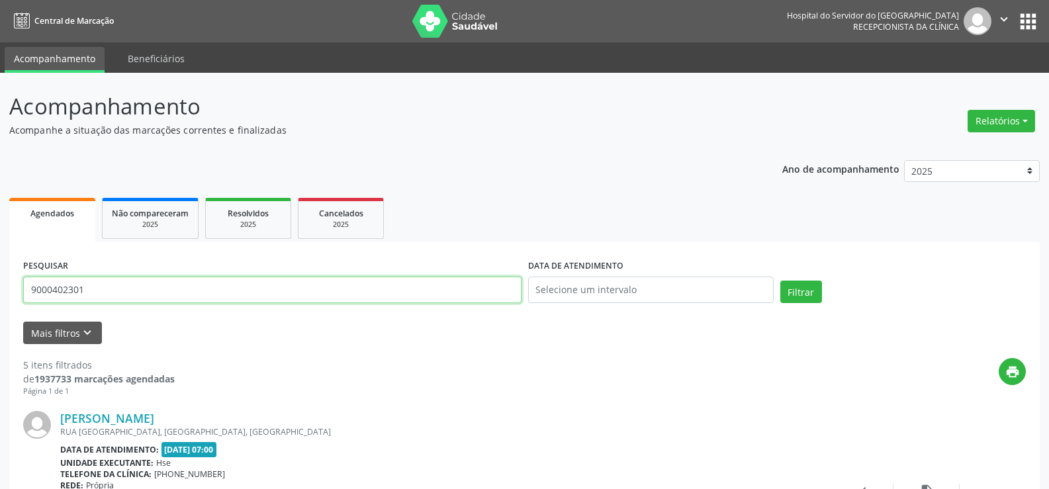
click at [273, 291] on input "9000402301" at bounding box center [272, 290] width 498 height 26
click at [780, 281] on button "Filtrar" at bounding box center [801, 292] width 42 height 23
click at [145, 297] on input "9000982702" at bounding box center [272, 290] width 498 height 26
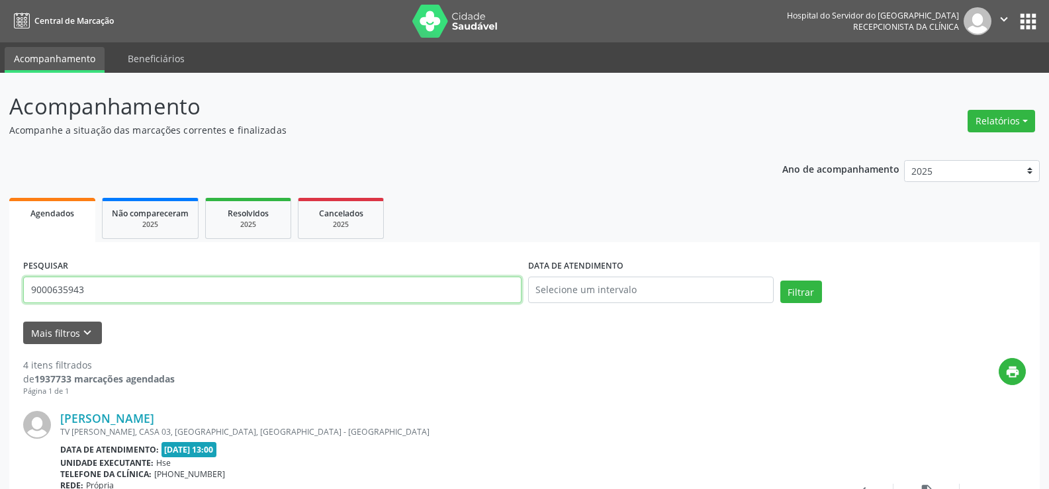
click at [780, 281] on button "Filtrar" at bounding box center [801, 292] width 42 height 23
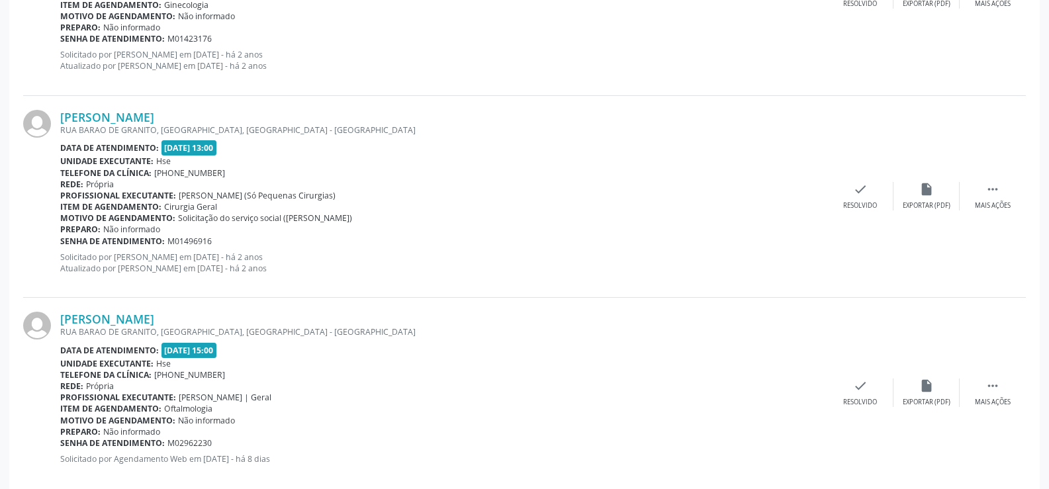
scroll to position [526, 0]
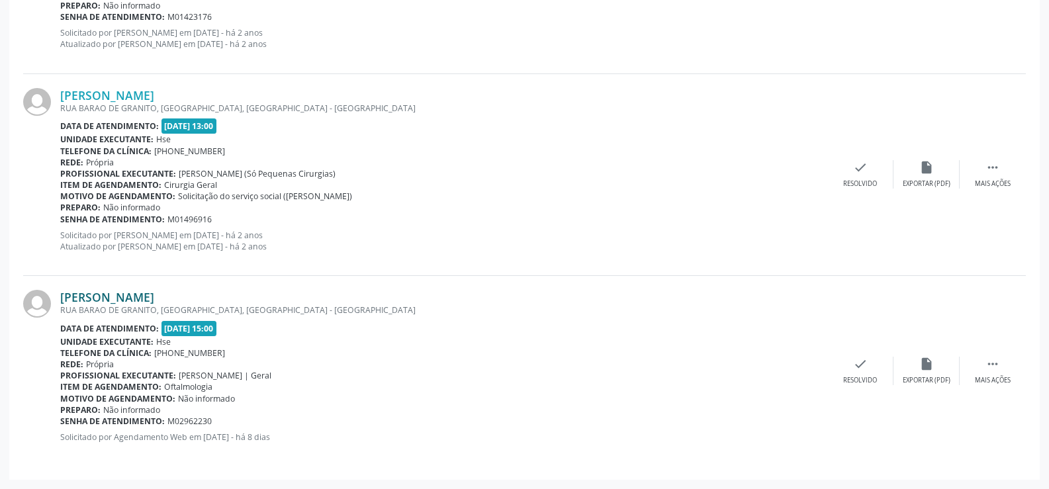
click at [140, 295] on link "[PERSON_NAME]" at bounding box center [107, 297] width 94 height 15
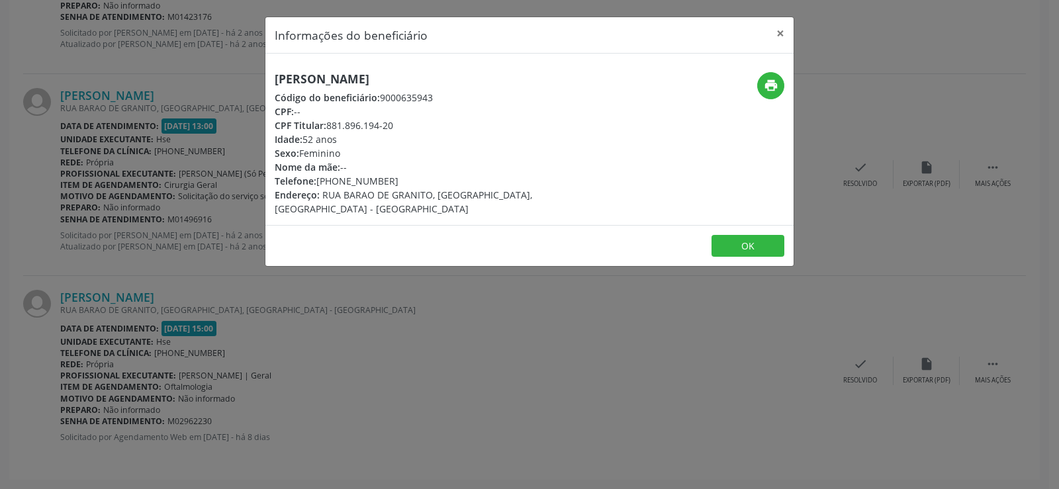
click at [349, 70] on div "[PERSON_NAME] Código do beneficiário: 9000635943 CPF: -- CPF Titular: 881.896.1…" at bounding box center [529, 139] width 528 height 171
click at [127, 119] on div "Informações do beneficiário × [PERSON_NAME] Código do beneficiário: 9000635943 …" at bounding box center [529, 244] width 1059 height 489
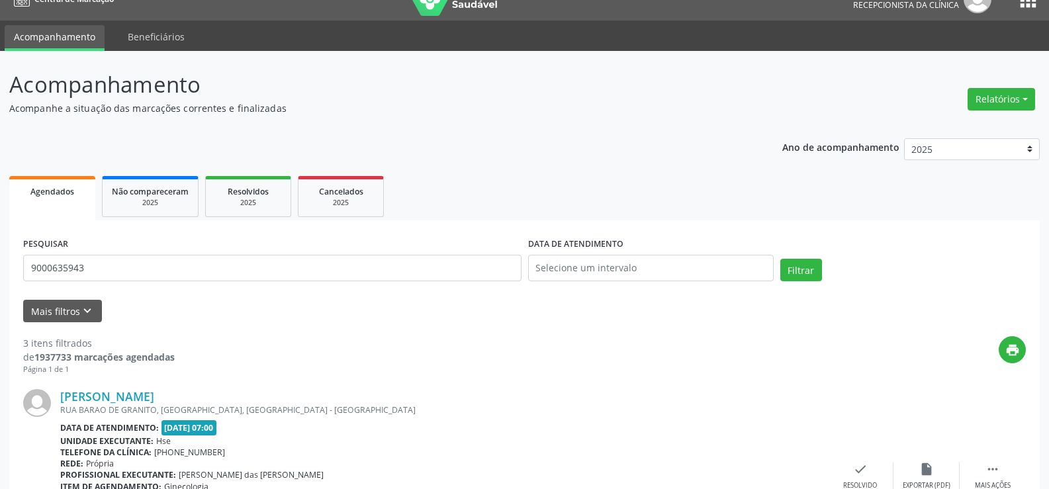
scroll to position [0, 0]
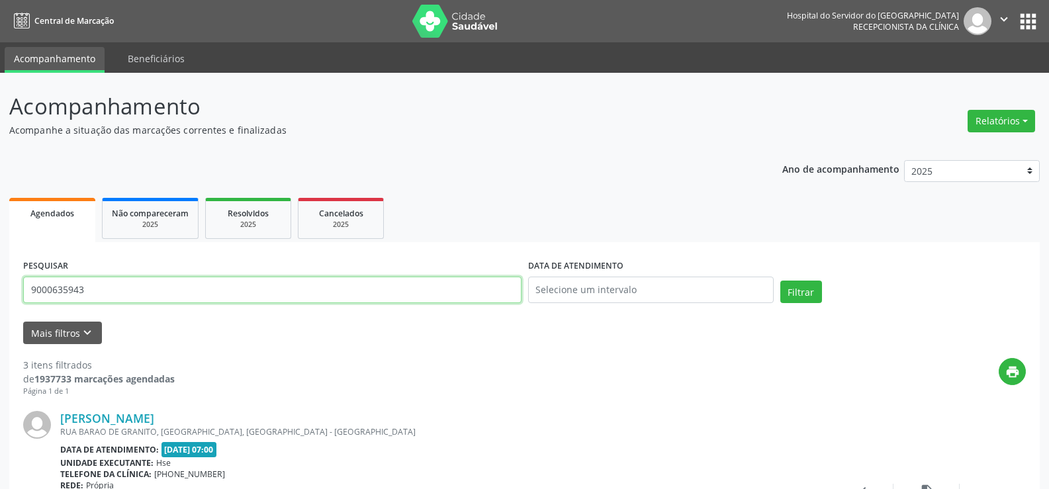
click at [267, 293] on input "9000635943" at bounding box center [272, 290] width 498 height 26
click at [780, 281] on button "Filtrar" at bounding box center [801, 292] width 42 height 23
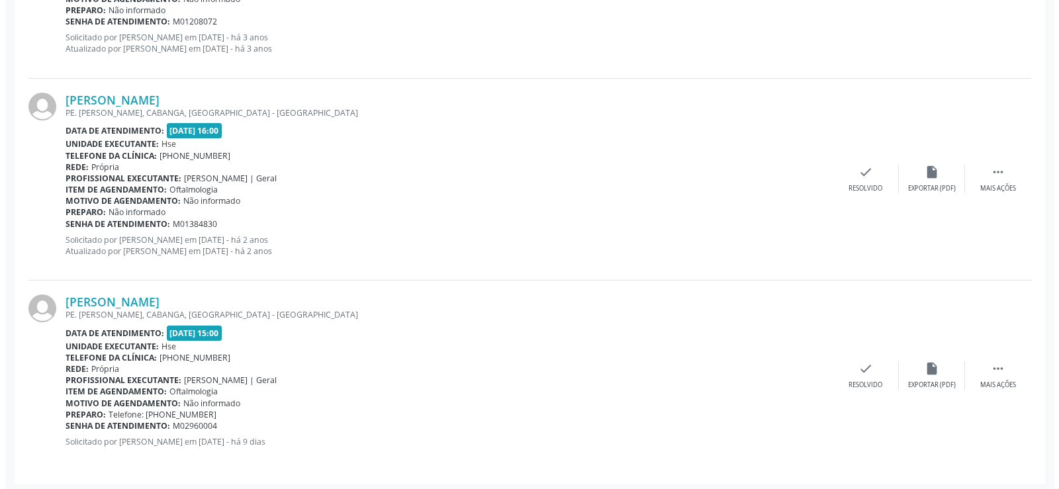
scroll to position [1536, 0]
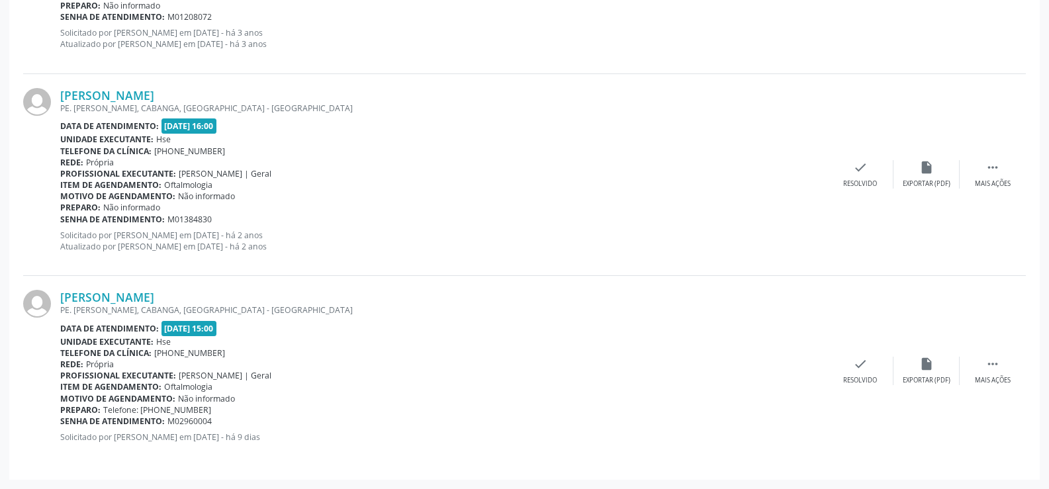
click at [148, 289] on div "[PERSON_NAME] PE. [PERSON_NAME], CABANGA, [GEOGRAPHIC_DATA] - [GEOGRAPHIC_DATA]…" at bounding box center [524, 371] width 1003 height 190
click at [151, 292] on link "[PERSON_NAME]" at bounding box center [107, 297] width 94 height 15
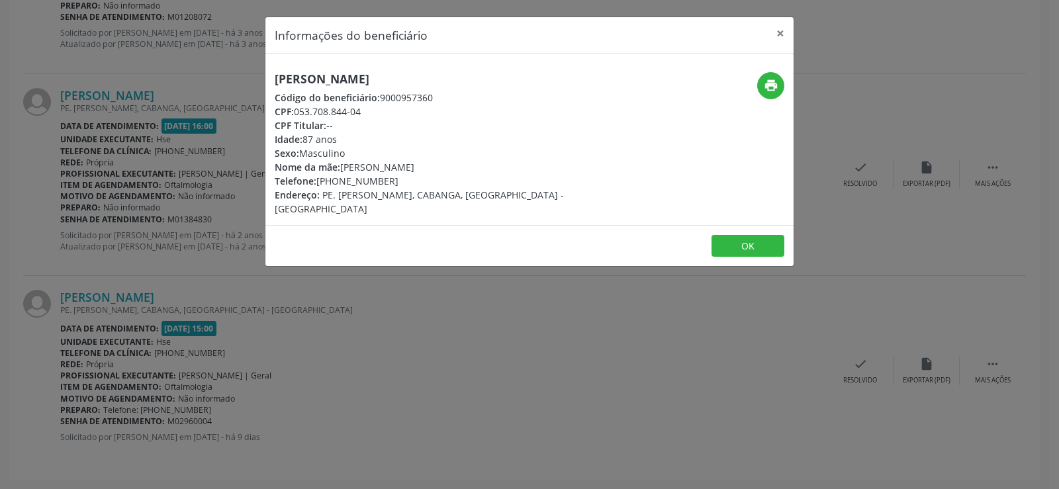
click at [385, 80] on h5 "[PERSON_NAME]" at bounding box center [442, 79] width 334 height 14
click at [180, 179] on div "Informações do beneficiário × [PERSON_NAME][GEOGRAPHIC_DATA] Código do benefici…" at bounding box center [529, 244] width 1059 height 489
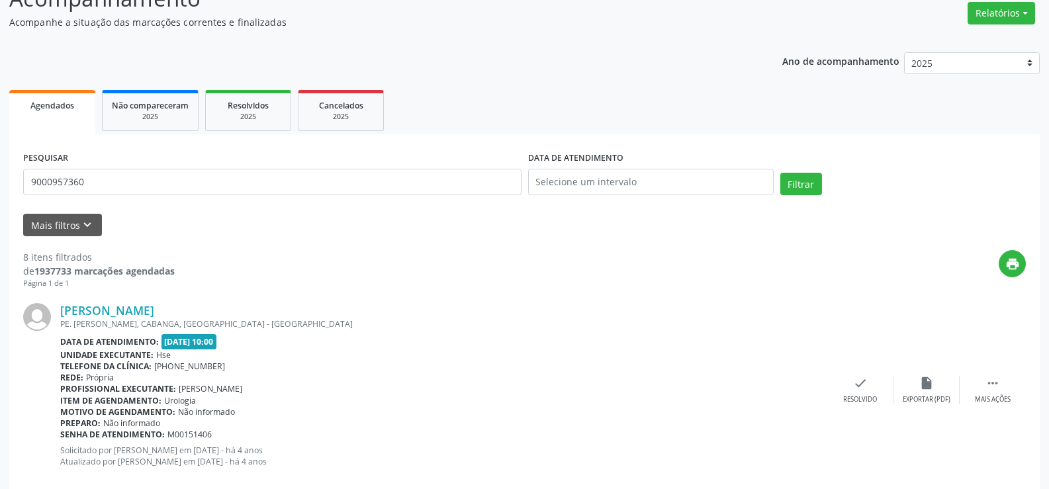
scroll to position [0, 0]
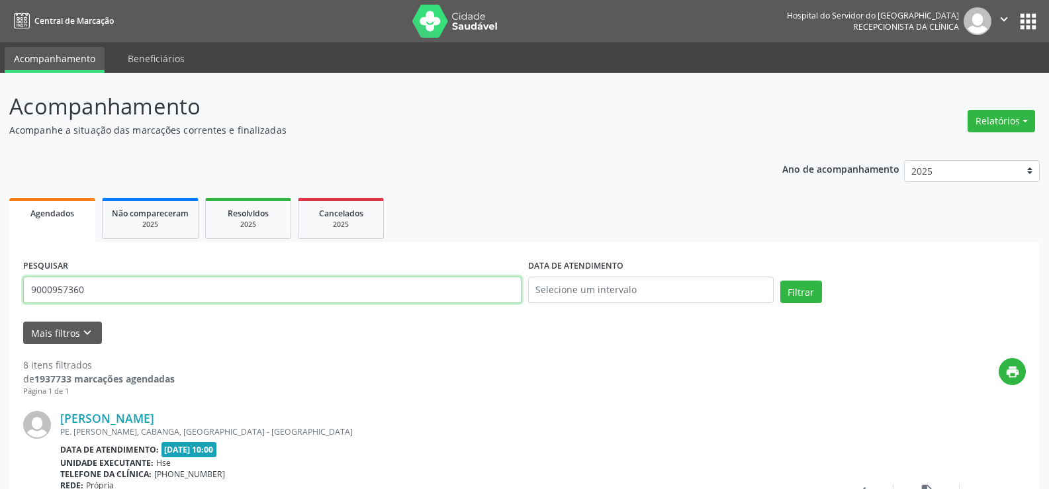
click at [168, 292] on input "9000957360" at bounding box center [272, 290] width 498 height 26
click at [780, 281] on button "Filtrar" at bounding box center [801, 292] width 42 height 23
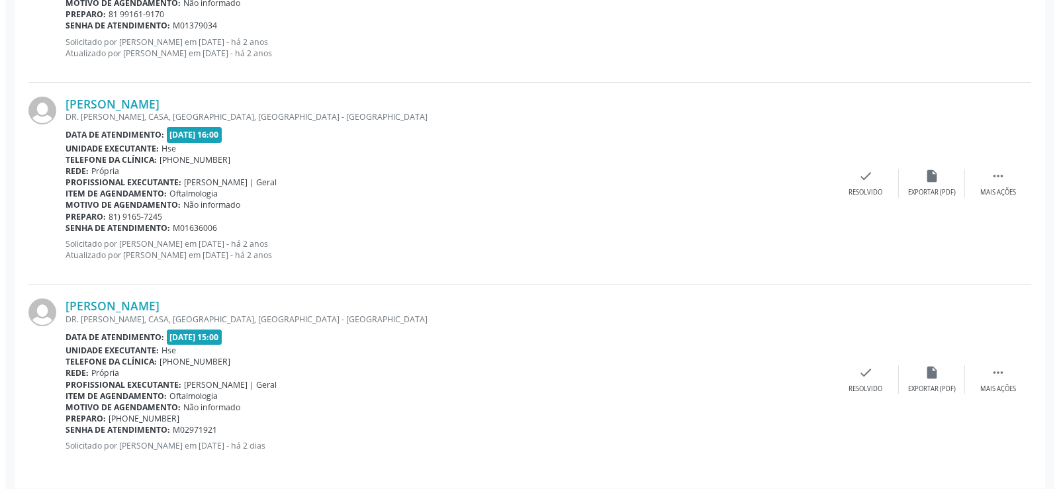
scroll to position [2142, 0]
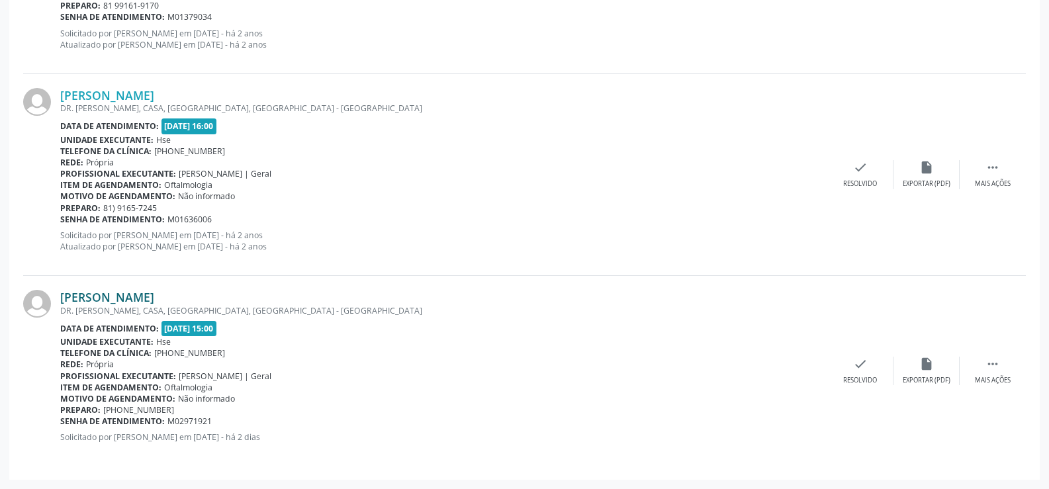
click at [130, 293] on link "[PERSON_NAME]" at bounding box center [107, 297] width 94 height 15
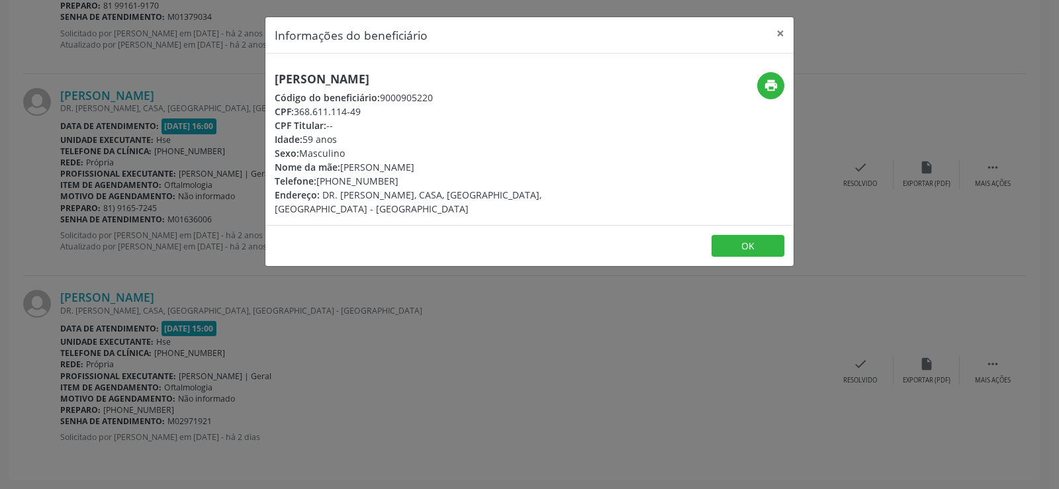
click at [351, 73] on h5 "[PERSON_NAME]" at bounding box center [442, 79] width 334 height 14
click at [140, 177] on div "Informações do beneficiário × [PERSON_NAME] Código do beneficiário: 9000905220 …" at bounding box center [529, 244] width 1059 height 489
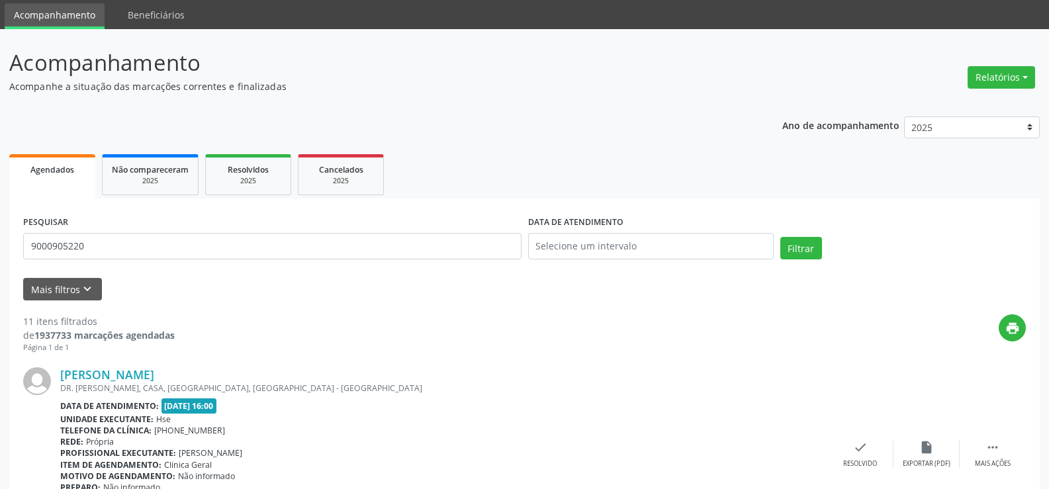
scroll to position [0, 0]
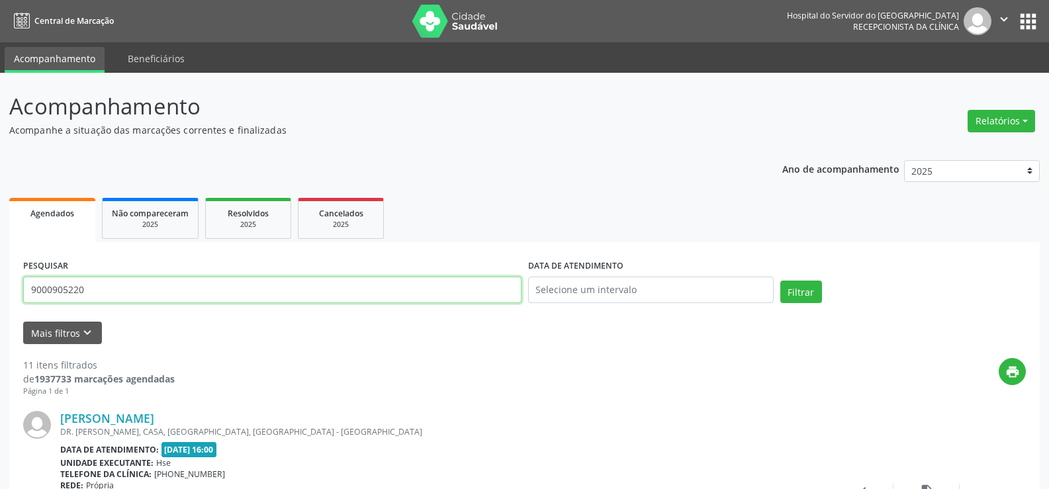
click at [183, 287] on input "9000905220" at bounding box center [272, 290] width 498 height 26
paste input "[PERSON_NAME]"
click at [780, 281] on button "Filtrar" at bounding box center [801, 292] width 42 height 23
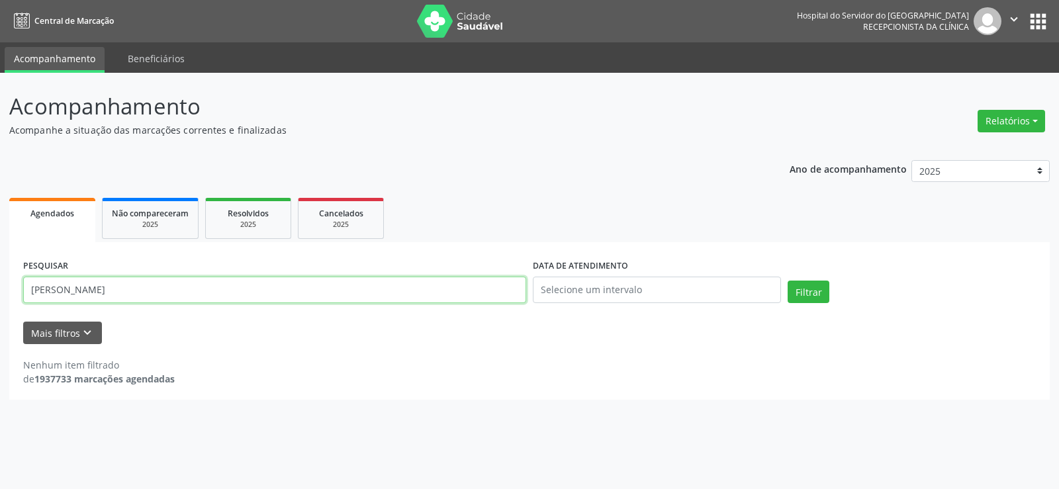
click at [148, 299] on input "[PERSON_NAME]" at bounding box center [274, 290] width 503 height 26
paste input "70691878404"
click at [788, 281] on button "Filtrar" at bounding box center [809, 292] width 42 height 23
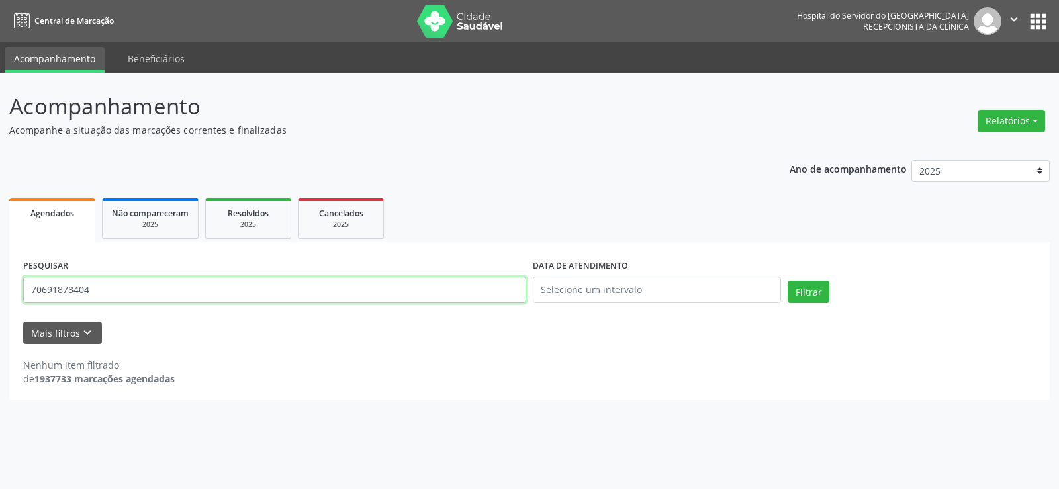
click at [161, 279] on input "70691878404" at bounding box center [274, 290] width 503 height 26
click at [182, 271] on div "PESQUISAR 70691878404" at bounding box center [275, 284] width 510 height 56
click at [163, 279] on input "70691878404" at bounding box center [274, 290] width 503 height 26
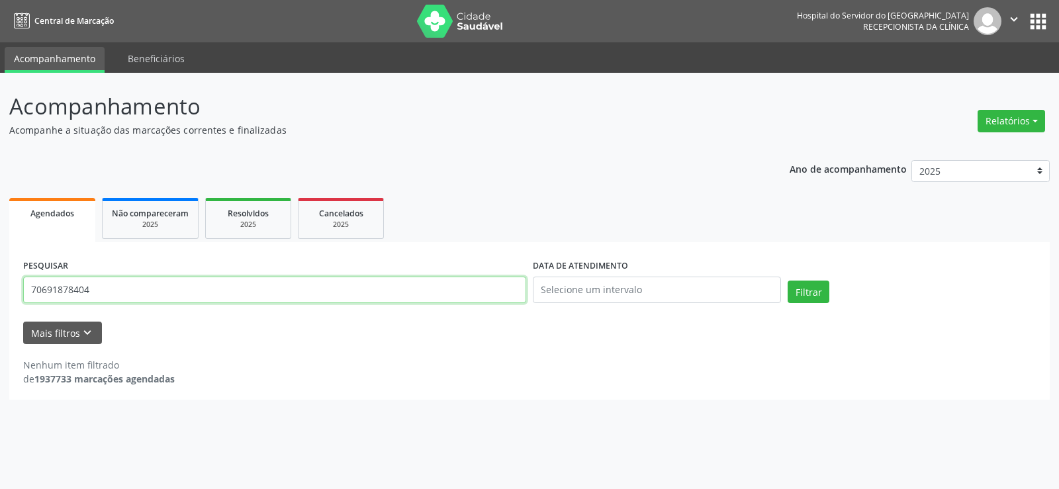
click at [163, 279] on input "70691878404" at bounding box center [274, 290] width 503 height 26
click at [788, 281] on button "Filtrar" at bounding box center [809, 292] width 42 height 23
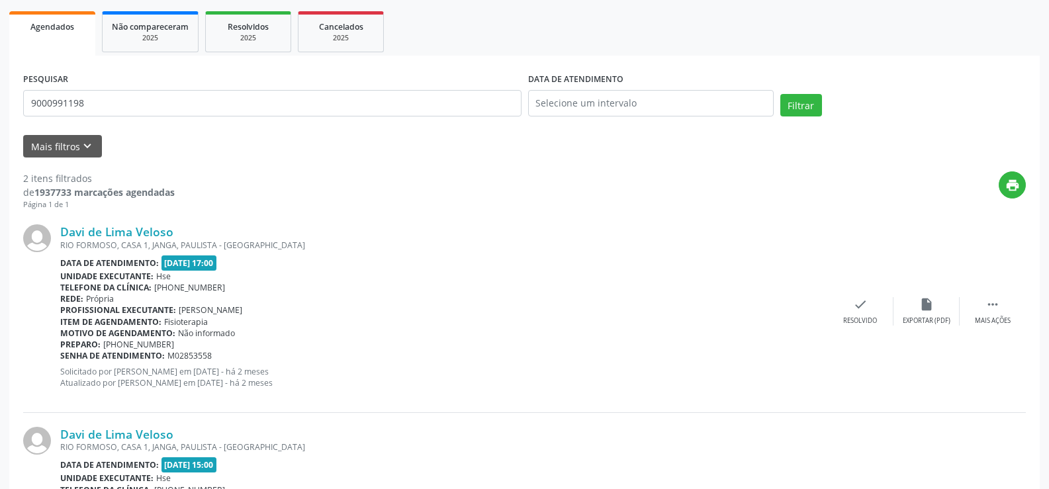
scroll to position [324, 0]
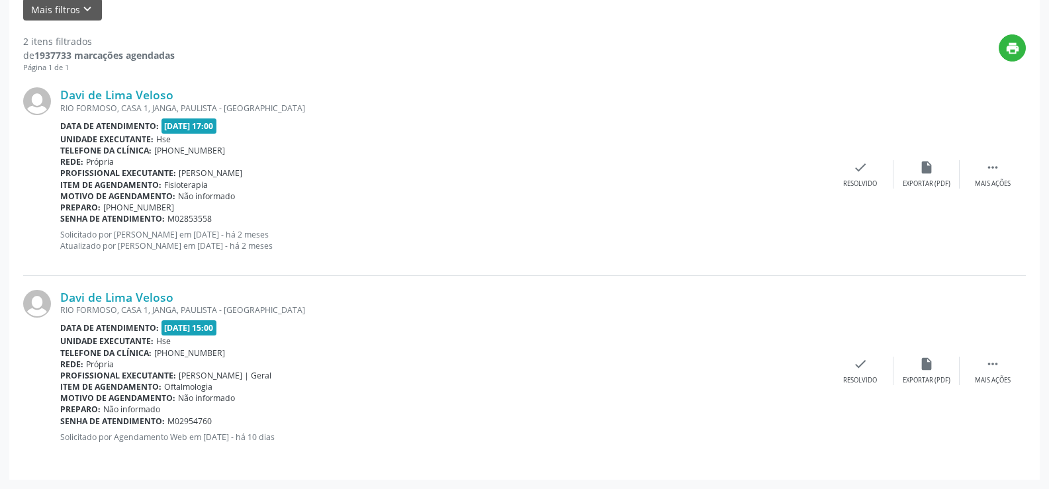
click at [138, 306] on div "RIO FORMOSO, CASA 1, JANGA, PAULISTA - [GEOGRAPHIC_DATA]" at bounding box center [443, 309] width 767 height 11
click at [142, 298] on link "Davi de Lima Veloso" at bounding box center [116, 297] width 113 height 15
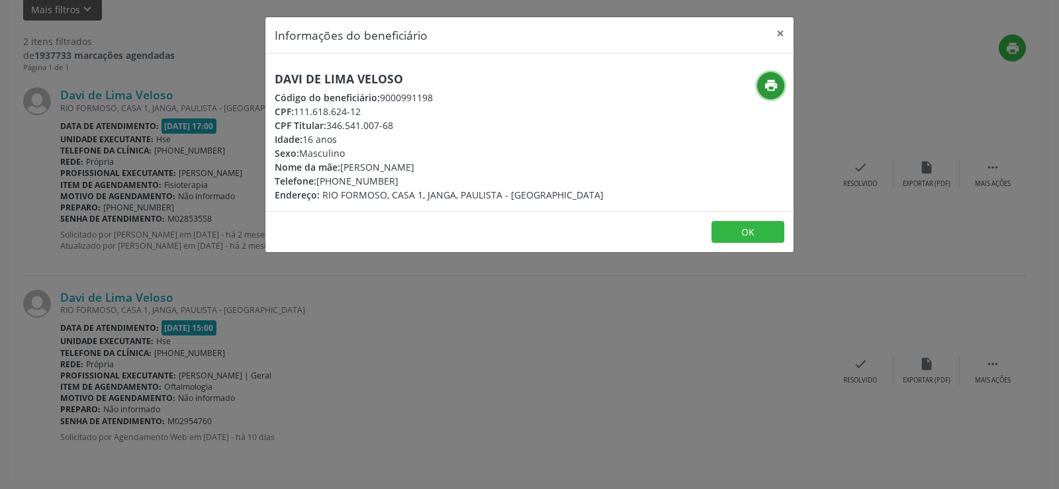
click at [774, 89] on icon "print" at bounding box center [771, 85] width 15 height 15
click at [223, 236] on div "Informações do beneficiário × Davi de Lima Veloso Código do beneficiário: 90009…" at bounding box center [529, 244] width 1059 height 489
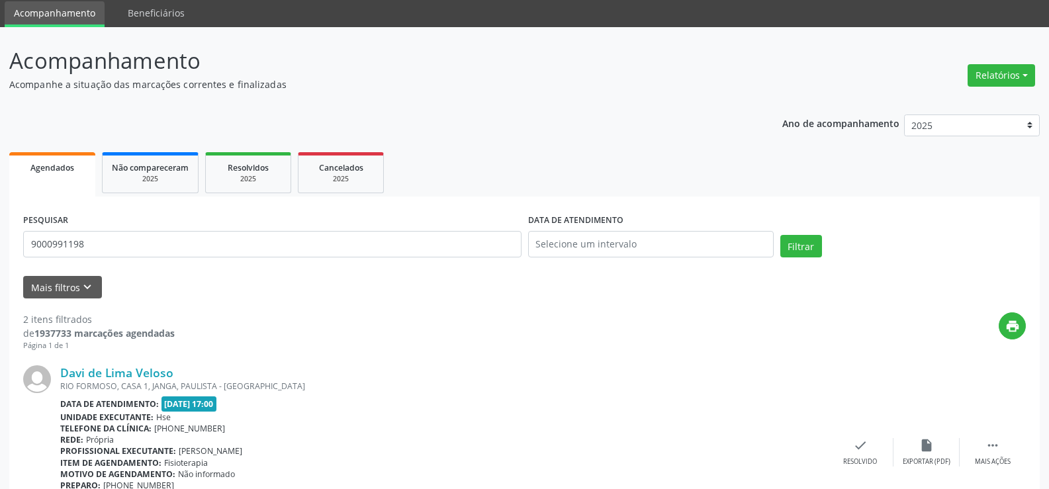
scroll to position [0, 0]
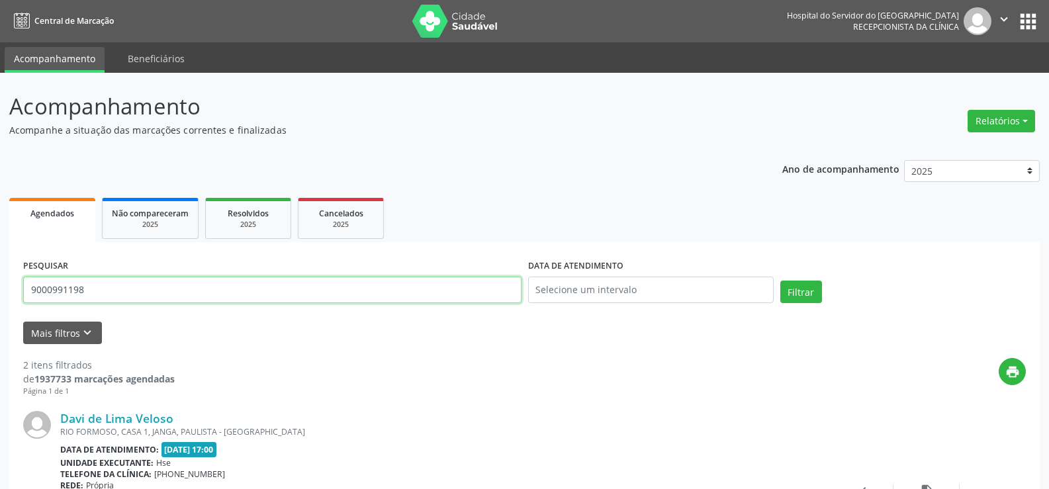
click at [196, 285] on input "9000991198" at bounding box center [272, 290] width 498 height 26
paste input "[PERSON_NAME]"
click at [780, 281] on button "Filtrar" at bounding box center [801, 292] width 42 height 23
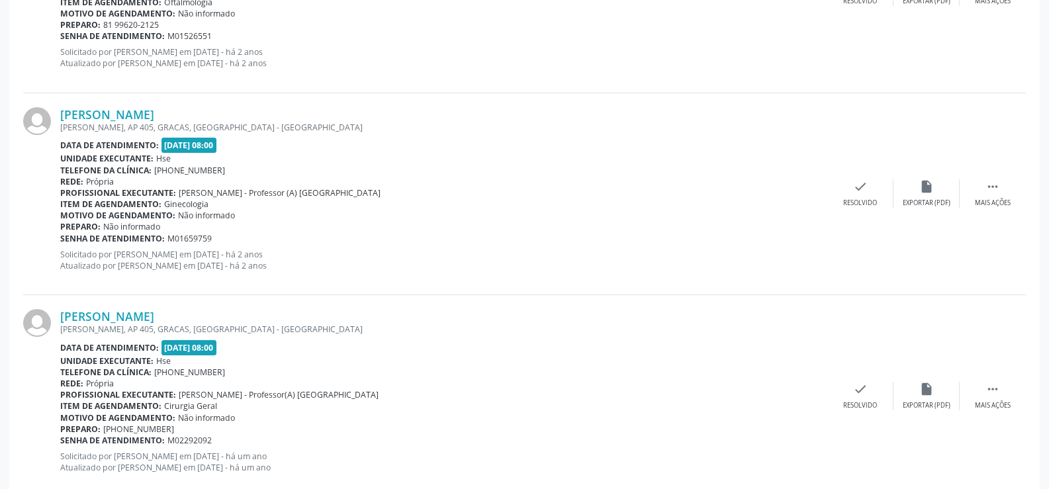
scroll to position [537, 0]
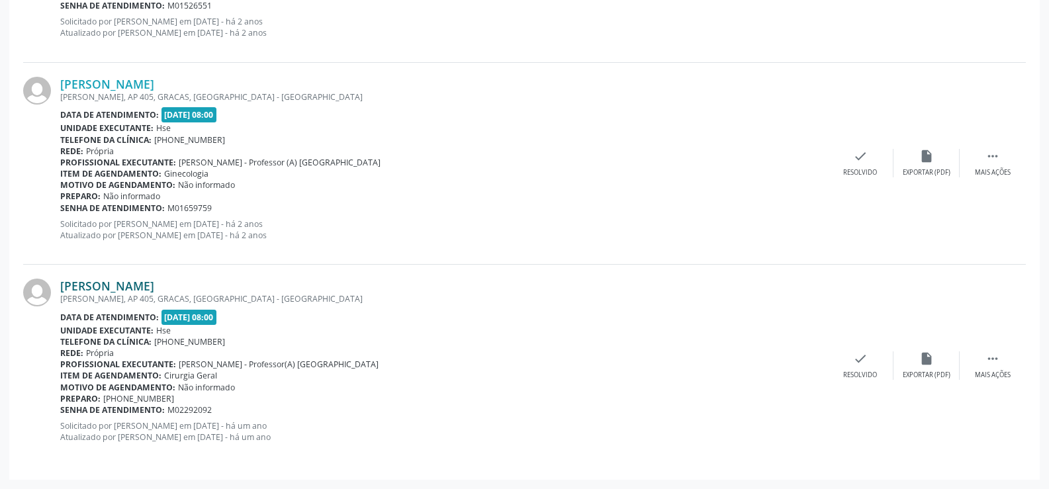
click at [97, 283] on link "[PERSON_NAME]" at bounding box center [107, 286] width 94 height 15
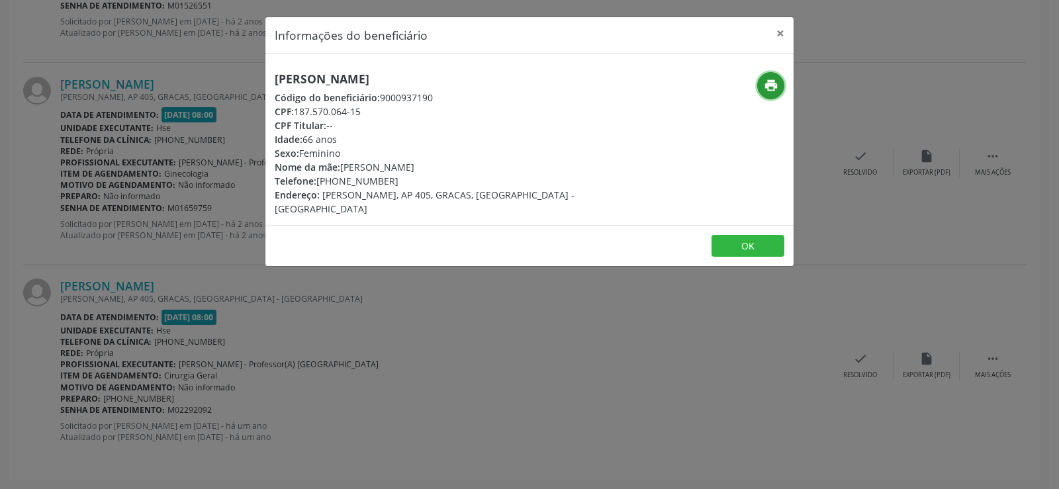
click at [770, 97] on button "print" at bounding box center [770, 85] width 27 height 27
click at [787, 44] on button "×" at bounding box center [780, 33] width 26 height 32
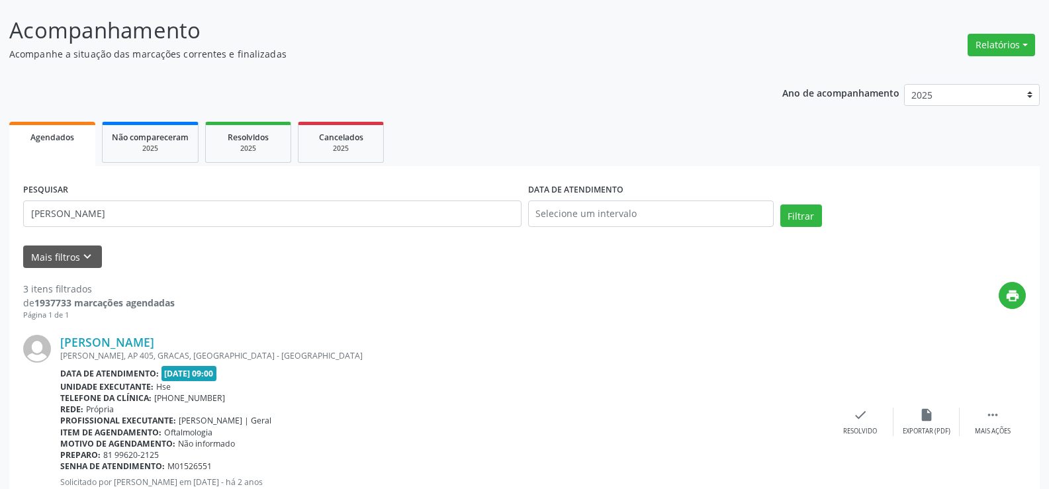
scroll to position [0, 0]
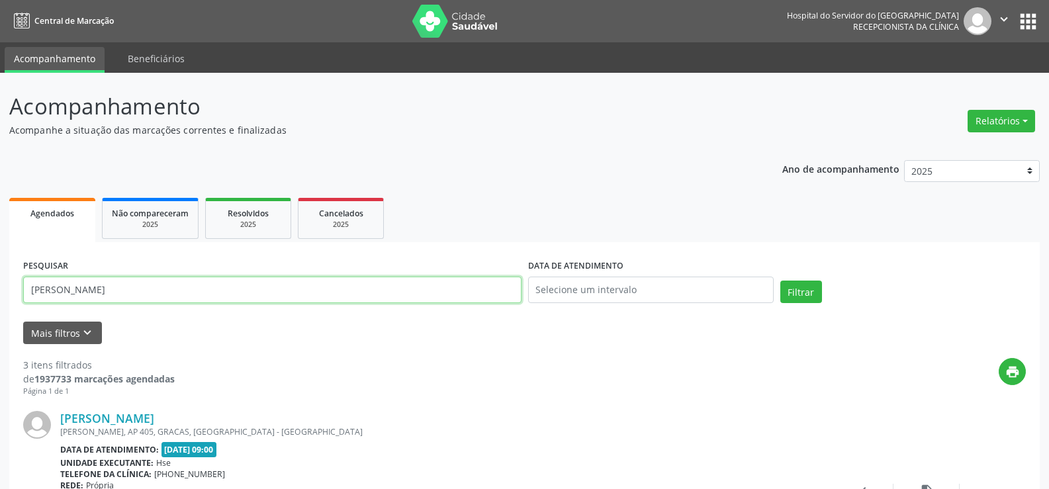
click at [234, 285] on input "[PERSON_NAME]" at bounding box center [272, 290] width 498 height 26
click at [233, 285] on input "[PERSON_NAME]" at bounding box center [272, 290] width 498 height 26
click at [780, 281] on button "Filtrar" at bounding box center [801, 292] width 42 height 23
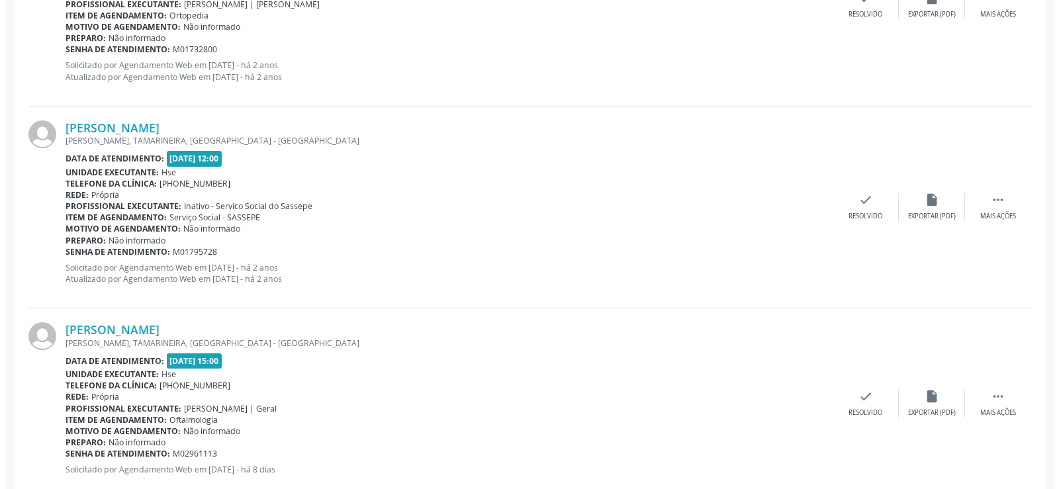
scroll to position [1132, 0]
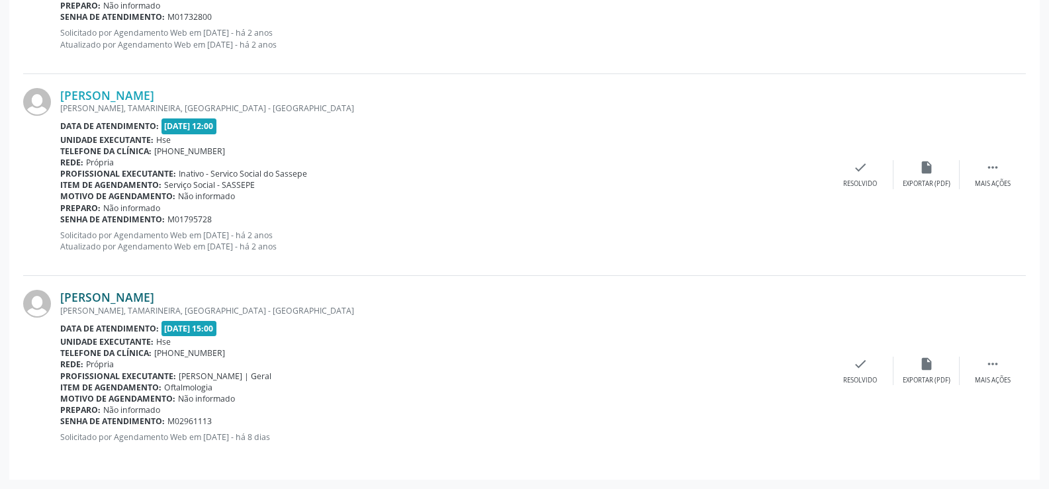
click at [141, 293] on link "[PERSON_NAME]" at bounding box center [107, 297] width 94 height 15
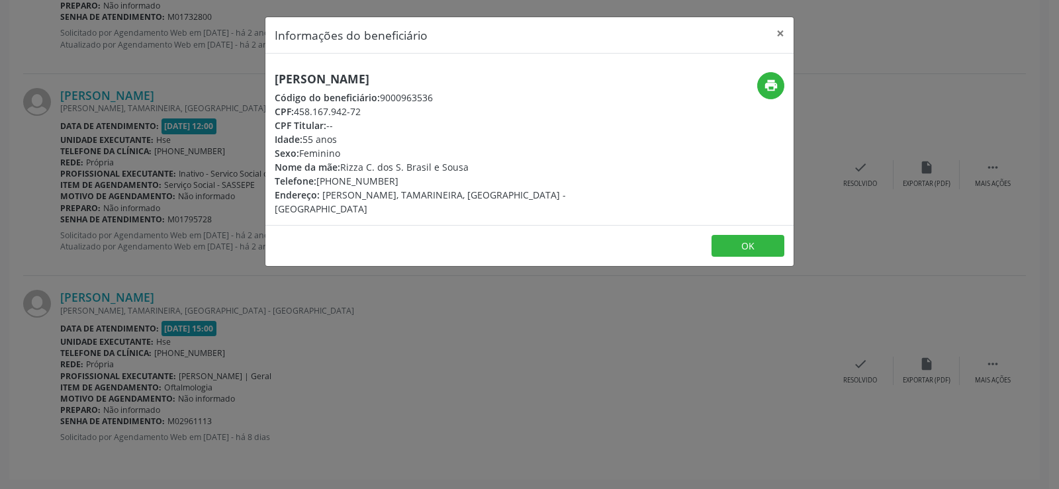
click at [353, 77] on h5 "[PERSON_NAME]" at bounding box center [442, 79] width 334 height 14
click at [141, 199] on div "Informações do beneficiário × [PERSON_NAME] Código do beneficiário: 9000963536 …" at bounding box center [529, 244] width 1059 height 489
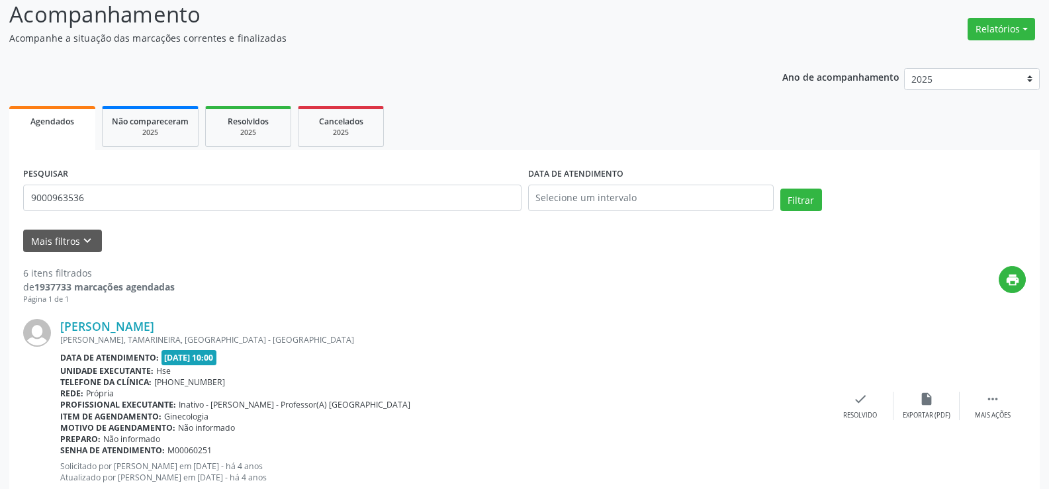
scroll to position [0, 0]
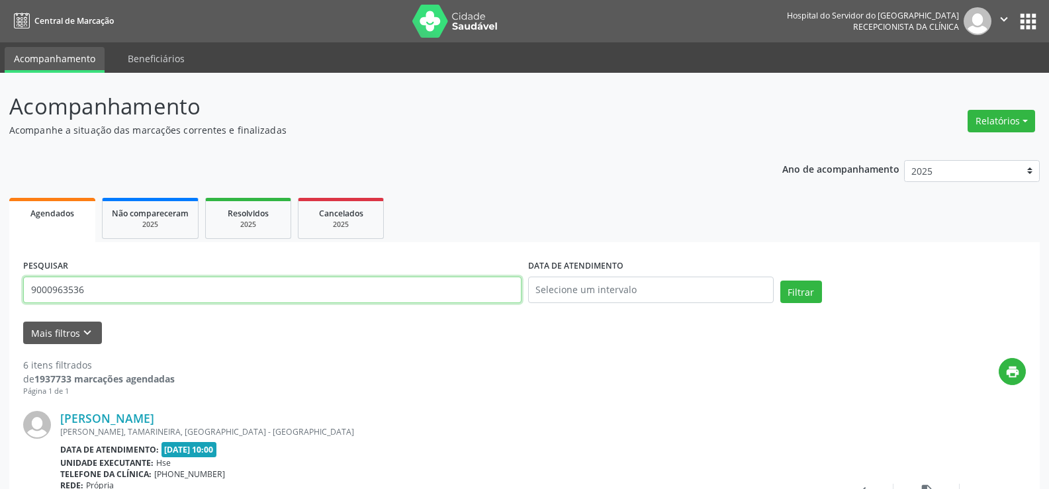
click at [186, 291] on input "9000963536" at bounding box center [272, 290] width 498 height 26
click at [780, 281] on button "Filtrar" at bounding box center [801, 292] width 42 height 23
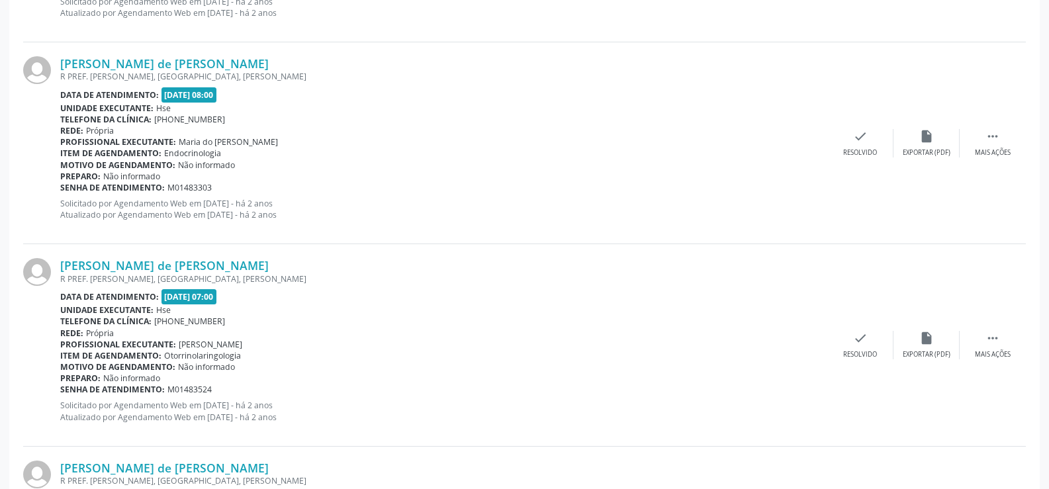
scroll to position [930, 0]
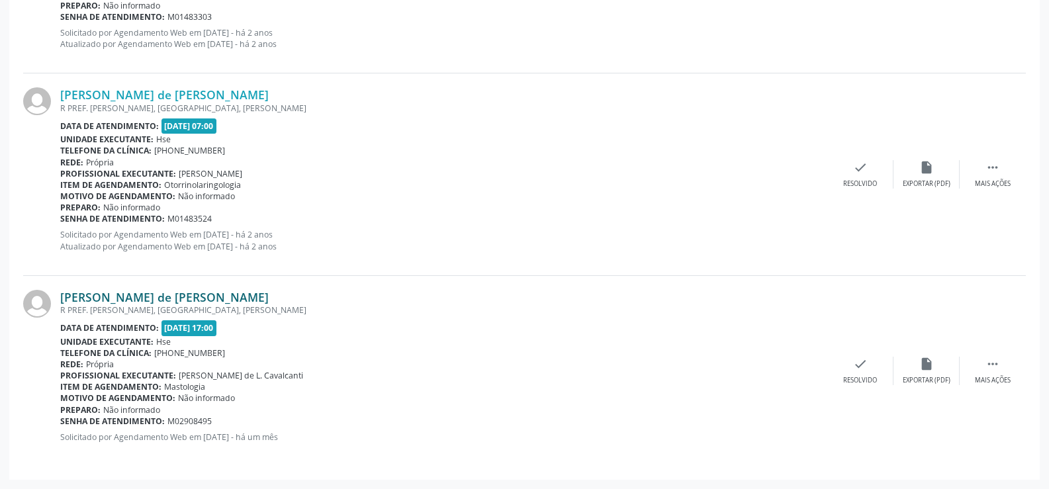
click at [183, 297] on link "[PERSON_NAME] de [PERSON_NAME]" at bounding box center [164, 297] width 208 height 15
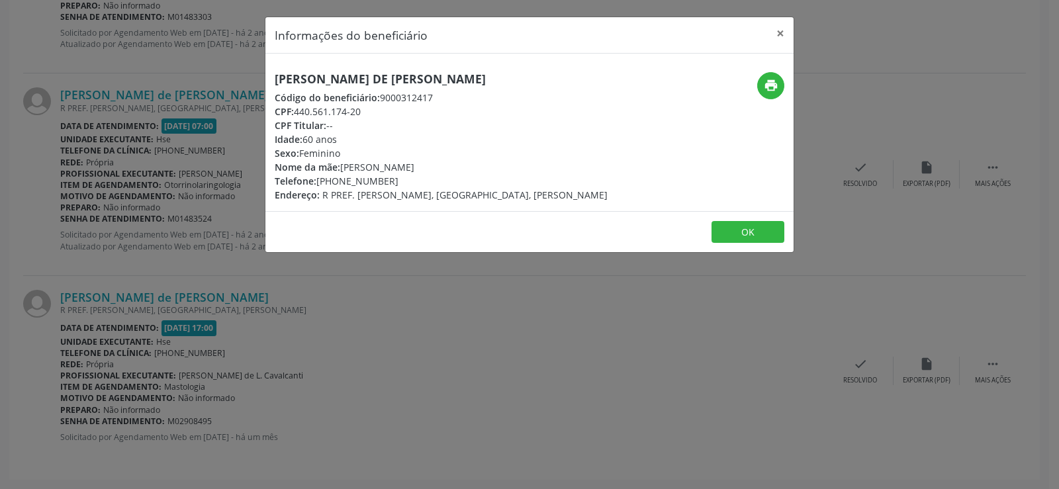
click at [337, 67] on div "[PERSON_NAME] de [PERSON_NAME] Código do beneficiário: 9000312417 CPF: 440.561.…" at bounding box center [529, 133] width 528 height 158
drag, startPoint x: 337, startPoint y: 67, endPoint x: 339, endPoint y: 73, distance: 6.9
click at [339, 73] on div "[PERSON_NAME] de [PERSON_NAME] Código do beneficiário: 9000312417 CPF: 440.561.…" at bounding box center [529, 133] width 528 height 158
click at [339, 73] on h5 "[PERSON_NAME] de [PERSON_NAME]" at bounding box center [441, 79] width 333 height 14
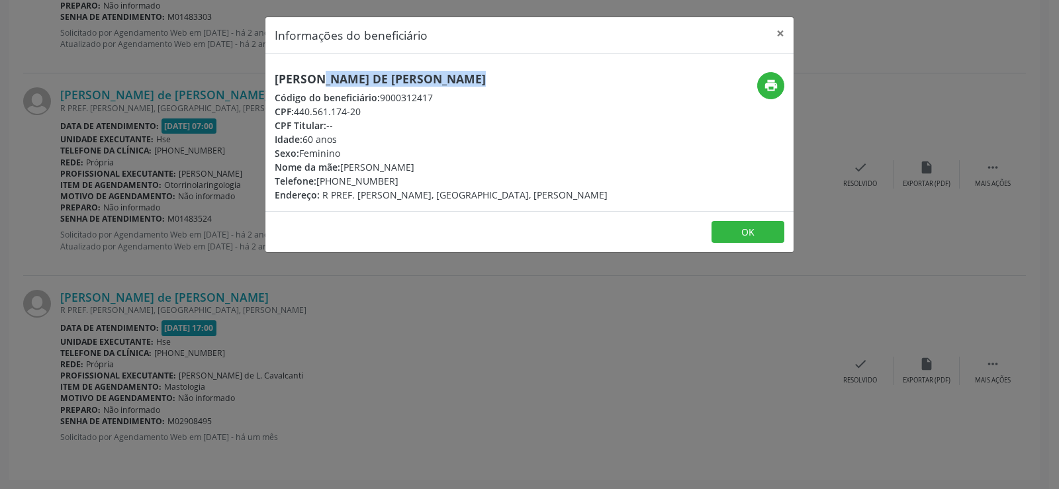
click at [339, 73] on h5 "[PERSON_NAME] de [PERSON_NAME]" at bounding box center [441, 79] width 333 height 14
click at [139, 242] on div "Informações do beneficiário × [PERSON_NAME] de [PERSON_NAME] Código do benefici…" at bounding box center [529, 244] width 1059 height 489
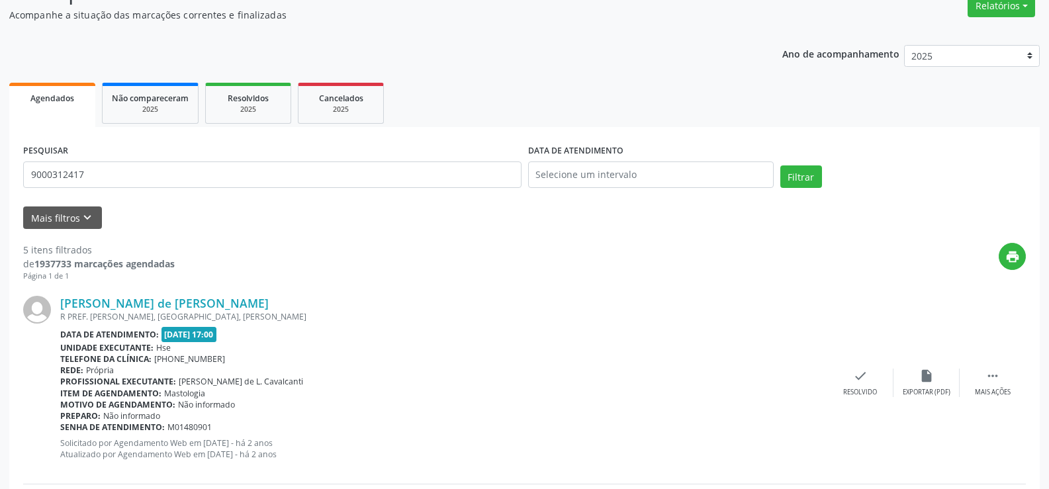
scroll to position [0, 0]
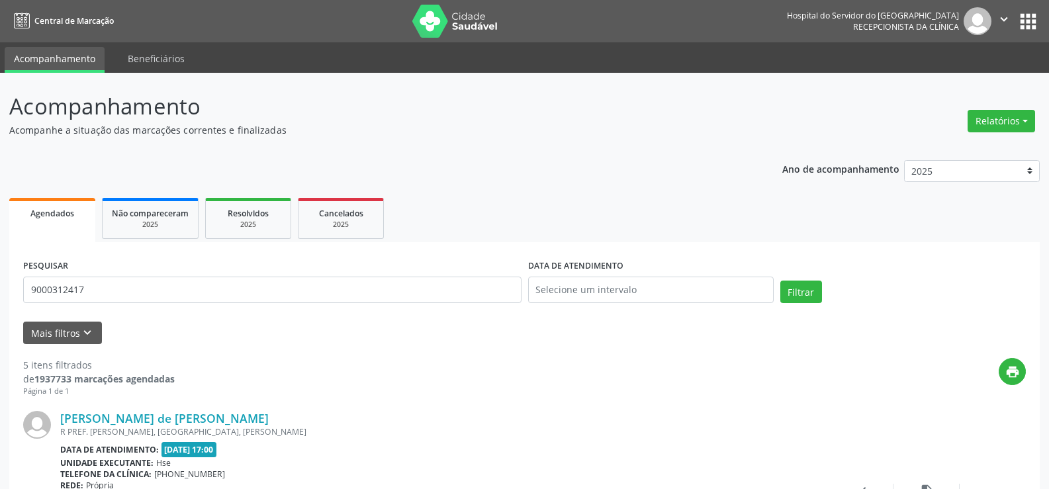
click at [179, 303] on div "PESQUISAR 9000312417" at bounding box center [272, 284] width 505 height 56
click at [176, 293] on input "9000312417" at bounding box center [272, 290] width 498 height 26
click at [780, 281] on button "Filtrar" at bounding box center [801, 292] width 42 height 23
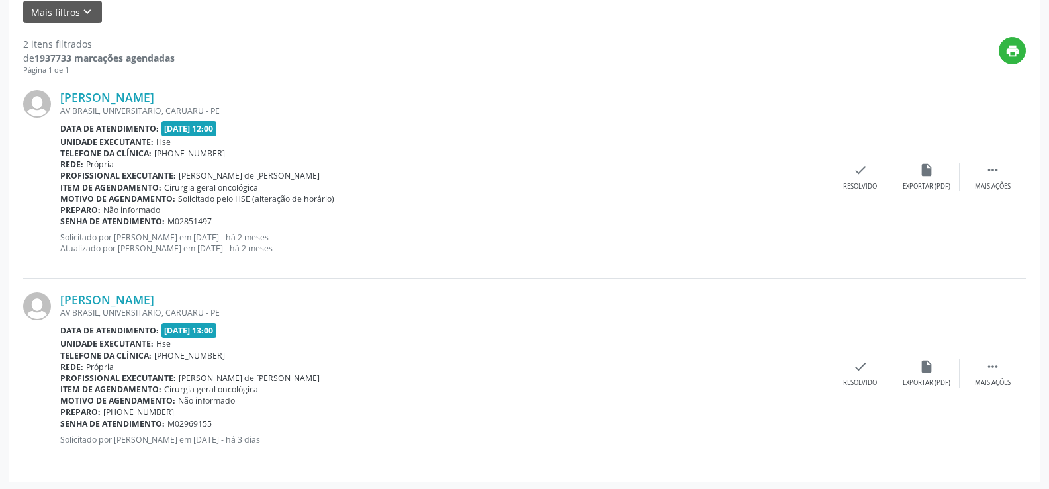
scroll to position [324, 0]
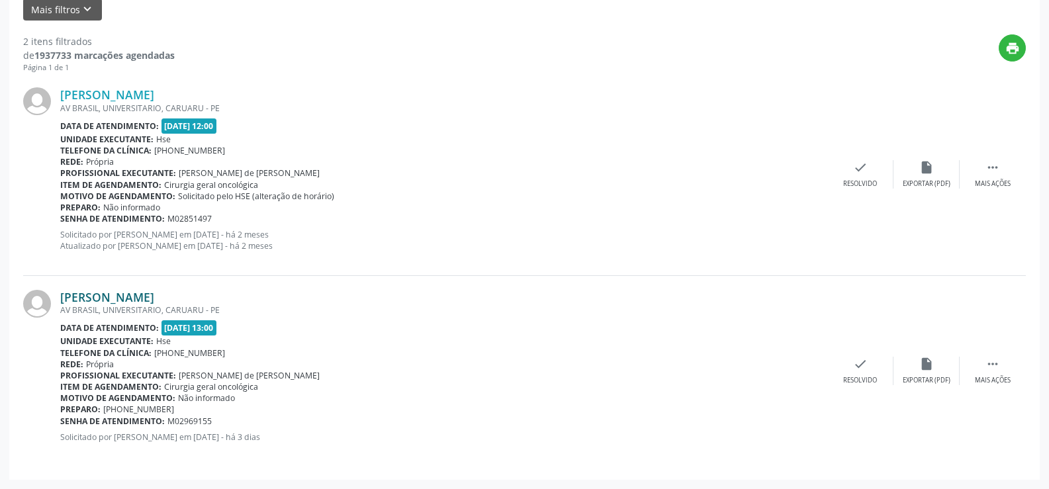
click at [154, 302] on link "[PERSON_NAME]" at bounding box center [107, 297] width 94 height 15
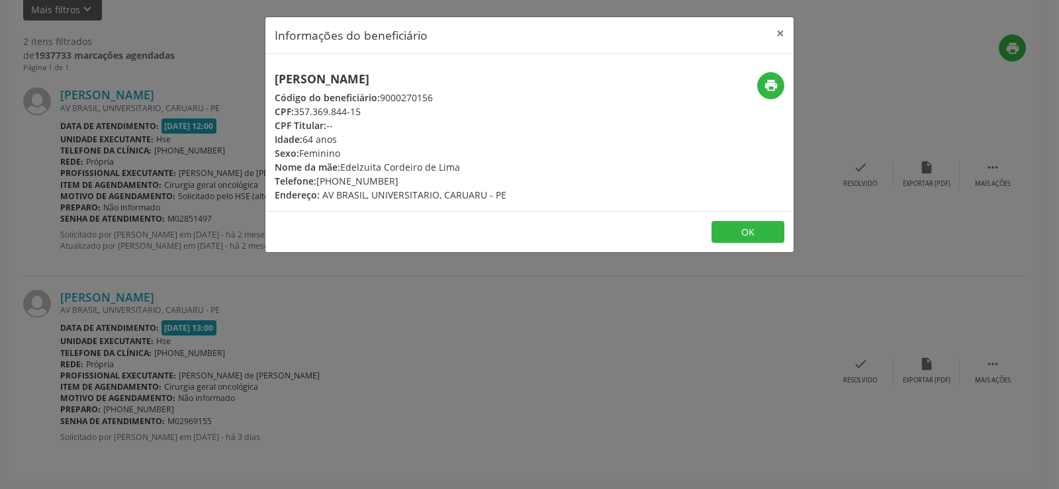
click at [369, 81] on h5 "[PERSON_NAME]" at bounding box center [391, 79] width 232 height 14
click at [242, 154] on div "Informações do beneficiário × [PERSON_NAME] Código do beneficiário: 9000270156 …" at bounding box center [529, 244] width 1059 height 489
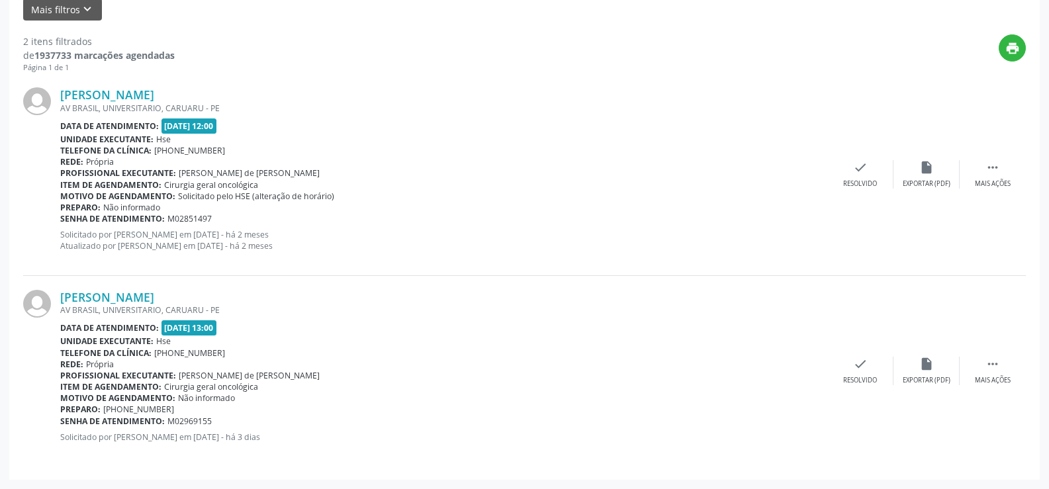
click at [160, 216] on b "Senha de atendimento:" at bounding box center [112, 218] width 105 height 11
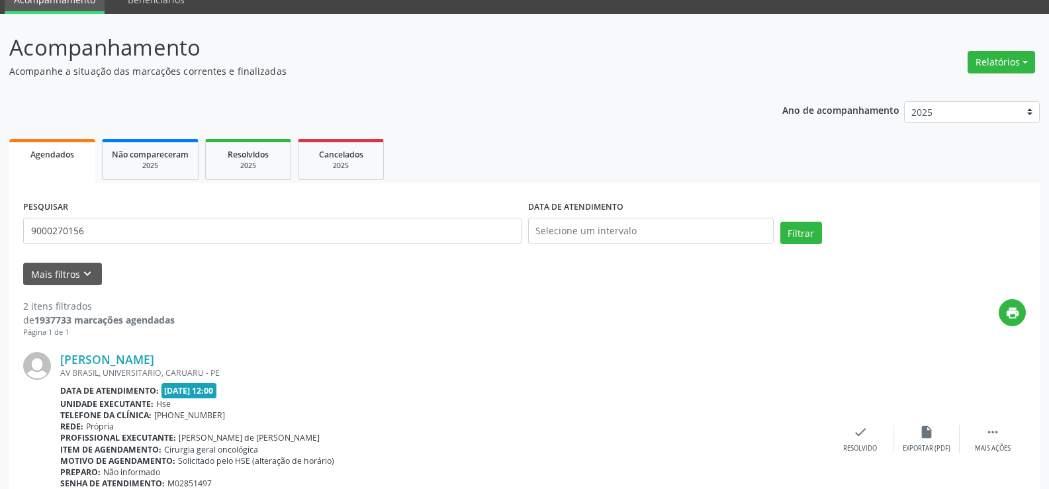
click at [191, 250] on div "PESQUISAR 9000270156" at bounding box center [272, 225] width 505 height 56
click at [193, 236] on input "9000270156" at bounding box center [272, 231] width 498 height 26
paste input "[PERSON_NAME]"
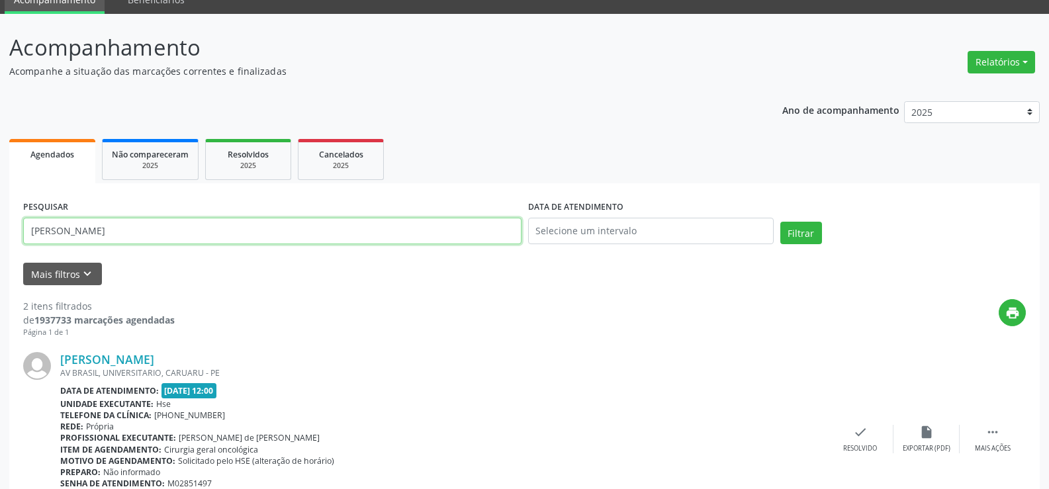
click at [780, 222] on button "Filtrar" at bounding box center [801, 233] width 42 height 23
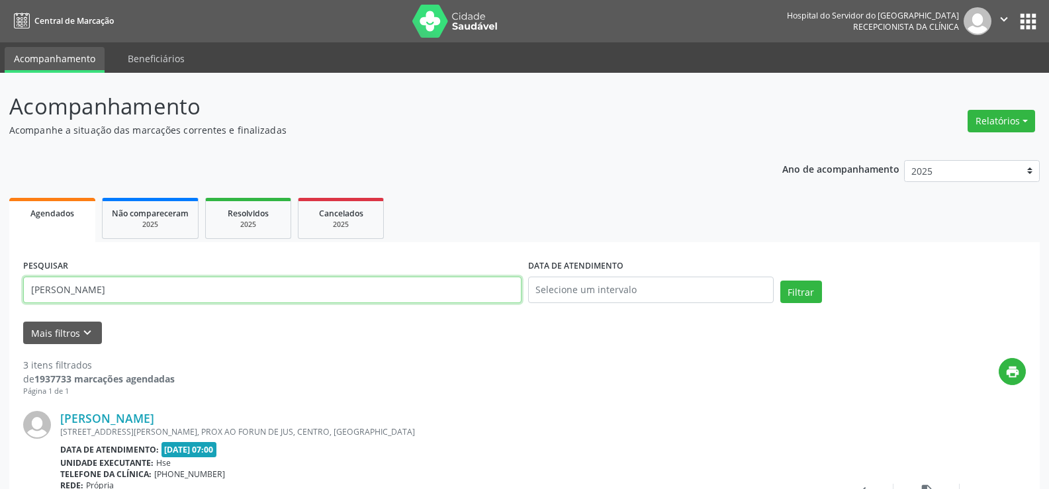
click at [132, 281] on input "[PERSON_NAME]" at bounding box center [272, 290] width 498 height 26
paste input "[PERSON_NAME]"
click at [780, 281] on button "Filtrar" at bounding box center [801, 292] width 42 height 23
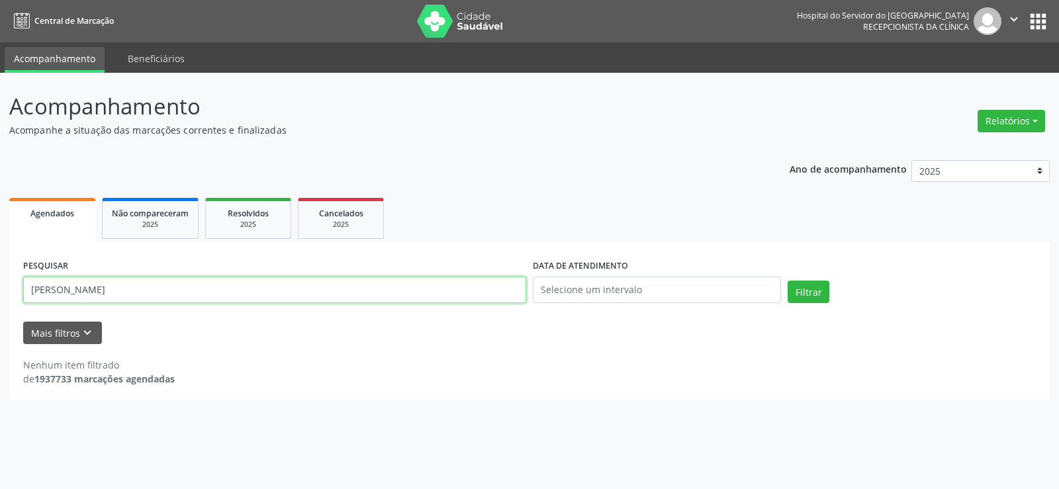
click at [153, 287] on input "[PERSON_NAME]" at bounding box center [274, 290] width 503 height 26
paste input "[PERSON_NAME]"
click at [788, 281] on button "Filtrar" at bounding box center [809, 292] width 42 height 23
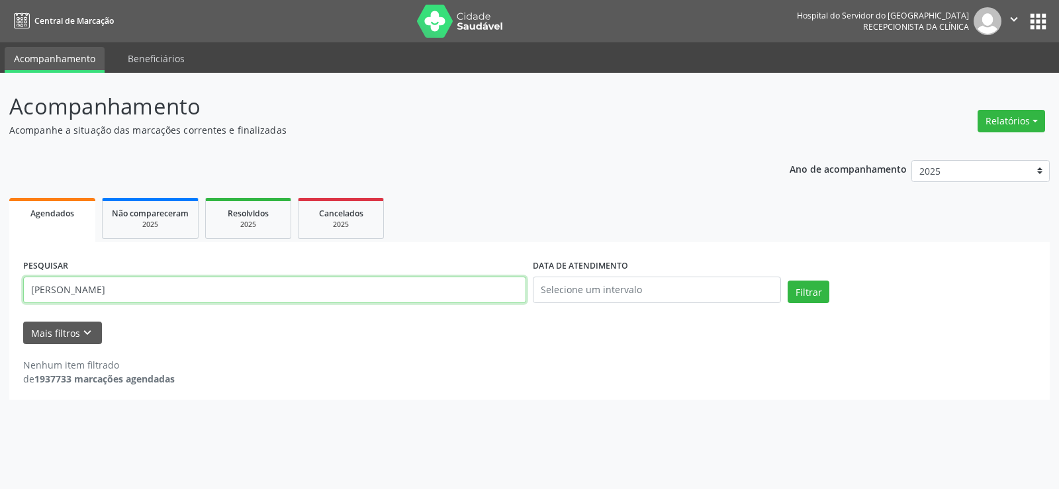
click at [152, 298] on input "[PERSON_NAME]" at bounding box center [274, 290] width 503 height 26
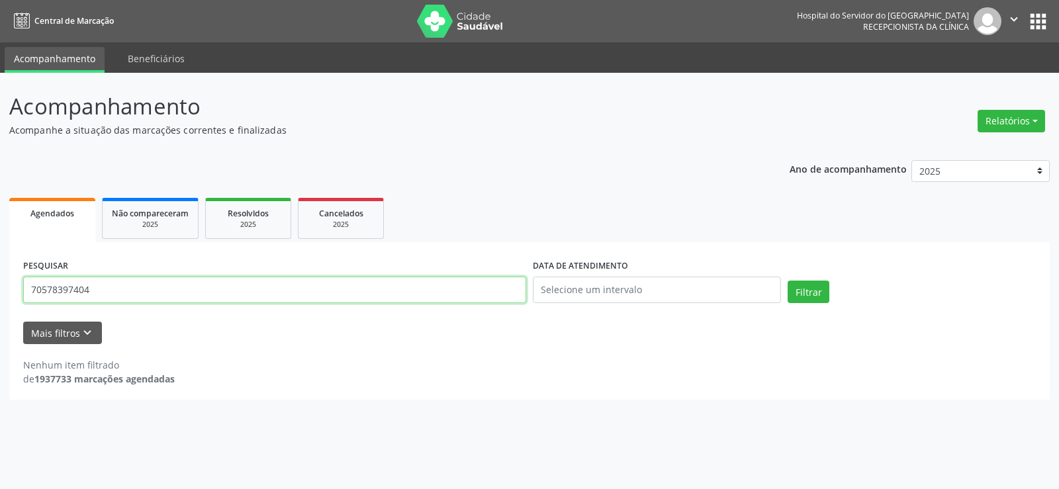
click at [788, 281] on button "Filtrar" at bounding box center [809, 292] width 42 height 23
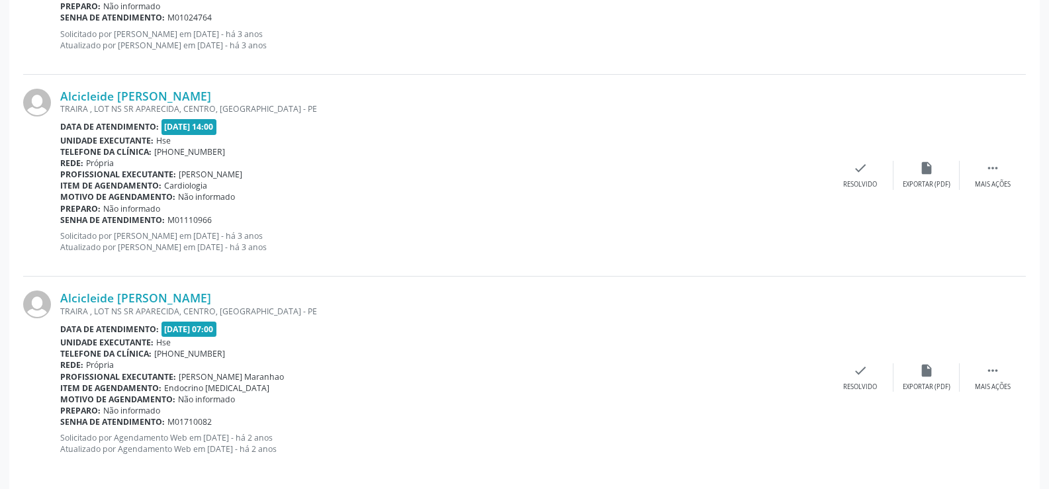
scroll to position [2154, 0]
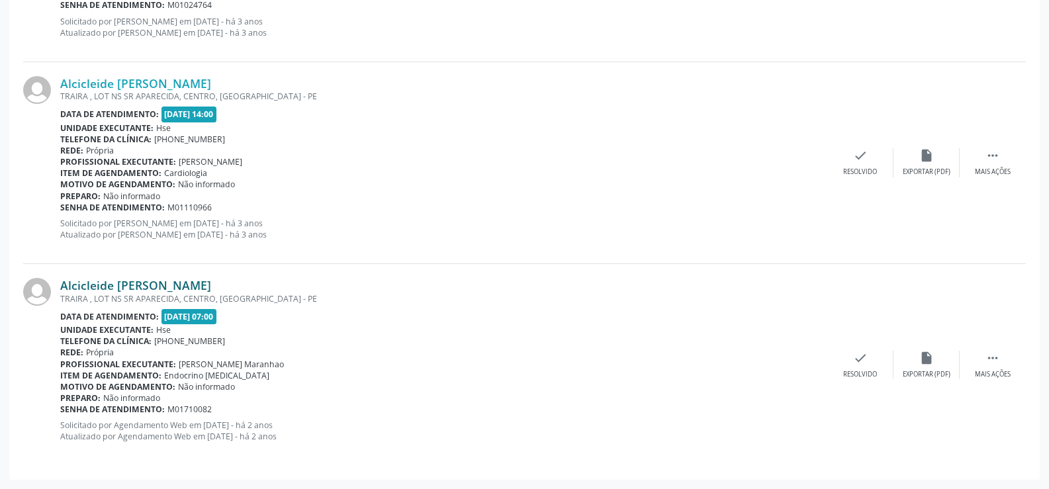
click at [211, 279] on link "Alcicleide [PERSON_NAME]" at bounding box center [135, 285] width 151 height 15
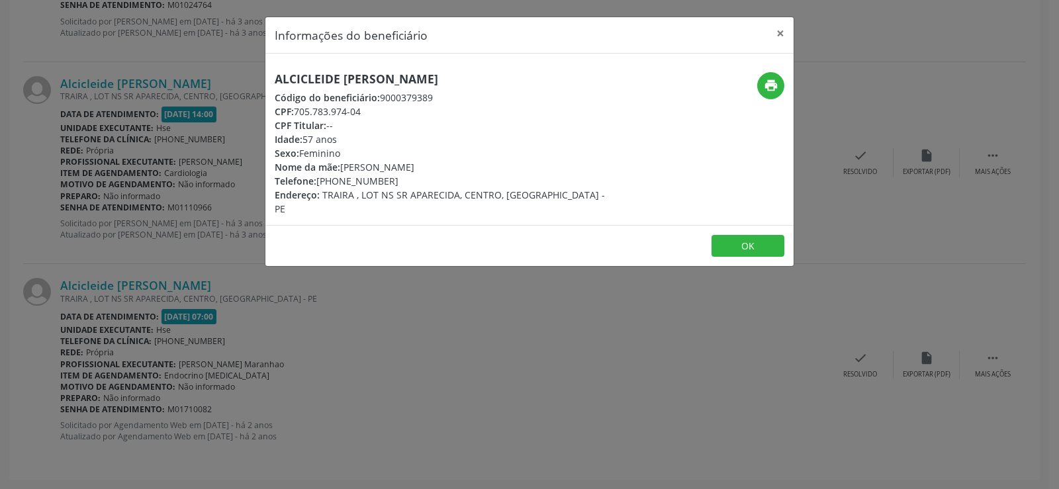
click at [784, 87] on div "print" at bounding box center [706, 144] width 176 height 144
click at [769, 83] on icon "print" at bounding box center [771, 85] width 15 height 15
click at [150, 224] on div "Informações do beneficiário × Alcicleide [PERSON_NAME] Código do beneficiário: …" at bounding box center [529, 244] width 1059 height 489
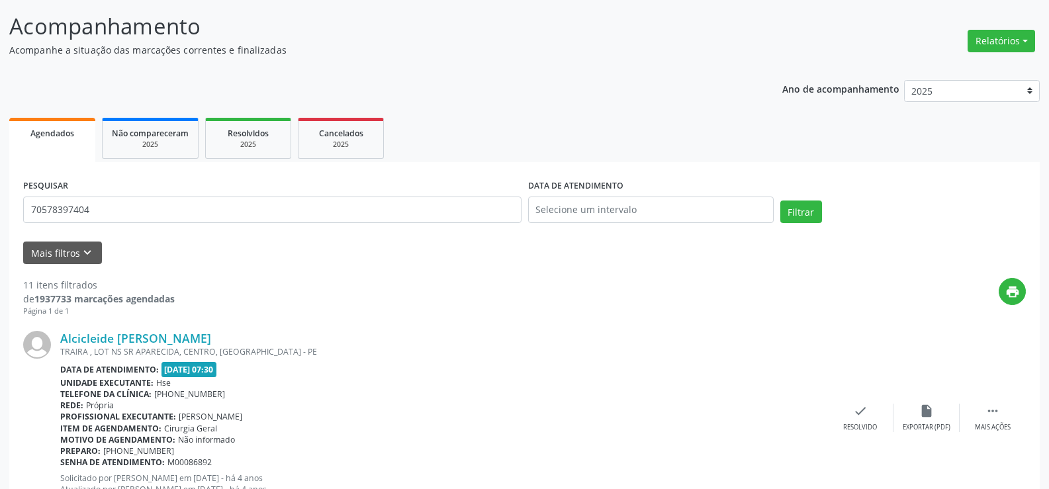
scroll to position [0, 0]
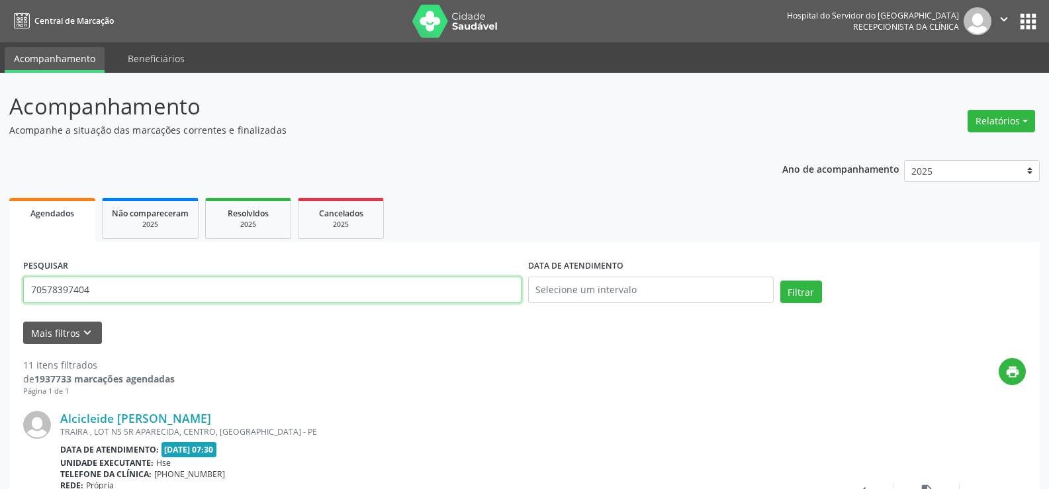
click at [135, 297] on input "70578397404" at bounding box center [272, 290] width 498 height 26
paste input "[PERSON_NAME]"
click at [780, 281] on button "Filtrar" at bounding box center [801, 292] width 42 height 23
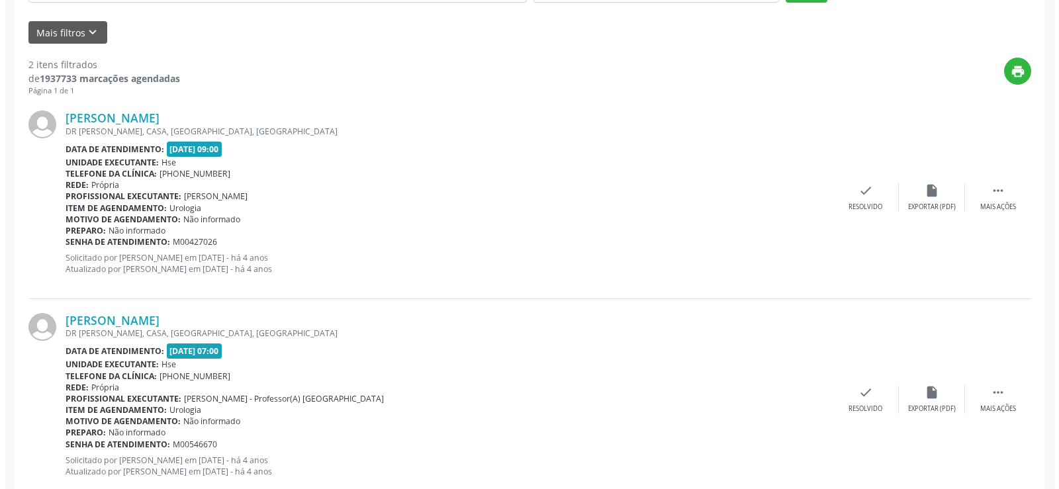
scroll to position [335, 0]
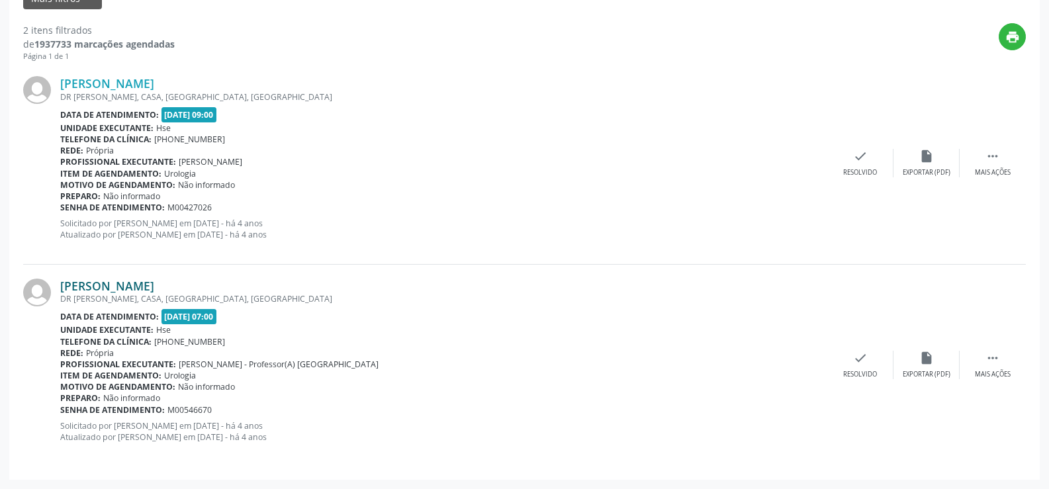
drag, startPoint x: 152, startPoint y: 273, endPoint x: 148, endPoint y: 289, distance: 15.6
click at [148, 278] on div "[PERSON_NAME] DR [PERSON_NAME], [GEOGRAPHIC_DATA], [GEOGRAPHIC_DATA], [GEOGRAPH…" at bounding box center [524, 365] width 1003 height 201
click at [148, 289] on link "[PERSON_NAME]" at bounding box center [107, 286] width 94 height 15
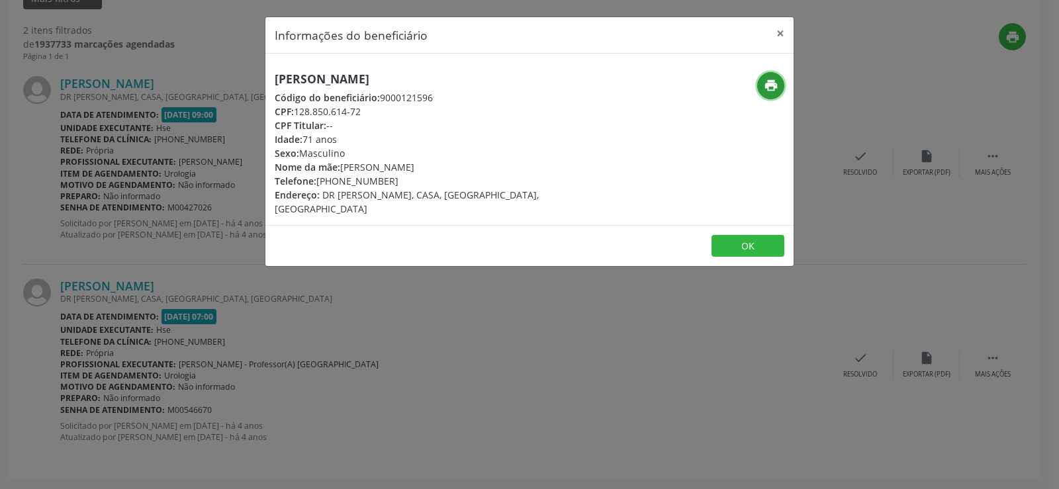
click at [768, 89] on icon "print" at bounding box center [771, 85] width 15 height 15
click at [173, 203] on div "Informações do beneficiário × [PERSON_NAME] Código do beneficiário: 9000121596 …" at bounding box center [529, 244] width 1059 height 489
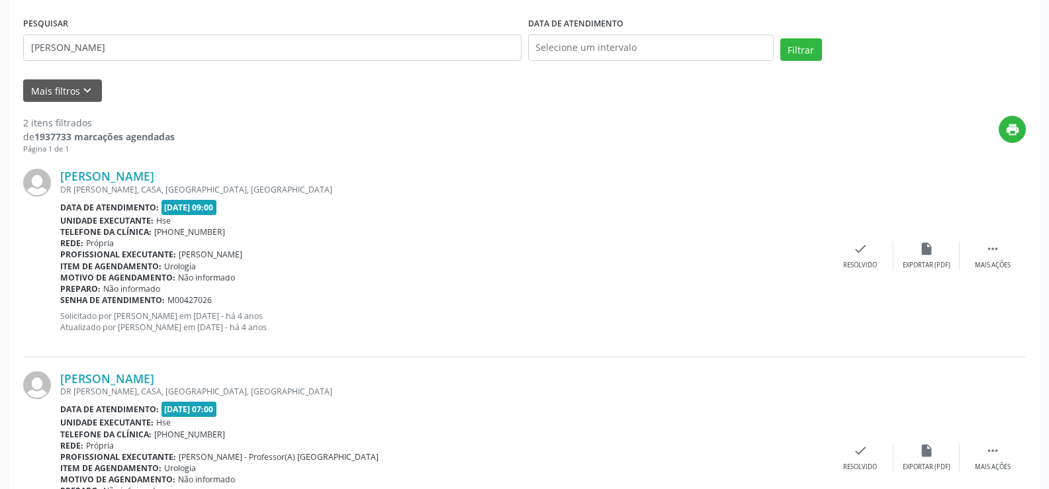
scroll to position [70, 0]
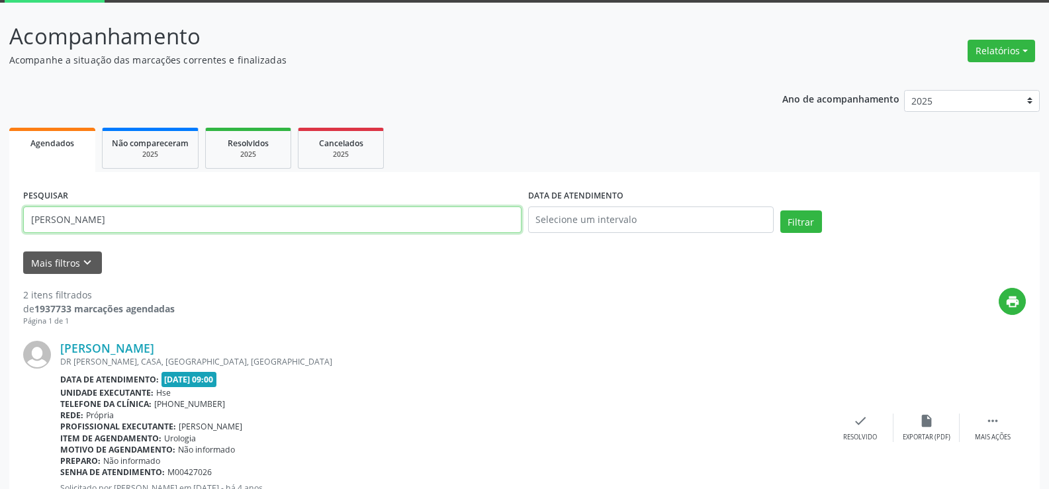
click at [224, 216] on input "[PERSON_NAME]" at bounding box center [272, 219] width 498 height 26
paste input "[PERSON_NAME][DATE]"
click at [780, 210] on button "Filtrar" at bounding box center [801, 221] width 42 height 23
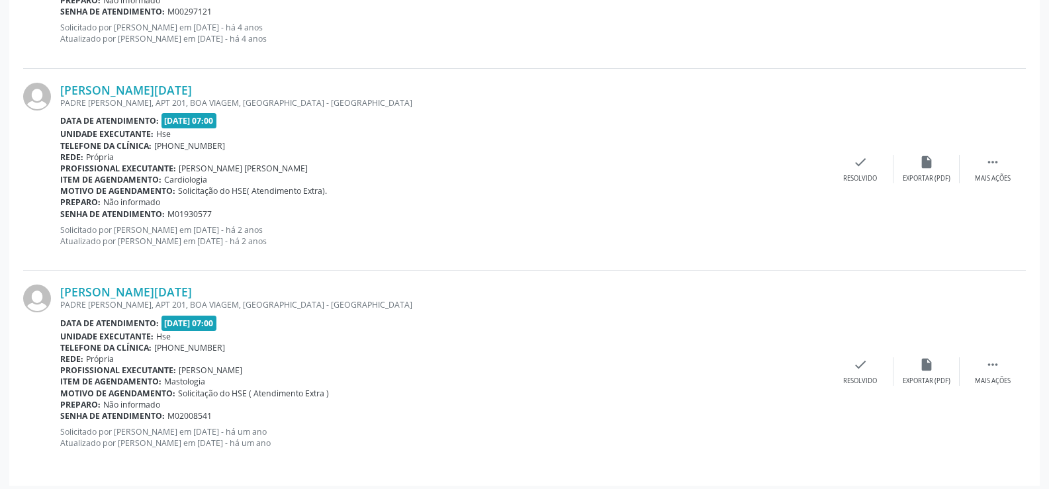
scroll to position [537, 0]
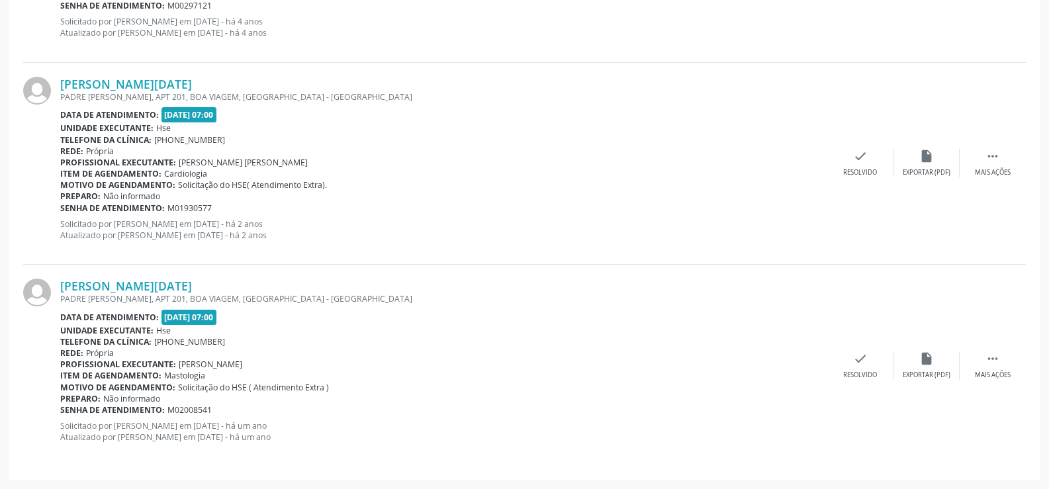
click at [116, 277] on div "[PERSON_NAME][DATE] [STREET_ADDRESS][PERSON_NAME] Data de atendimento: [DATE] 0…" at bounding box center [524, 365] width 1003 height 201
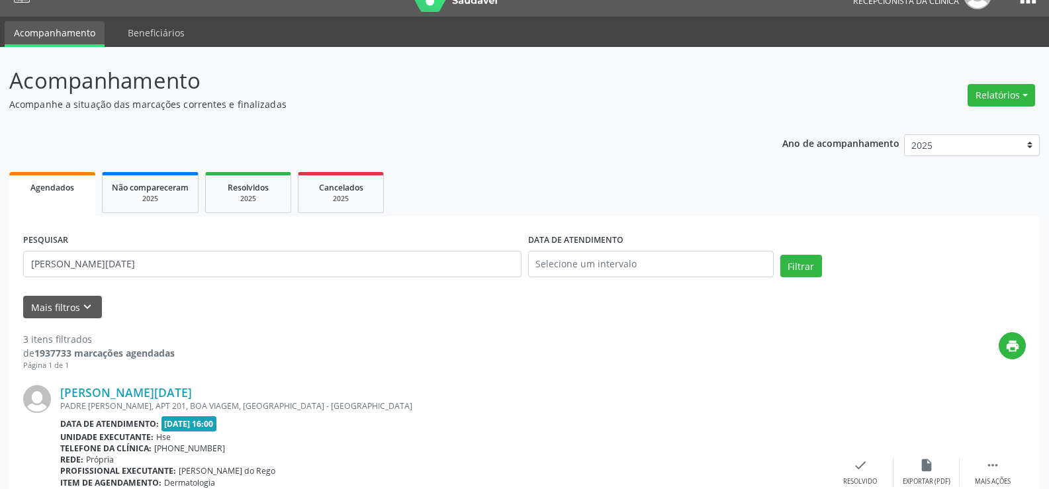
scroll to position [0, 0]
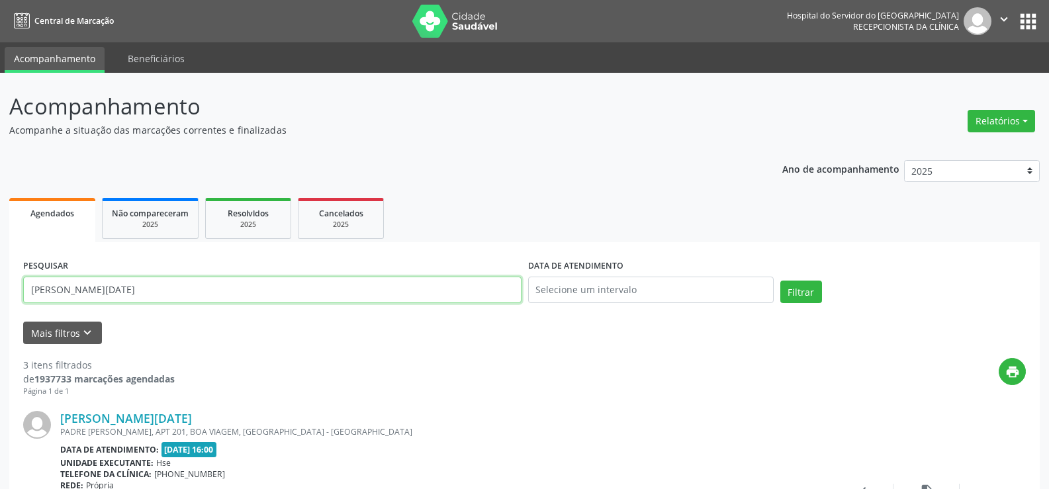
click at [158, 289] on input "[PERSON_NAME][DATE]" at bounding box center [272, 290] width 498 height 26
paste input "[PERSON_NAME]"
click at [780, 281] on button "Filtrar" at bounding box center [801, 292] width 42 height 23
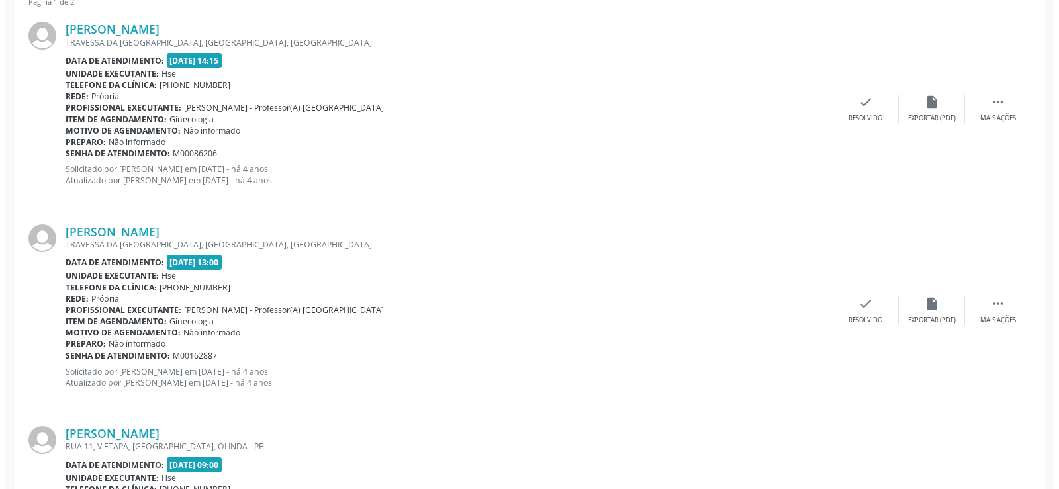
scroll to position [596, 0]
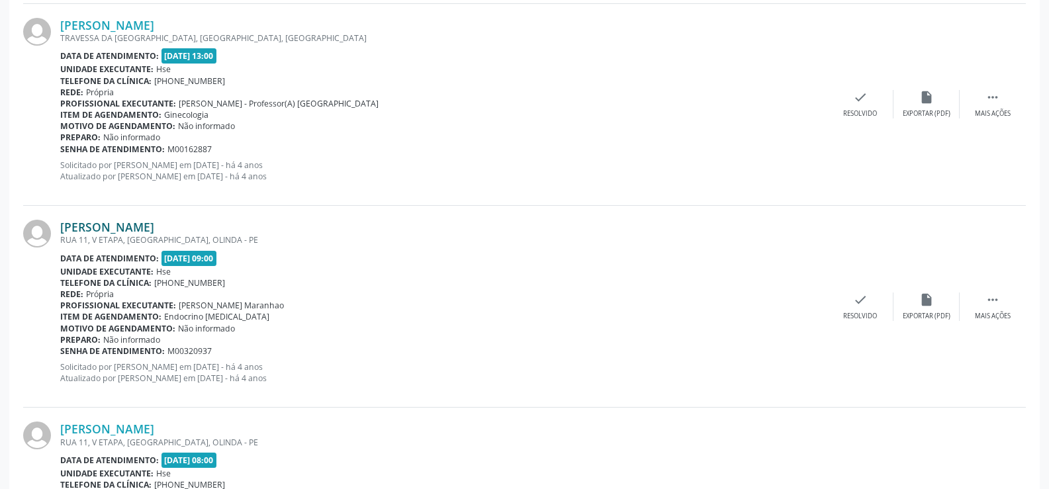
click at [154, 232] on link "[PERSON_NAME]" at bounding box center [107, 227] width 94 height 15
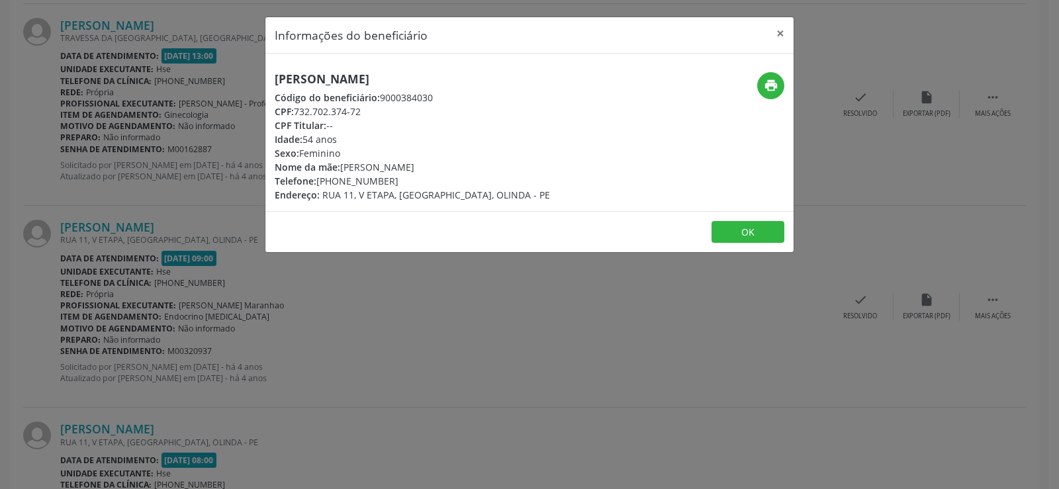
click at [419, 83] on h5 "[PERSON_NAME]" at bounding box center [412, 79] width 275 height 14
click at [255, 113] on div "Informações do beneficiário × [PERSON_NAME] Código do beneficiário: 9000384030 …" at bounding box center [529, 244] width 1059 height 489
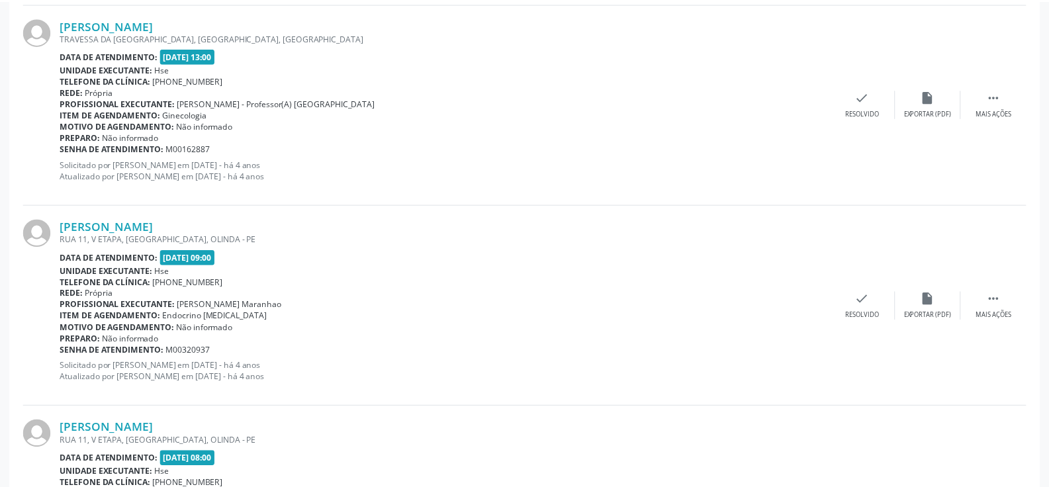
scroll to position [0, 0]
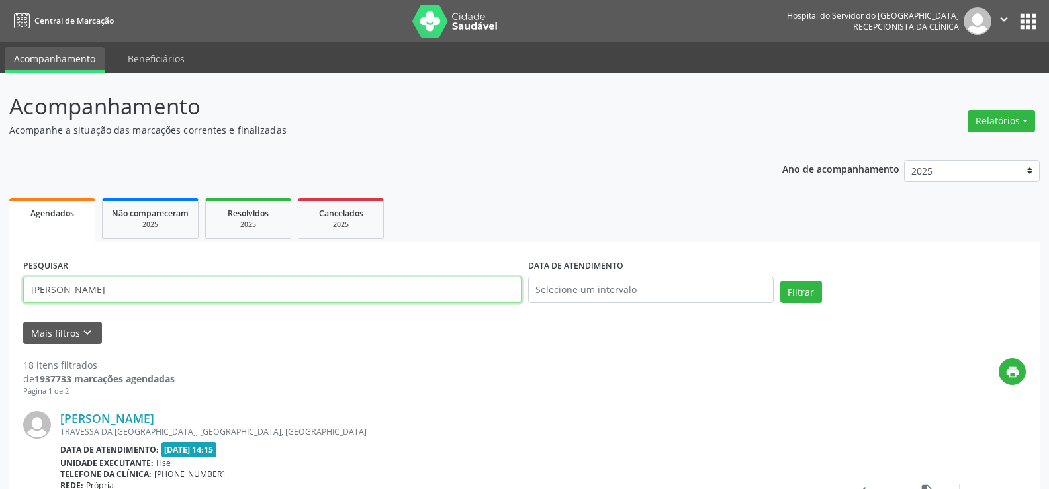
click at [250, 292] on input "[PERSON_NAME]" at bounding box center [272, 290] width 498 height 26
paste input "[PERSON_NAME]"
click at [780, 281] on button "Filtrar" at bounding box center [801, 292] width 42 height 23
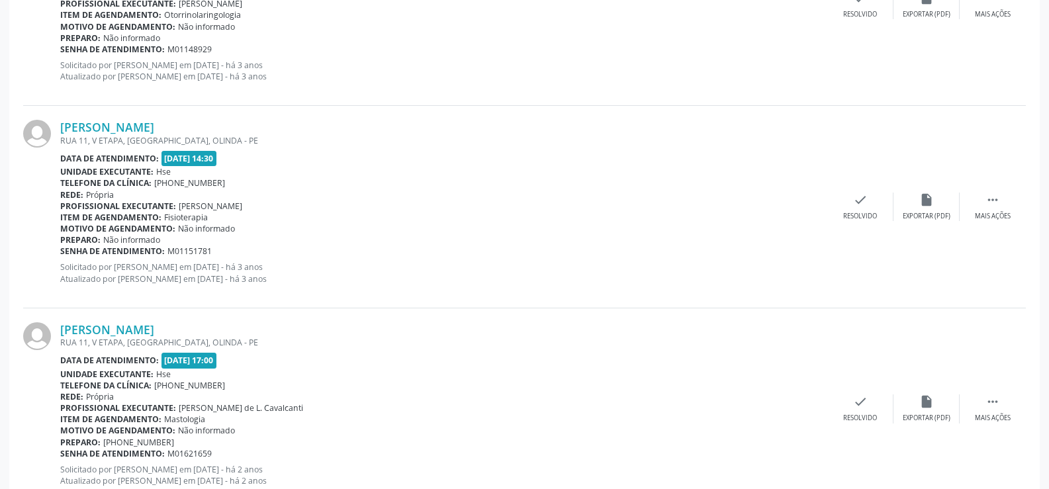
scroll to position [941, 0]
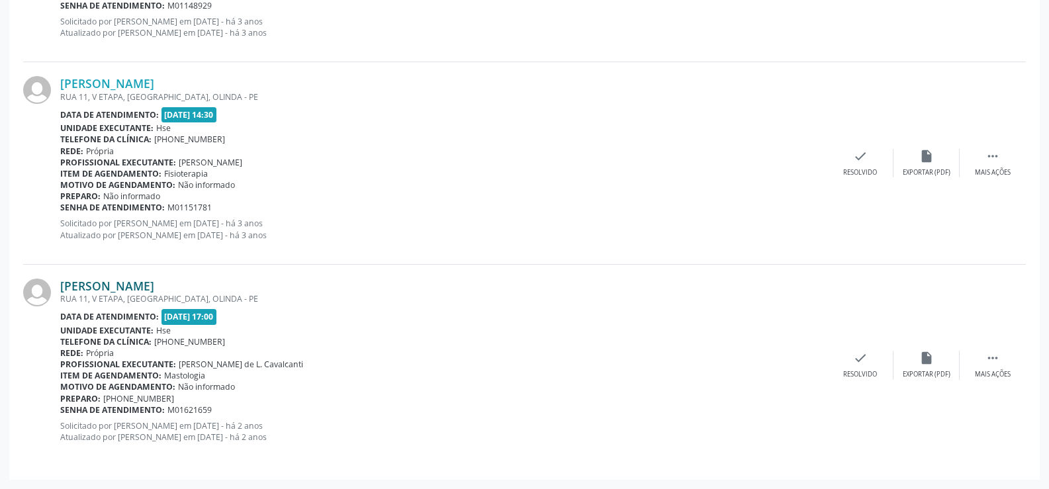
click at [142, 279] on link "[PERSON_NAME]" at bounding box center [107, 286] width 94 height 15
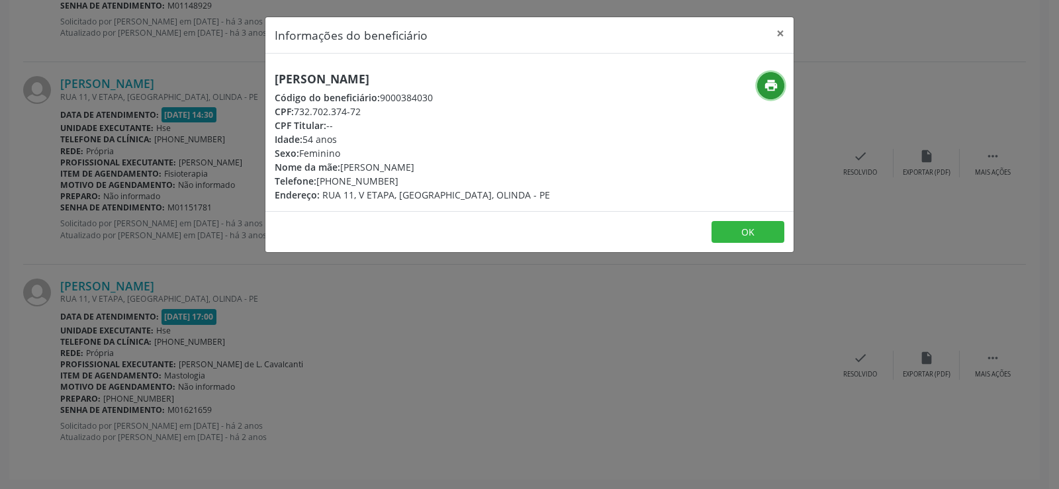
click at [764, 92] on icon "print" at bounding box center [771, 85] width 15 height 15
click at [134, 131] on div "Informações do beneficiário × [PERSON_NAME] Código do beneficiário: 9000384030 …" at bounding box center [529, 244] width 1059 height 489
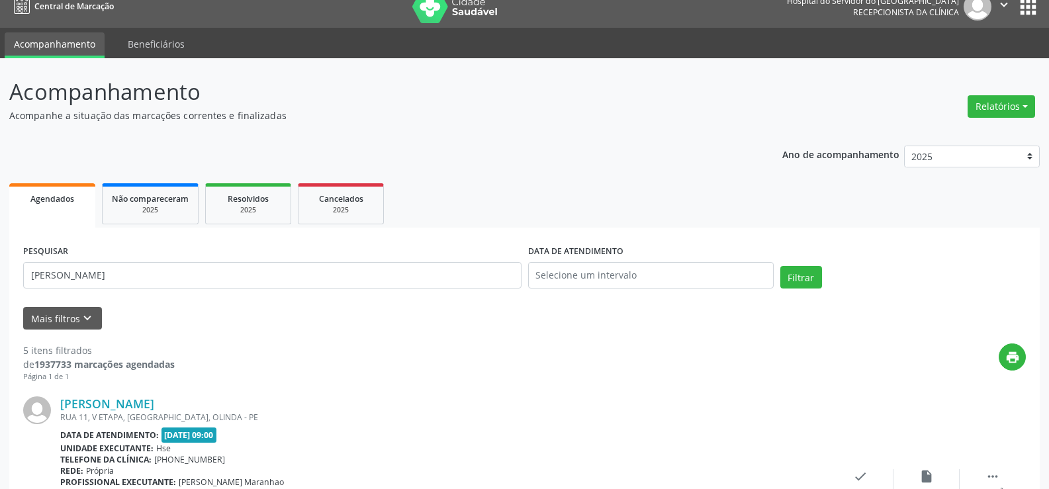
scroll to position [0, 0]
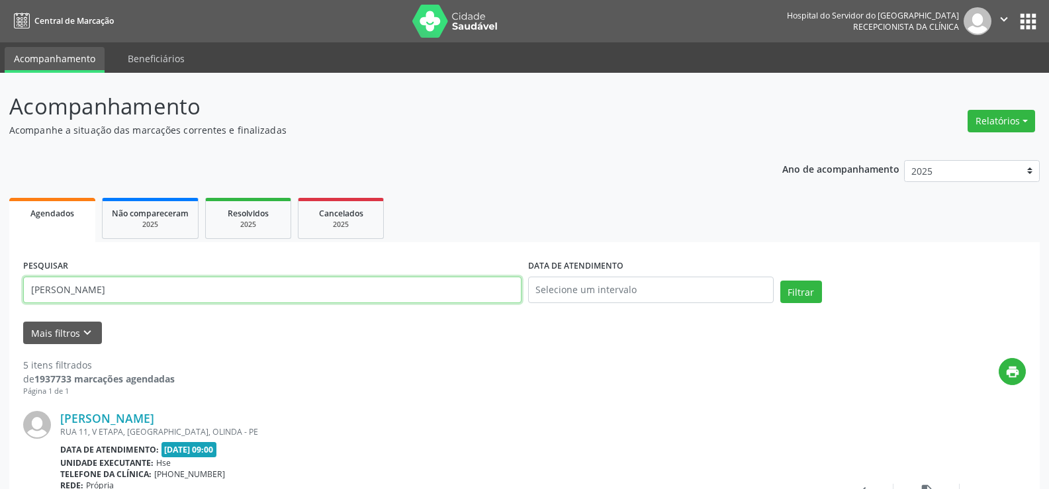
click at [149, 298] on input "[PERSON_NAME]" at bounding box center [272, 290] width 498 height 26
paste input "24763250400"
click at [780, 281] on button "Filtrar" at bounding box center [801, 292] width 42 height 23
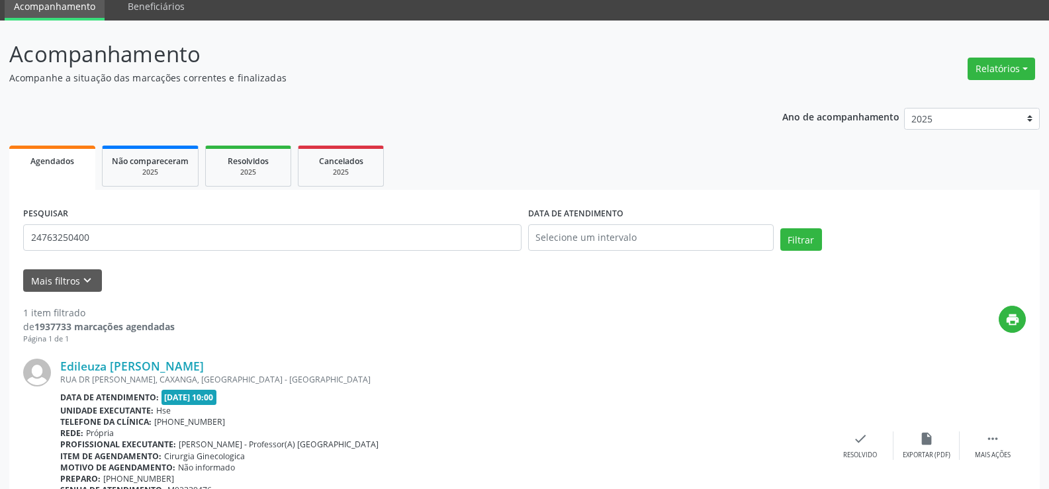
scroll to position [133, 0]
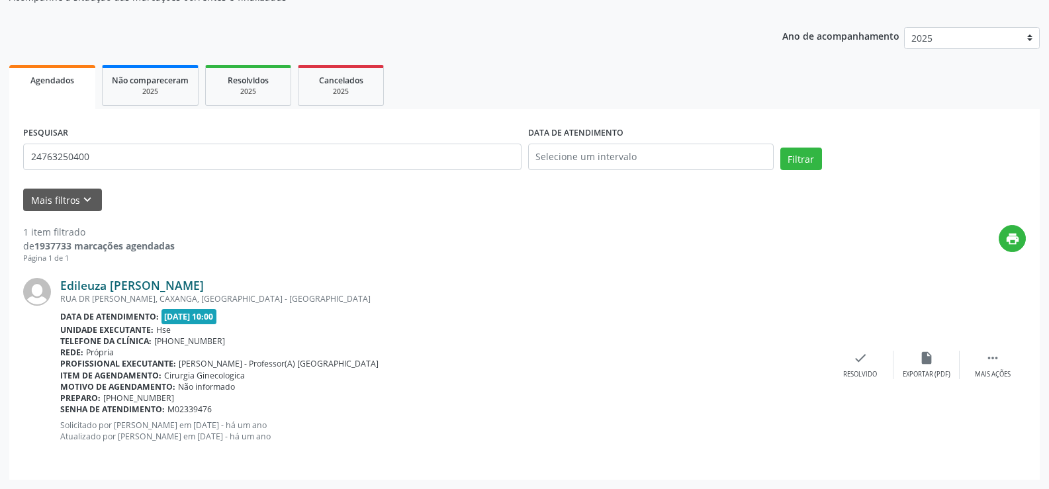
click at [204, 285] on link "Edileuza [PERSON_NAME]" at bounding box center [132, 285] width 144 height 15
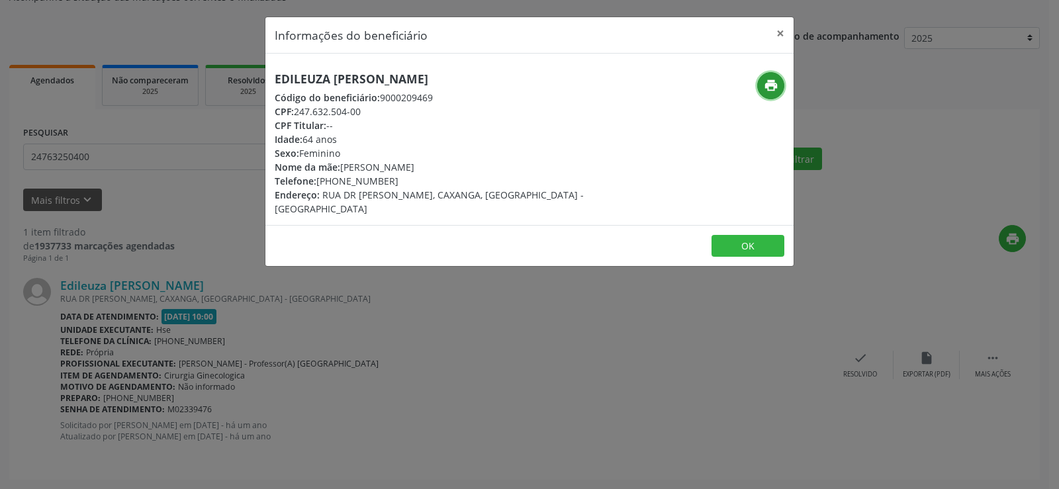
click at [774, 85] on icon "print" at bounding box center [771, 85] width 15 height 15
click at [105, 113] on div "Informações do beneficiário × Edileuza [PERSON_NAME] Código do beneficiário: 90…" at bounding box center [529, 244] width 1059 height 489
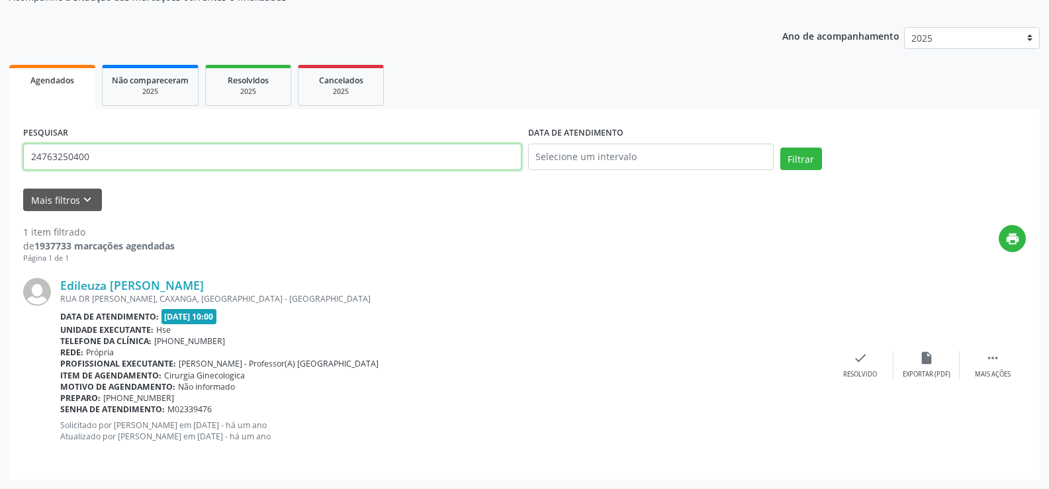
click at [278, 144] on input "24763250400" at bounding box center [272, 157] width 498 height 26
click at [780, 148] on button "Filtrar" at bounding box center [801, 159] width 42 height 23
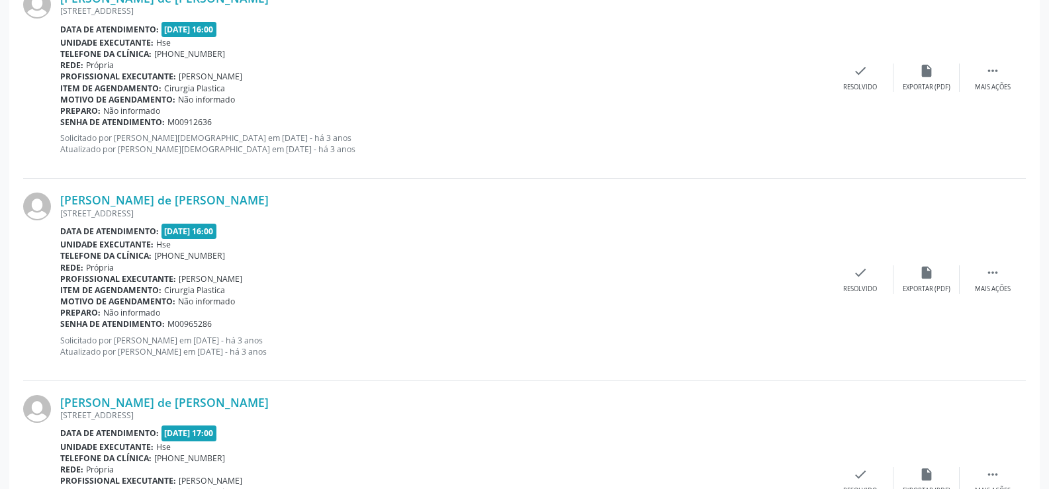
scroll to position [3001, 0]
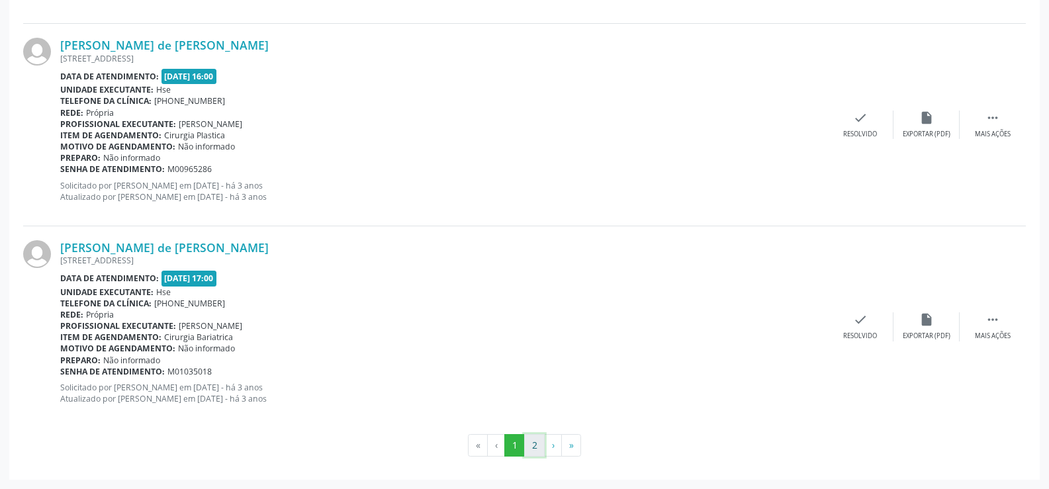
click at [531, 443] on button "2" at bounding box center [534, 445] width 21 height 23
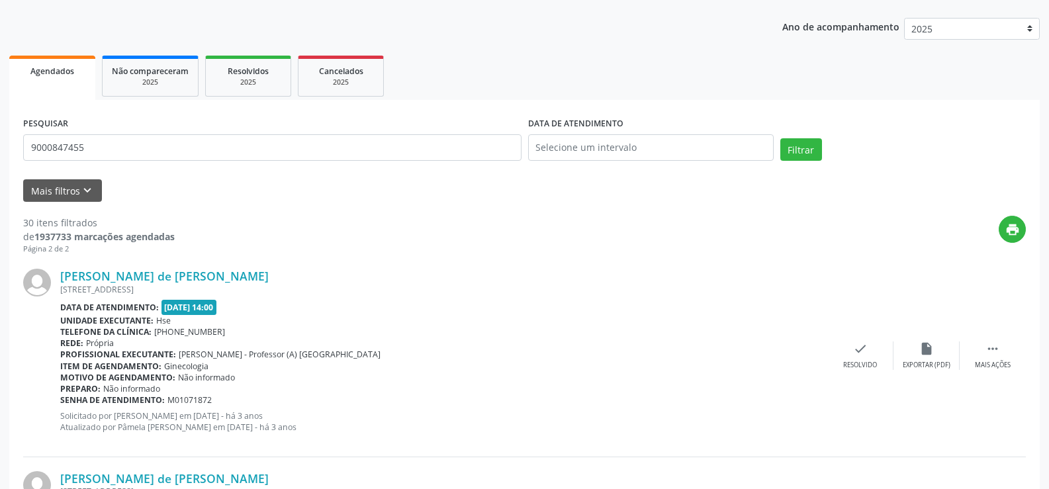
scroll to position [0, 0]
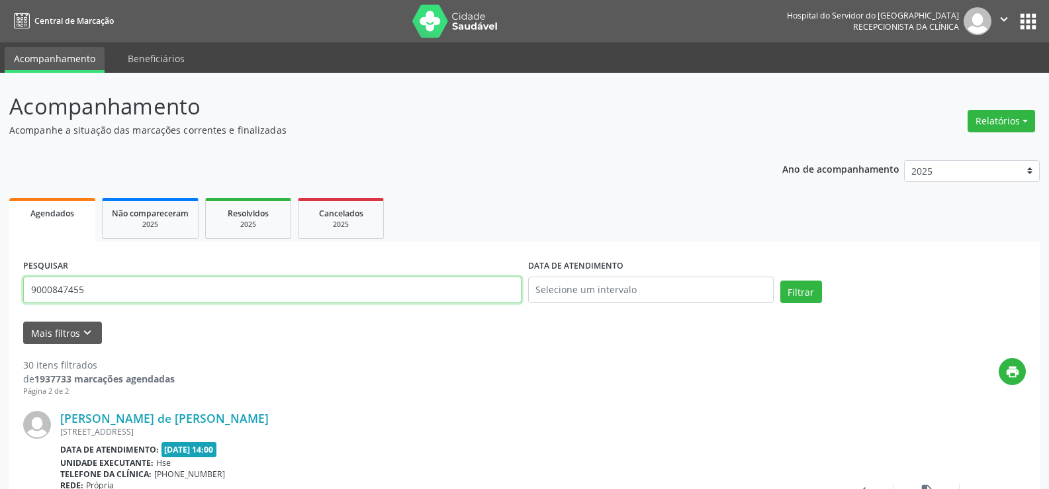
click at [204, 283] on input "9000847455" at bounding box center [272, 290] width 498 height 26
click at [780, 281] on button "Filtrar" at bounding box center [801, 292] width 42 height 23
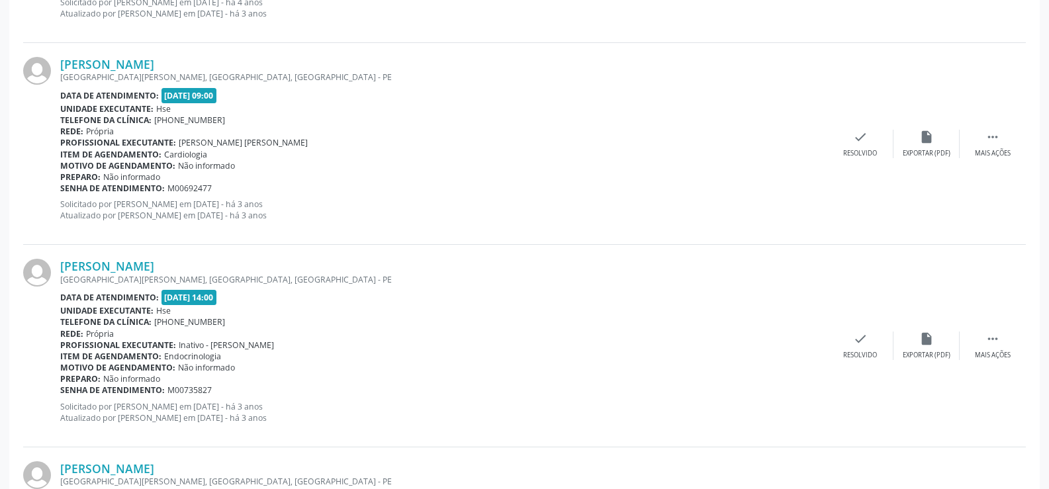
scroll to position [3001, 0]
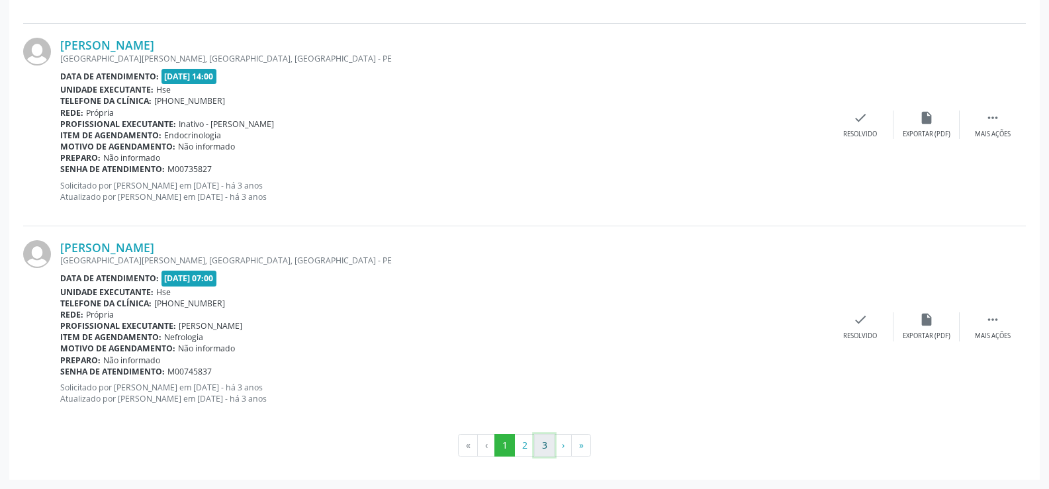
click at [539, 437] on button "3" at bounding box center [544, 445] width 21 height 23
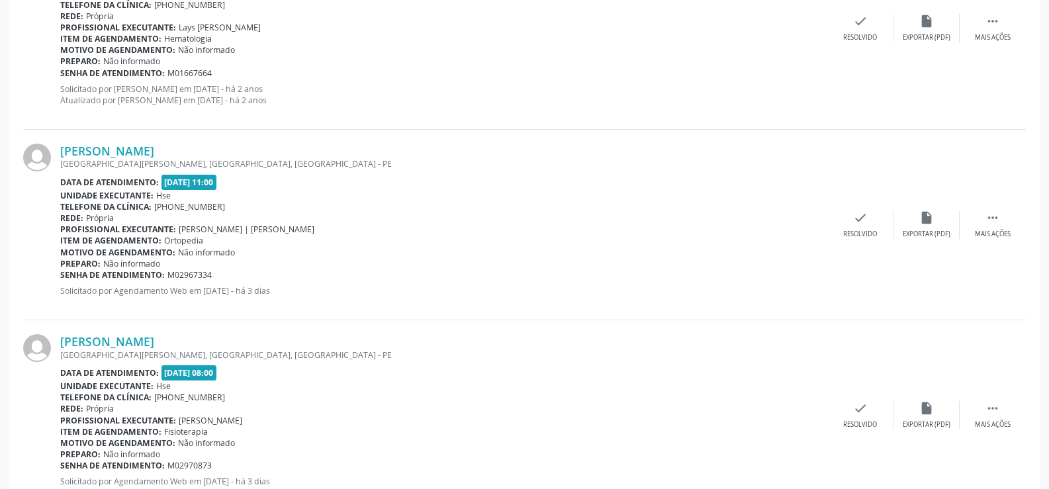
scroll to position [1567, 0]
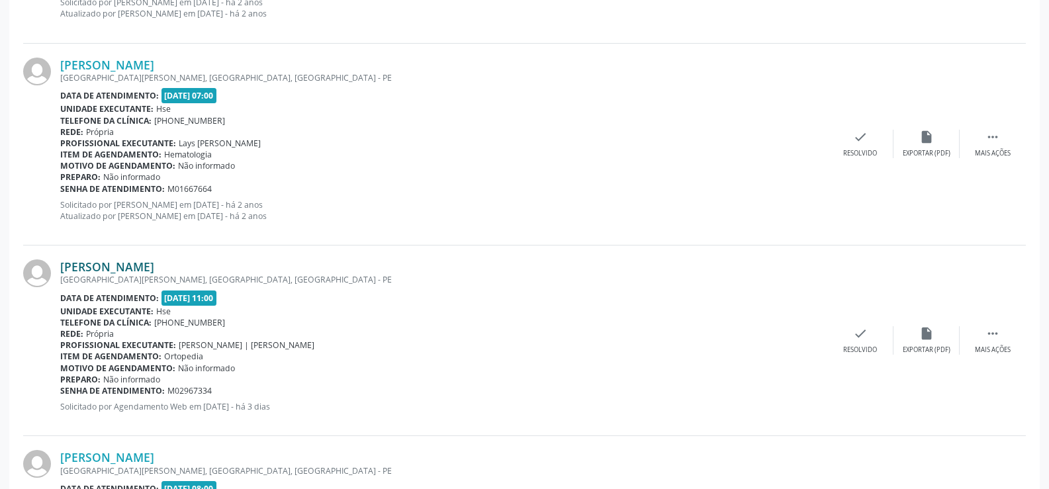
click at [123, 265] on link "[PERSON_NAME]" at bounding box center [107, 266] width 94 height 15
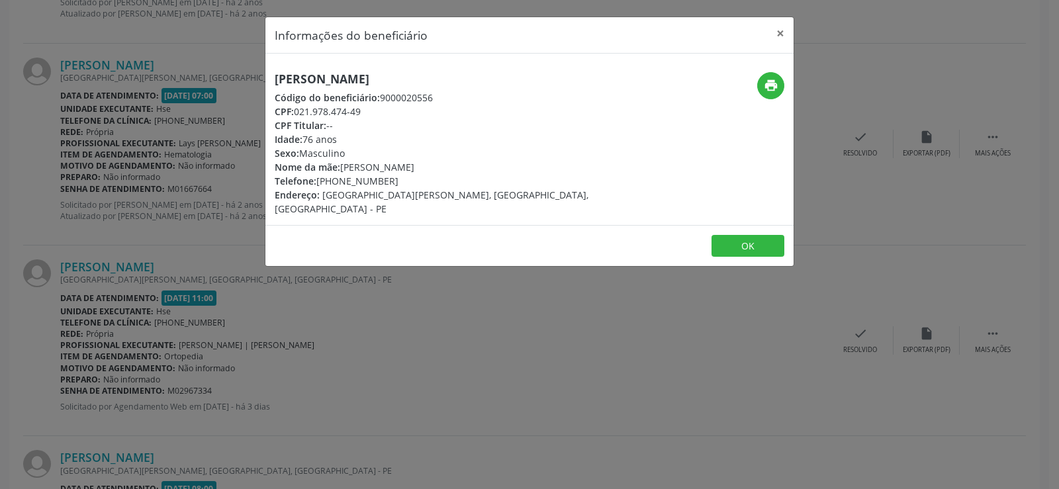
click at [387, 79] on h5 "[PERSON_NAME]" at bounding box center [442, 79] width 334 height 14
click at [205, 307] on div "Informações do beneficiário × [PERSON_NAME] Código do beneficiário: 9000020556 …" at bounding box center [529, 244] width 1059 height 489
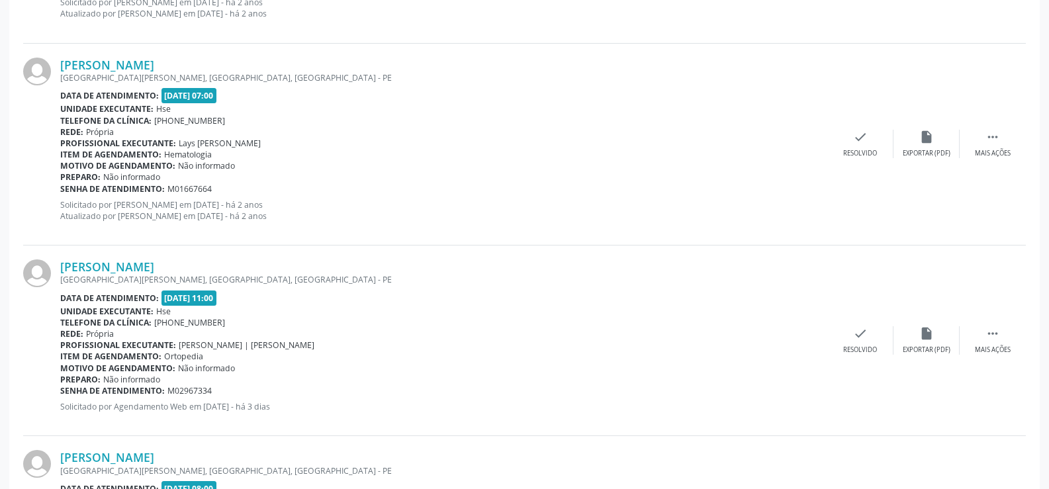
click at [103, 175] on span "Não informado" at bounding box center [131, 176] width 57 height 11
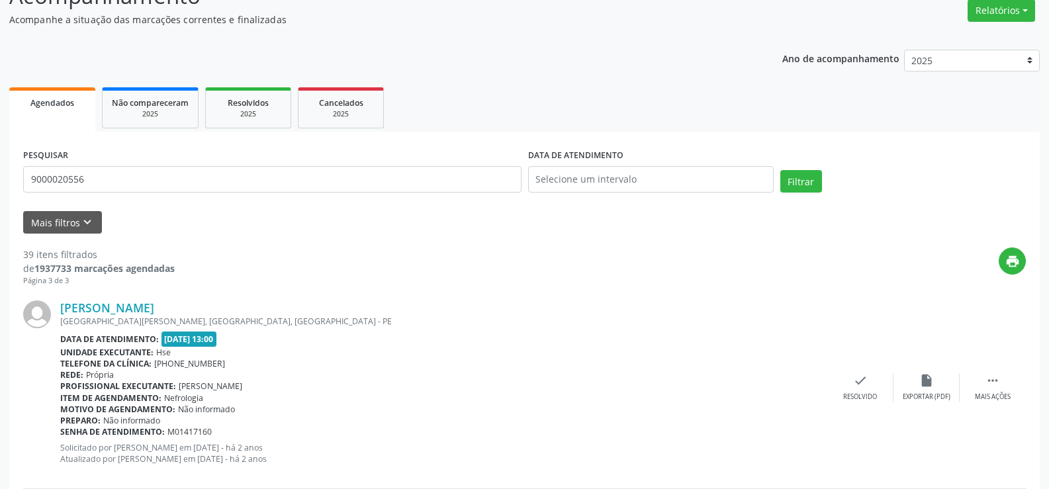
scroll to position [0, 0]
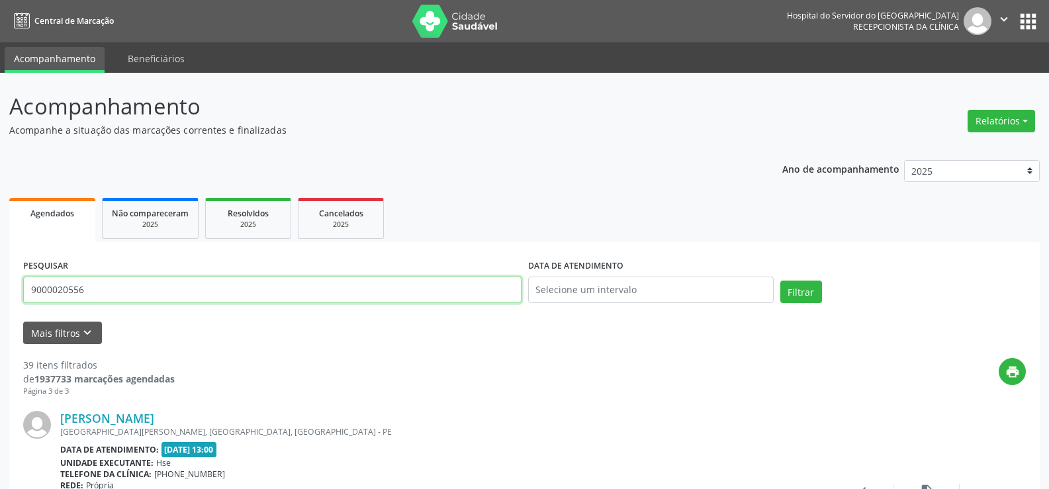
click at [183, 301] on input "9000020556" at bounding box center [272, 290] width 498 height 26
click at [780, 281] on button "Filtrar" at bounding box center [801, 292] width 42 height 23
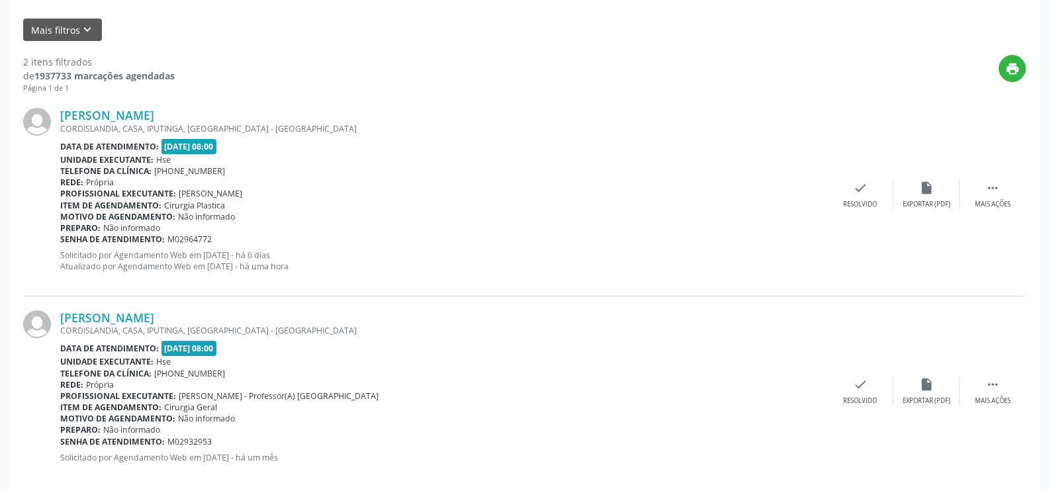
scroll to position [324, 0]
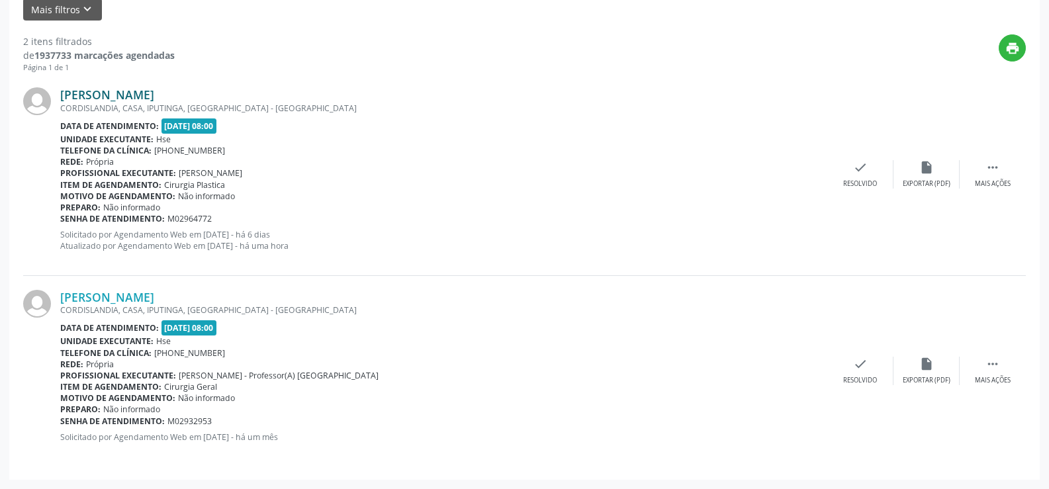
click at [153, 95] on link "[PERSON_NAME]" at bounding box center [107, 94] width 94 height 15
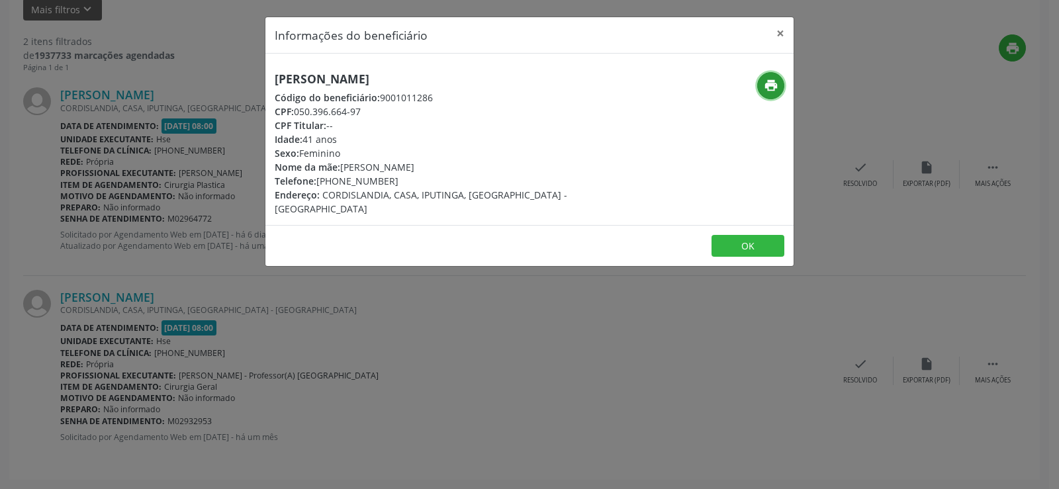
click at [767, 83] on icon "print" at bounding box center [771, 85] width 15 height 15
click at [482, 368] on div "Informações do beneficiário × [PERSON_NAME] Código do beneficiário: 9001011286 …" at bounding box center [529, 244] width 1059 height 489
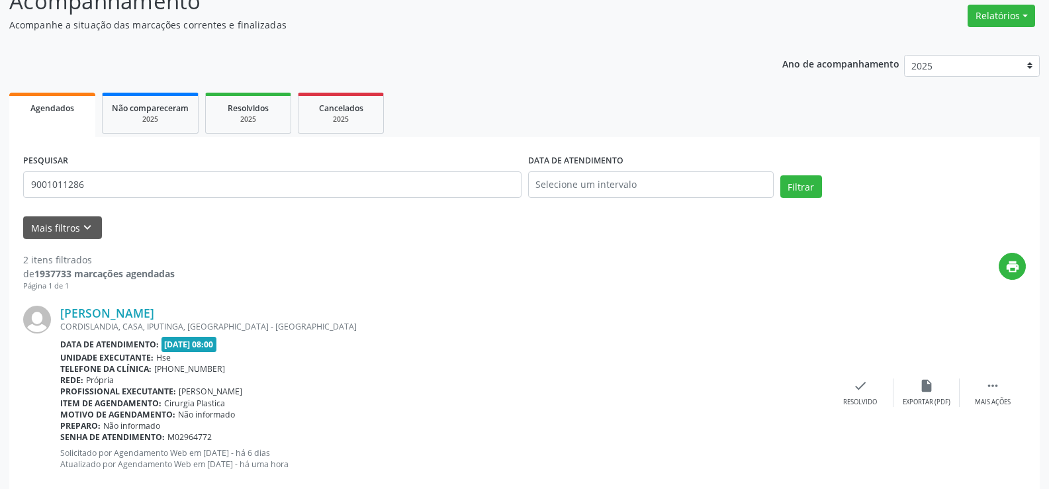
scroll to position [0, 0]
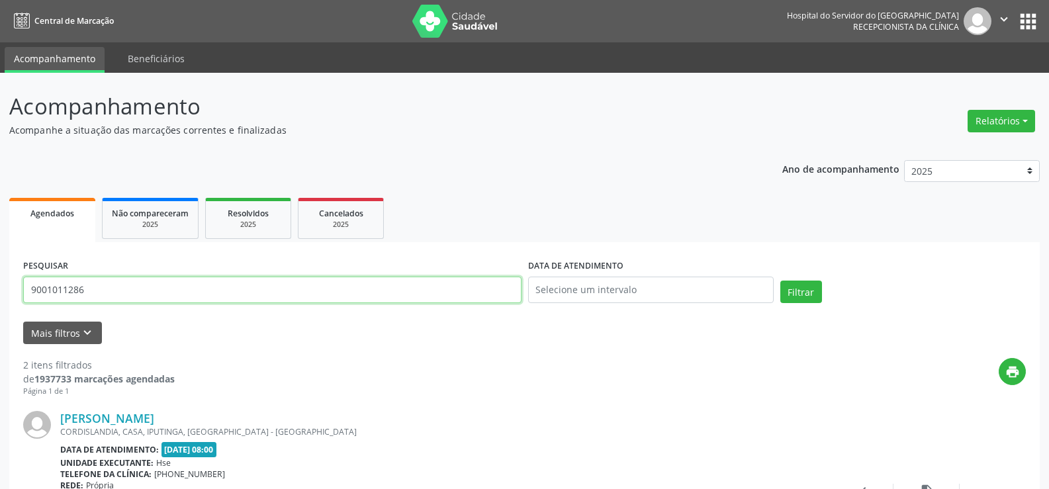
click at [160, 282] on input "9001011286" at bounding box center [272, 290] width 498 height 26
click at [780, 281] on button "Filtrar" at bounding box center [801, 292] width 42 height 23
click at [202, 286] on input "[PERSON_NAME]" at bounding box center [272, 290] width 498 height 26
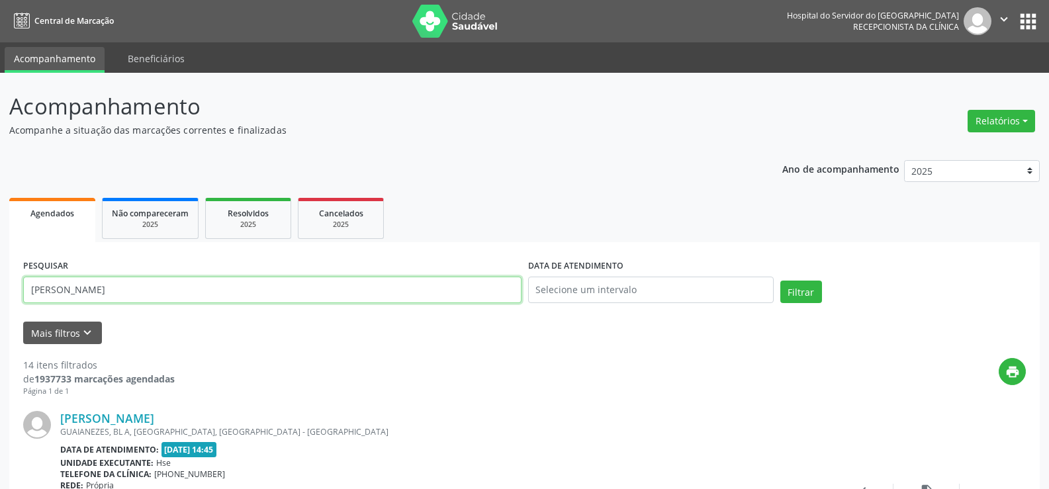
click at [780, 281] on button "Filtrar" at bounding box center [801, 292] width 42 height 23
click at [261, 306] on div "PESQUISAR [PERSON_NAME]" at bounding box center [272, 284] width 505 height 56
click at [261, 302] on input "[PERSON_NAME]" at bounding box center [272, 290] width 498 height 26
click at [263, 300] on input "[PERSON_NAME]" at bounding box center [272, 290] width 498 height 26
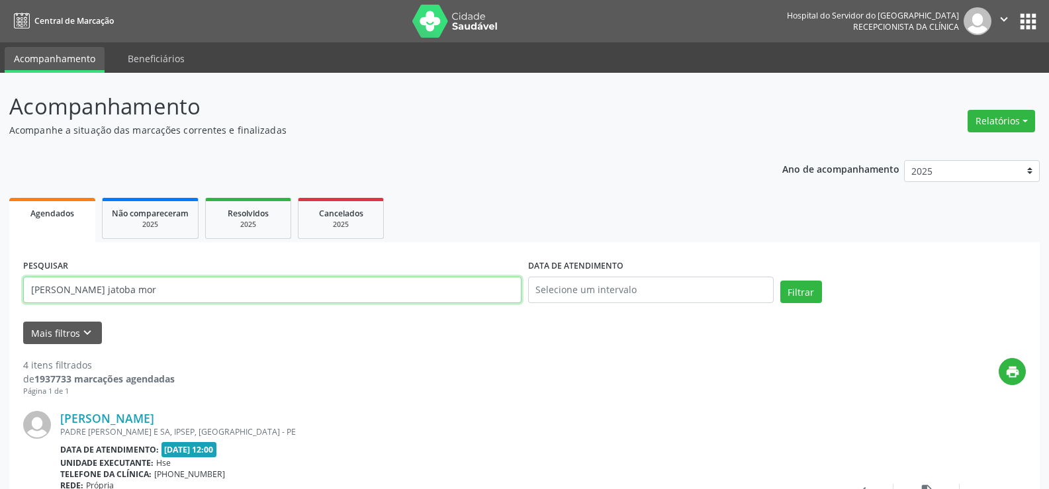
click at [780, 281] on button "Filtrar" at bounding box center [801, 292] width 42 height 23
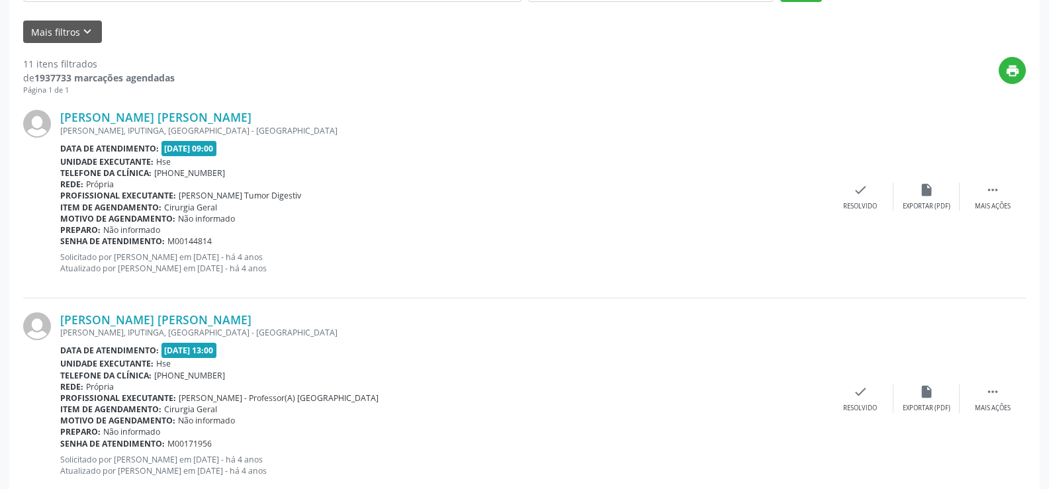
scroll to position [36, 0]
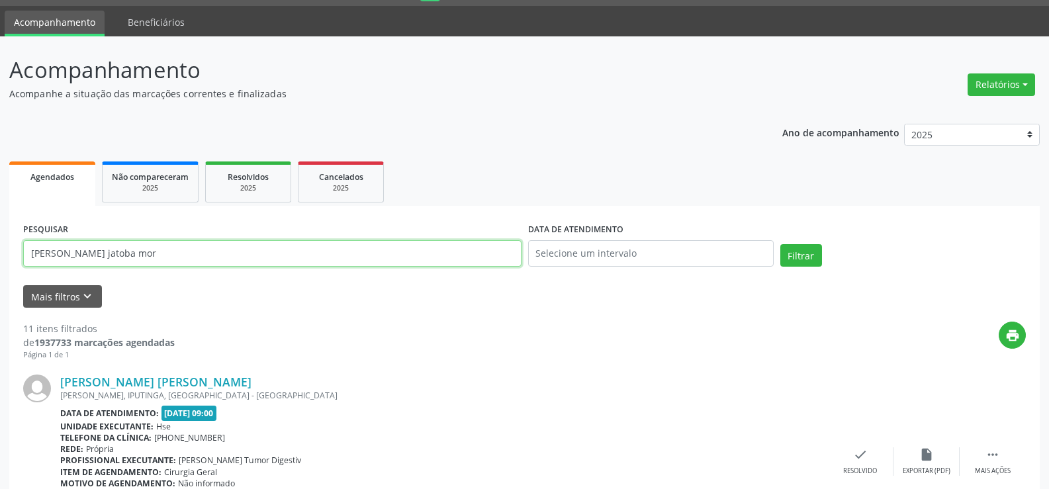
click at [332, 264] on input "[PERSON_NAME] jatoba mor" at bounding box center [272, 253] width 498 height 26
click at [780, 244] on button "Filtrar" at bounding box center [801, 255] width 42 height 23
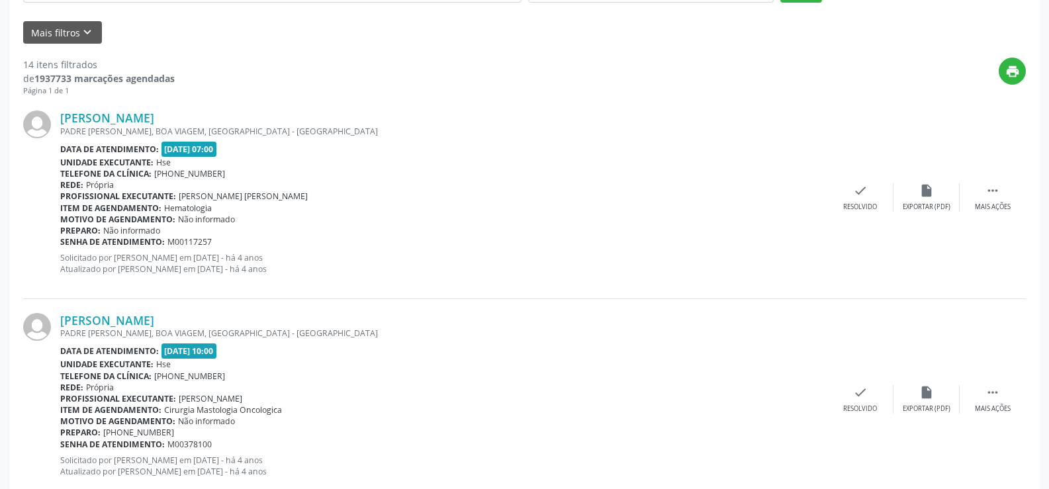
scroll to position [0, 0]
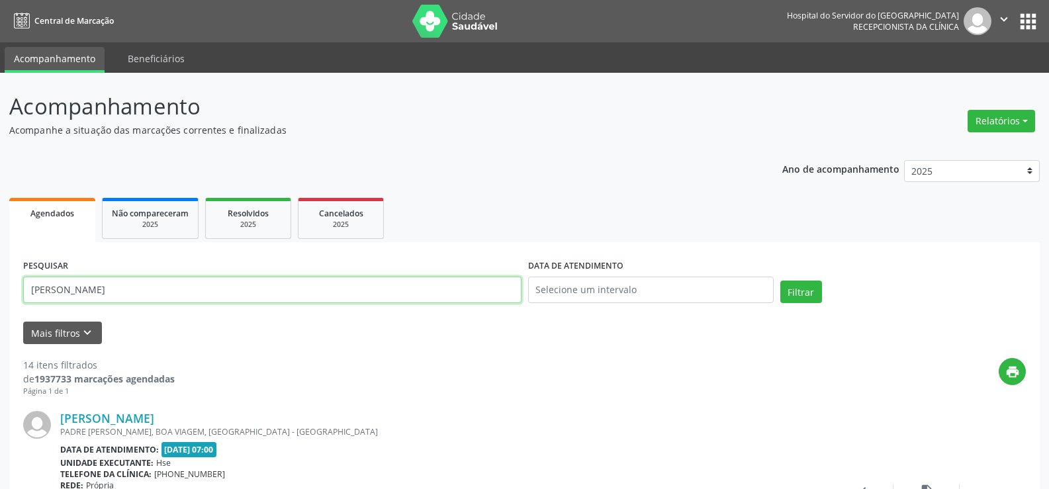
click at [286, 293] on input "[PERSON_NAME]" at bounding box center [272, 290] width 498 height 26
paste input "NEIDE [PERSON_NAME]"
click at [780, 281] on button "Filtrar" at bounding box center [801, 292] width 42 height 23
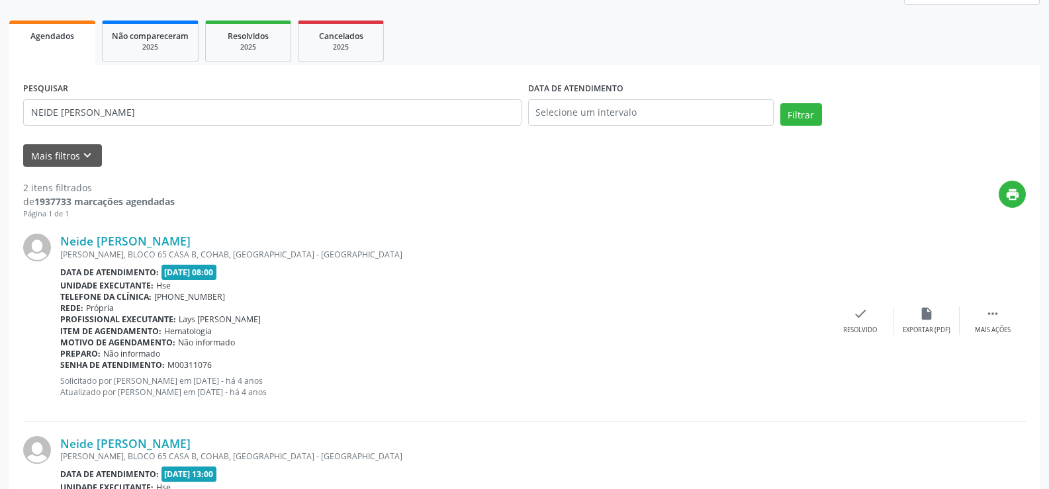
scroll to position [335, 0]
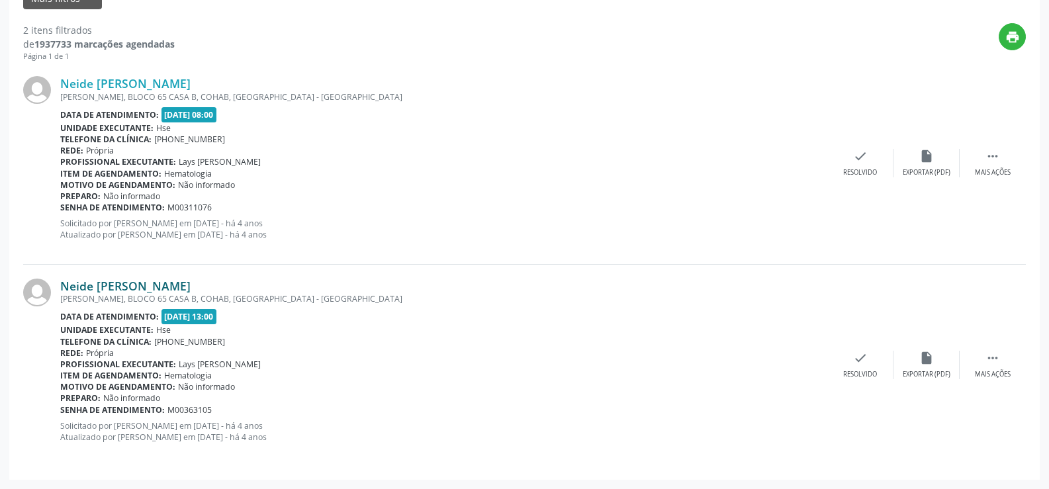
click at [177, 289] on link "Neide [PERSON_NAME]" at bounding box center [125, 286] width 130 height 15
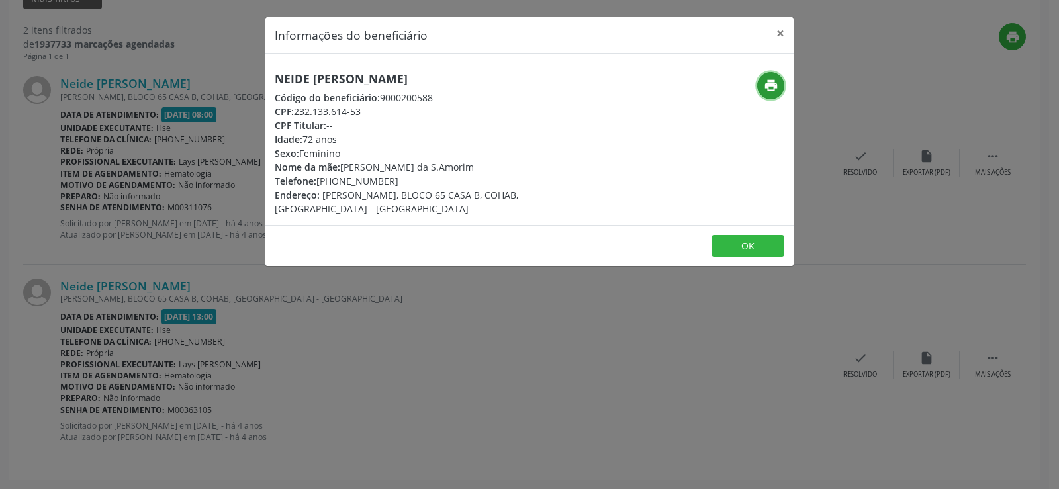
click at [768, 87] on icon "print" at bounding box center [771, 85] width 15 height 15
click at [778, 32] on button "×" at bounding box center [780, 33] width 26 height 32
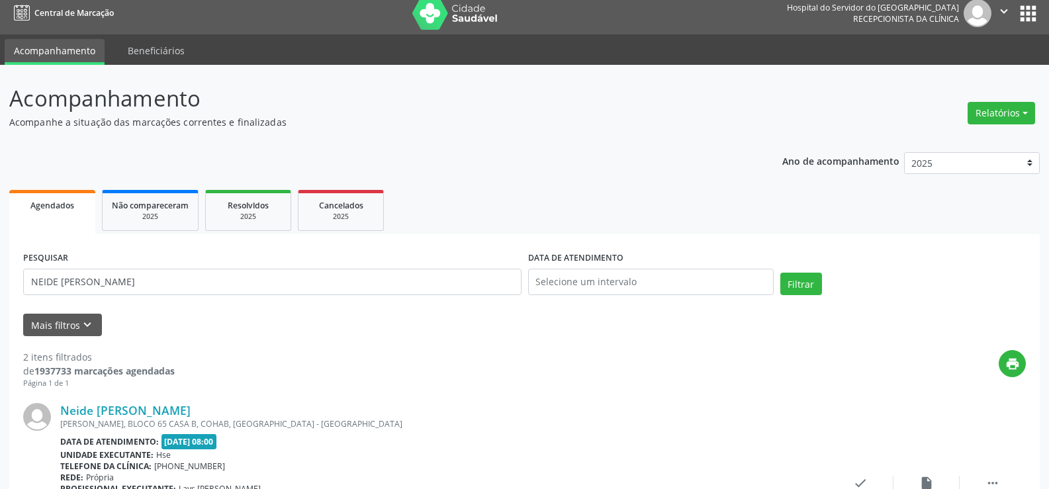
scroll to position [0, 0]
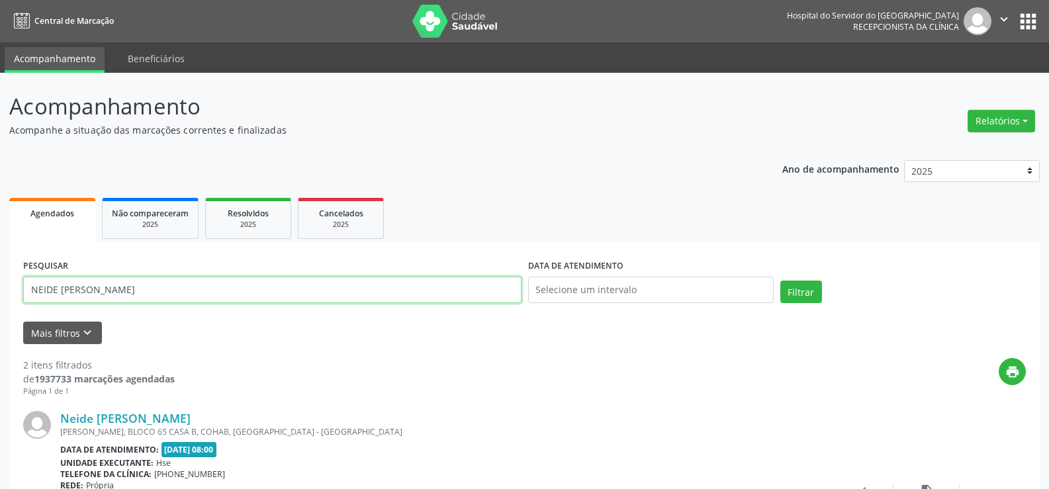
click at [181, 288] on input "NEIDE [PERSON_NAME]" at bounding box center [272, 290] width 498 height 26
type input "N"
type input "[PERSON_NAME]"
click at [780, 281] on button "Filtrar" at bounding box center [801, 292] width 42 height 23
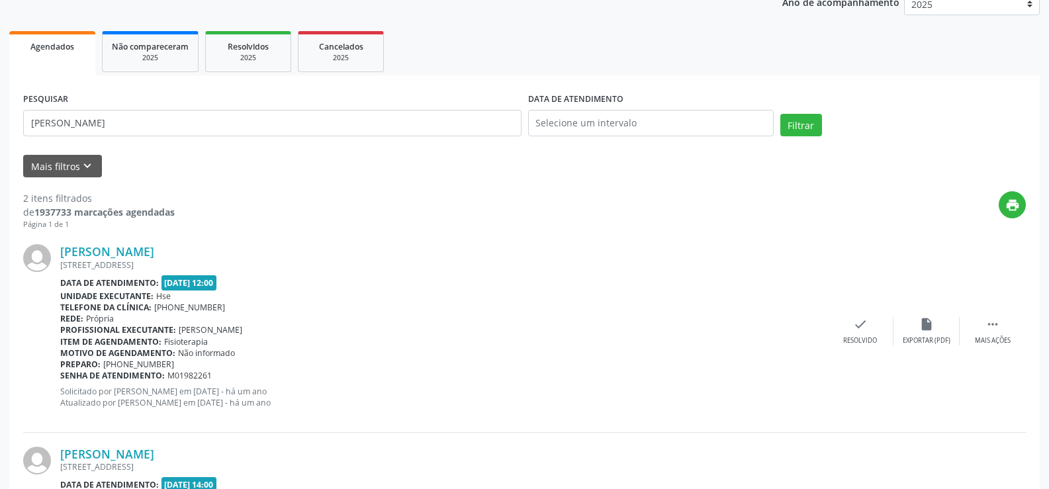
scroll to position [125, 0]
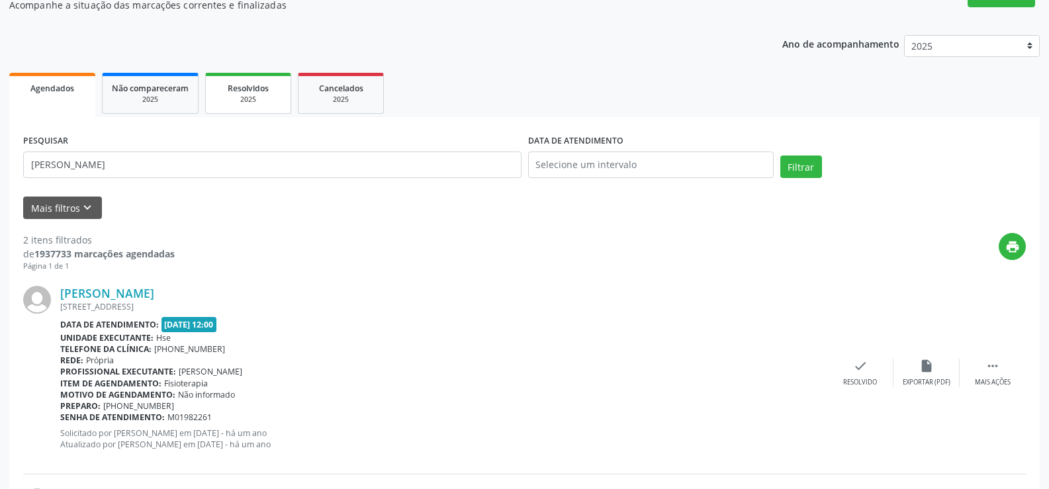
click at [242, 97] on div "2025" at bounding box center [248, 100] width 66 height 10
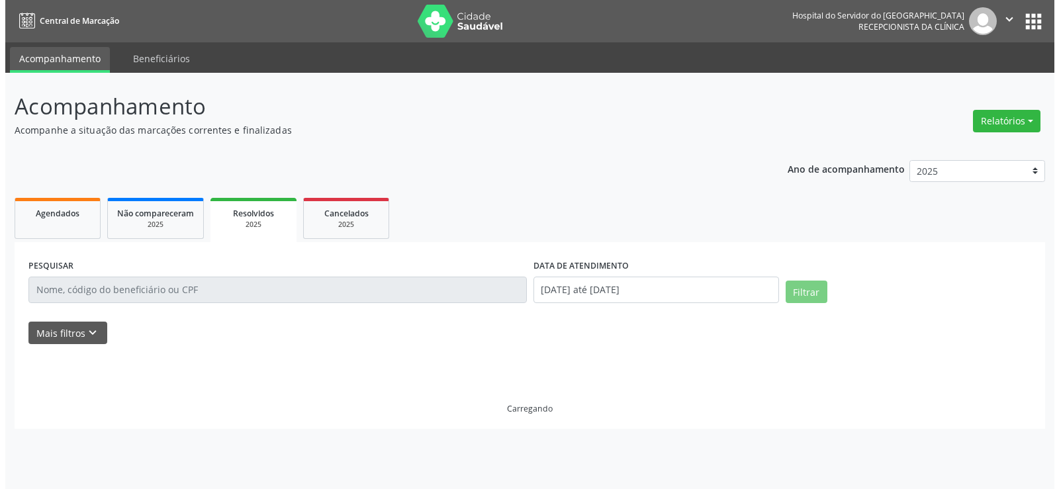
scroll to position [0, 0]
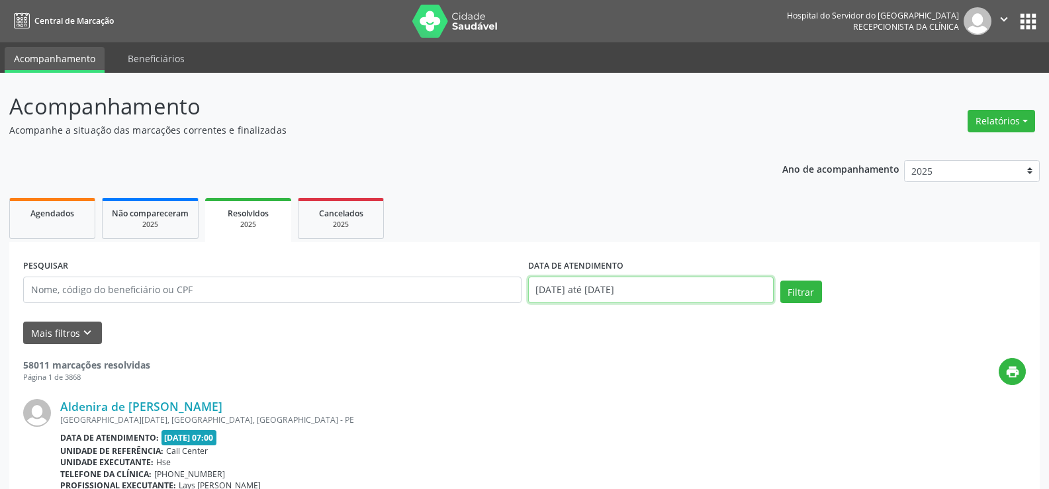
click at [587, 290] on input "[DATE] até [DATE]" at bounding box center [651, 290] width 246 height 26
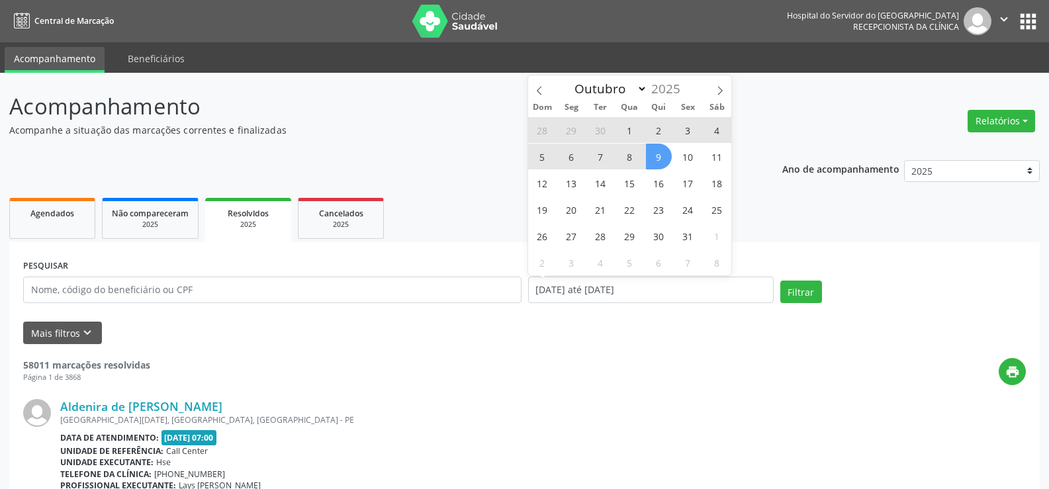
click at [572, 158] on span "6" at bounding box center [572, 157] width 26 height 26
type input "[DATE]"
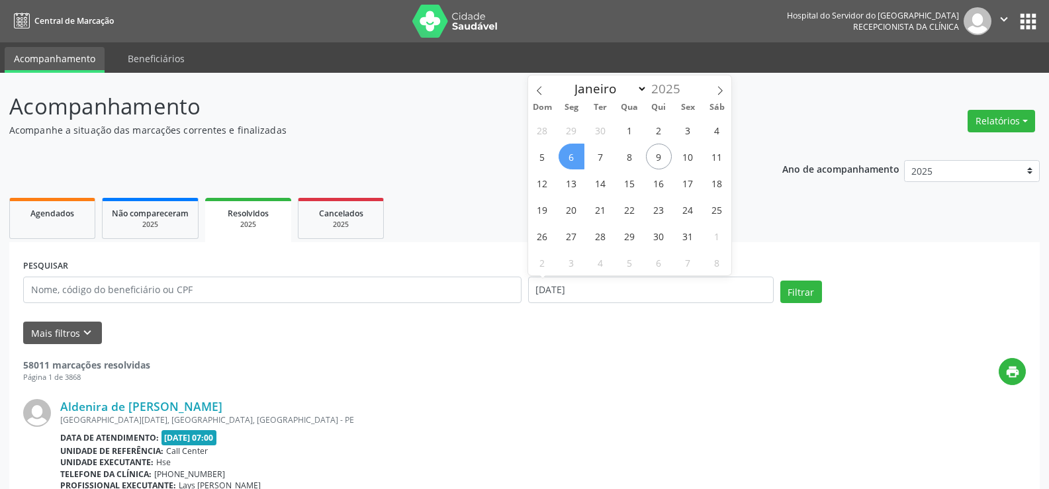
click at [572, 158] on span "6" at bounding box center [572, 157] width 26 height 26
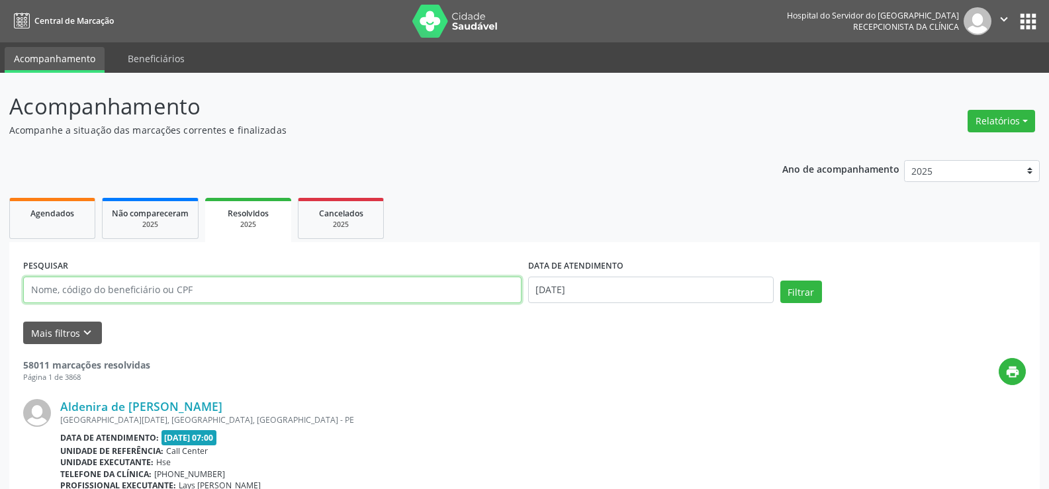
click at [320, 281] on input "text" at bounding box center [272, 290] width 498 height 26
type input "[PERSON_NAME]"
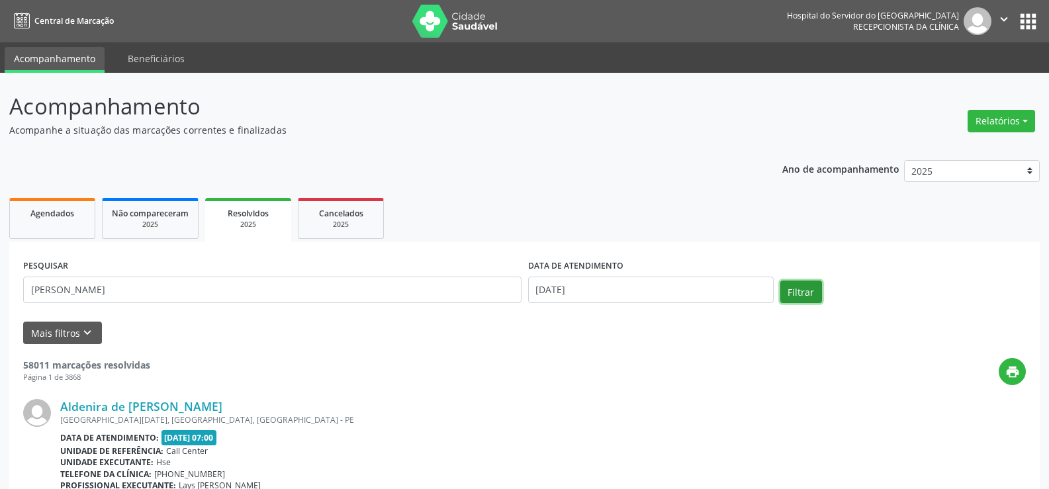
click at [819, 297] on button "Filtrar" at bounding box center [801, 292] width 42 height 23
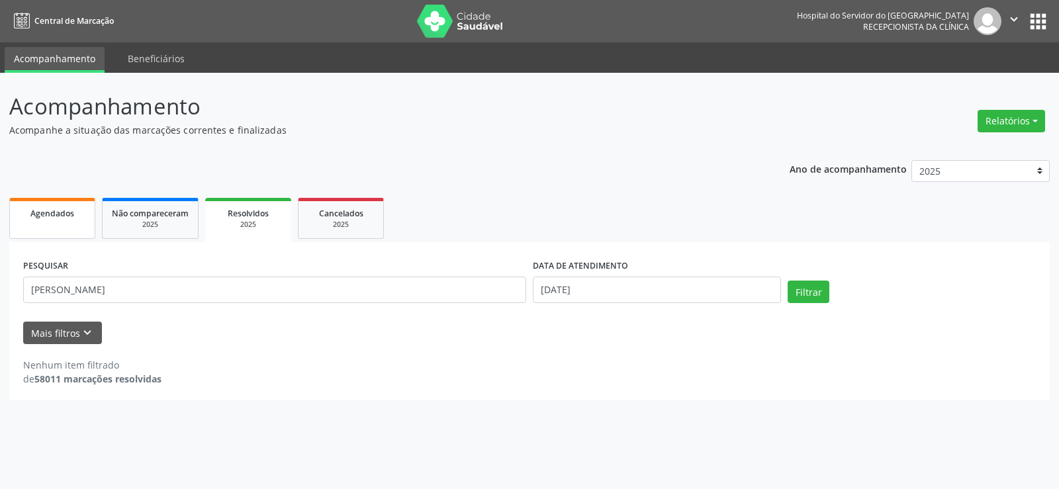
click at [49, 221] on link "Agendados" at bounding box center [52, 218] width 86 height 41
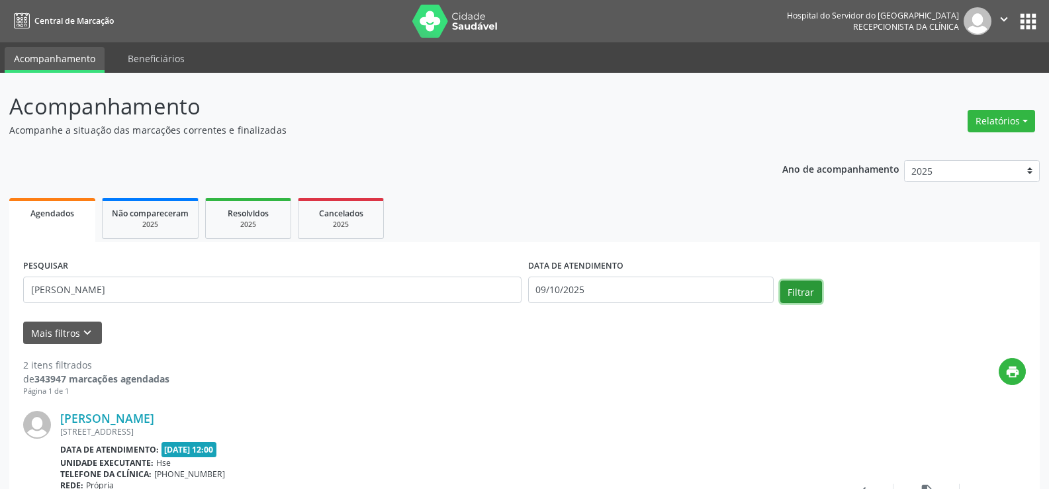
click at [801, 297] on button "Filtrar" at bounding box center [801, 292] width 42 height 23
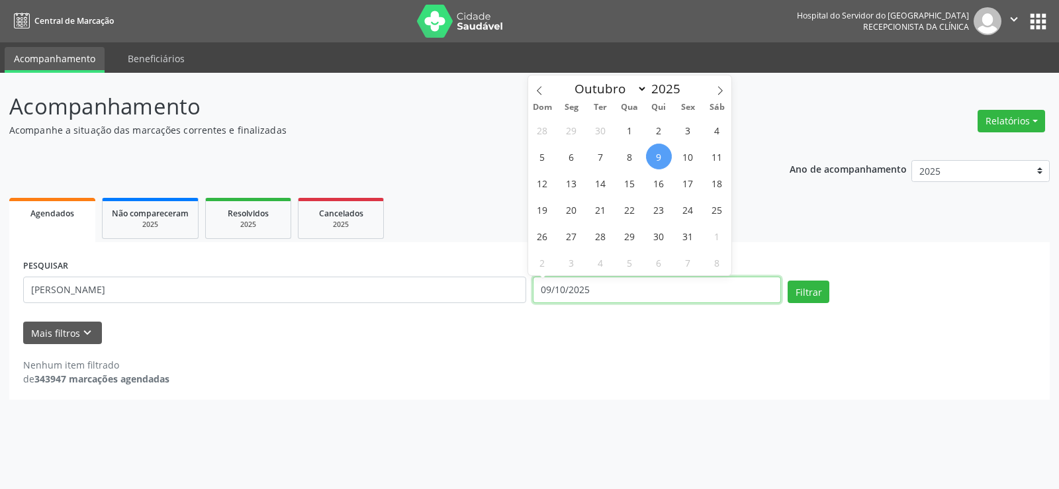
click at [600, 292] on input "09/10/2025" at bounding box center [657, 290] width 248 height 26
click at [565, 161] on span "6" at bounding box center [572, 157] width 26 height 26
type input "[DATE]"
click at [565, 161] on span "6" at bounding box center [572, 157] width 26 height 26
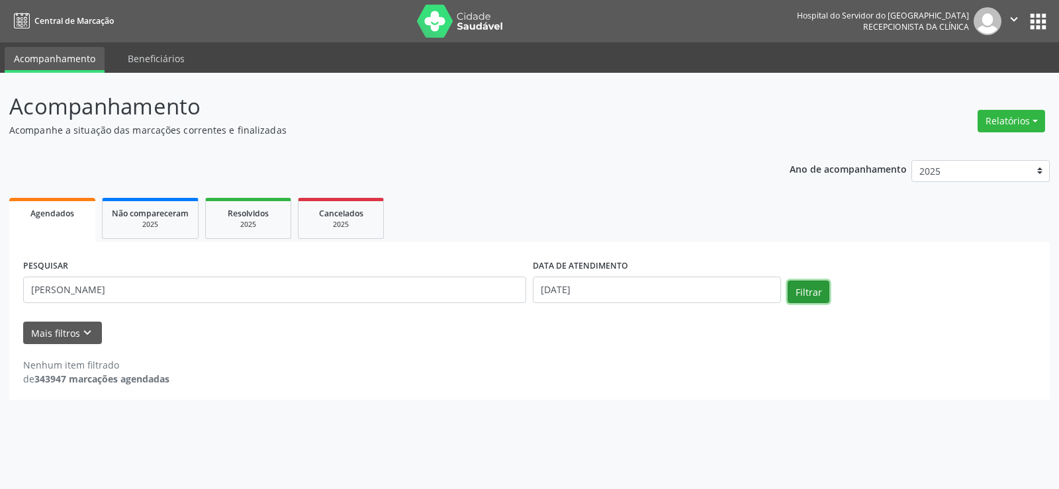
click at [797, 295] on button "Filtrar" at bounding box center [809, 292] width 42 height 23
click at [277, 226] on div "2025" at bounding box center [248, 225] width 66 height 10
click at [803, 300] on button "Filtrar" at bounding box center [809, 292] width 42 height 23
